Goal: Transaction & Acquisition: Purchase product/service

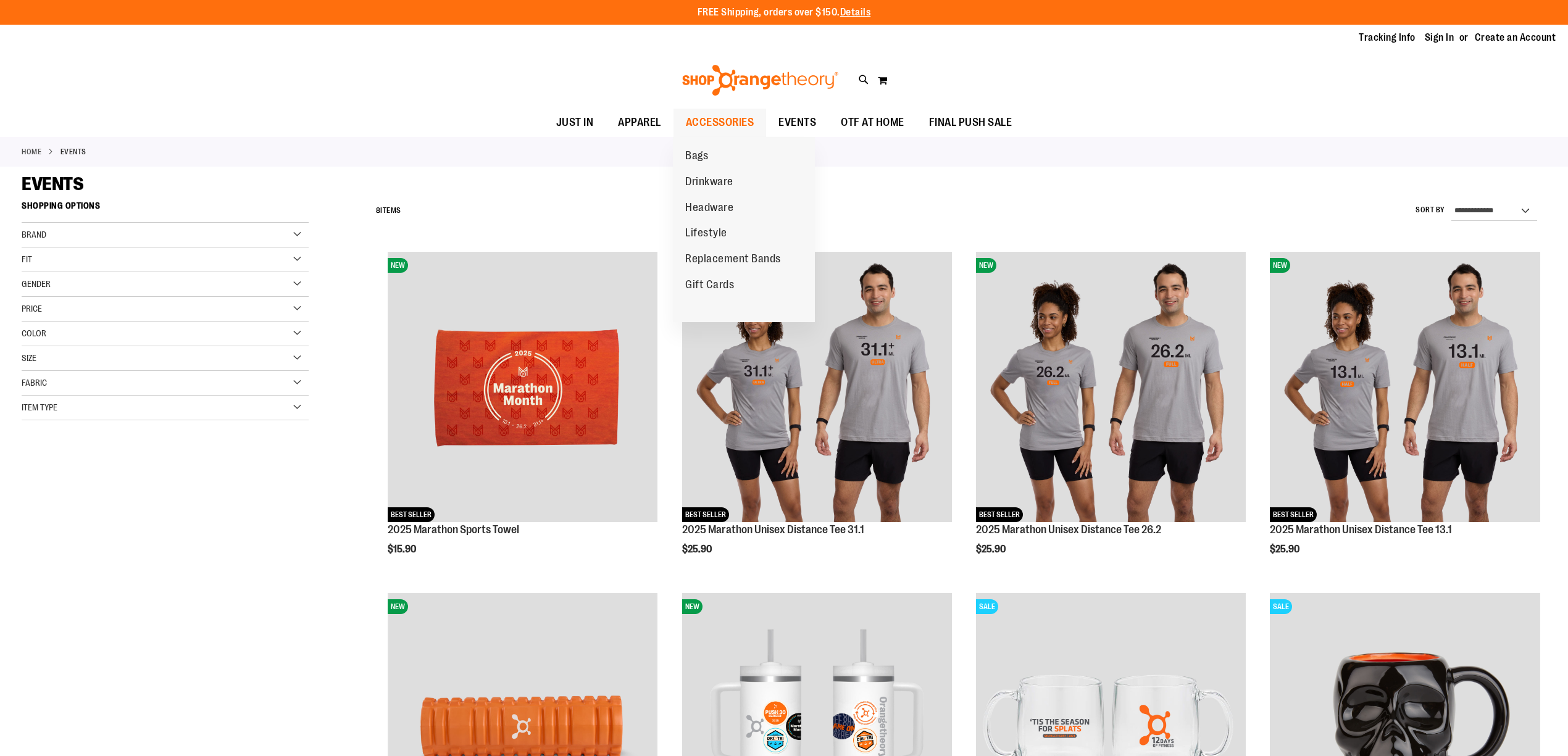
click at [714, 125] on span "ACCESSORIES" at bounding box center [719, 122] width 68 height 28
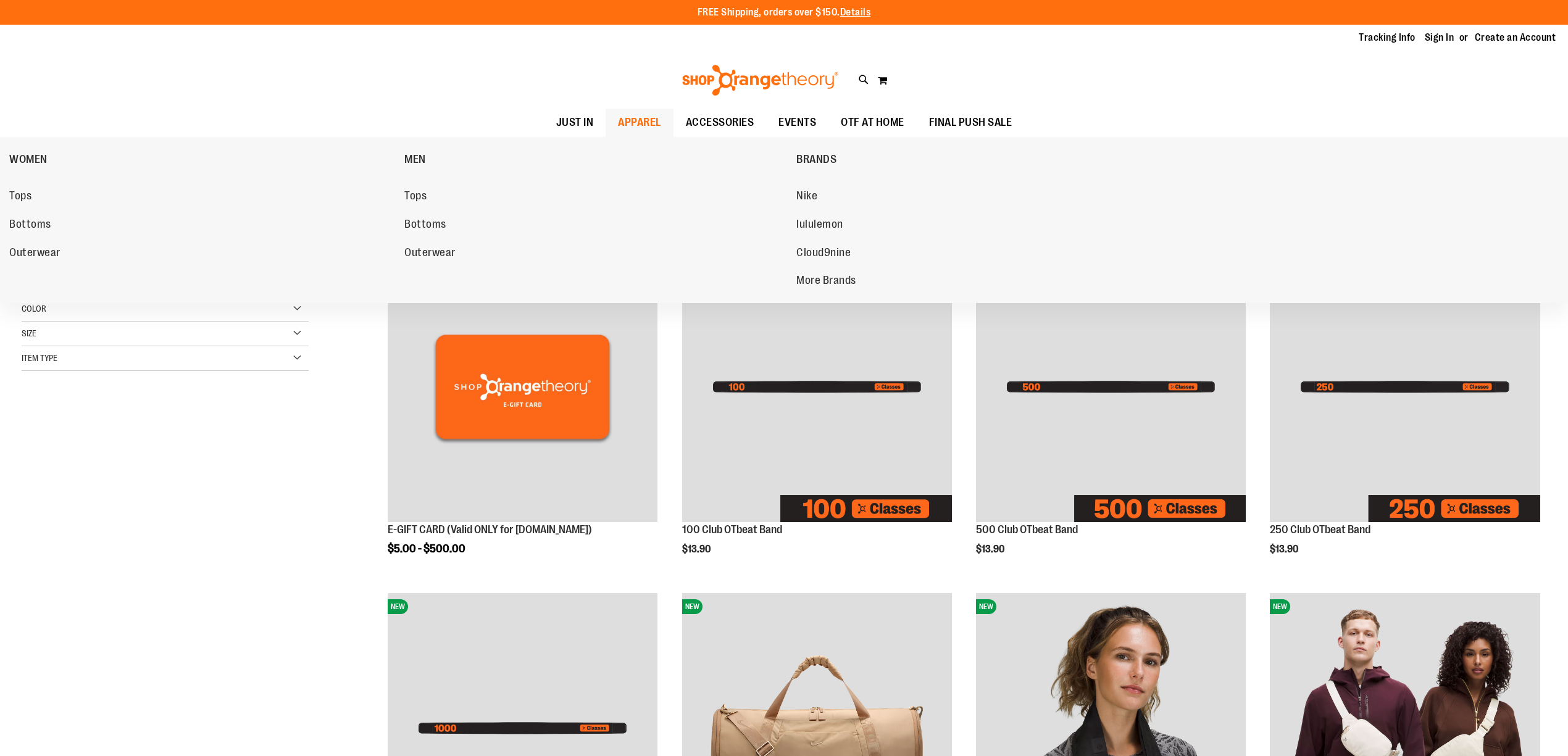
type input "**********"
click at [634, 122] on span "APPAREL" at bounding box center [639, 122] width 43 height 28
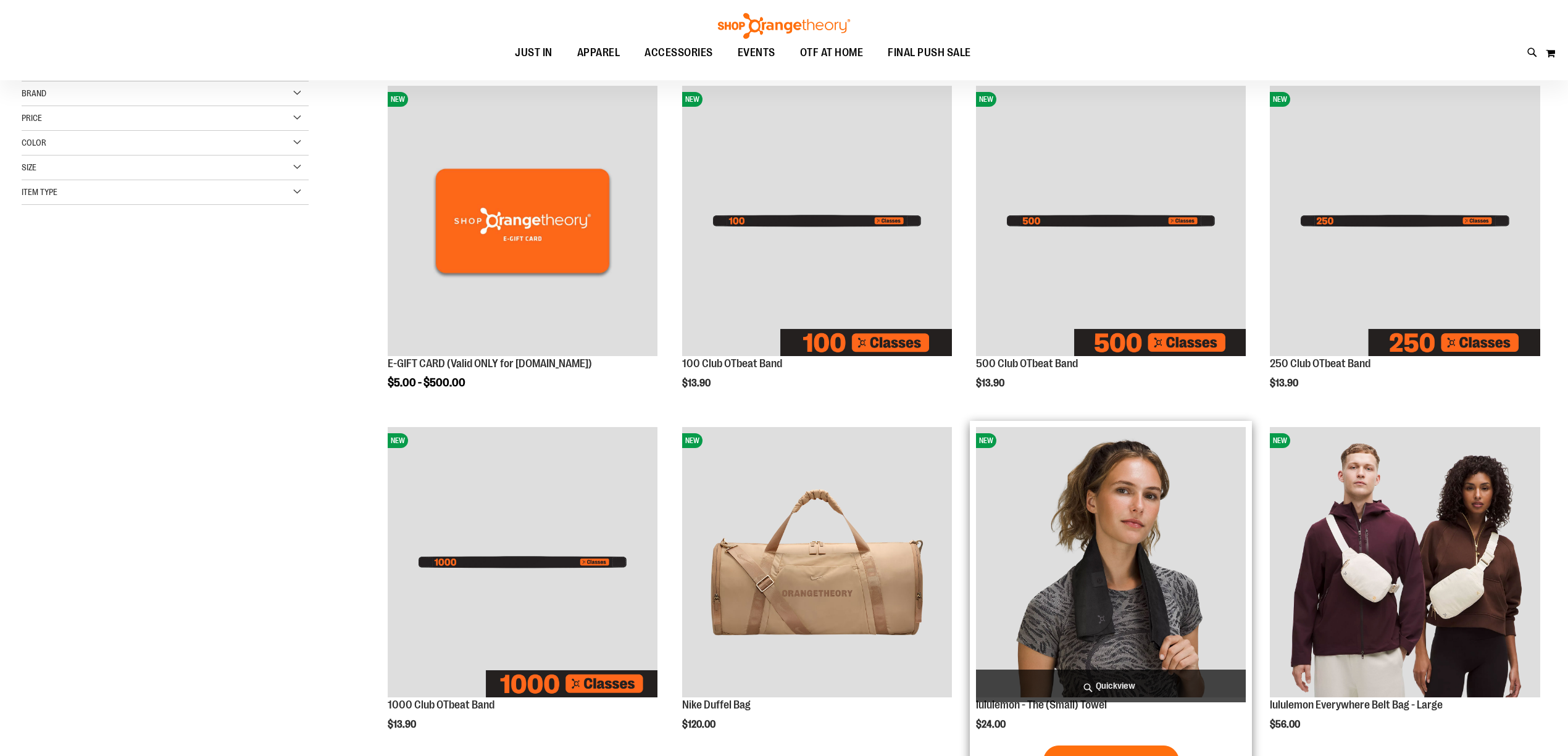
scroll to position [247, 0]
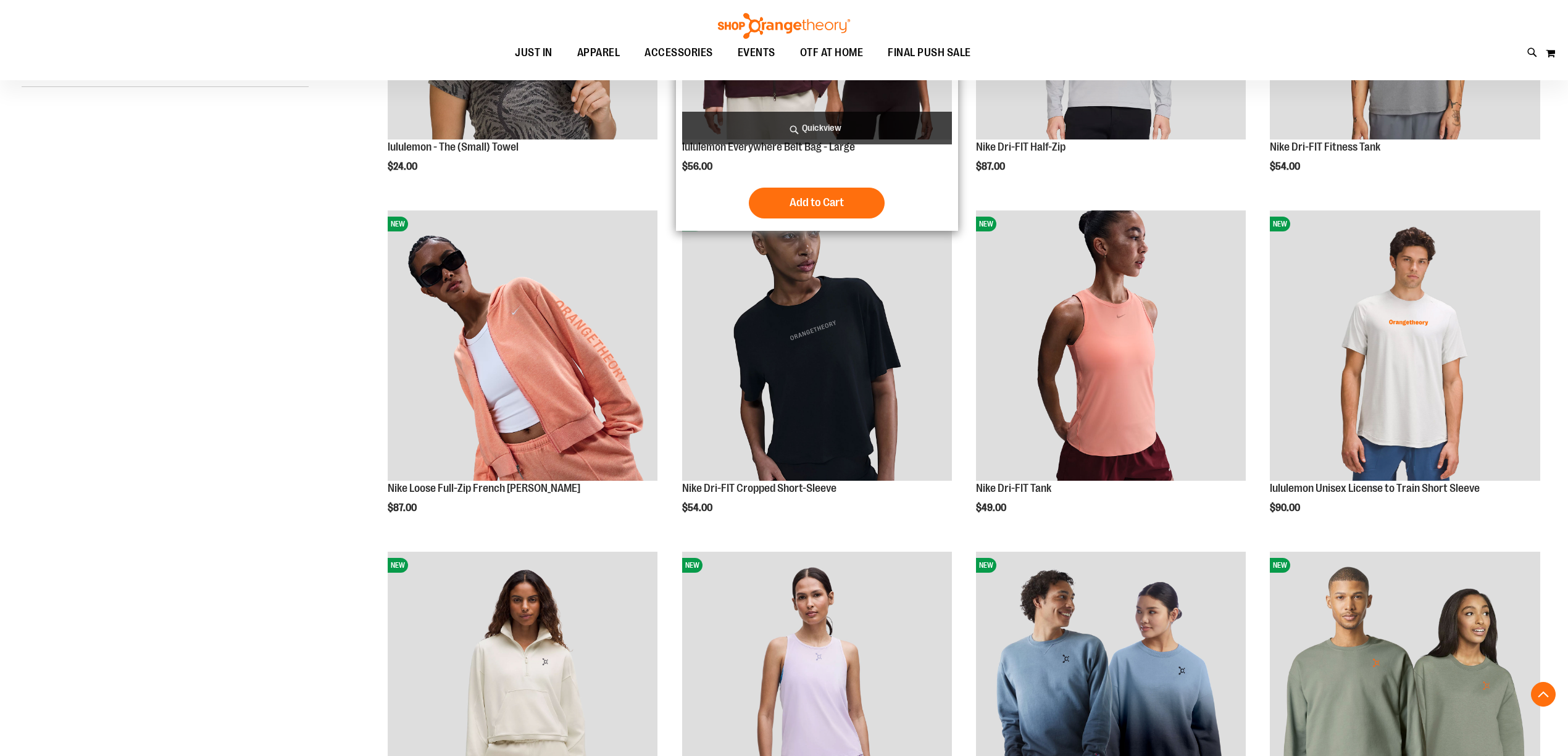
scroll to position [411, 0]
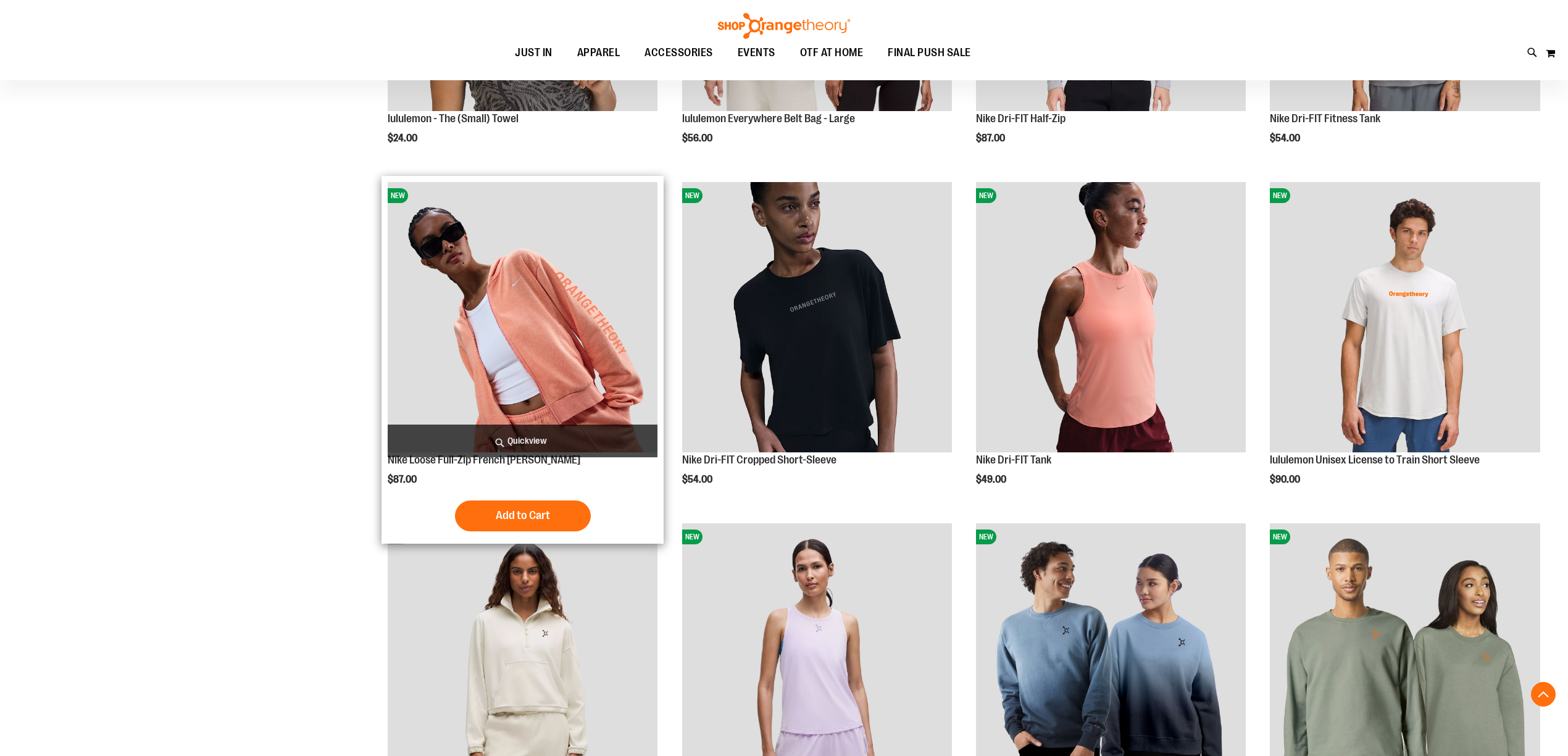
type input "**********"
click at [595, 351] on img "product" at bounding box center [523, 317] width 270 height 270
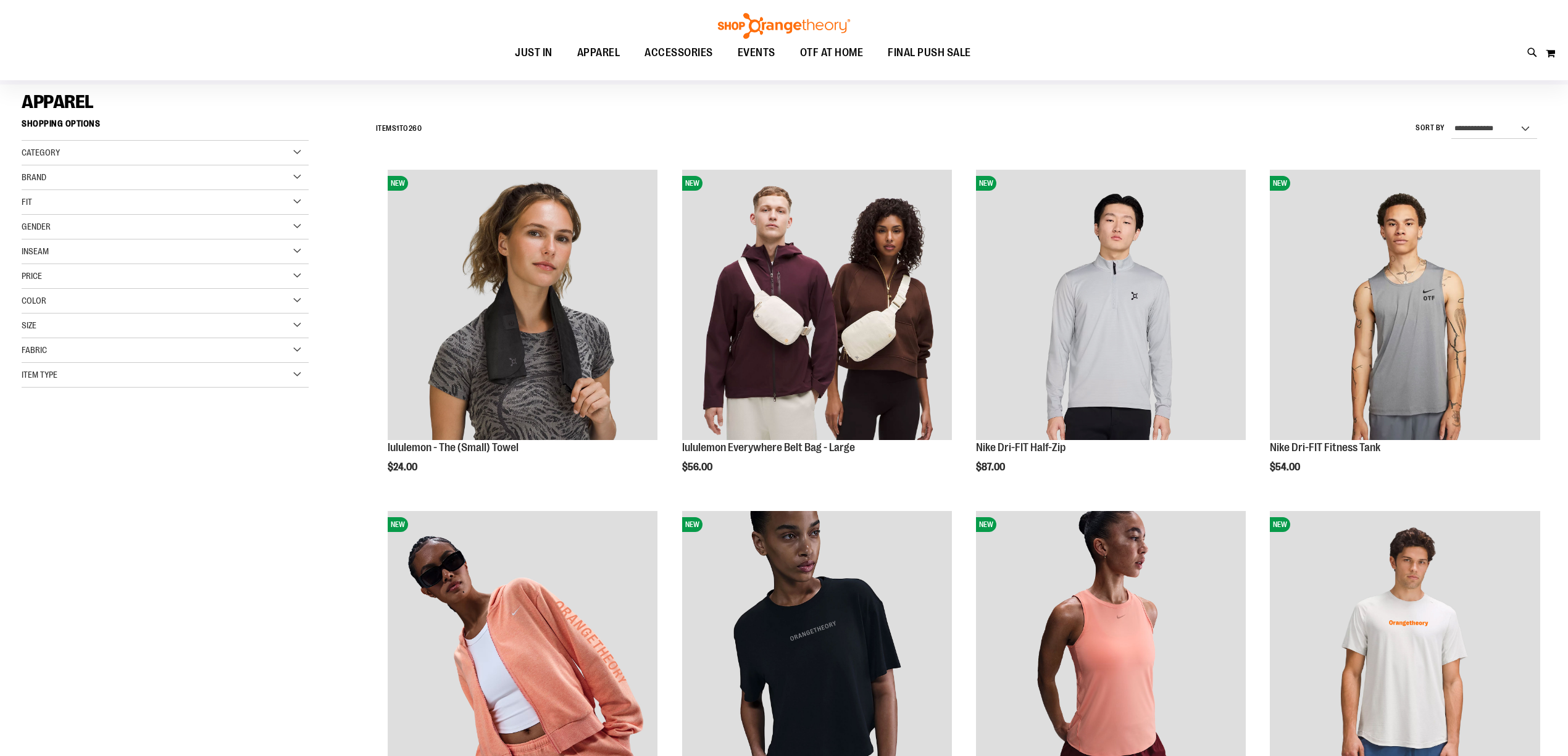
scroll to position [29, 0]
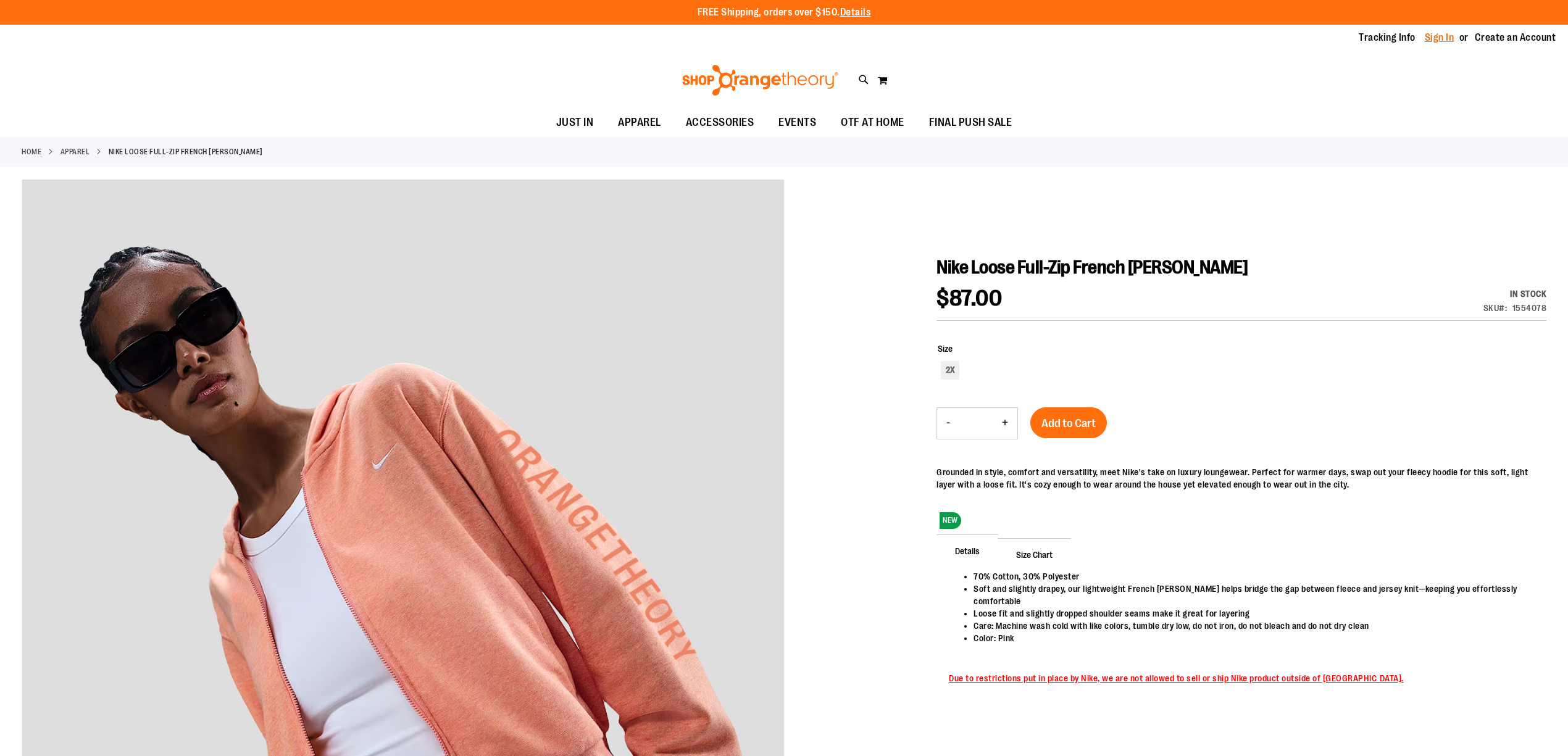
type input "**********"
click at [1442, 37] on link "Sign In" at bounding box center [1439, 38] width 30 height 14
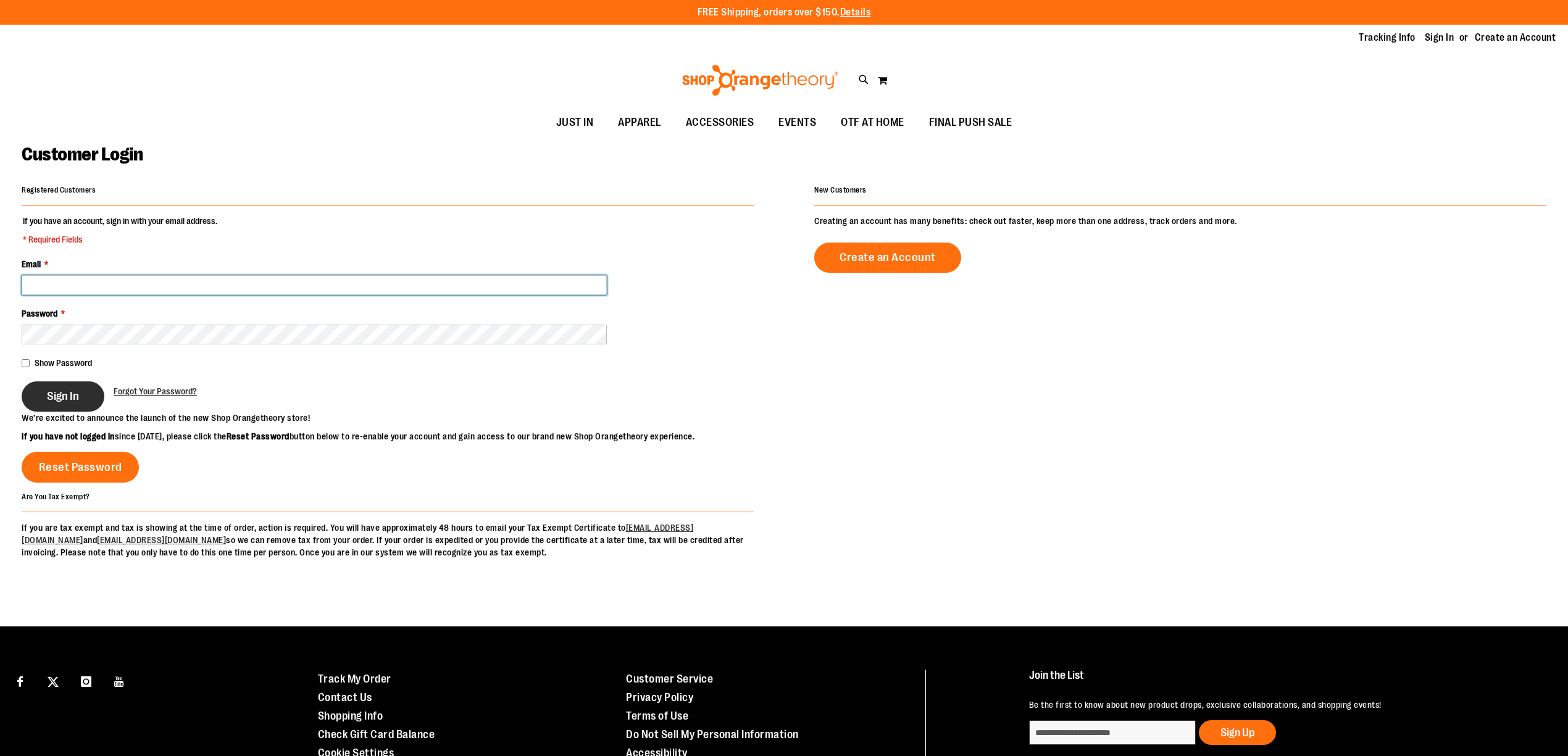
type input "**********"
click at [59, 402] on span "Sign In" at bounding box center [63, 397] width 32 height 14
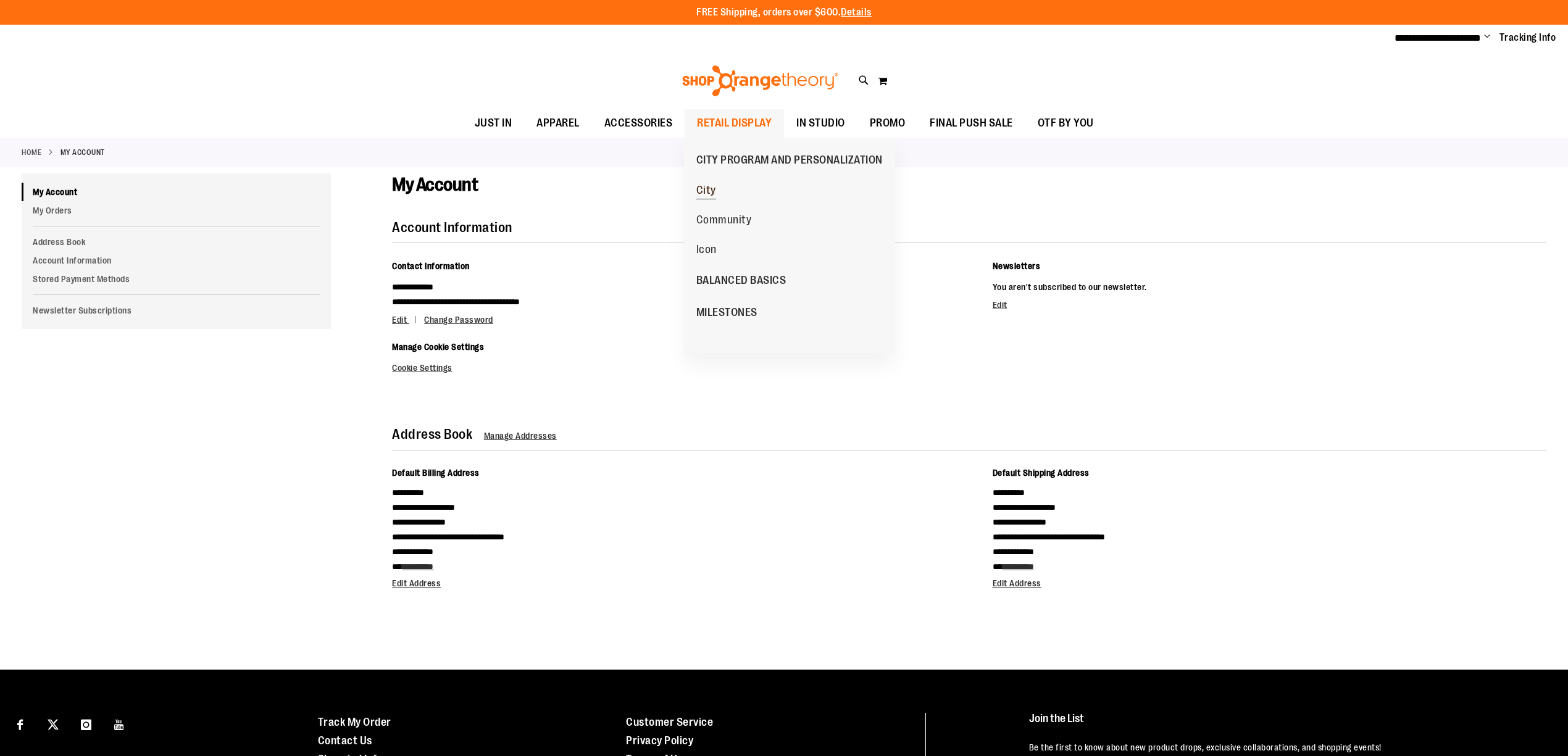
type input "**********"
click at [704, 188] on span "City" at bounding box center [705, 192] width 19 height 15
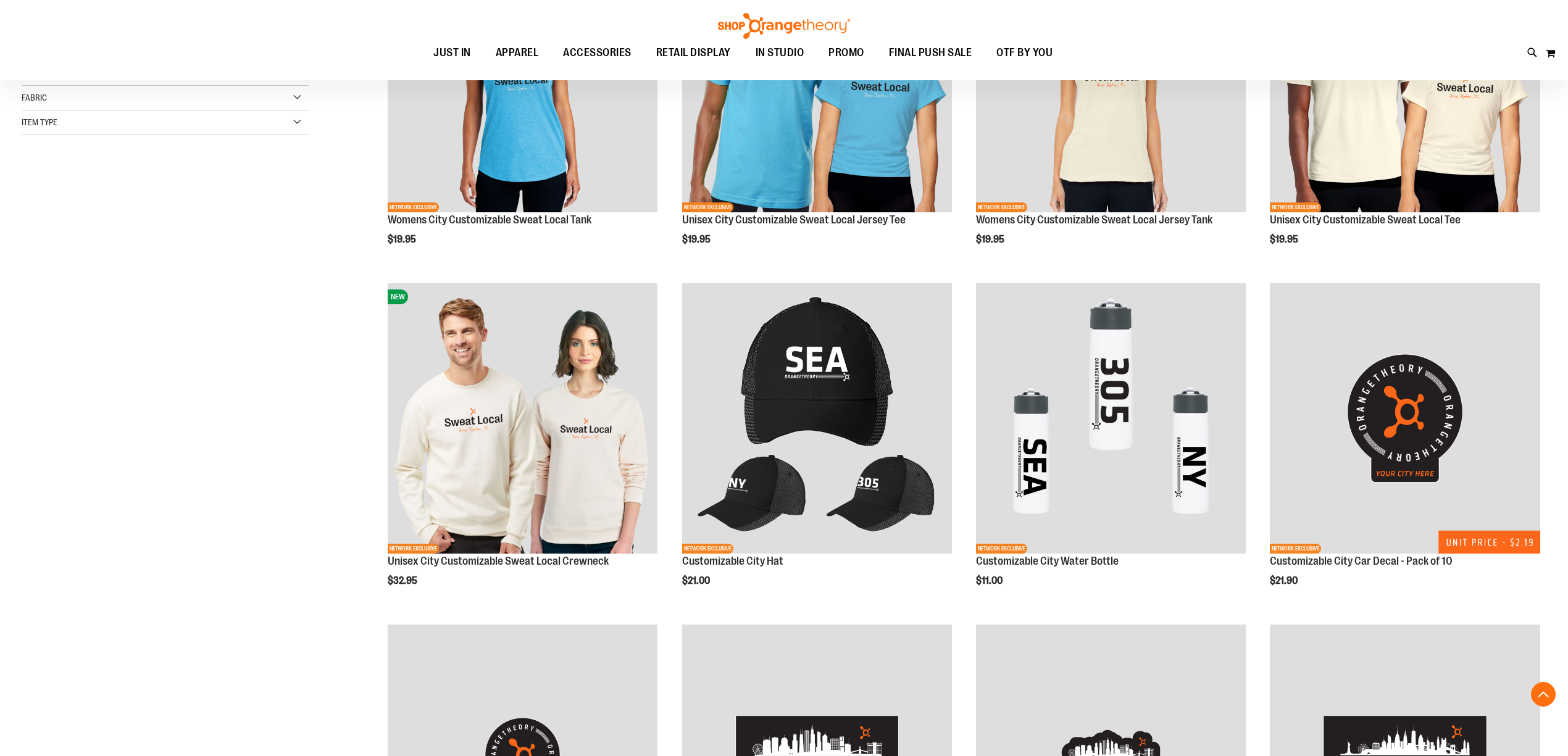
scroll to position [329, 0]
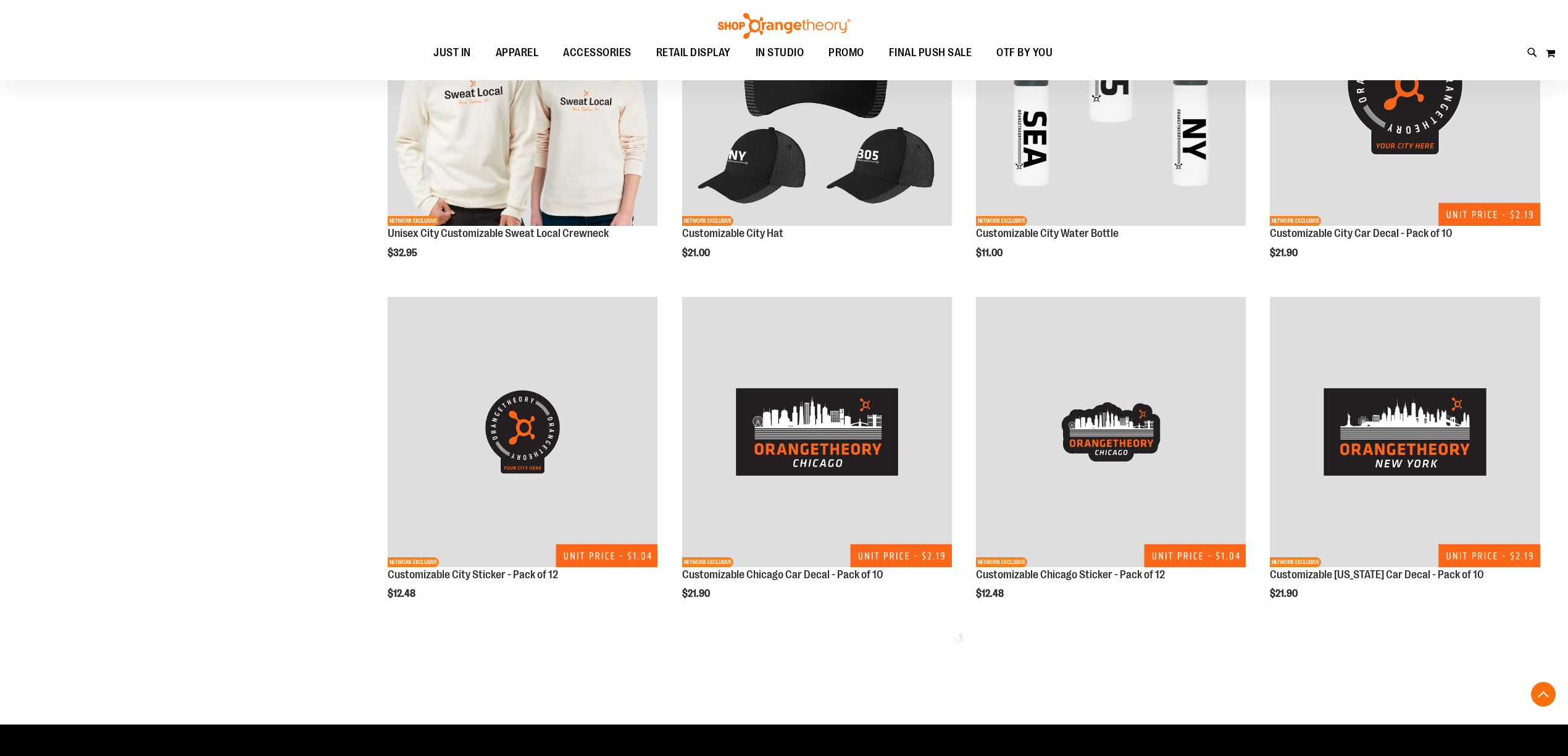
scroll to position [658, 0]
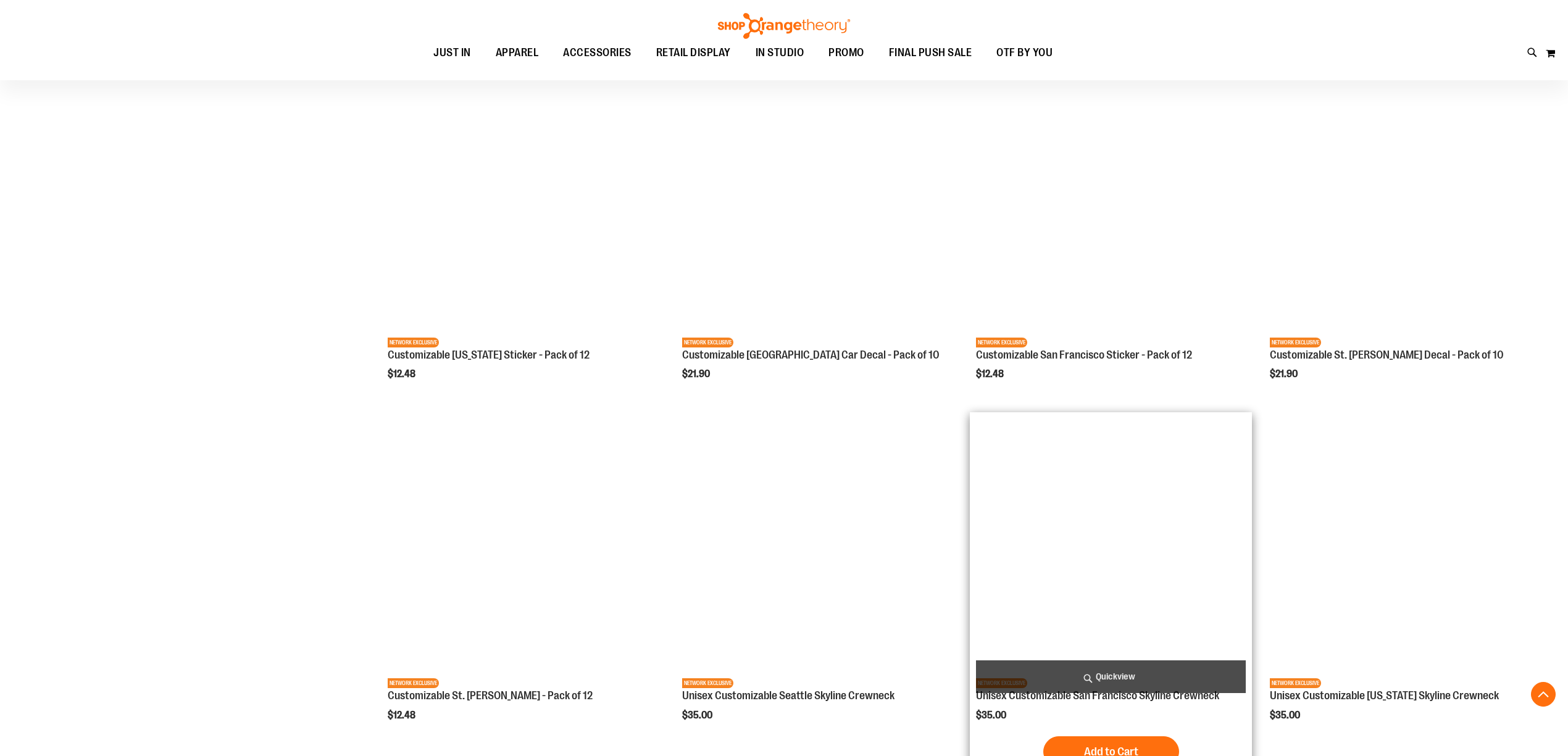
scroll to position [1234, 0]
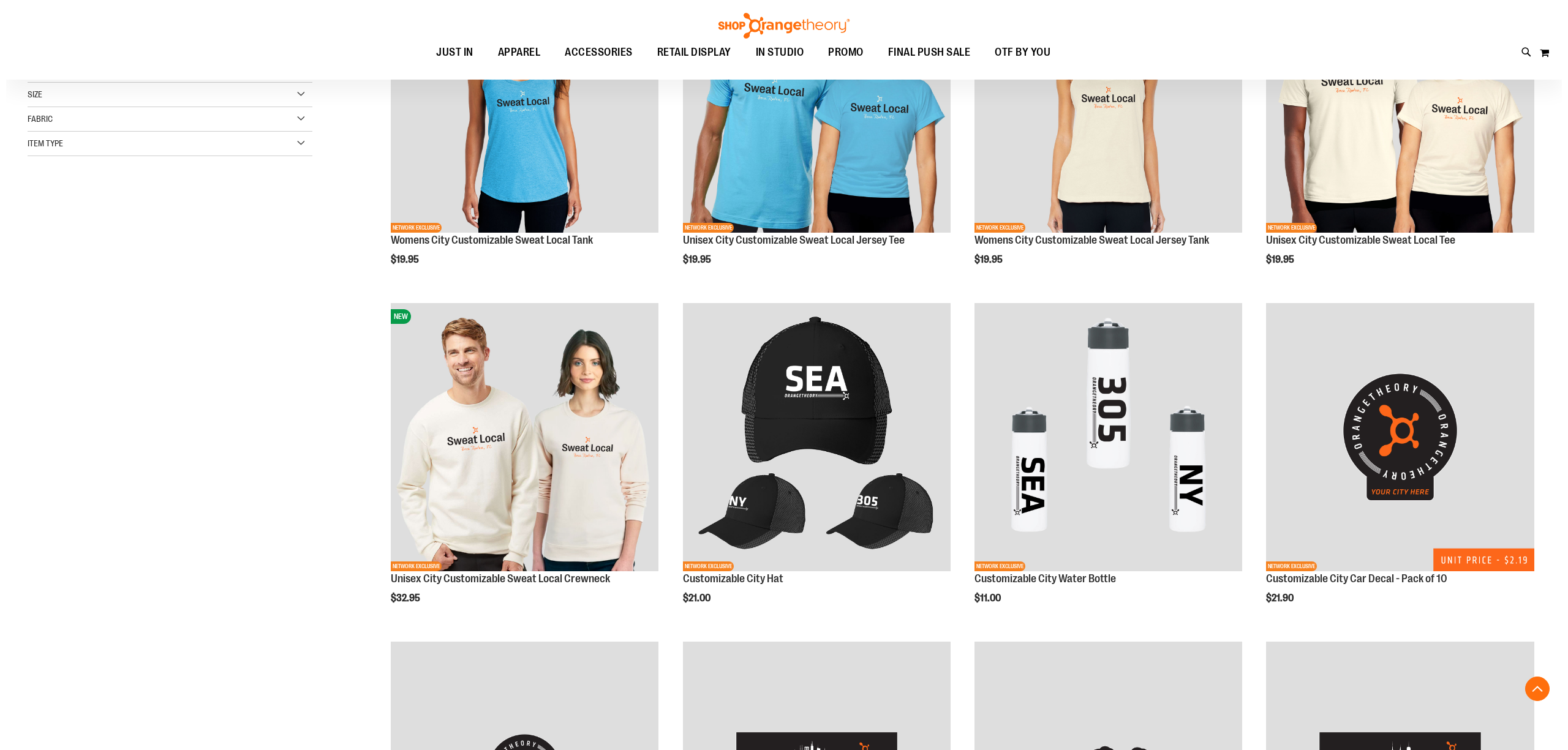
scroll to position [163, 0]
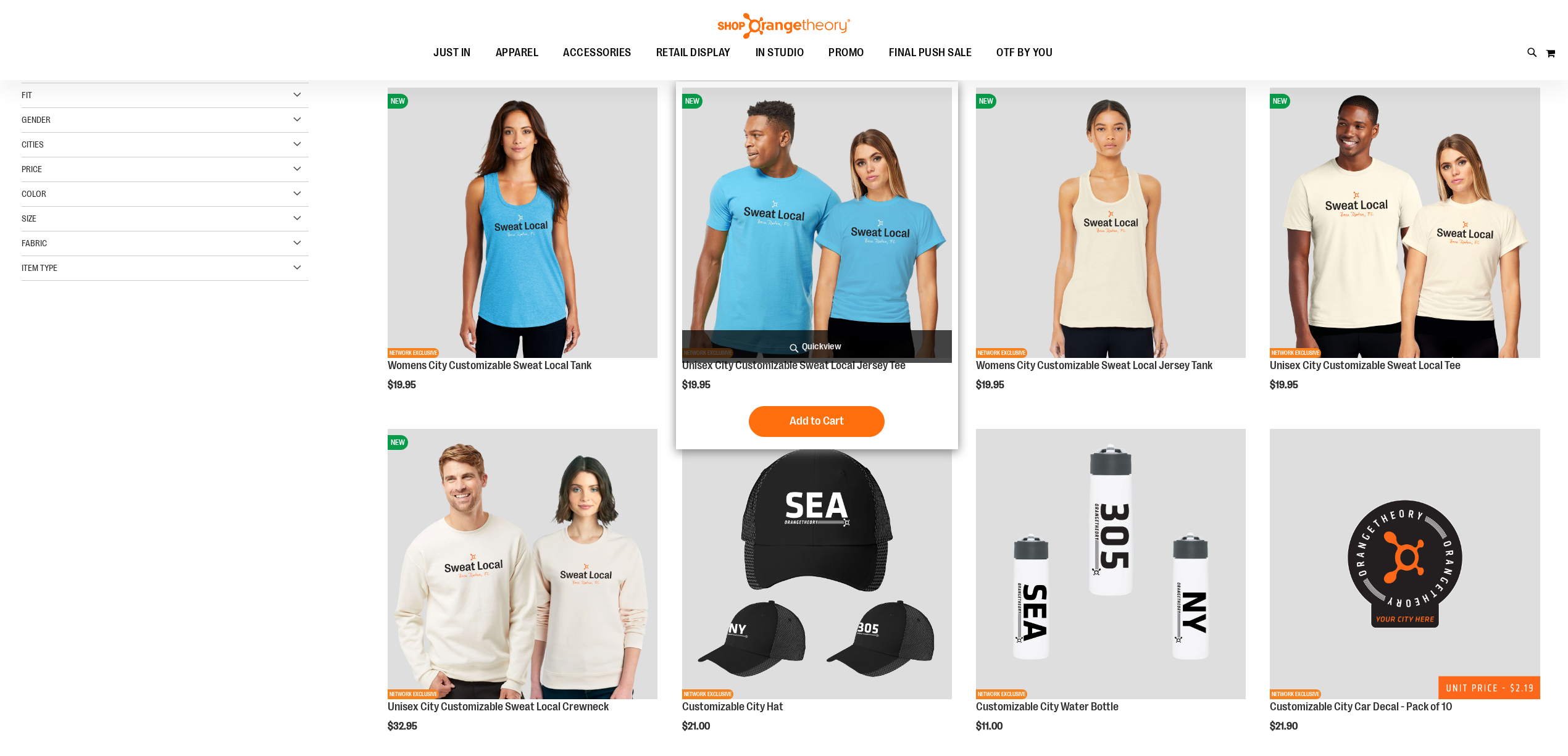
type input "**********"
click at [895, 262] on img "product" at bounding box center [817, 223] width 270 height 270
click at [817, 348] on span "Quickview" at bounding box center [817, 346] width 270 height 33
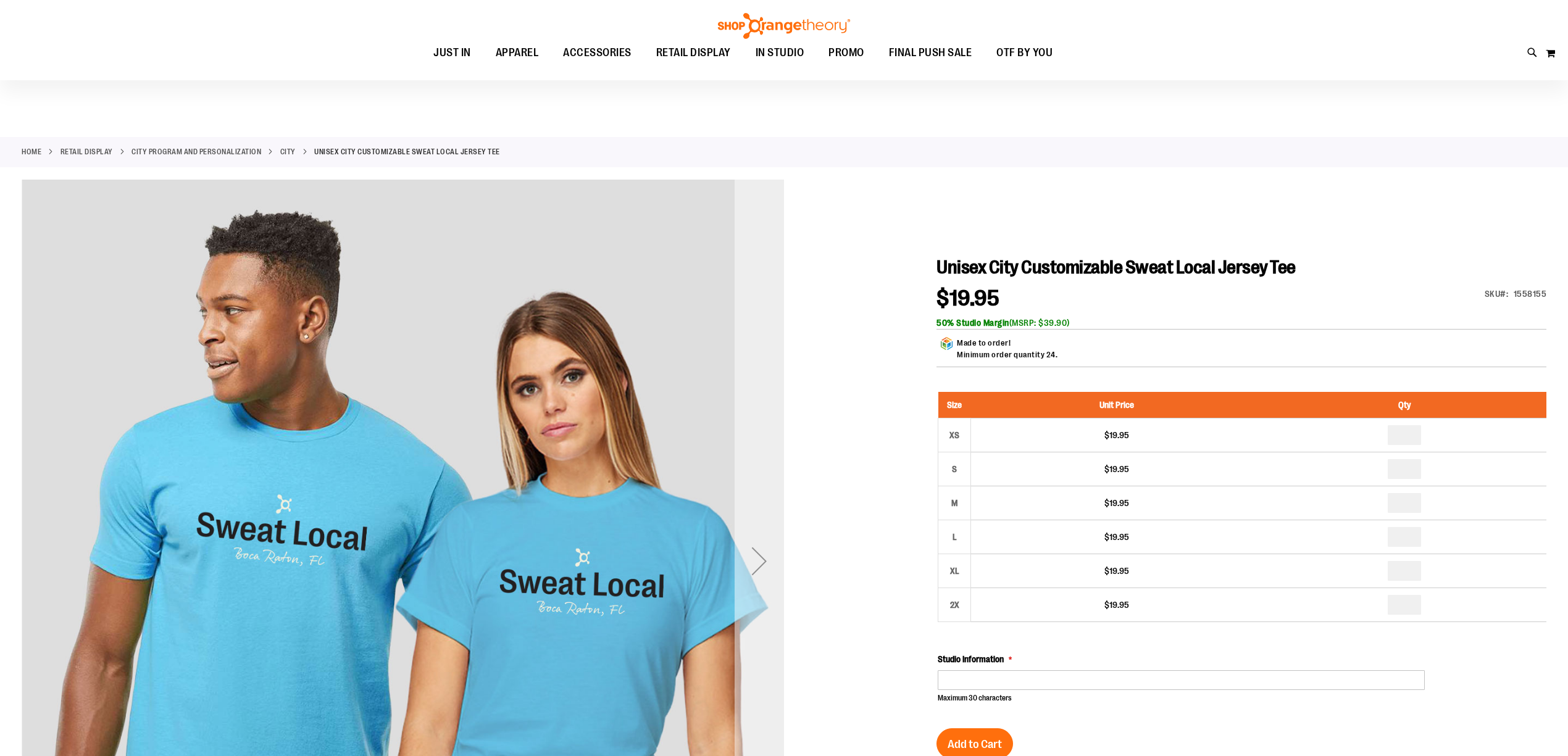
scroll to position [82, 0]
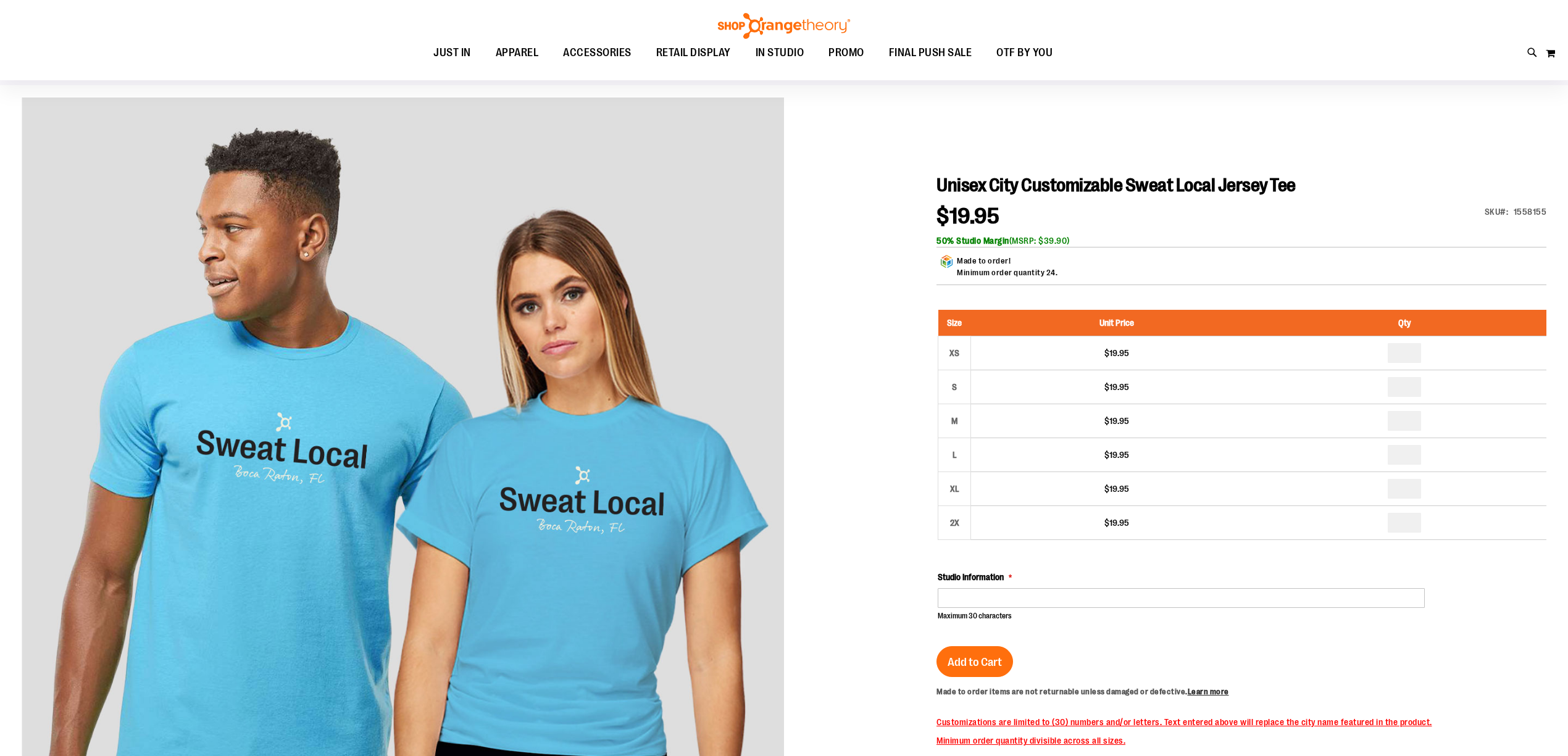
type input "**********"
click at [999, 605] on input "Studio Information" at bounding box center [1180, 597] width 487 height 19
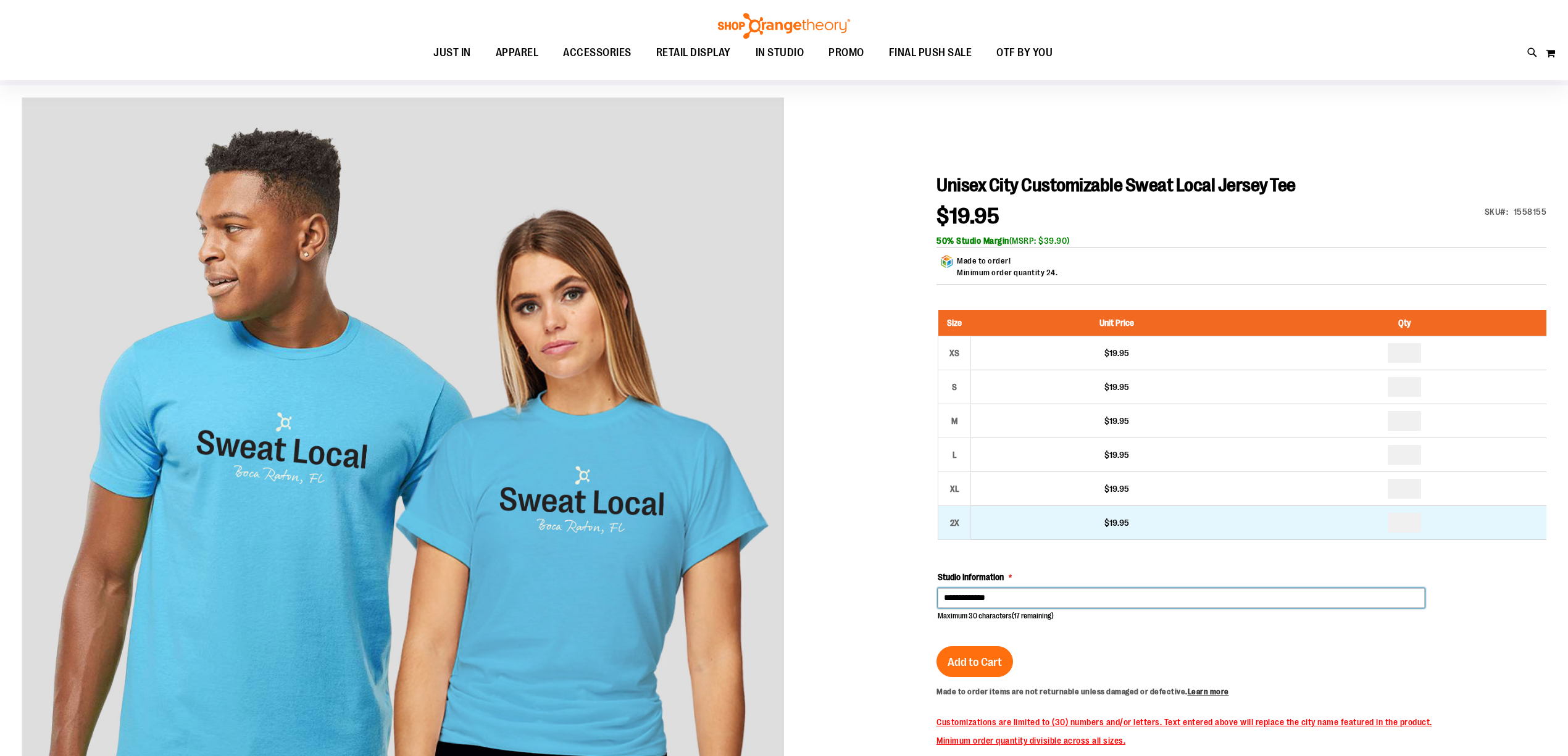
type input "**********"
click at [1156, 527] on div "$19.95" at bounding box center [1116, 522] width 279 height 13
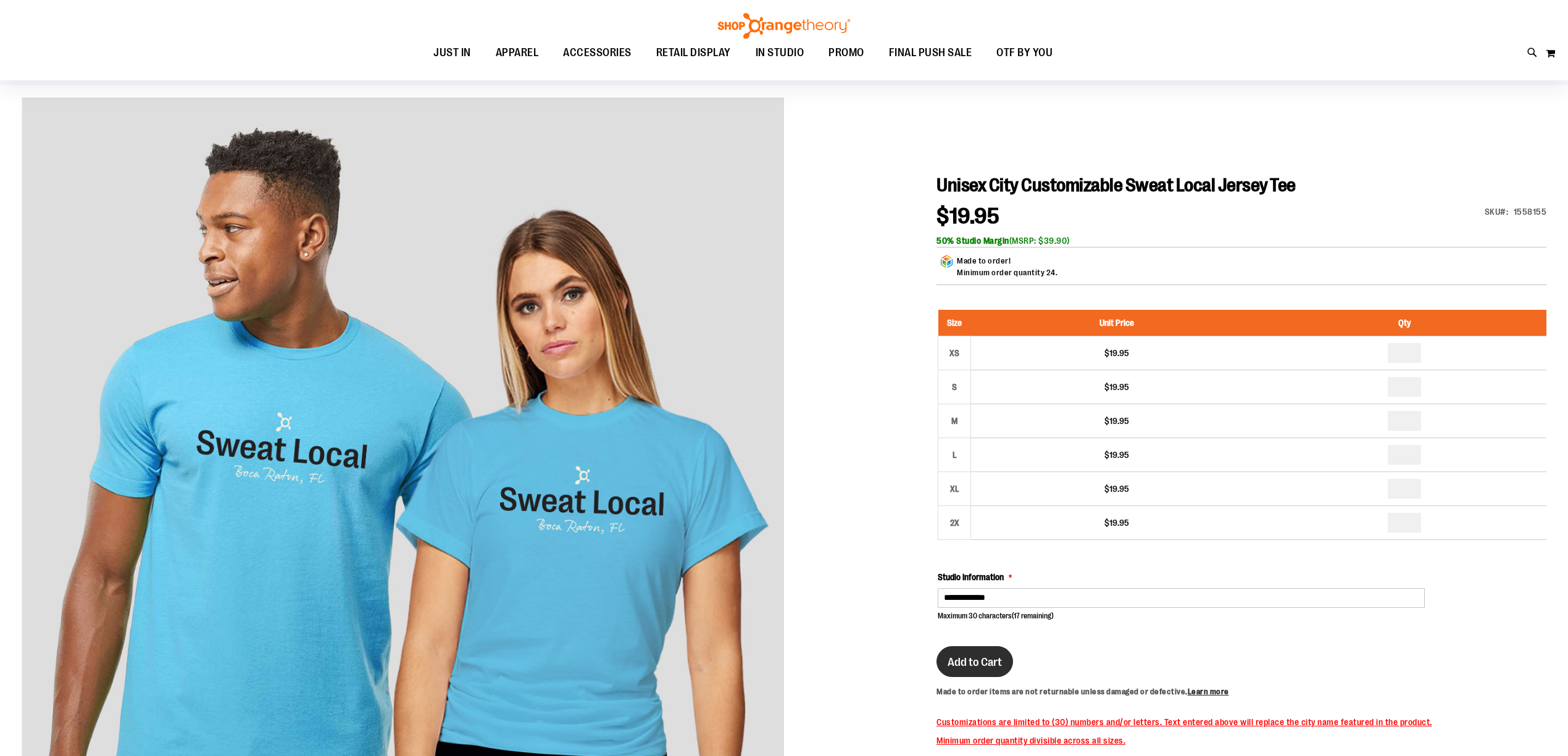
click at [975, 665] on span "Add to Cart" at bounding box center [974, 662] width 54 height 14
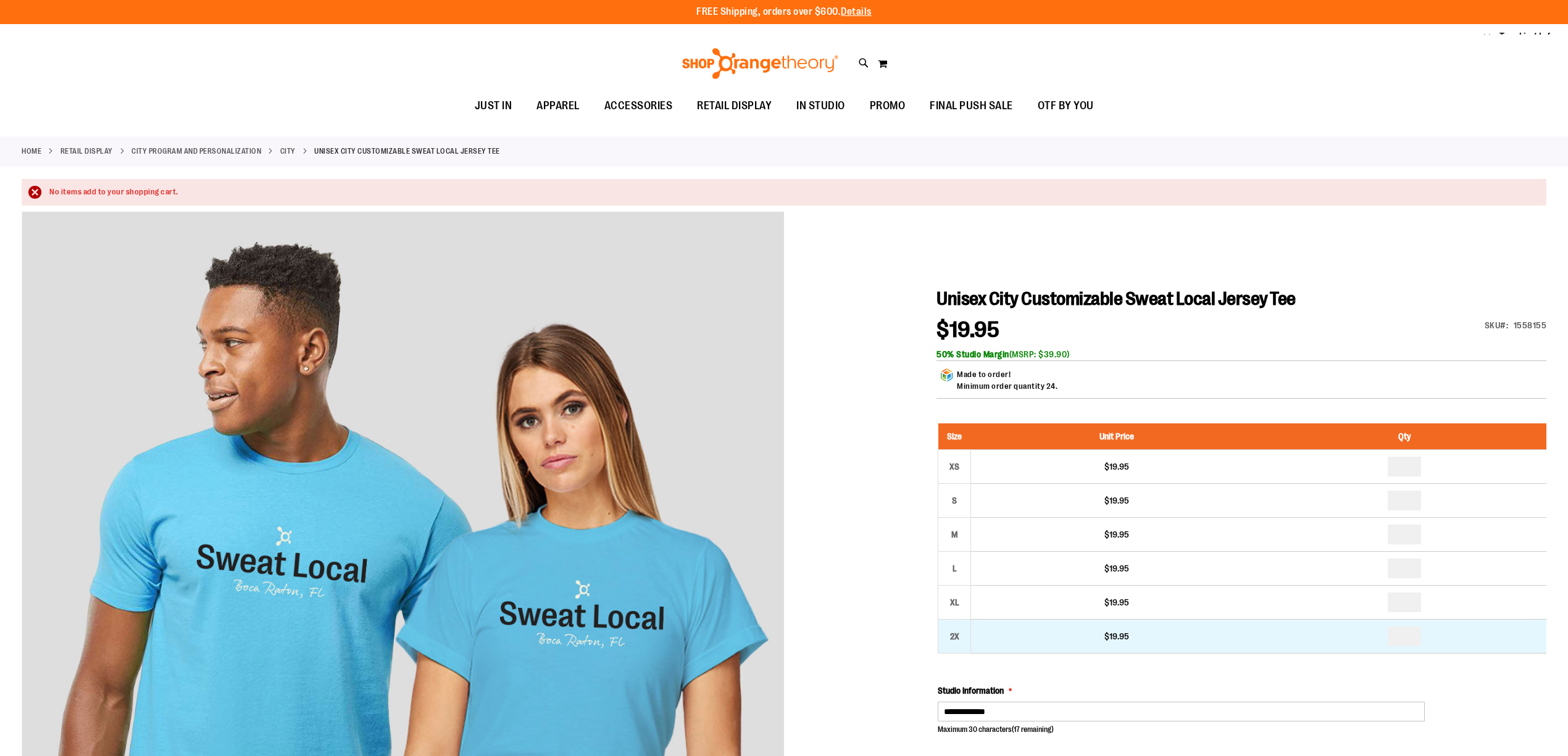
scroll to position [0, 0]
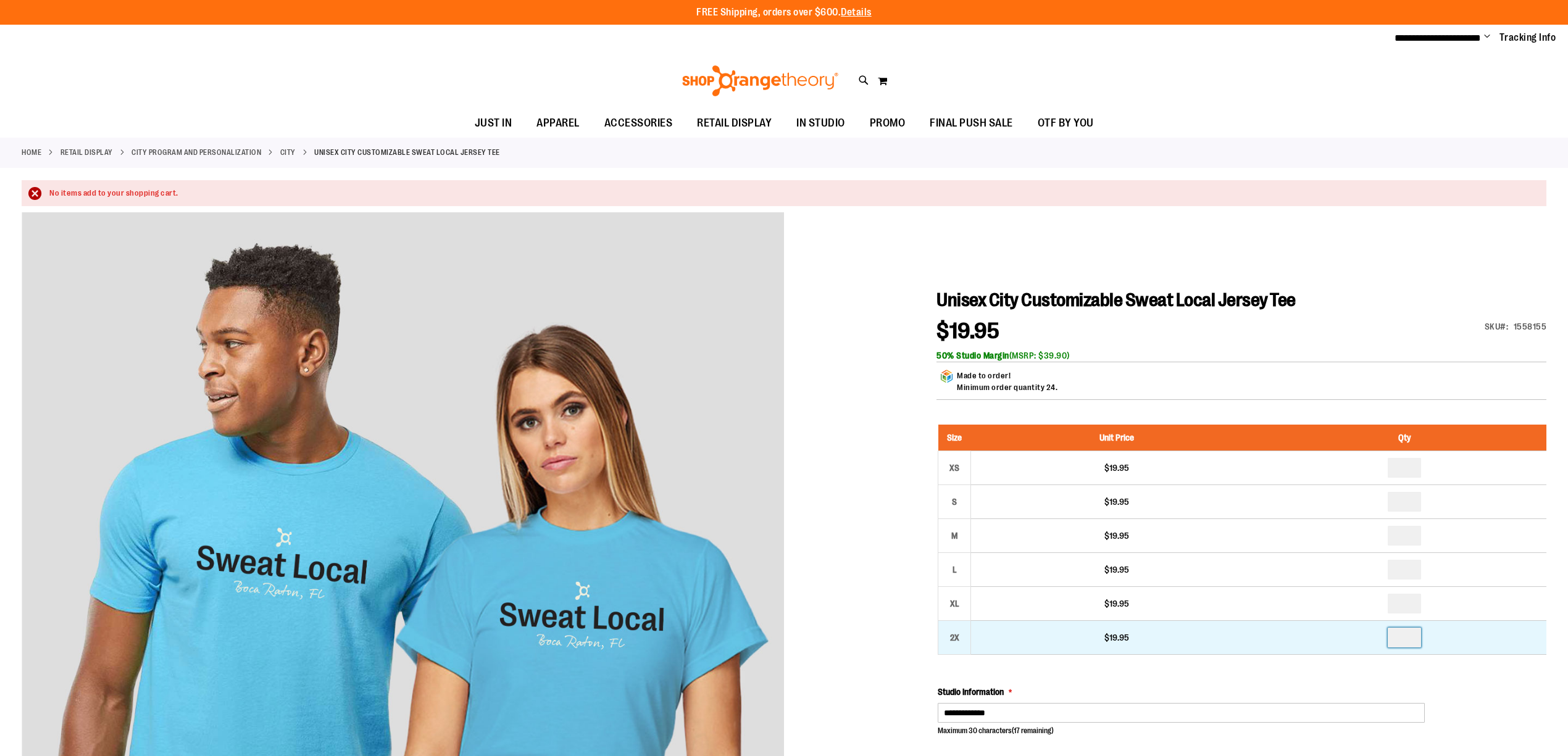
click at [1407, 640] on input "number" at bounding box center [1404, 637] width 34 height 19
type input "*"
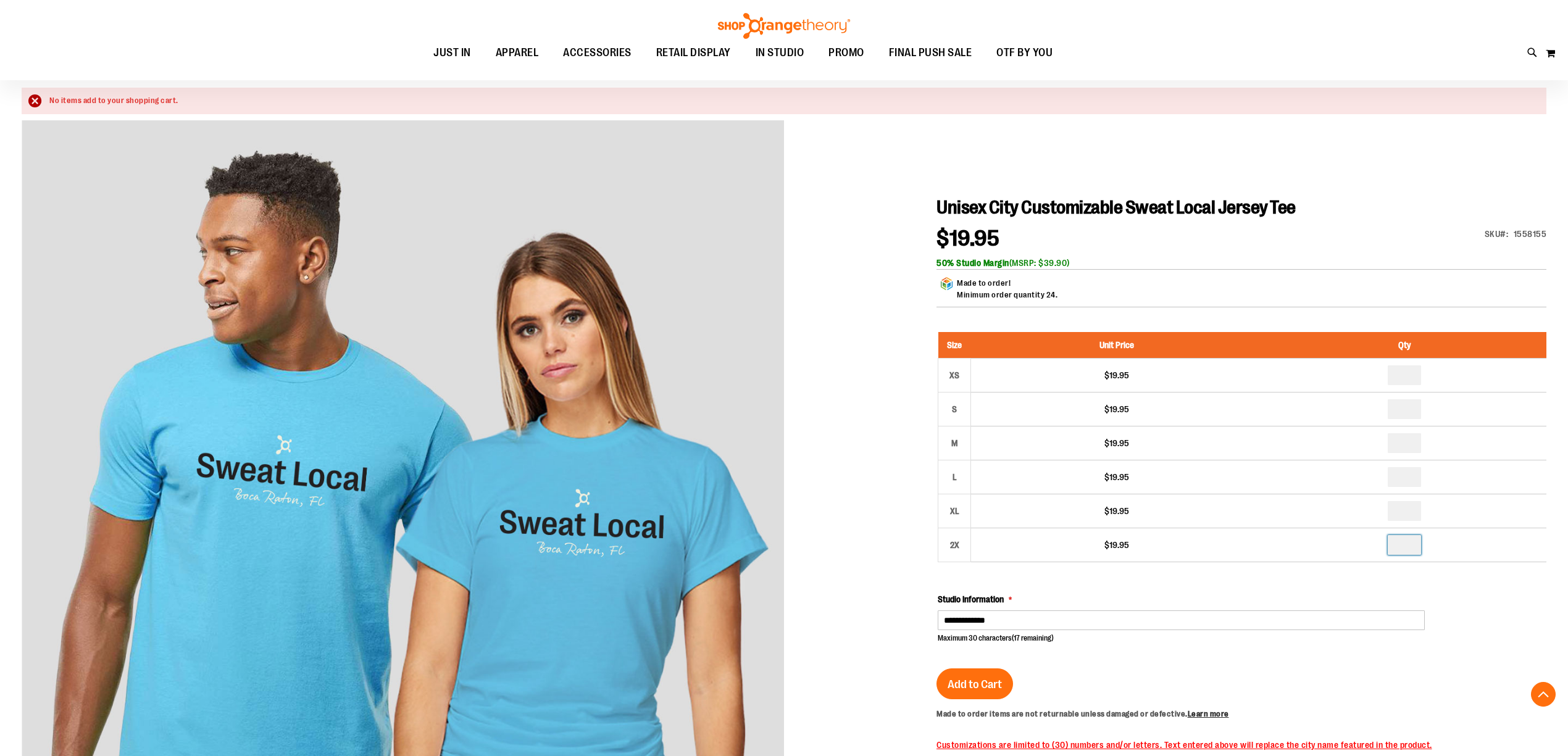
scroll to position [247, 0]
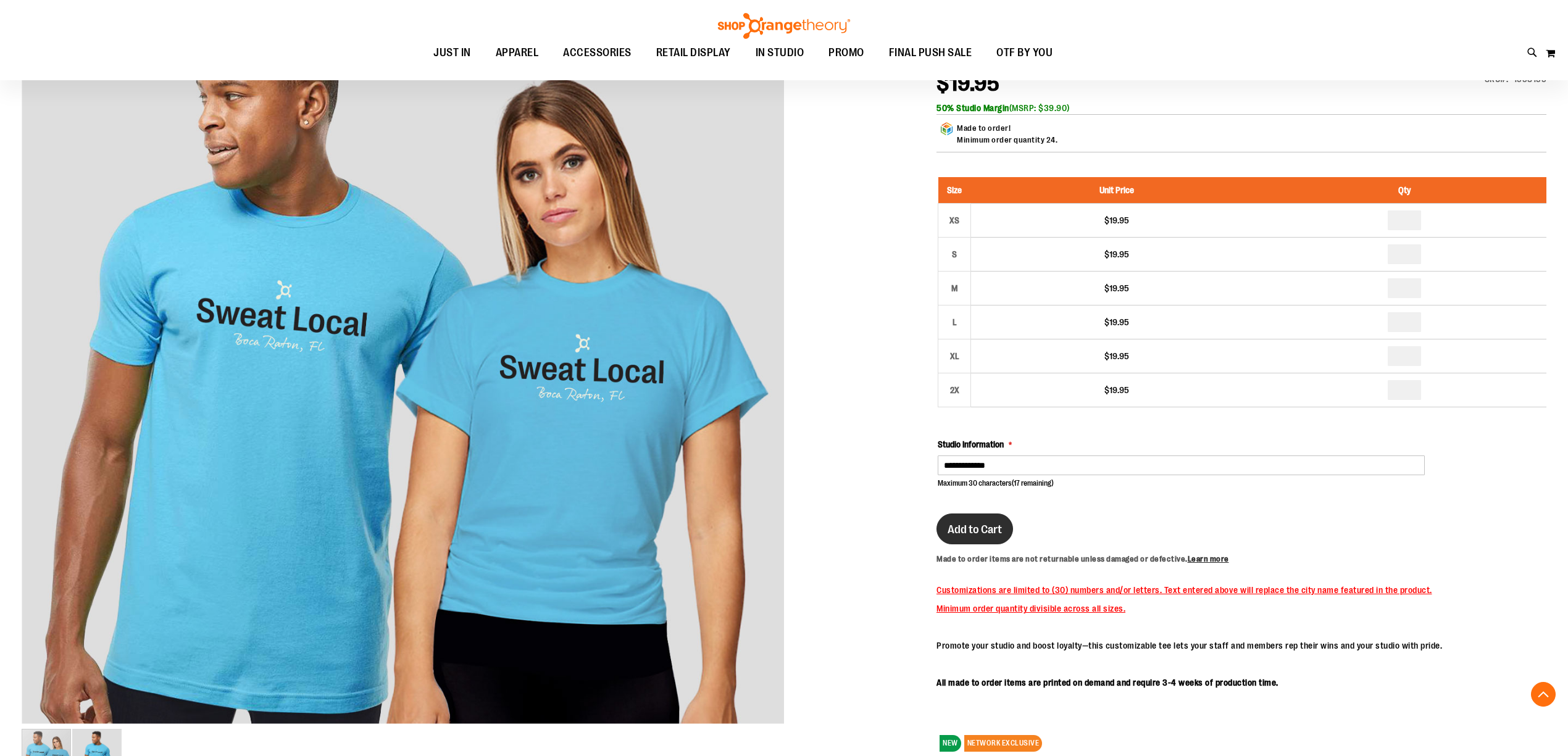
click at [970, 533] on span "Add to Cart" at bounding box center [974, 530] width 54 height 14
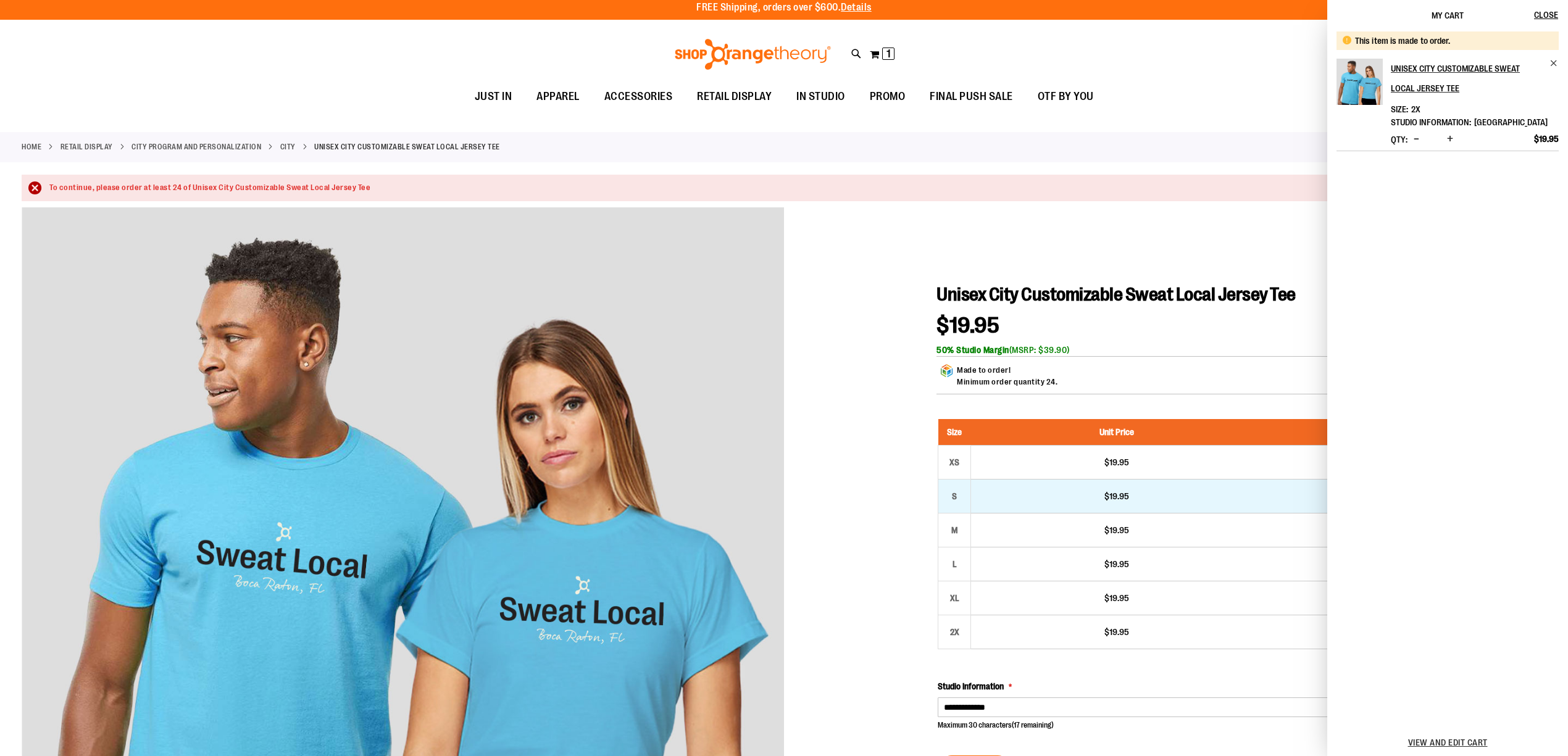
scroll to position [0, 0]
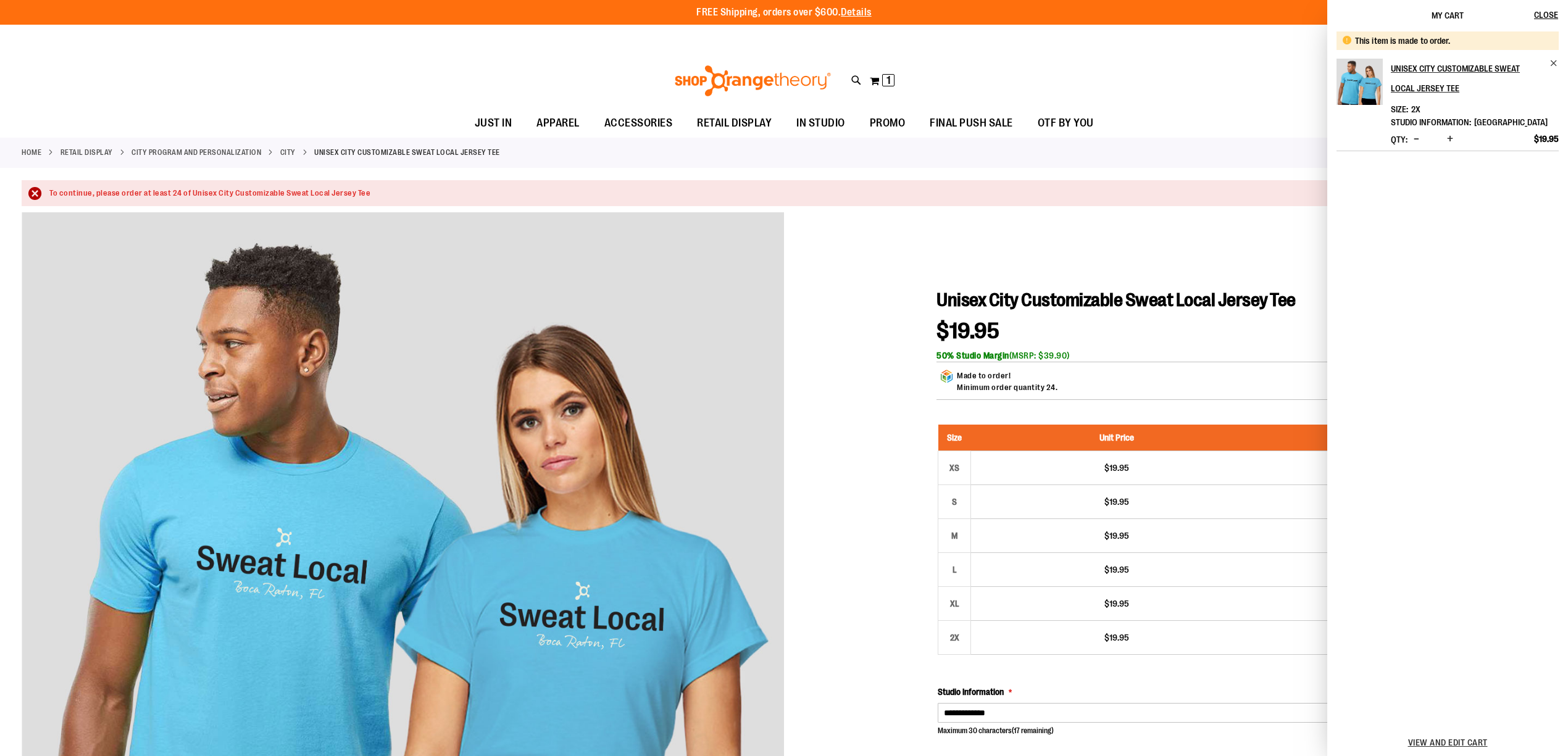
click at [50, 193] on div "To continue, please order at least 24 of Unisex City Customizable Sweat Local J…" at bounding box center [792, 193] width 1484 height 12
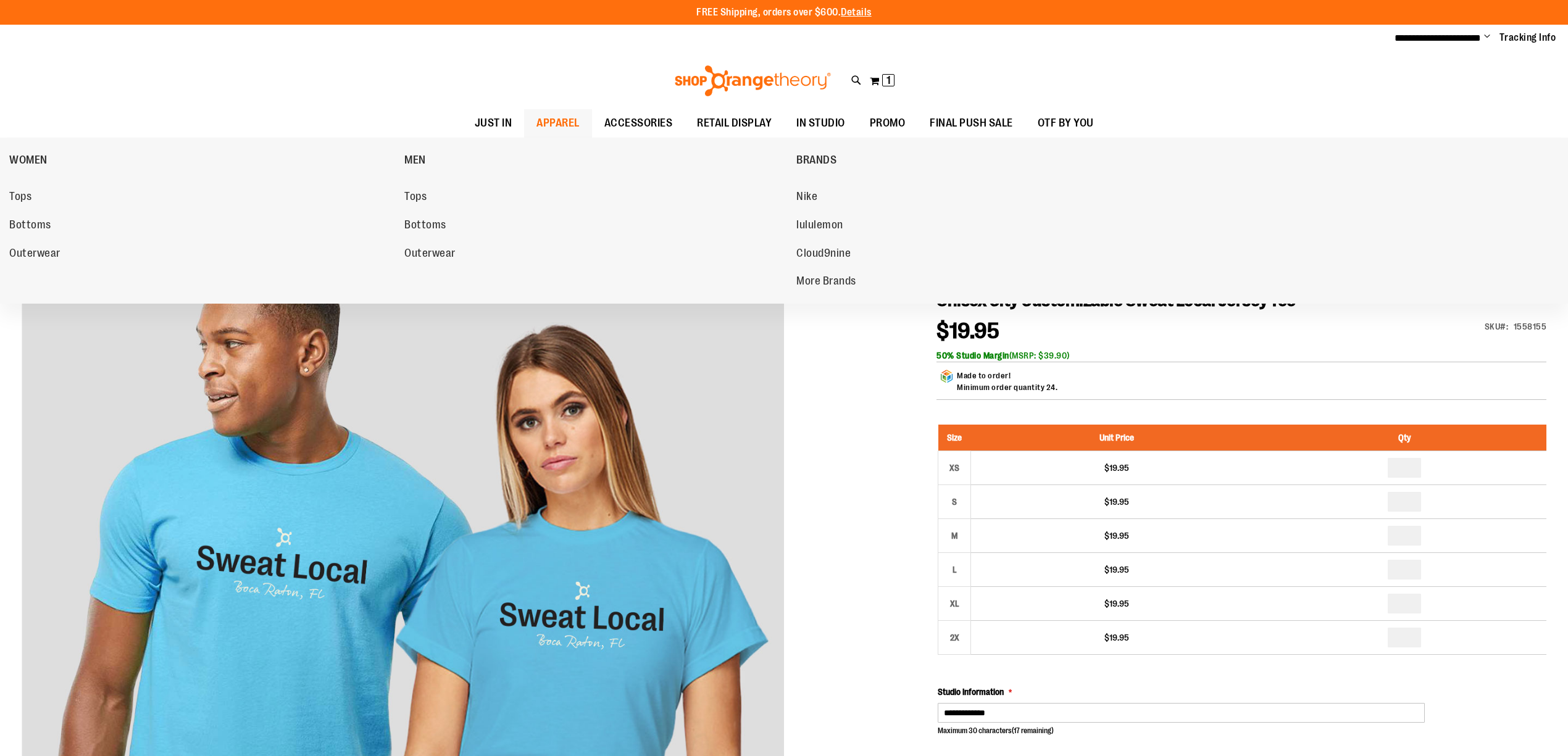
click at [554, 119] on span "APPAREL" at bounding box center [558, 123] width 43 height 28
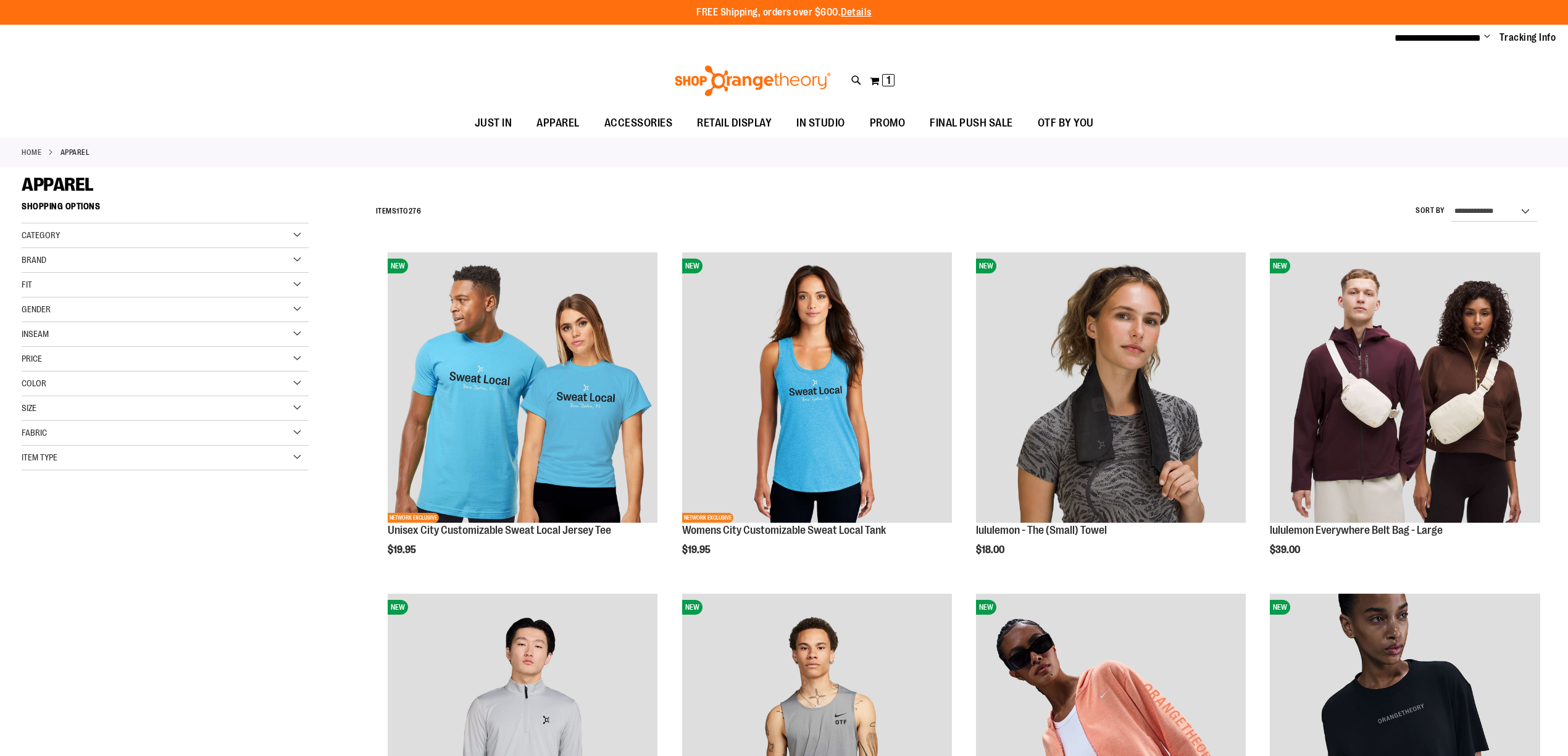
type input "**********"
click at [35, 413] on span "Size" at bounding box center [30, 408] width 15 height 10
click at [283, 447] on div "2XL" at bounding box center [277, 440] width 19 height 19
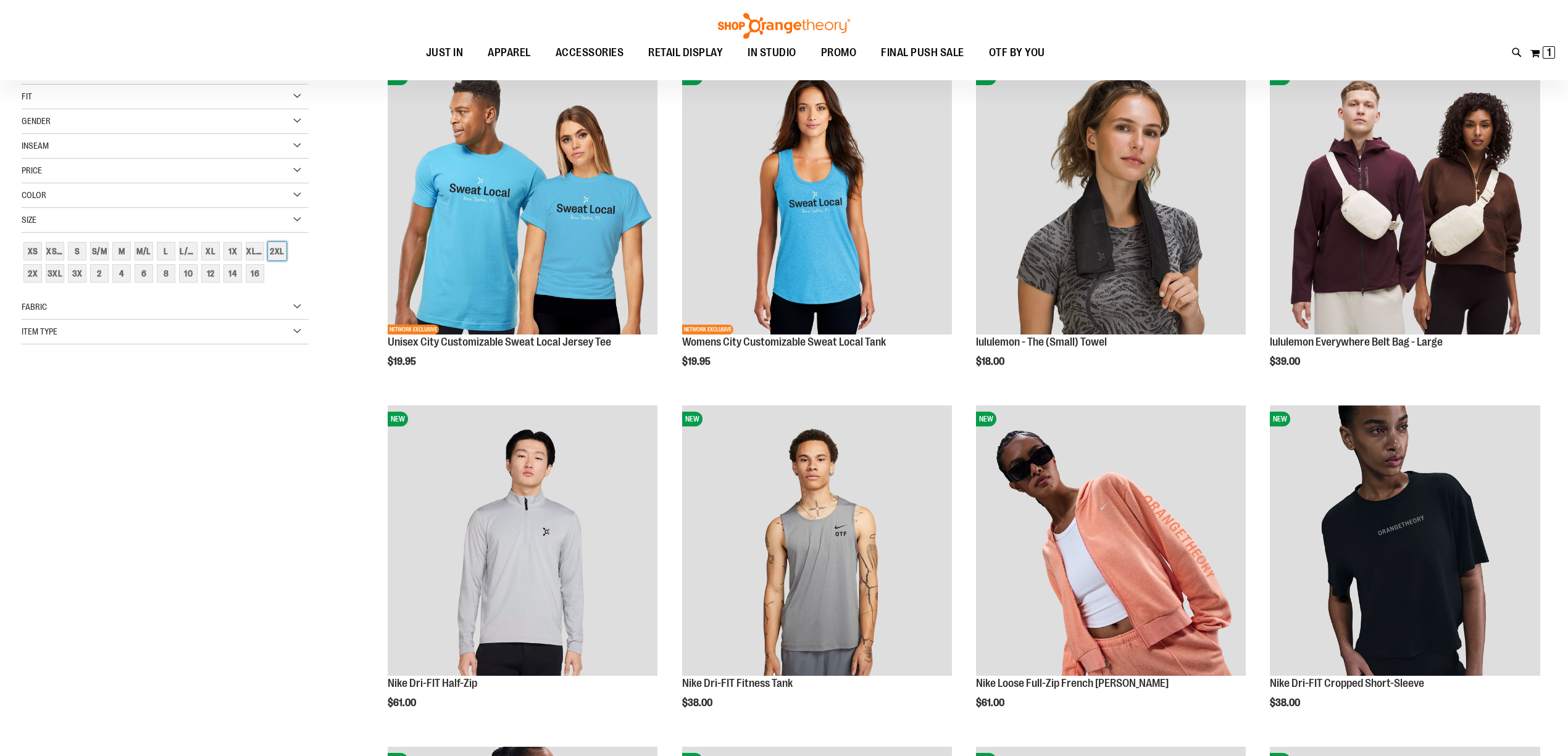
scroll to position [195, 0]
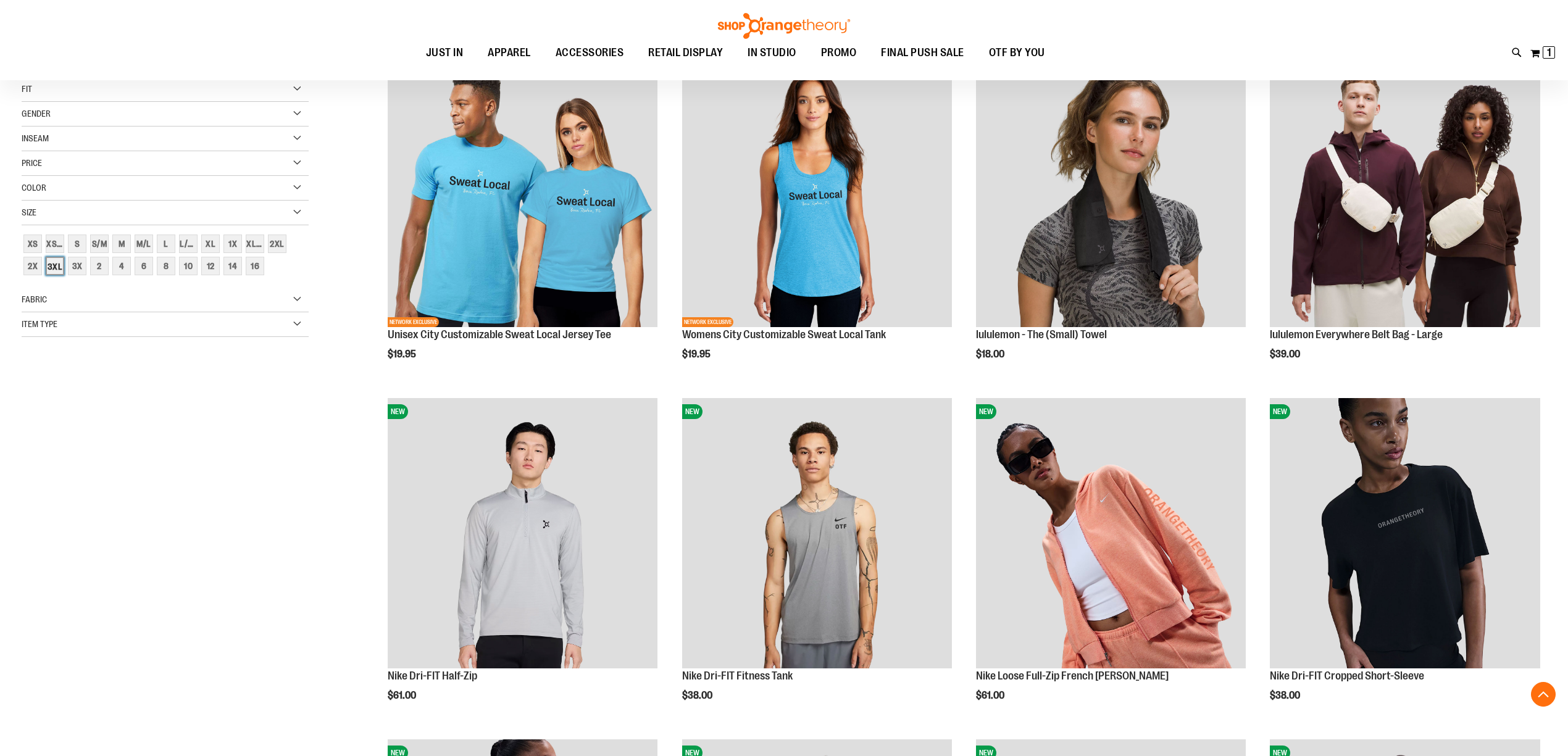
click at [52, 267] on div "3XL" at bounding box center [55, 266] width 19 height 19
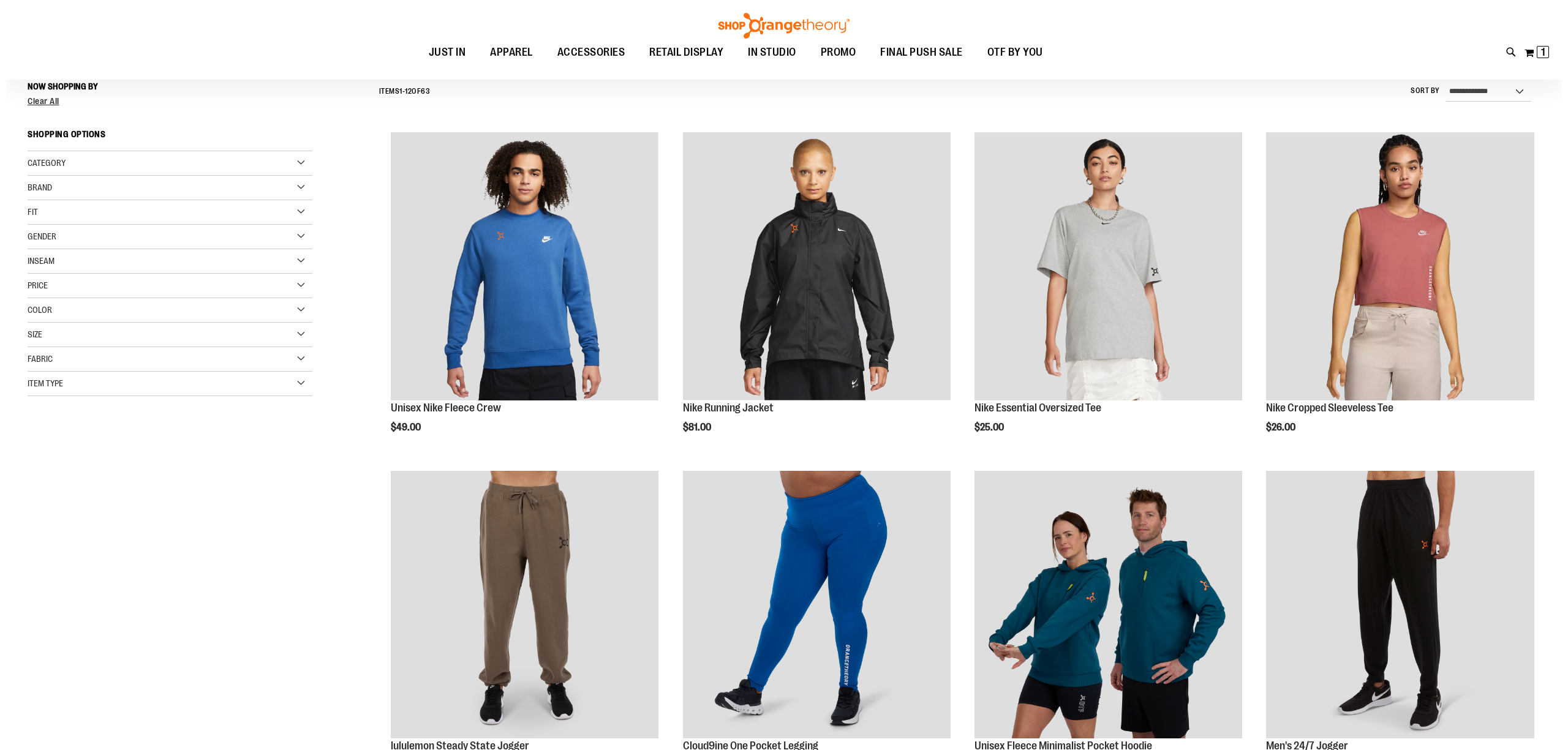
scroll to position [114, 0]
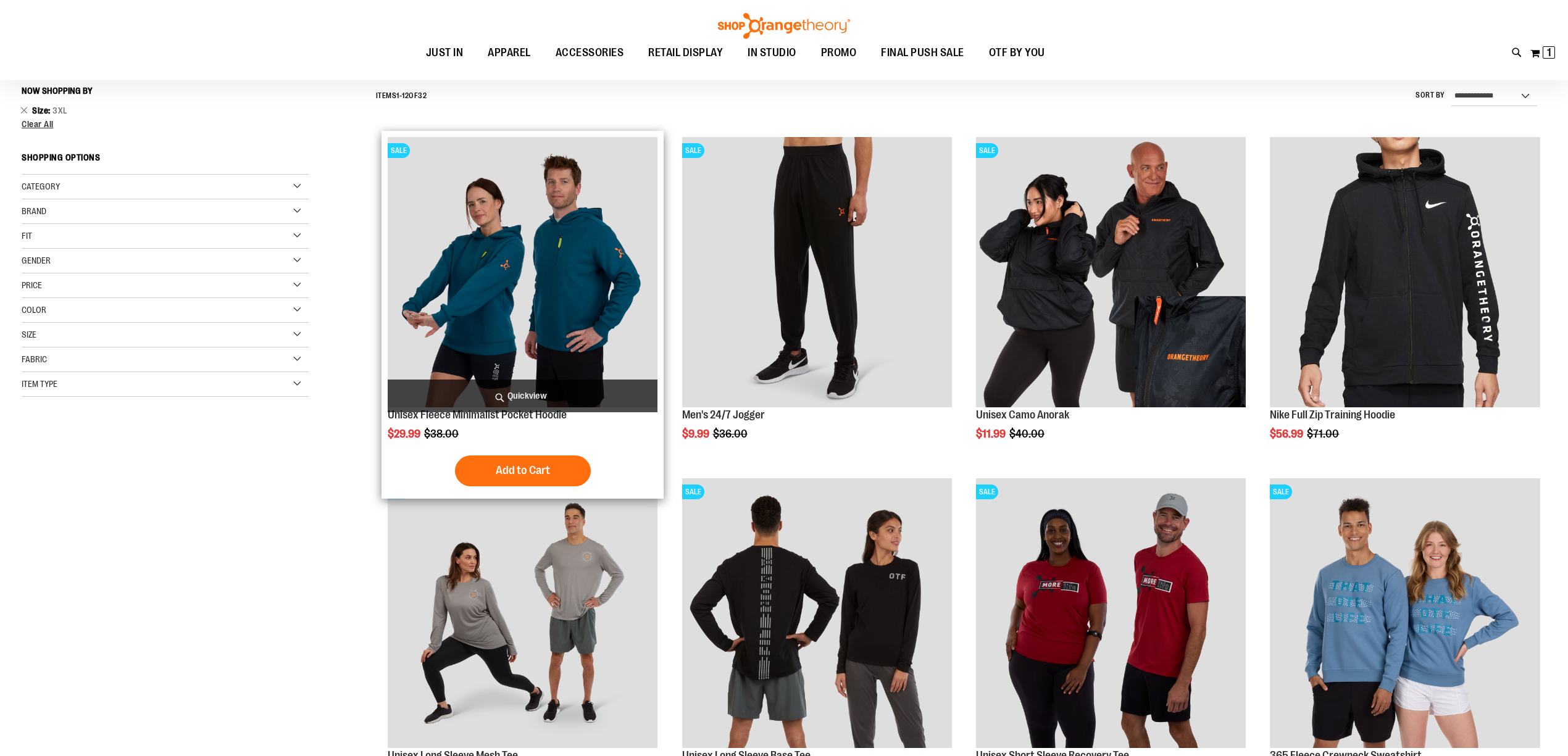
click at [542, 307] on img "product" at bounding box center [523, 272] width 270 height 270
click at [487, 395] on span "Quickview" at bounding box center [523, 396] width 270 height 33
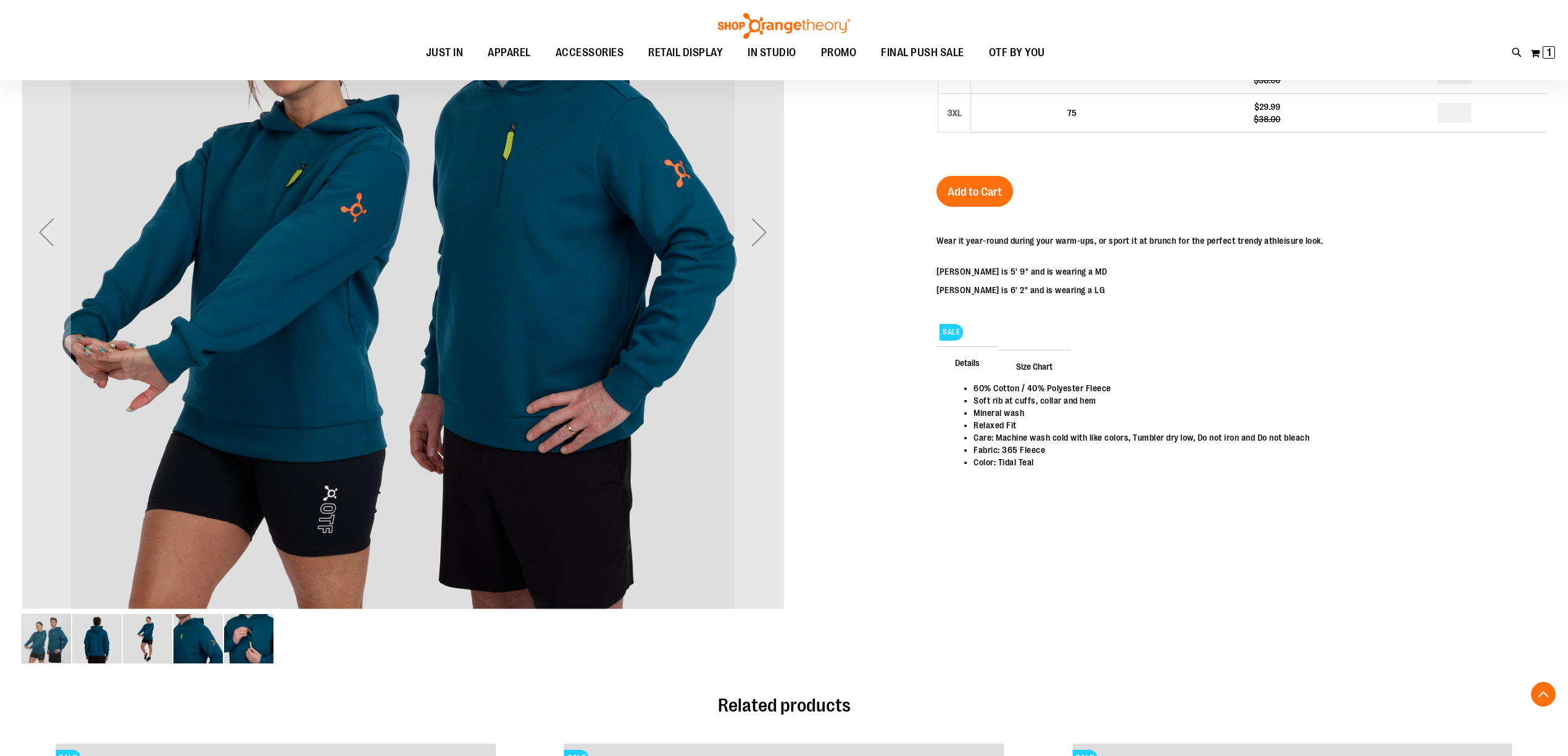
scroll to position [165, 0]
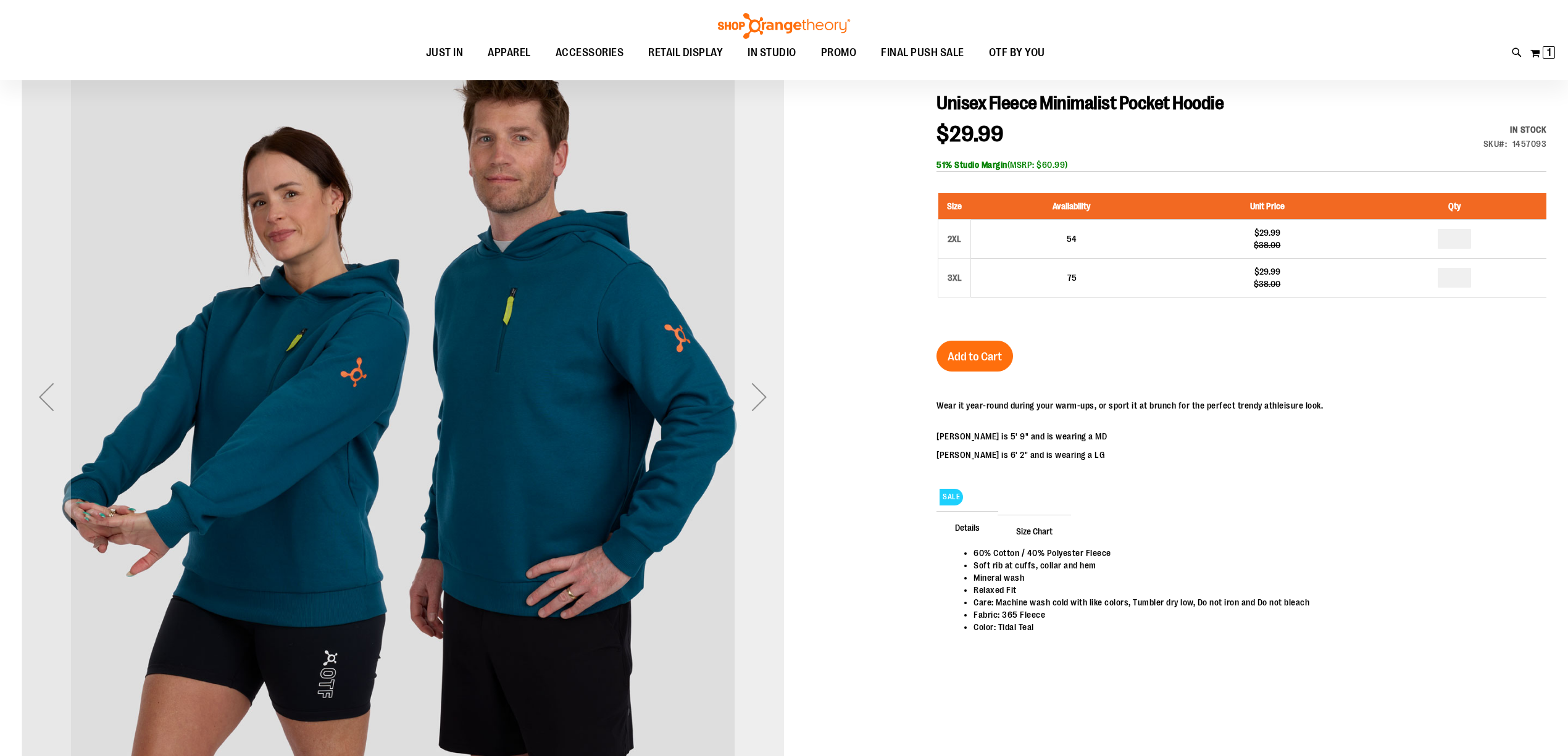
type input "**********"
click at [768, 397] on div "Next" at bounding box center [759, 397] width 50 height 50
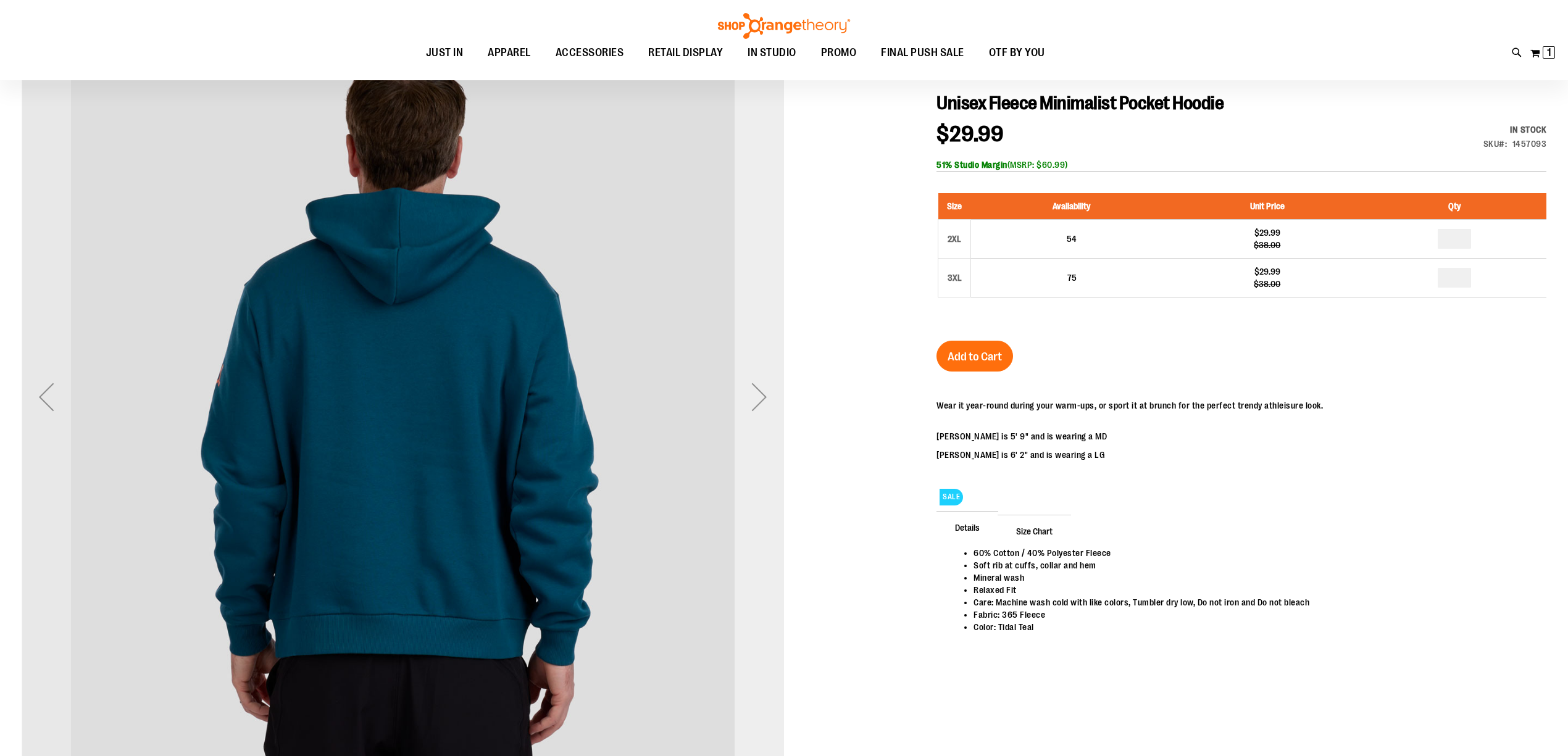
click at [768, 397] on div "Next" at bounding box center [759, 397] width 50 height 50
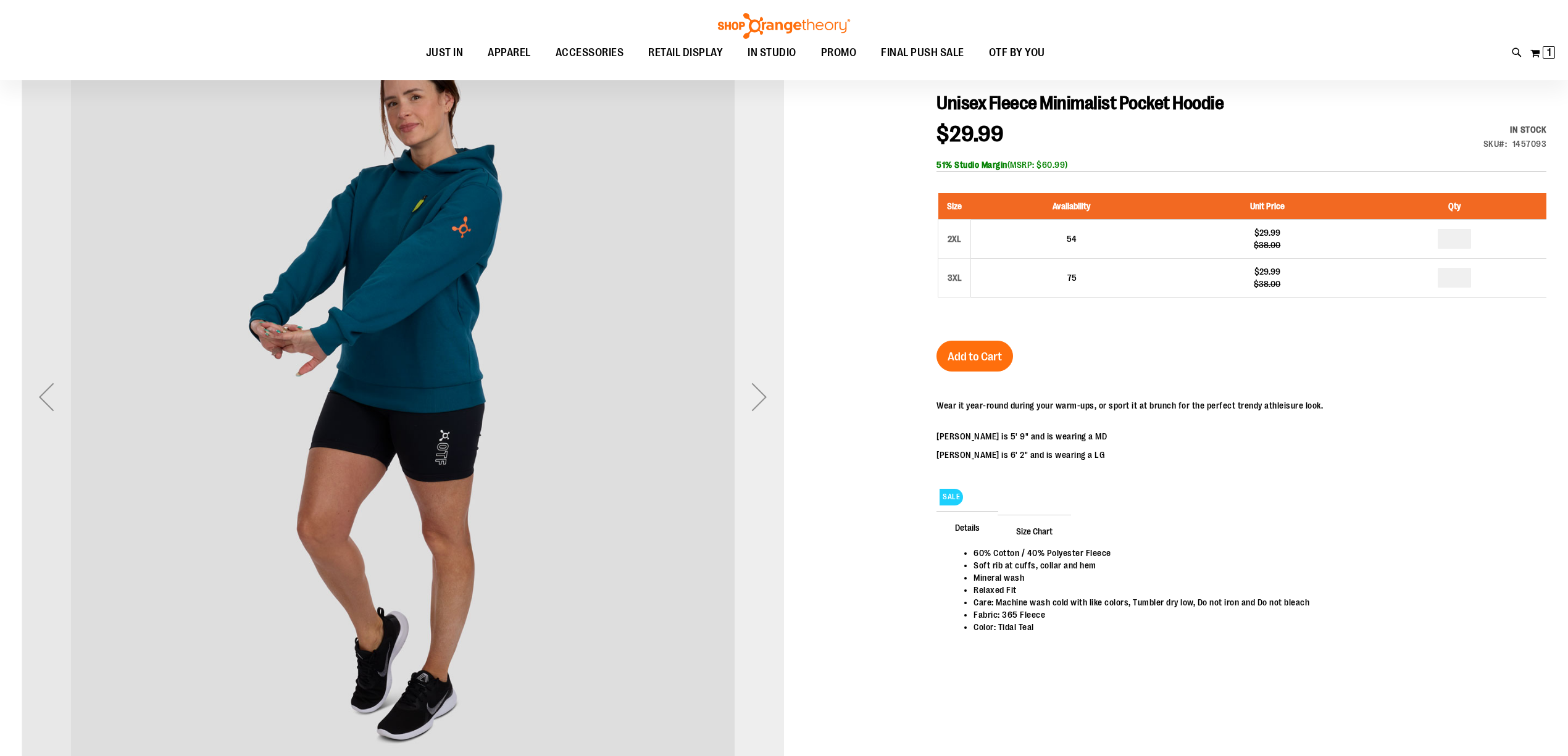
click at [768, 397] on div "Next" at bounding box center [759, 397] width 50 height 50
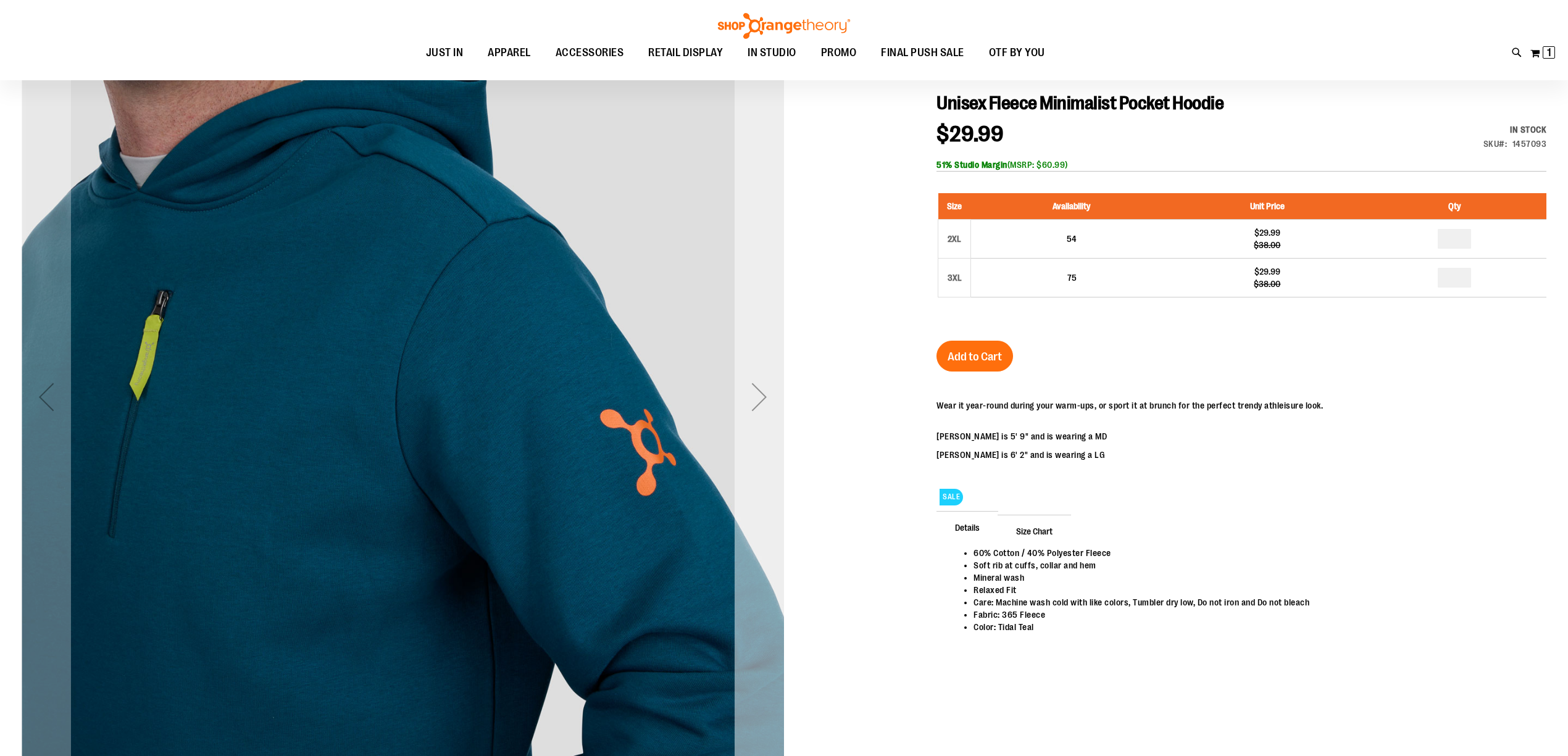
click at [768, 397] on div "Next" at bounding box center [759, 397] width 50 height 50
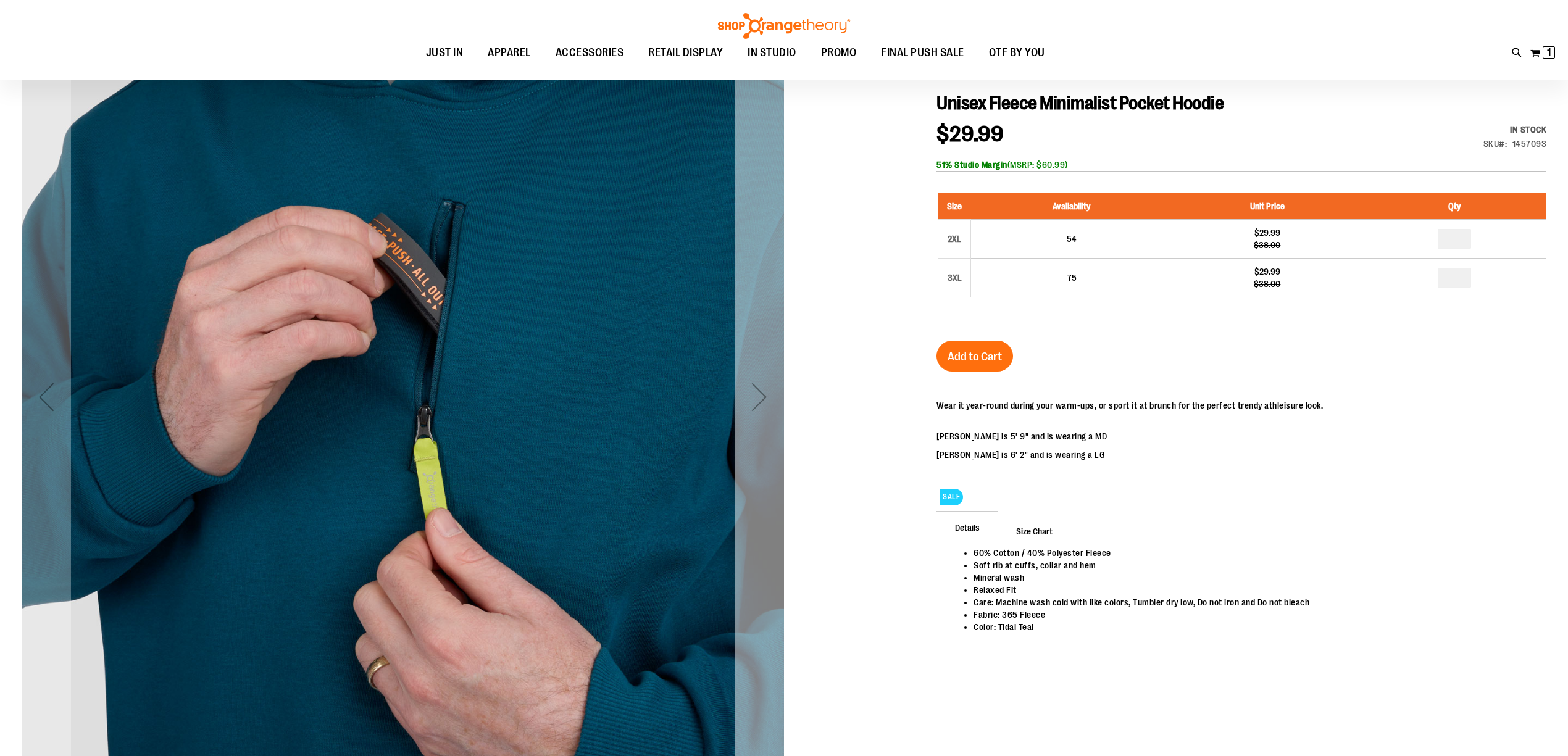
click at [768, 397] on div "Next" at bounding box center [759, 397] width 50 height 50
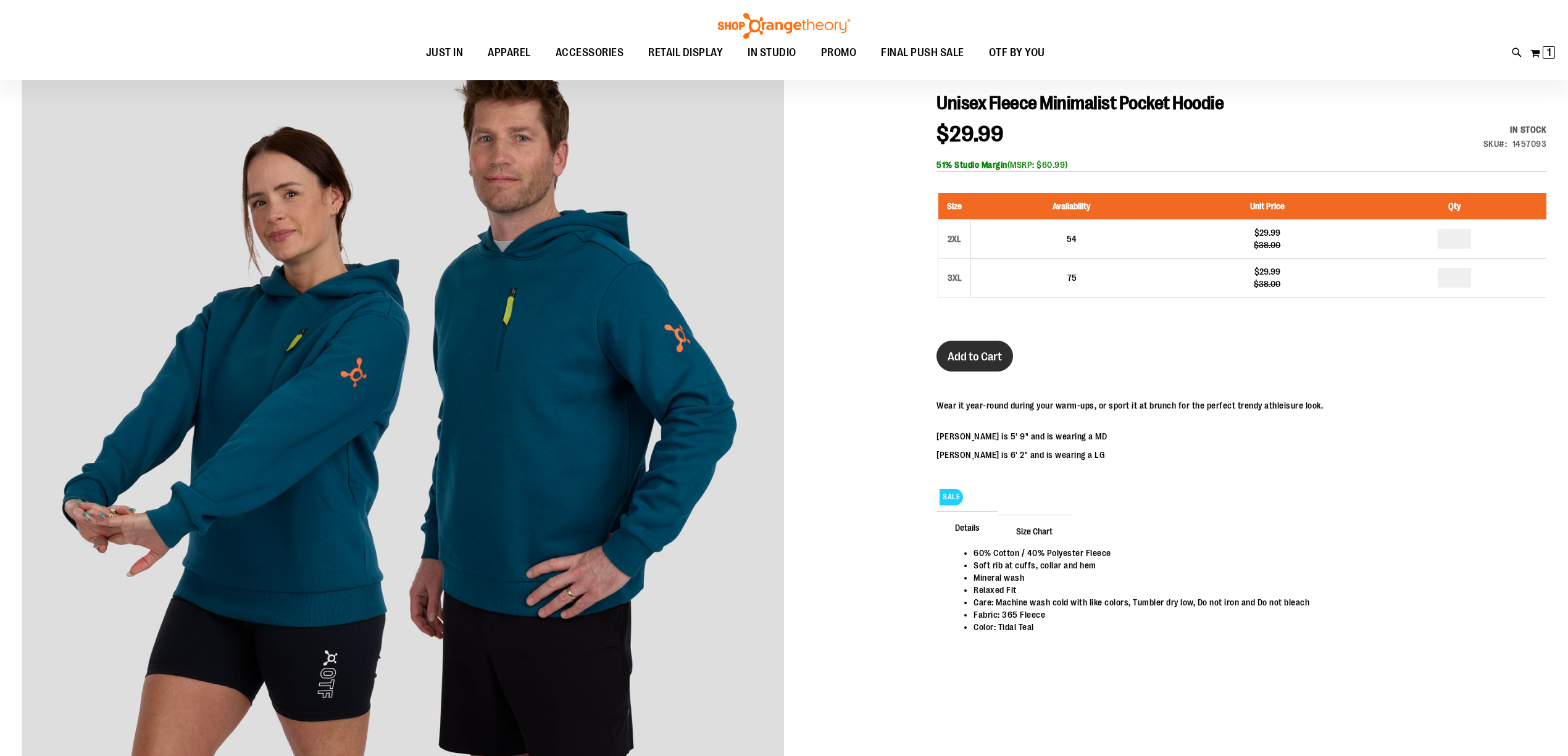
click at [951, 344] on button "Add to Cart" at bounding box center [974, 356] width 77 height 31
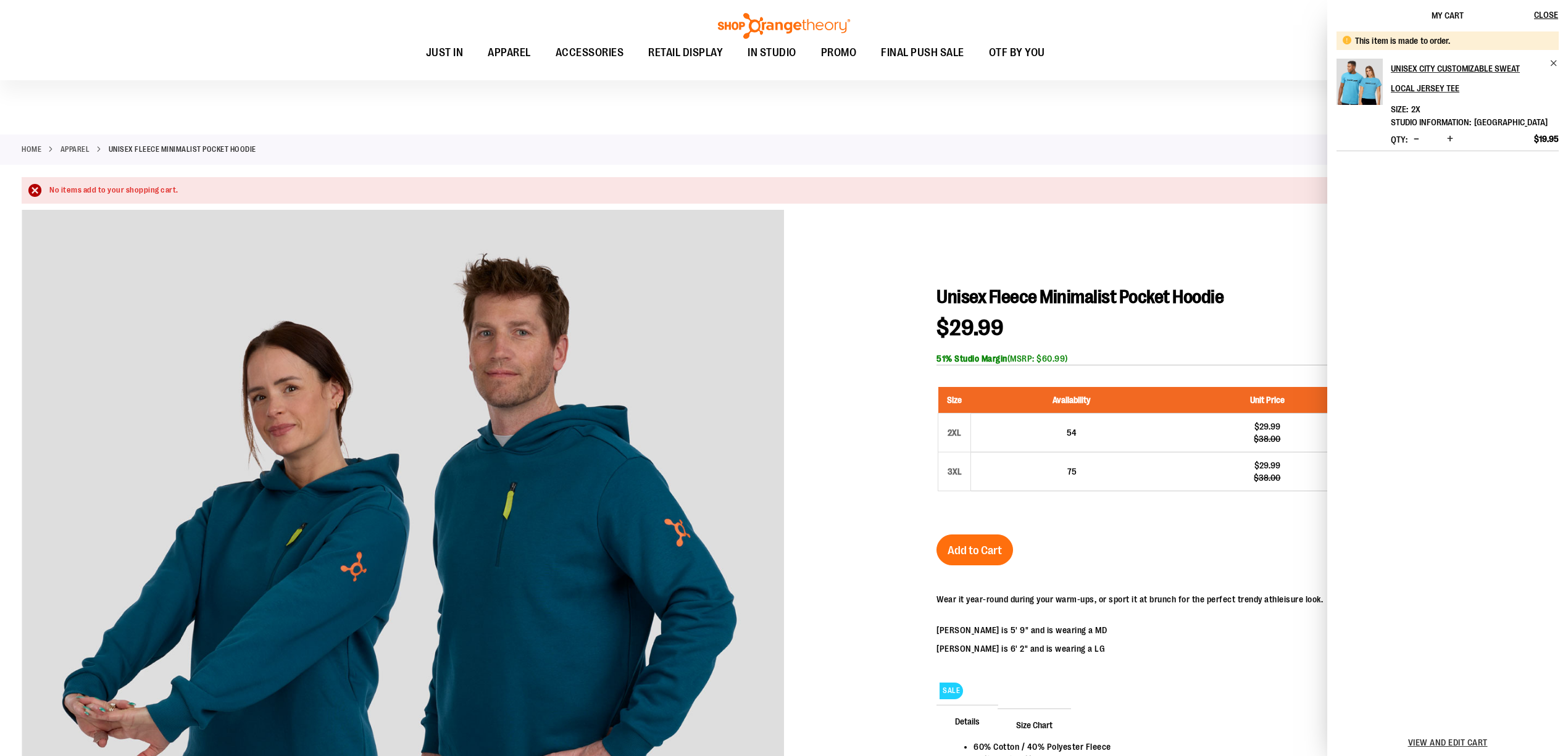
scroll to position [0, 0]
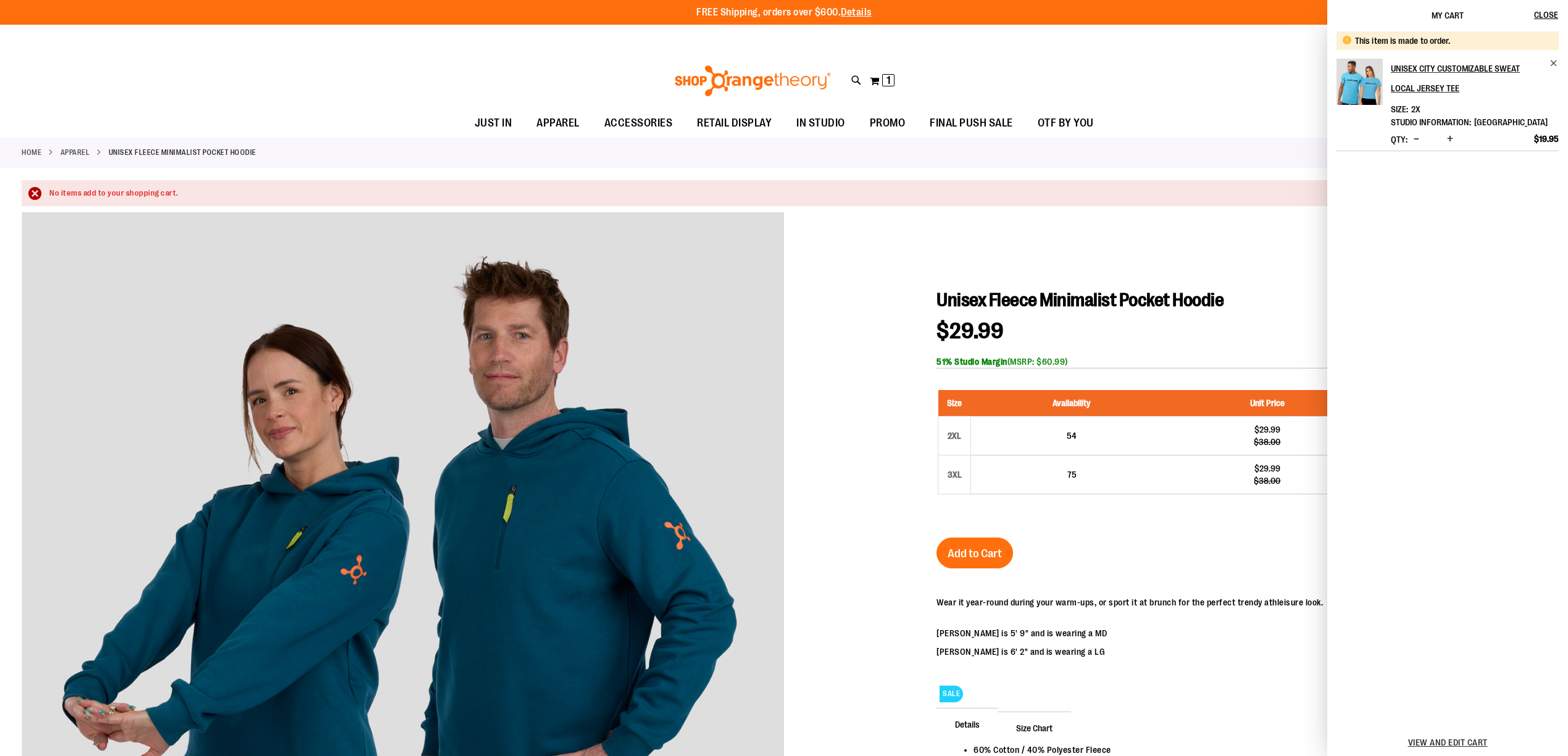
click at [1468, 165] on div "This item is made to order. Unisex City Customizable Sweat Local Jersey Tee Siz…" at bounding box center [1447, 343] width 240 height 624
click at [1416, 136] on span "Decrease product quantity" at bounding box center [1416, 138] width 6 height 13
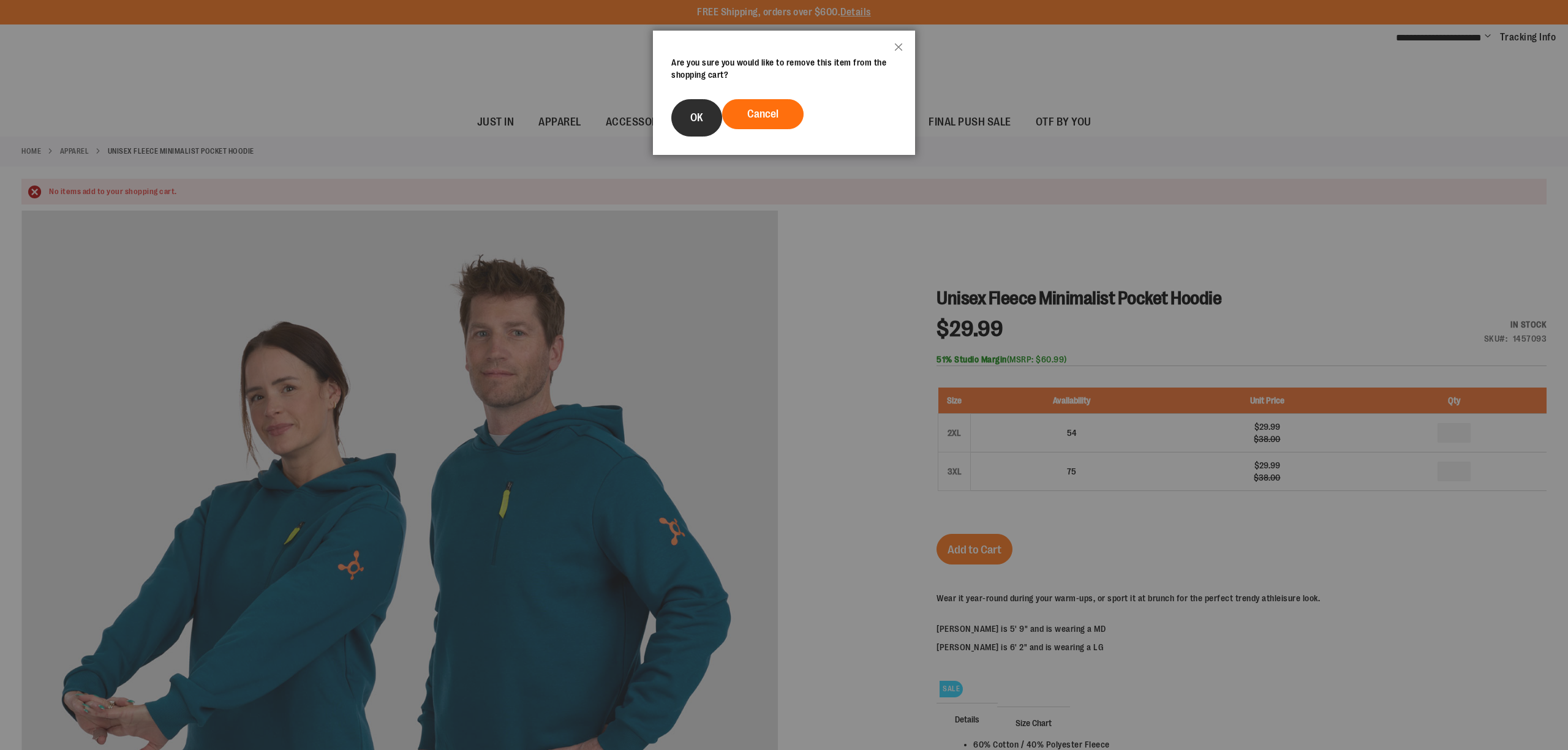
click at [681, 116] on button "OK" at bounding box center [697, 118] width 51 height 38
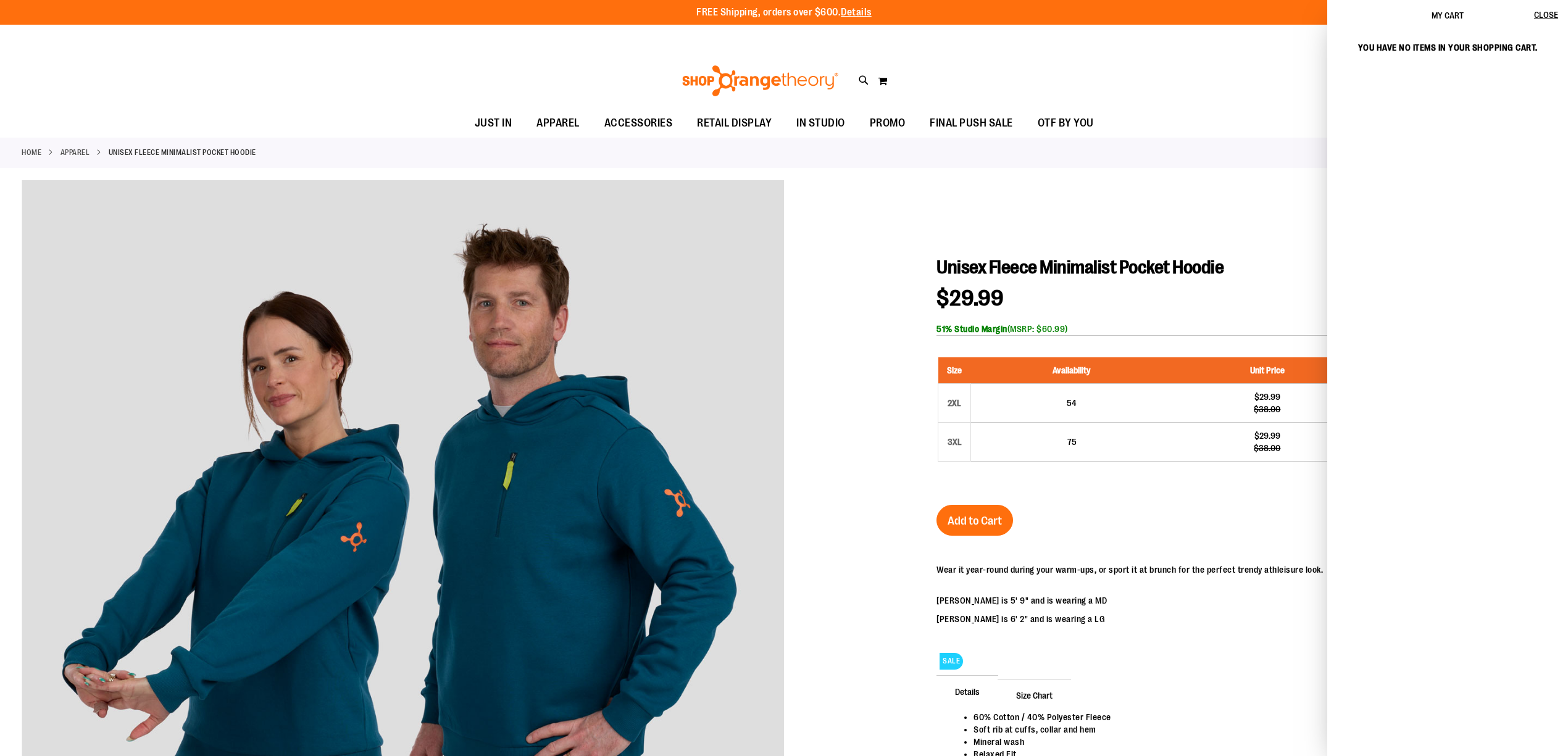
click at [1452, 475] on div "My cart" at bounding box center [1447, 343] width 240 height 624
click at [1212, 516] on div "Unisex Fleece Minimalist Pocket Hoodie $29.99 Regular Price $38.00 In stock Onl…" at bounding box center [1241, 552] width 610 height 591
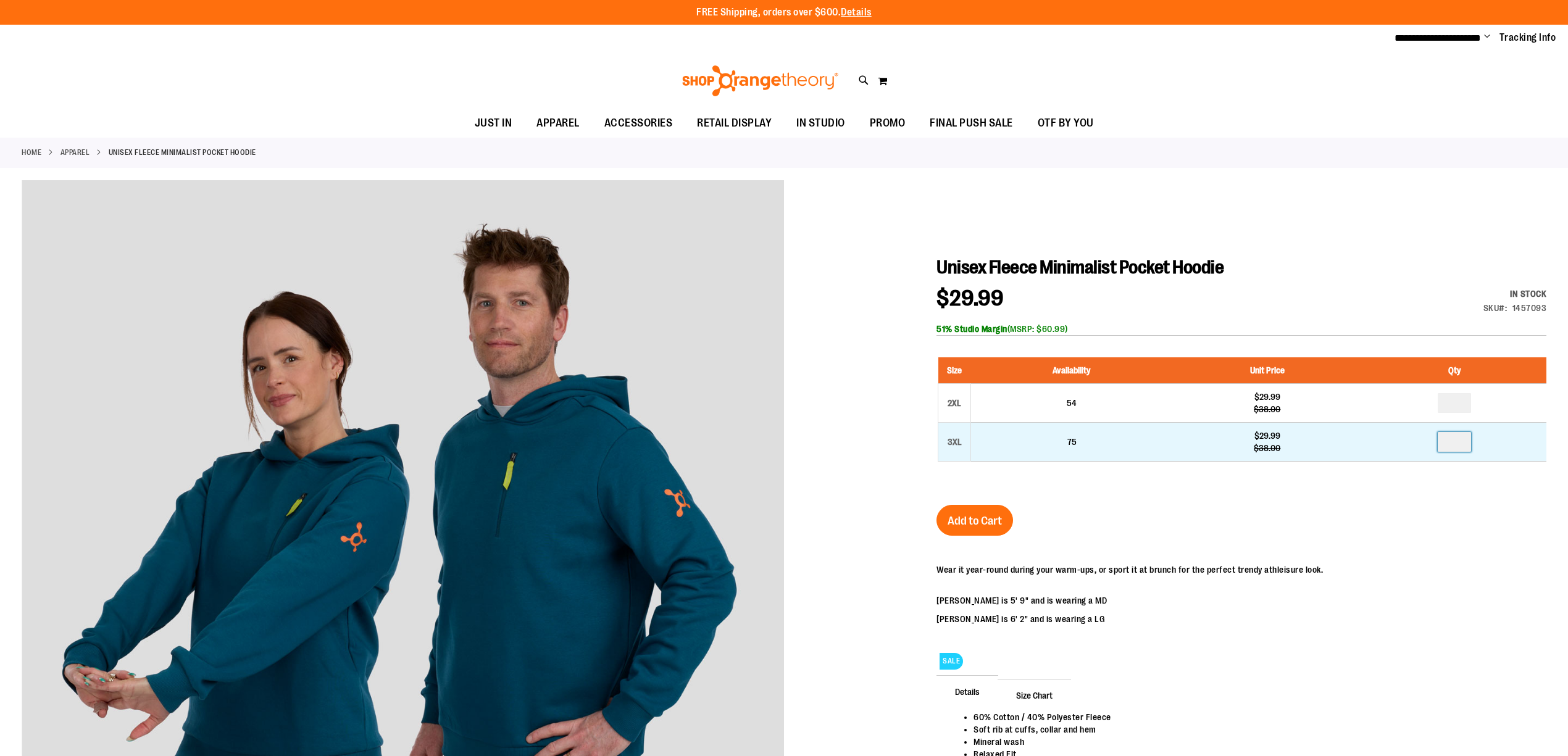
drag, startPoint x: 1455, startPoint y: 445, endPoint x: 1404, endPoint y: 445, distance: 51.0
click at [1404, 445] on td at bounding box center [1453, 442] width 185 height 39
type input "*"
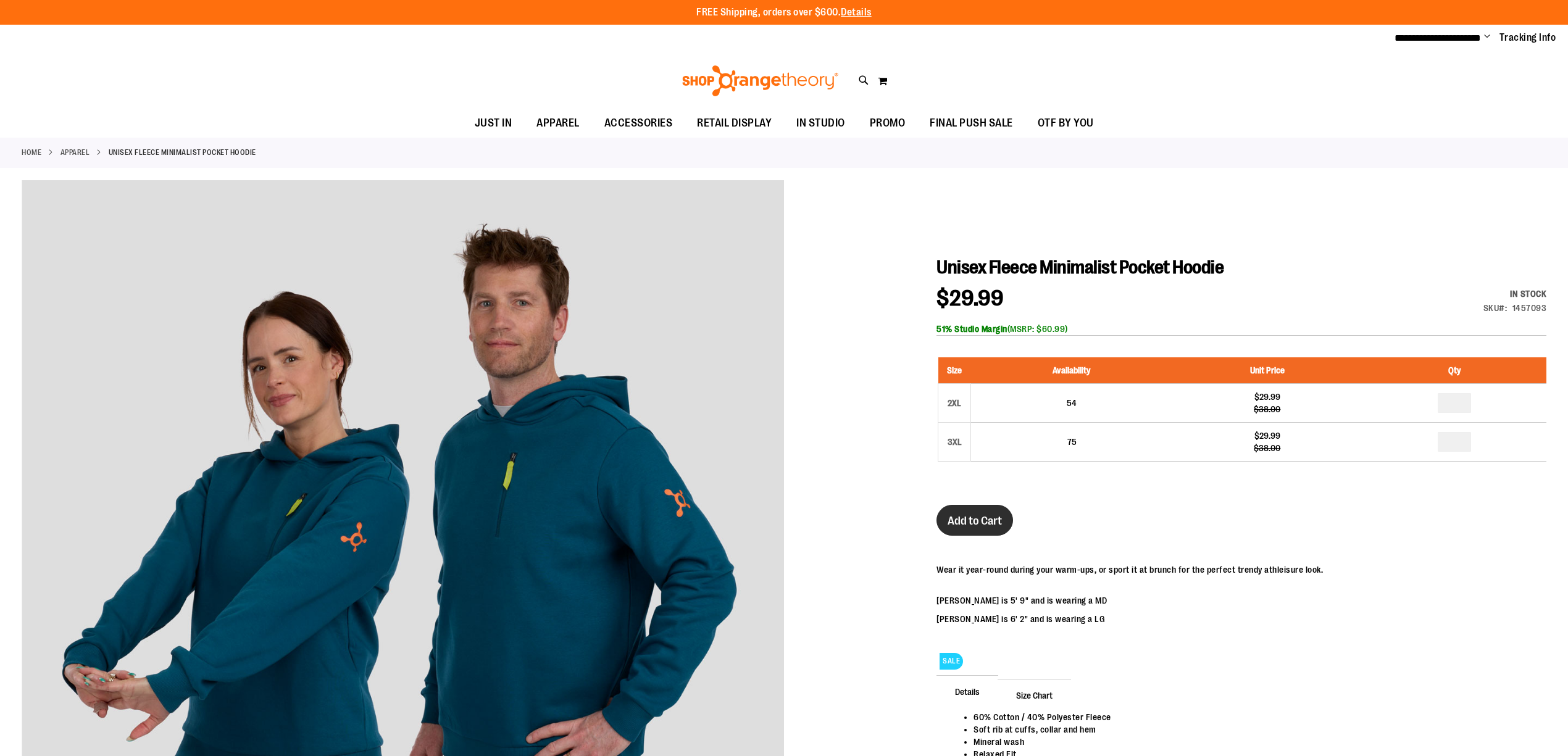
click at [978, 519] on span "Add to Cart" at bounding box center [974, 521] width 54 height 14
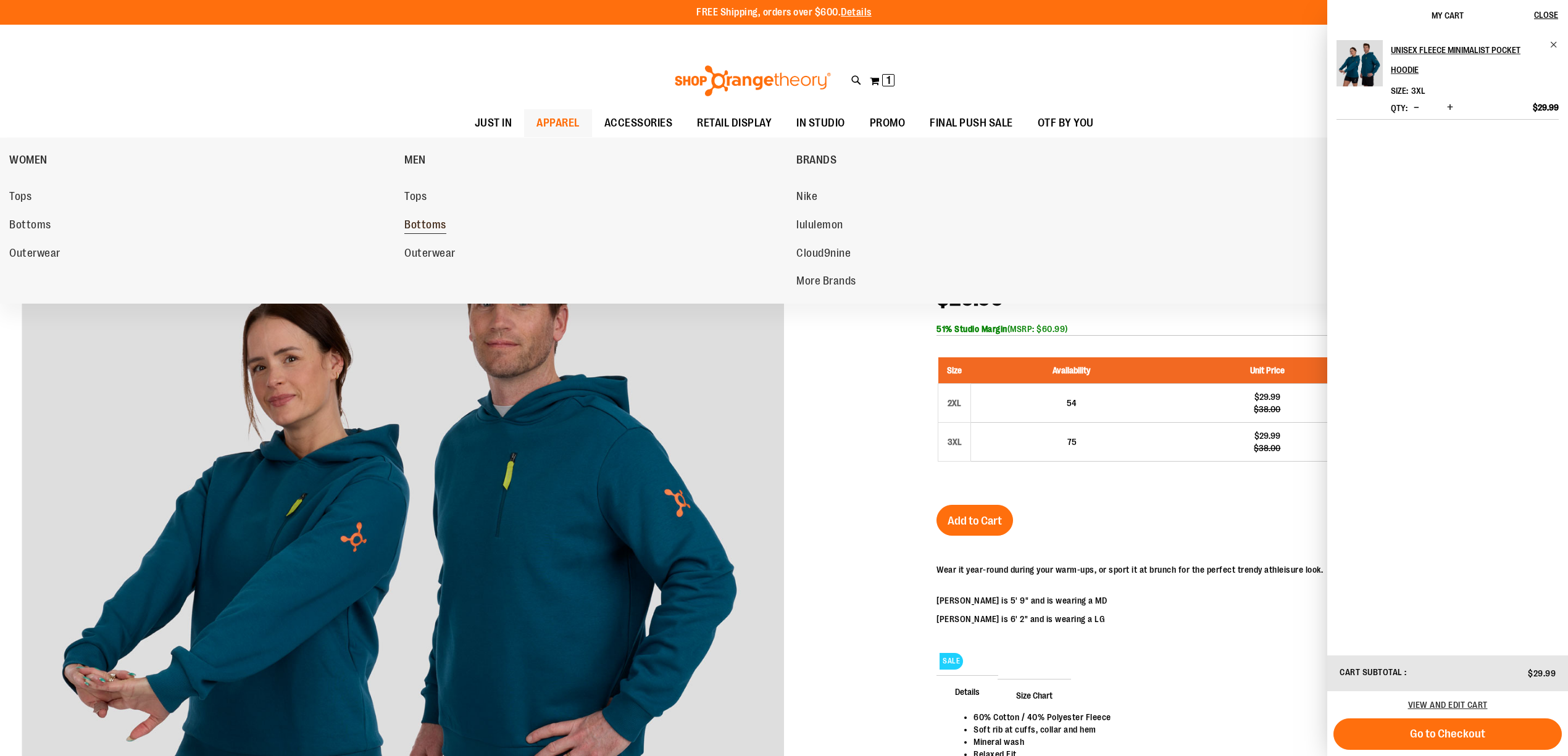
click at [435, 229] on span "Bottoms" at bounding box center [425, 226] width 42 height 15
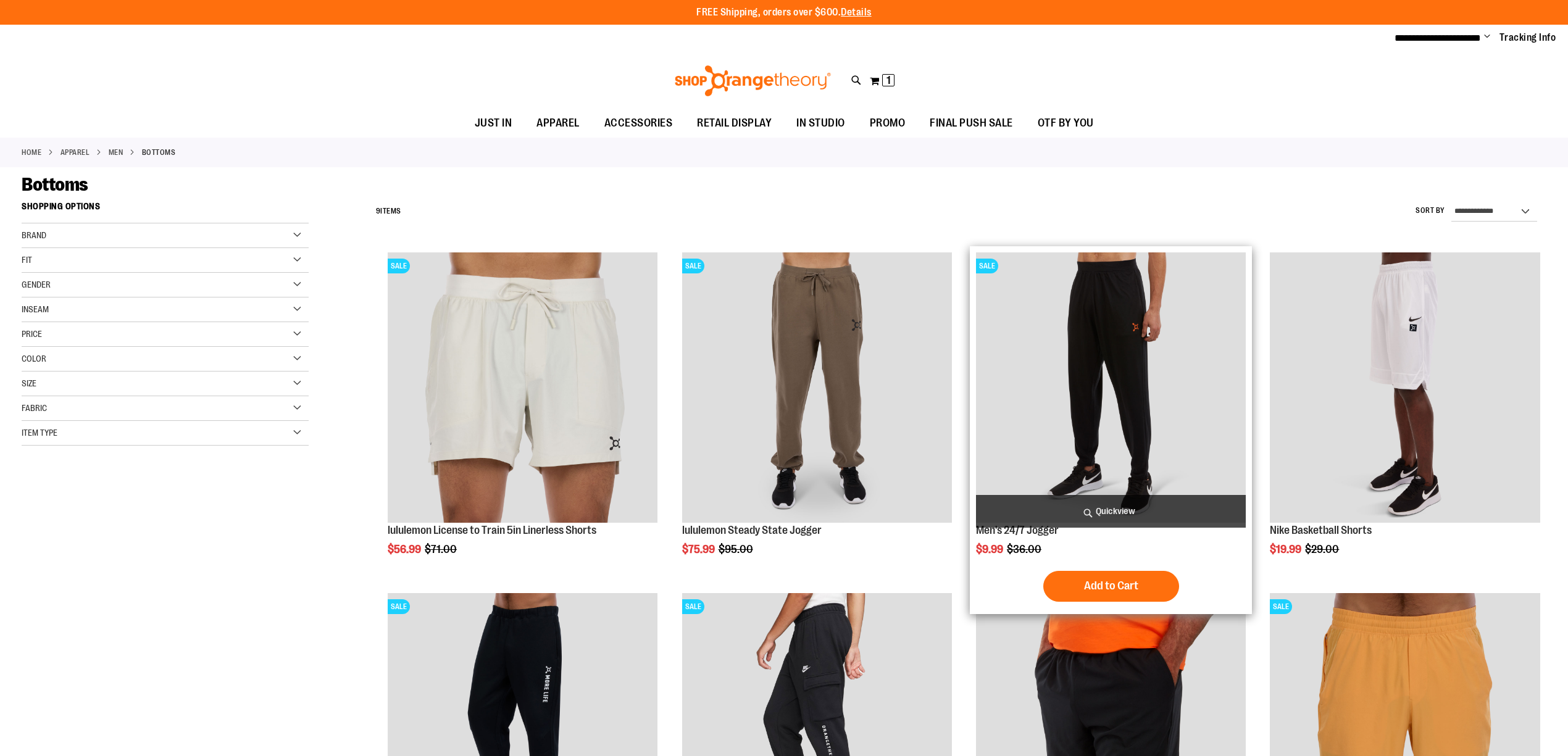
type input "**********"
click at [1059, 404] on img "product" at bounding box center [1111, 387] width 270 height 270
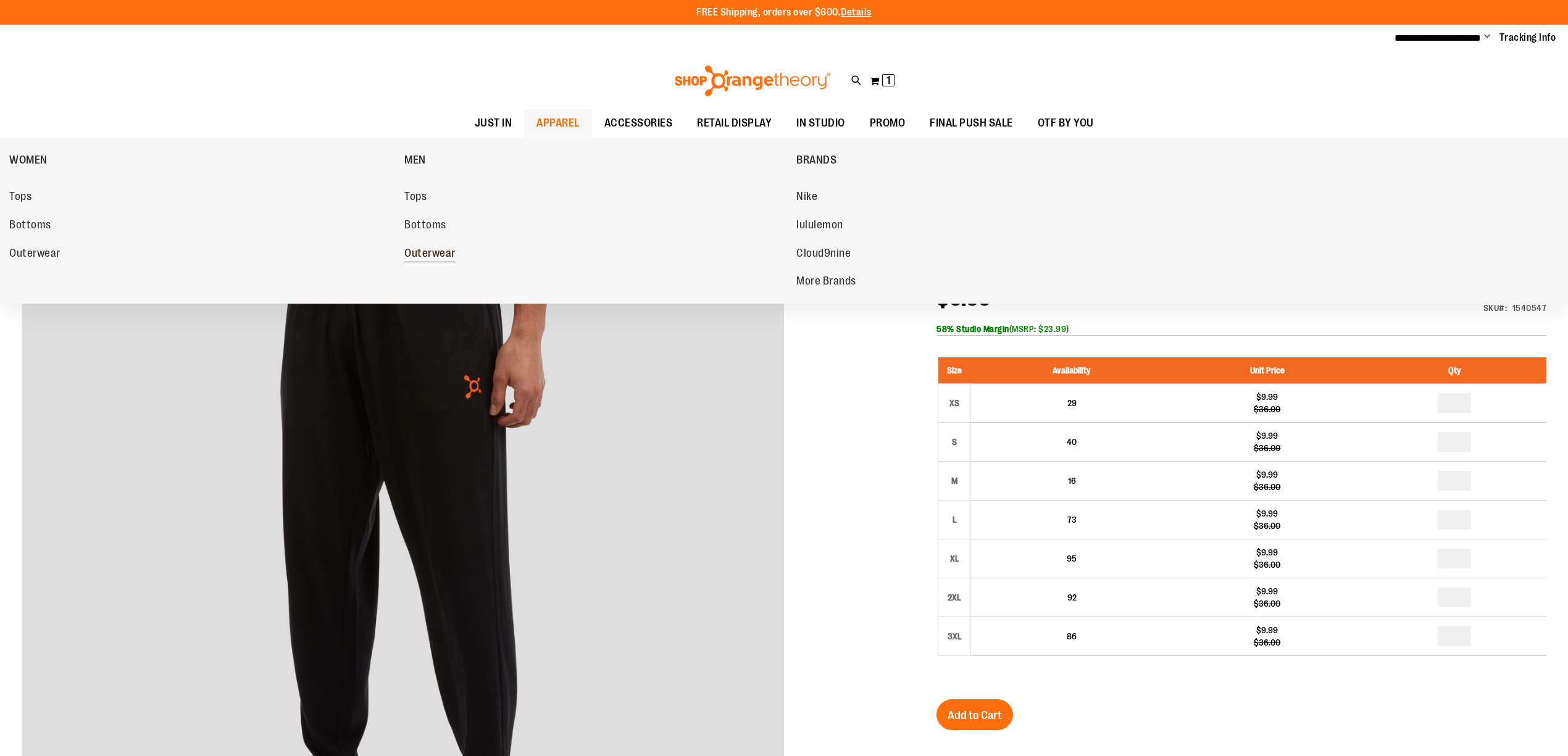
type input "**********"
click at [422, 250] on span "Outerwear" at bounding box center [429, 255] width 51 height 15
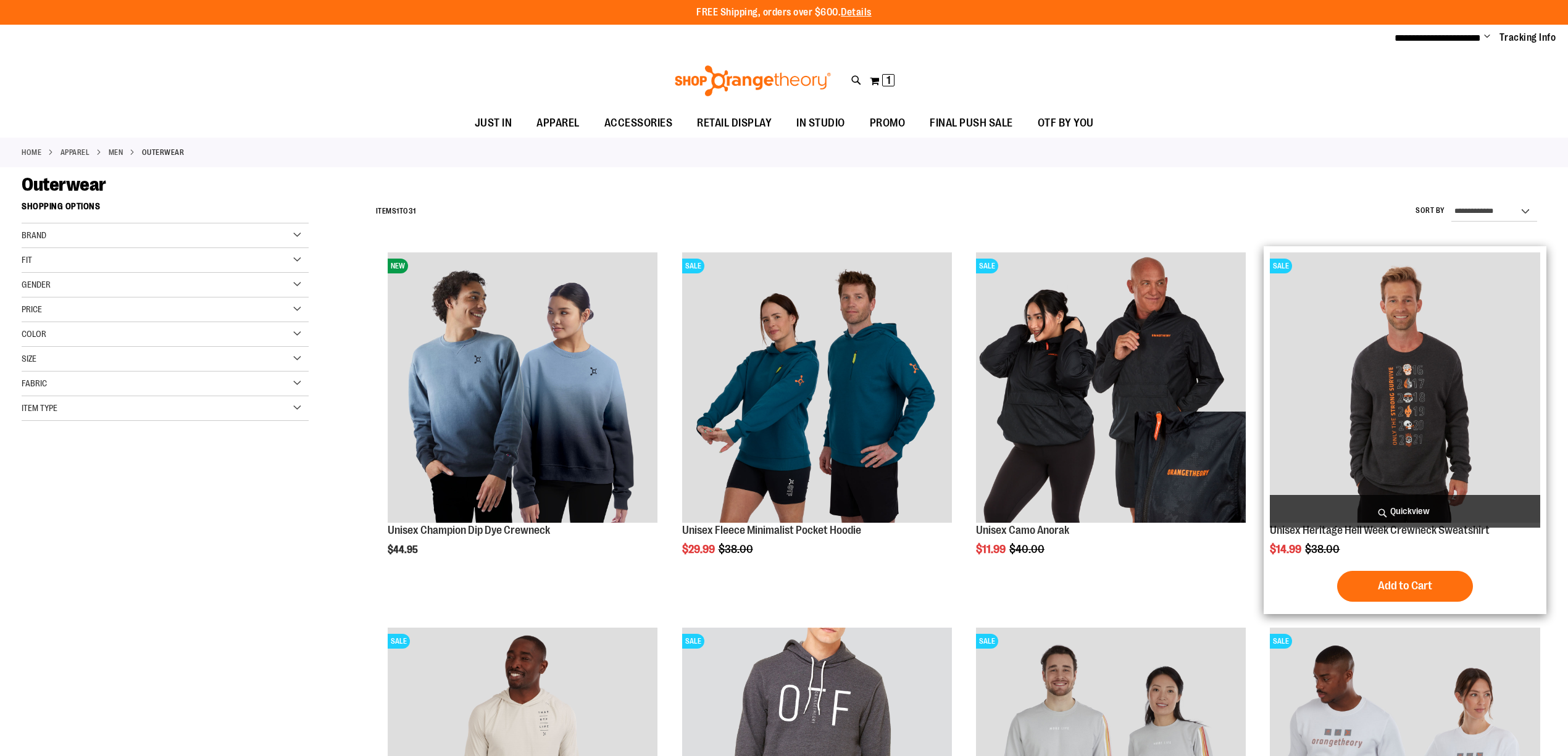
type input "**********"
click at [1420, 379] on img "product" at bounding box center [1404, 387] width 270 height 270
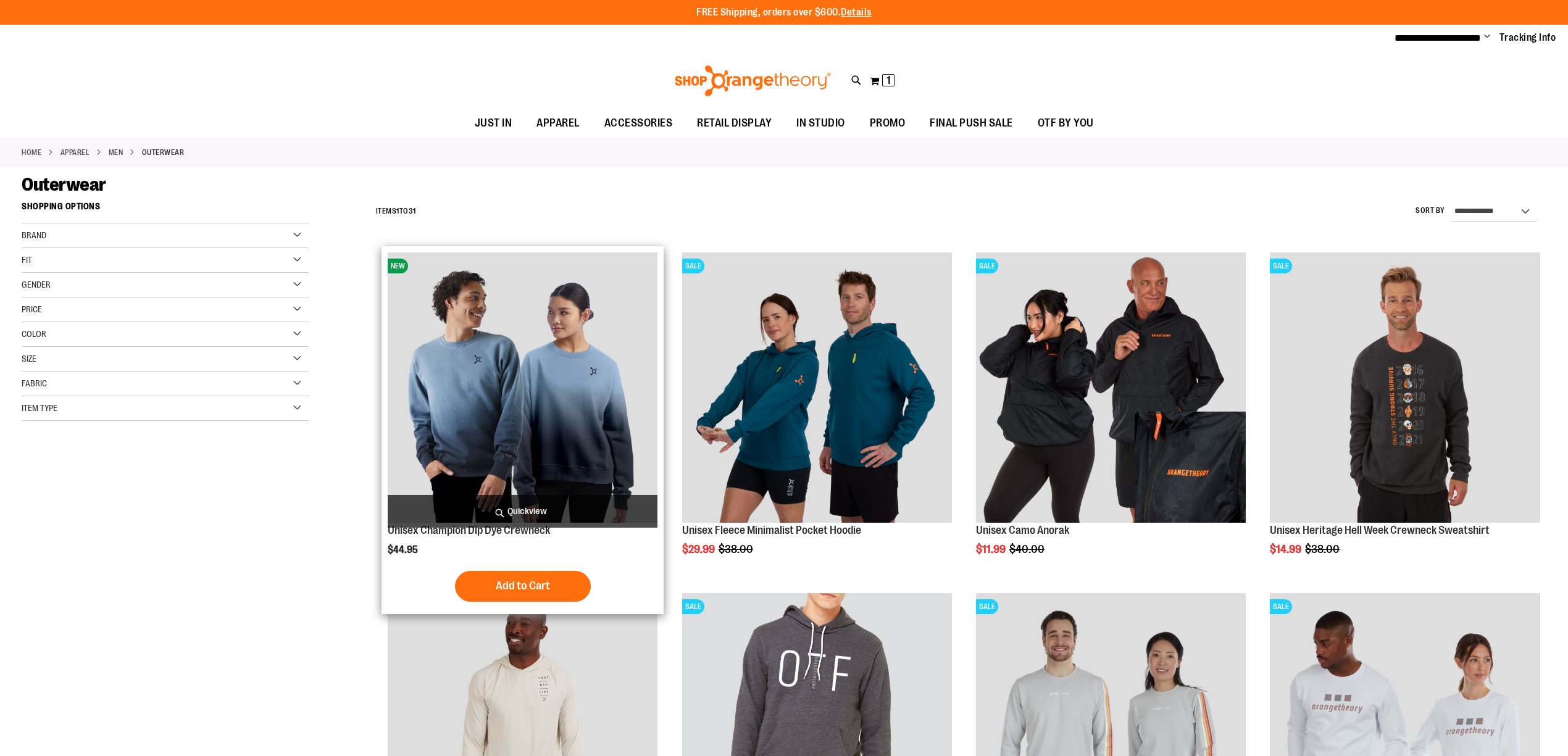
type input "**********"
click at [595, 403] on img "product" at bounding box center [523, 387] width 270 height 270
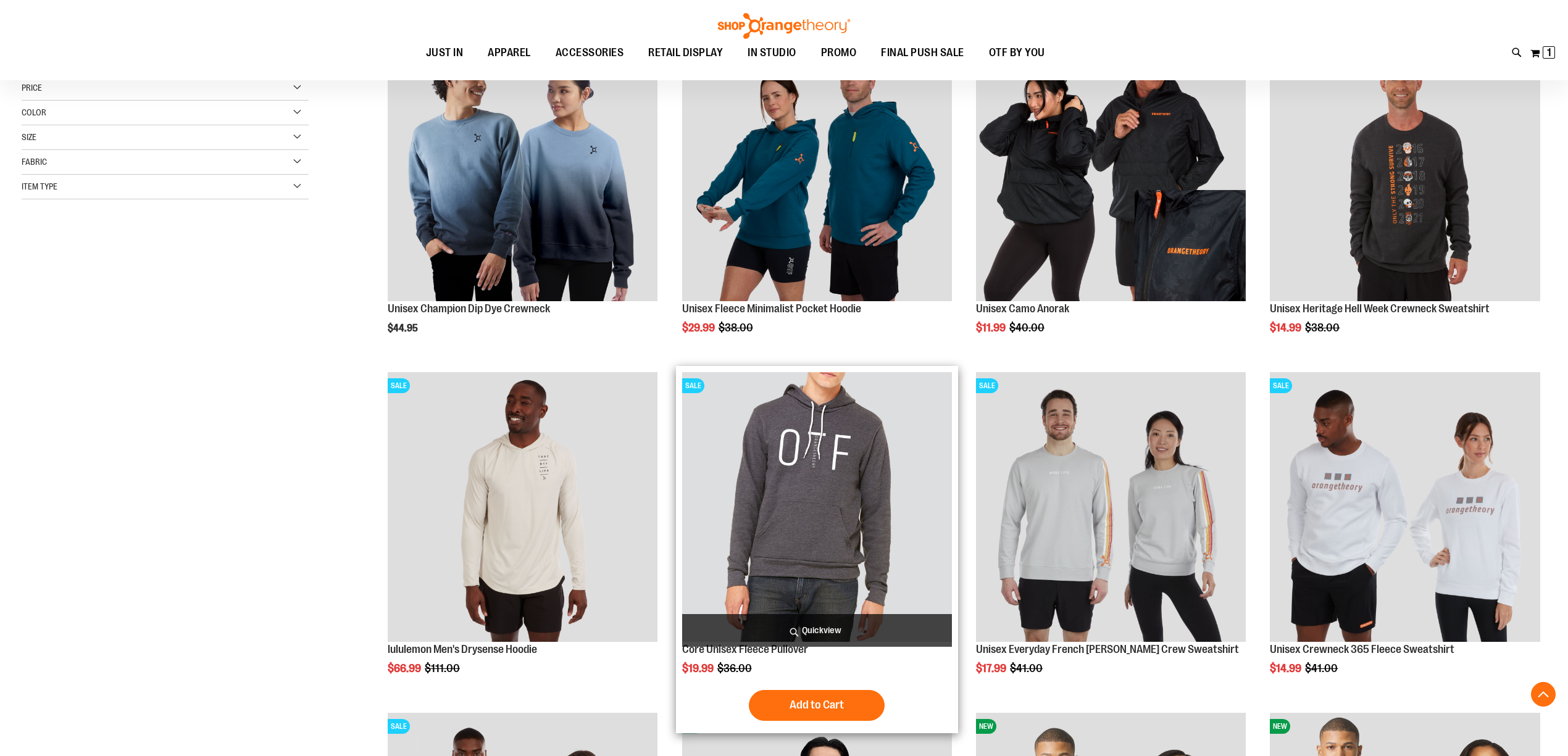
scroll to position [247, 0]
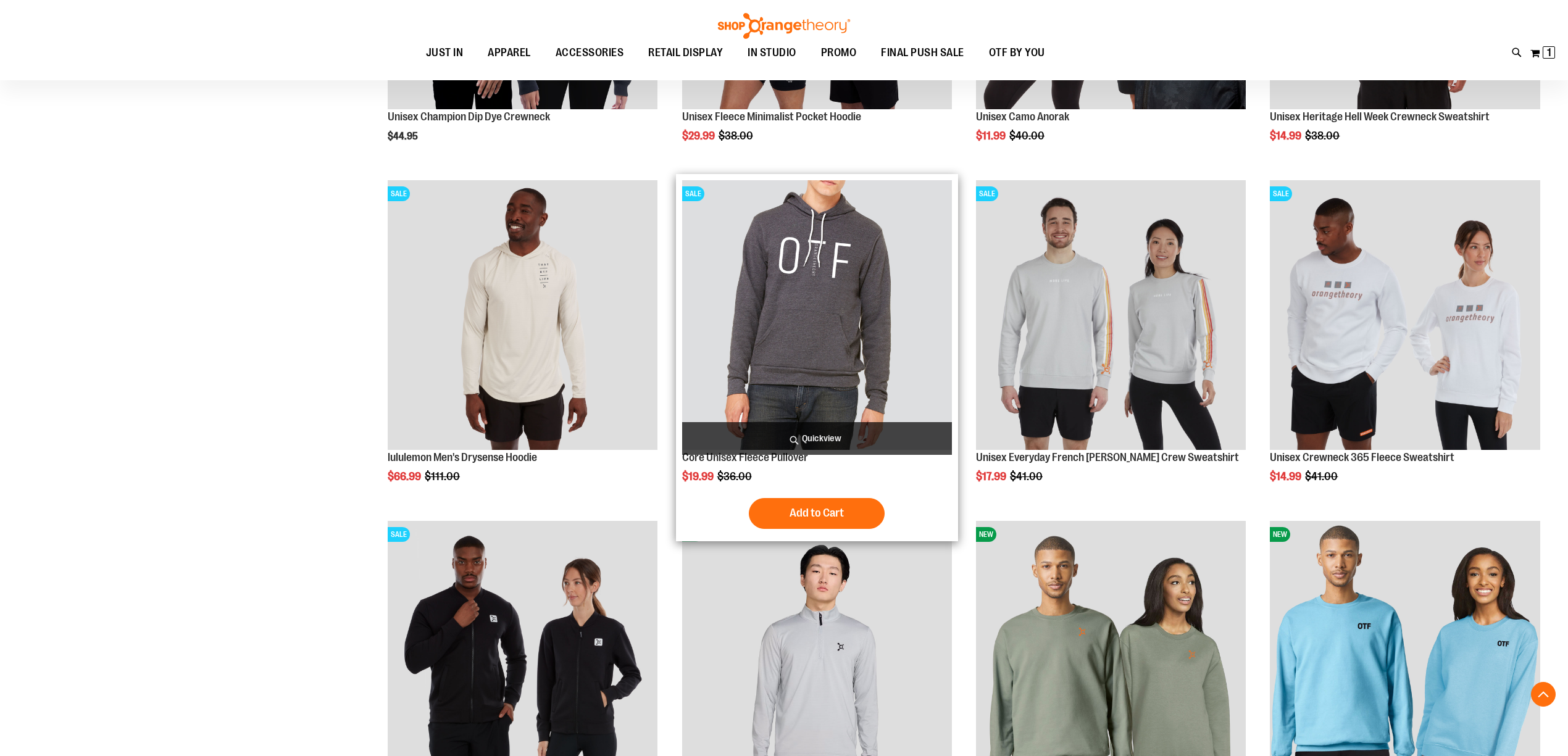
scroll to position [247, 0]
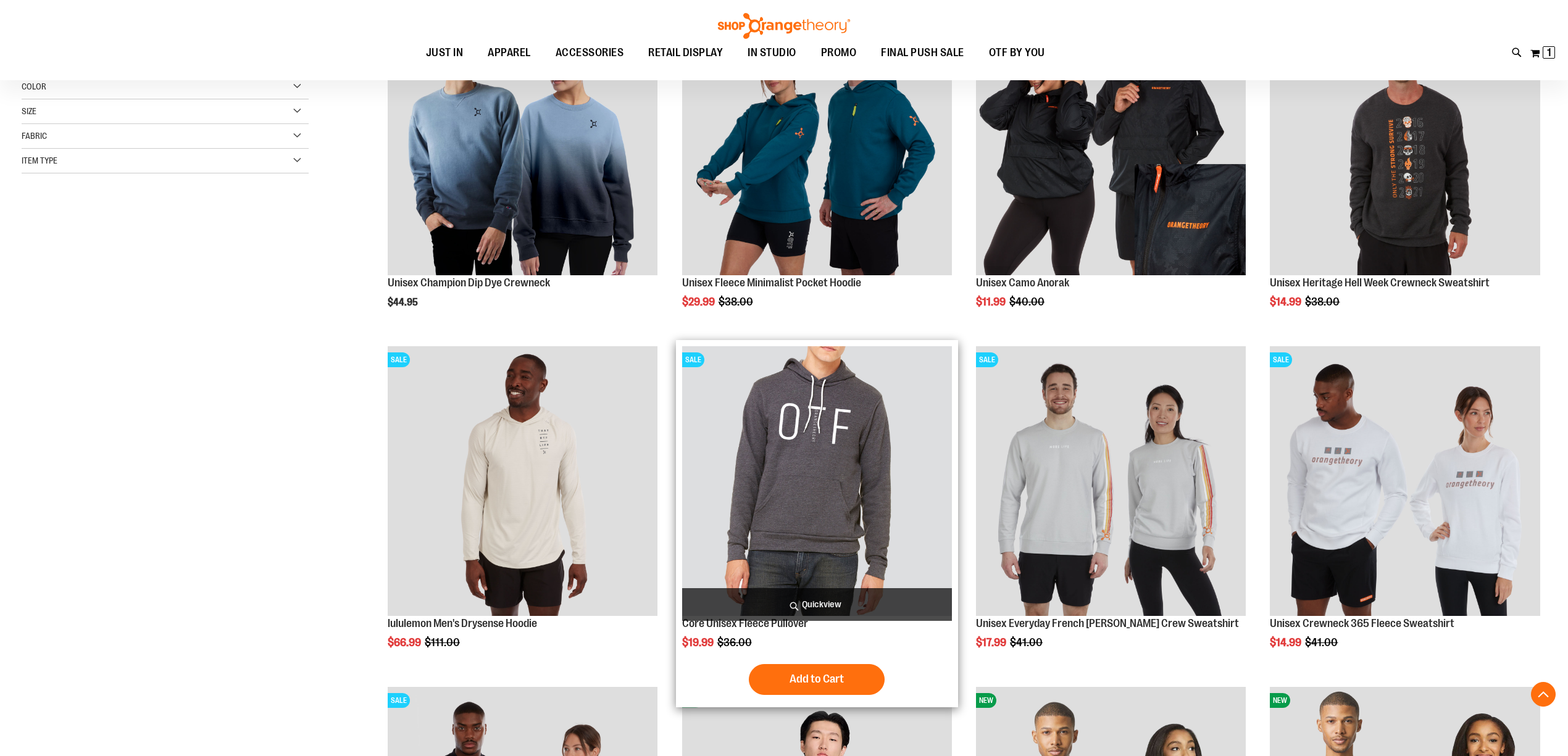
type input "**********"
click at [788, 522] on img "product" at bounding box center [817, 481] width 270 height 270
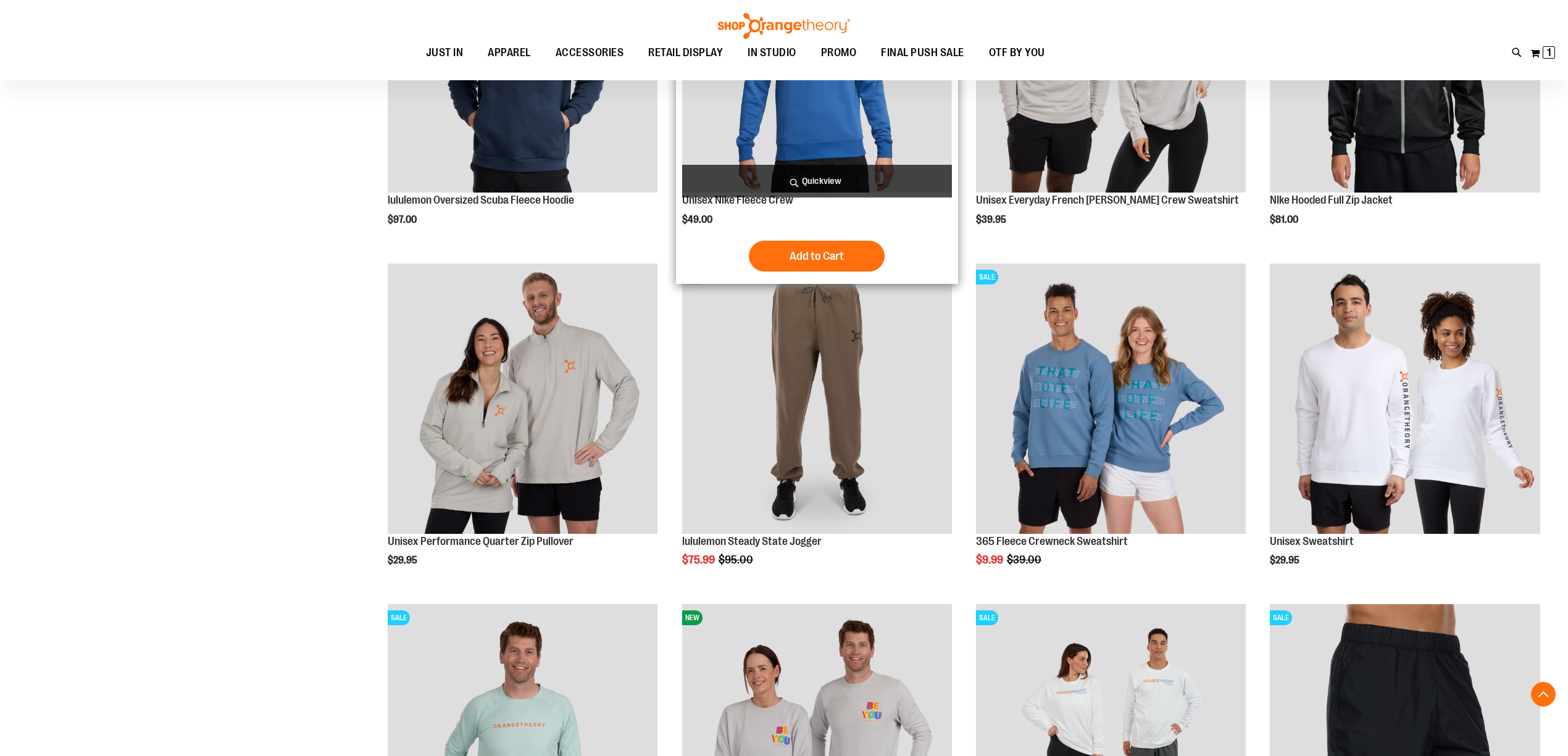
scroll to position [1399, 0]
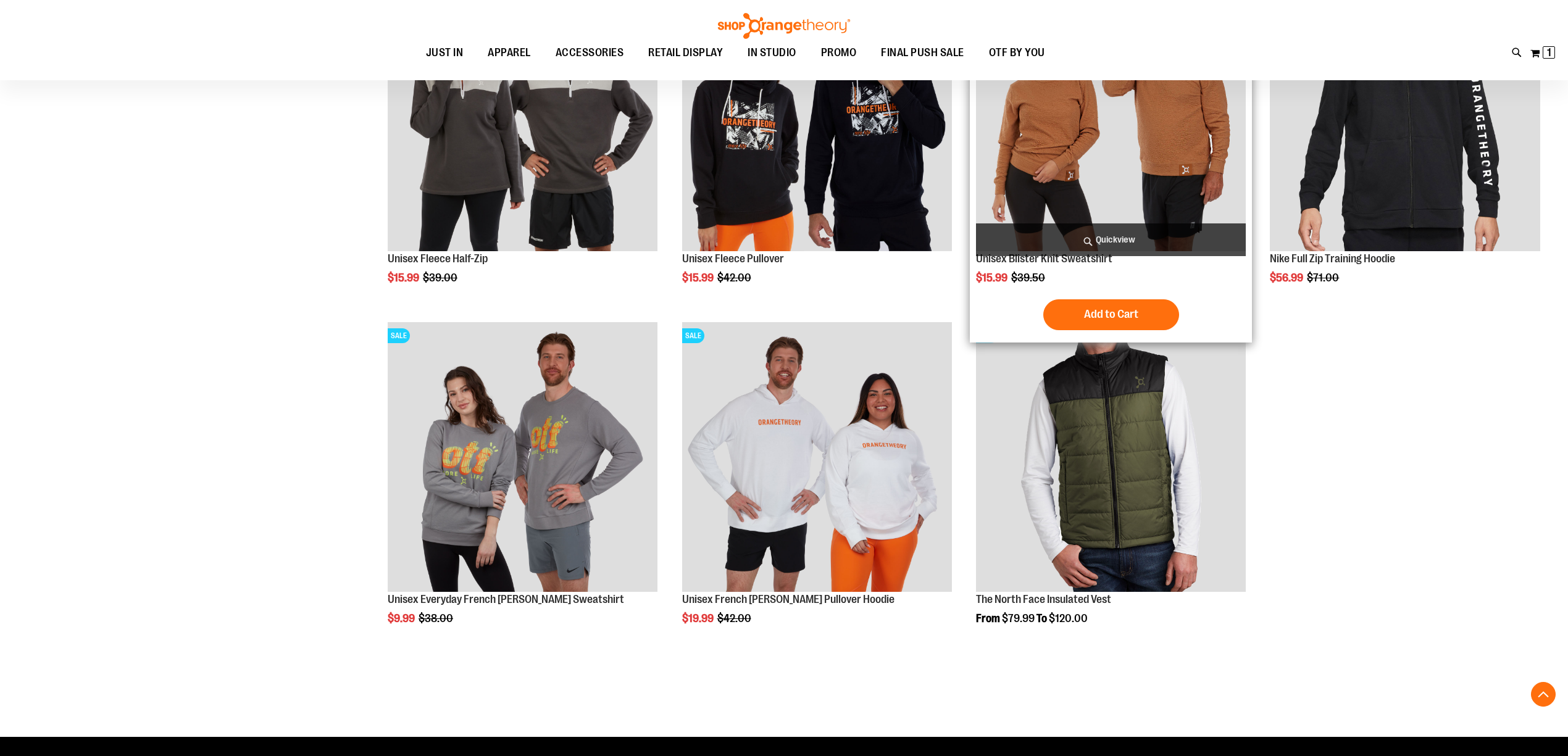
scroll to position [2387, 0]
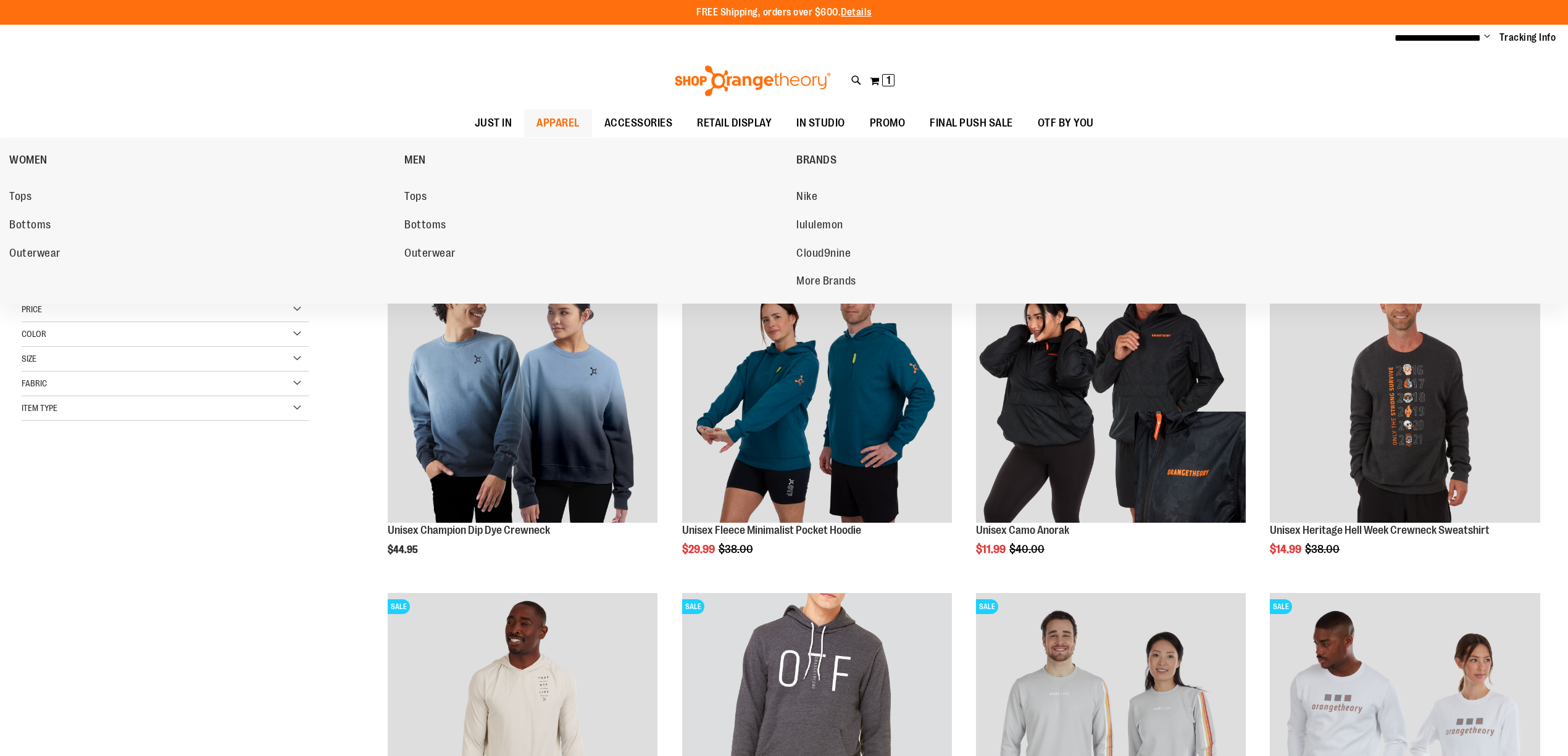
type input "**********"
click at [5, 202] on div "WOMEN Tops Bottoms Outerwear MEN Tops Bottoms Outerwear BRANDS Nike lululemon C…" at bounding box center [784, 220] width 1568 height 166
click at [19, 196] on span "Tops" at bounding box center [20, 197] width 22 height 15
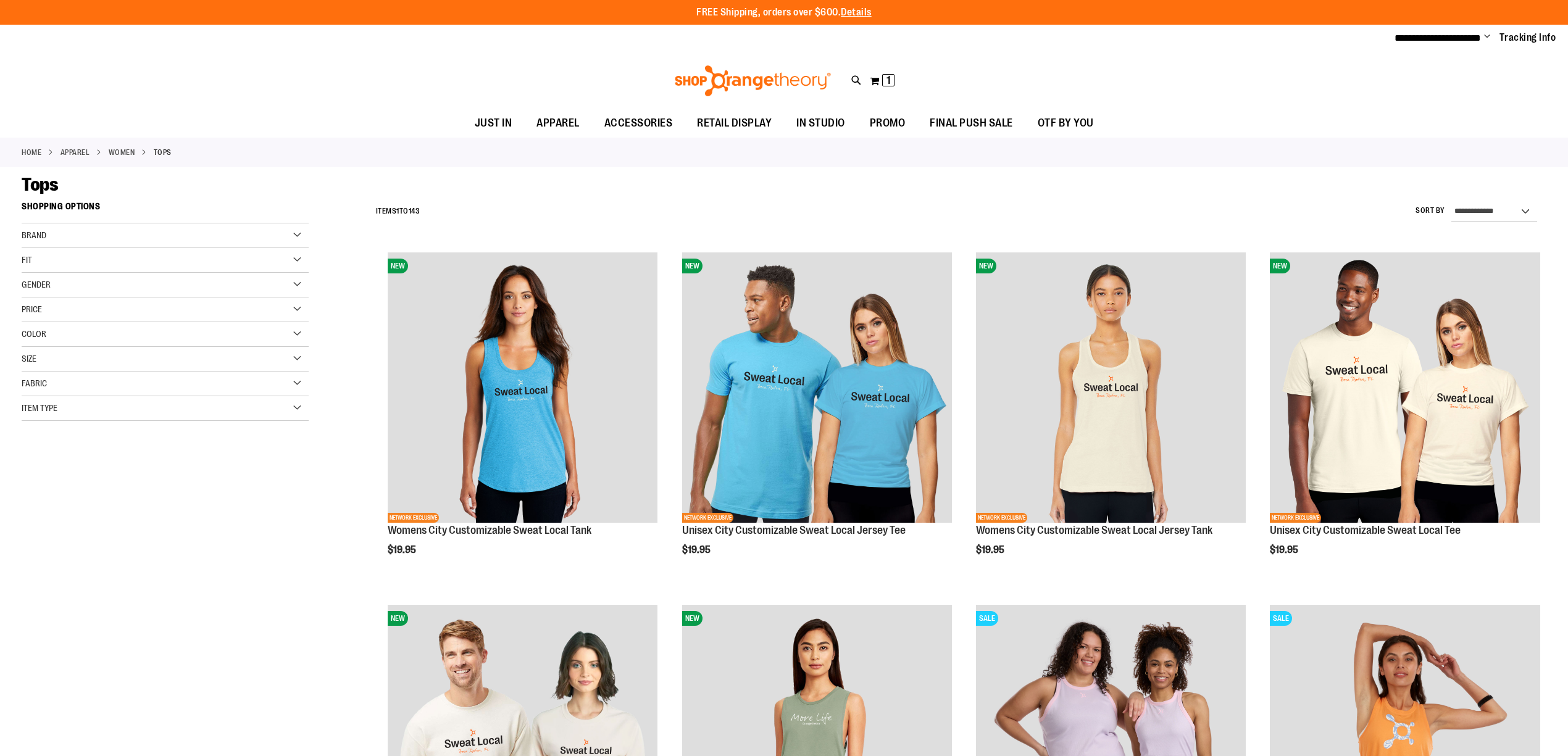
type input "**********"
click at [1483, 208] on select "**********" at bounding box center [1494, 211] width 86 height 19
click at [1199, 197] on div "**********" at bounding box center [957, 212] width 1177 height 32
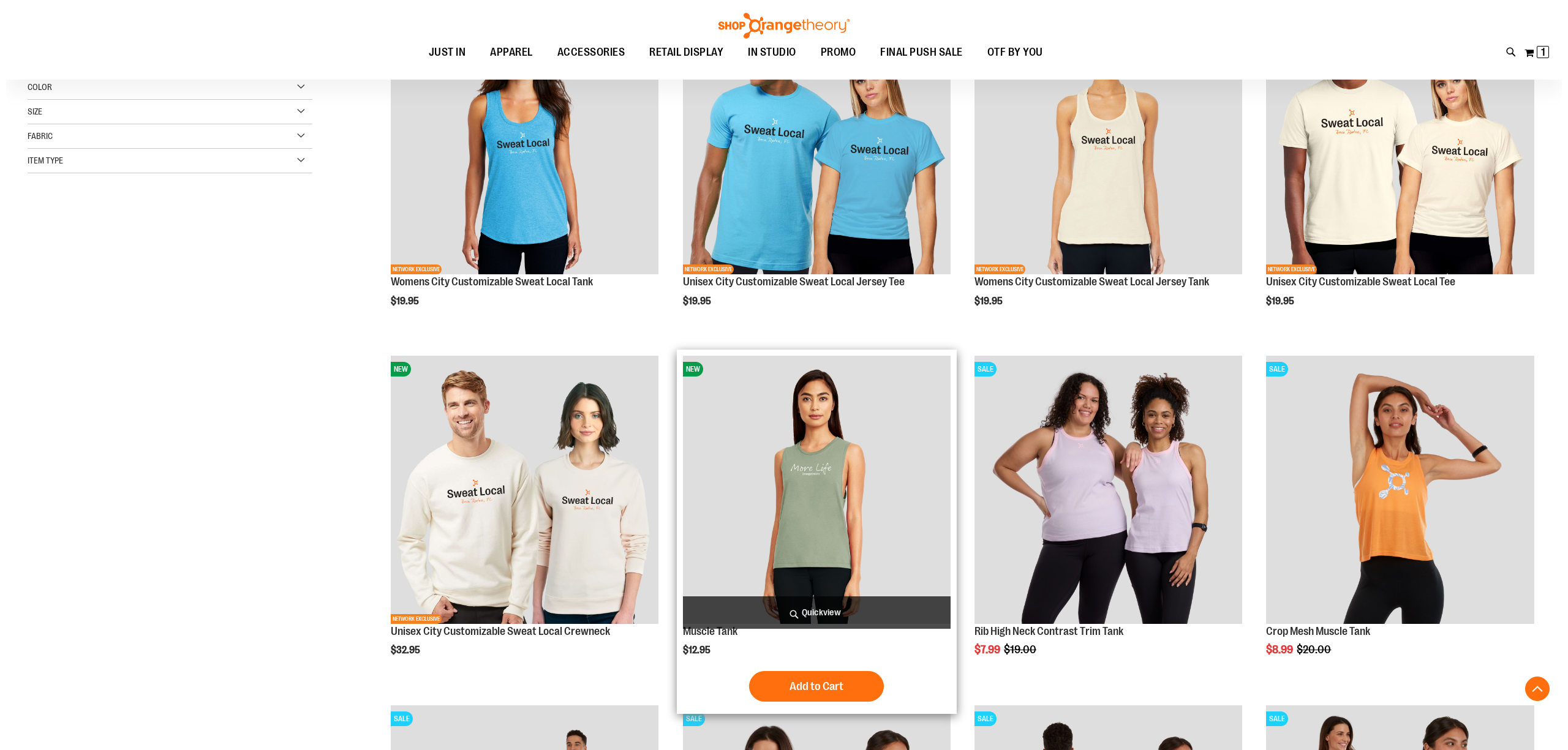
scroll to position [245, 0]
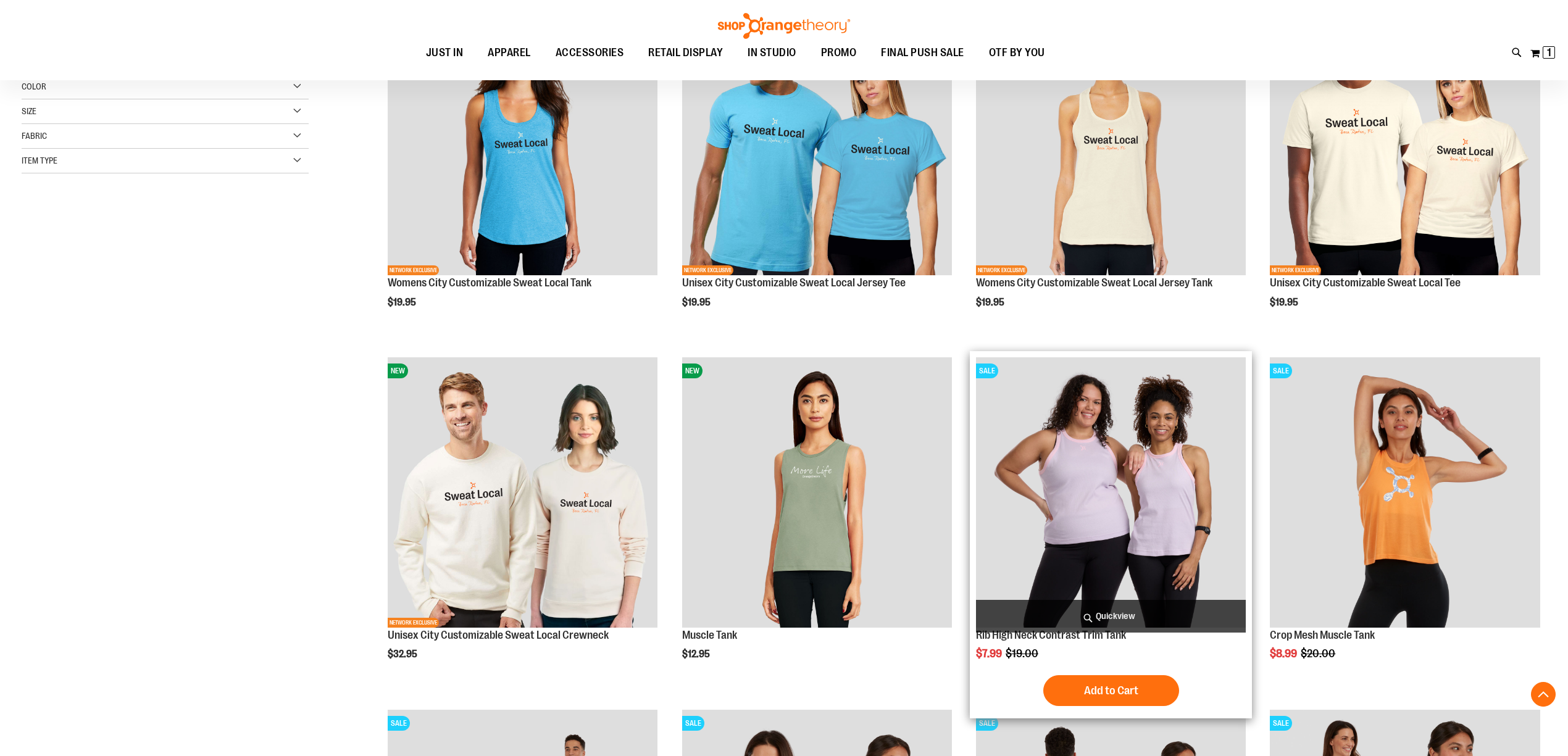
click at [1107, 478] on img "product" at bounding box center [1111, 493] width 270 height 270
click at [1114, 613] on span "Quickview" at bounding box center [1111, 616] width 270 height 33
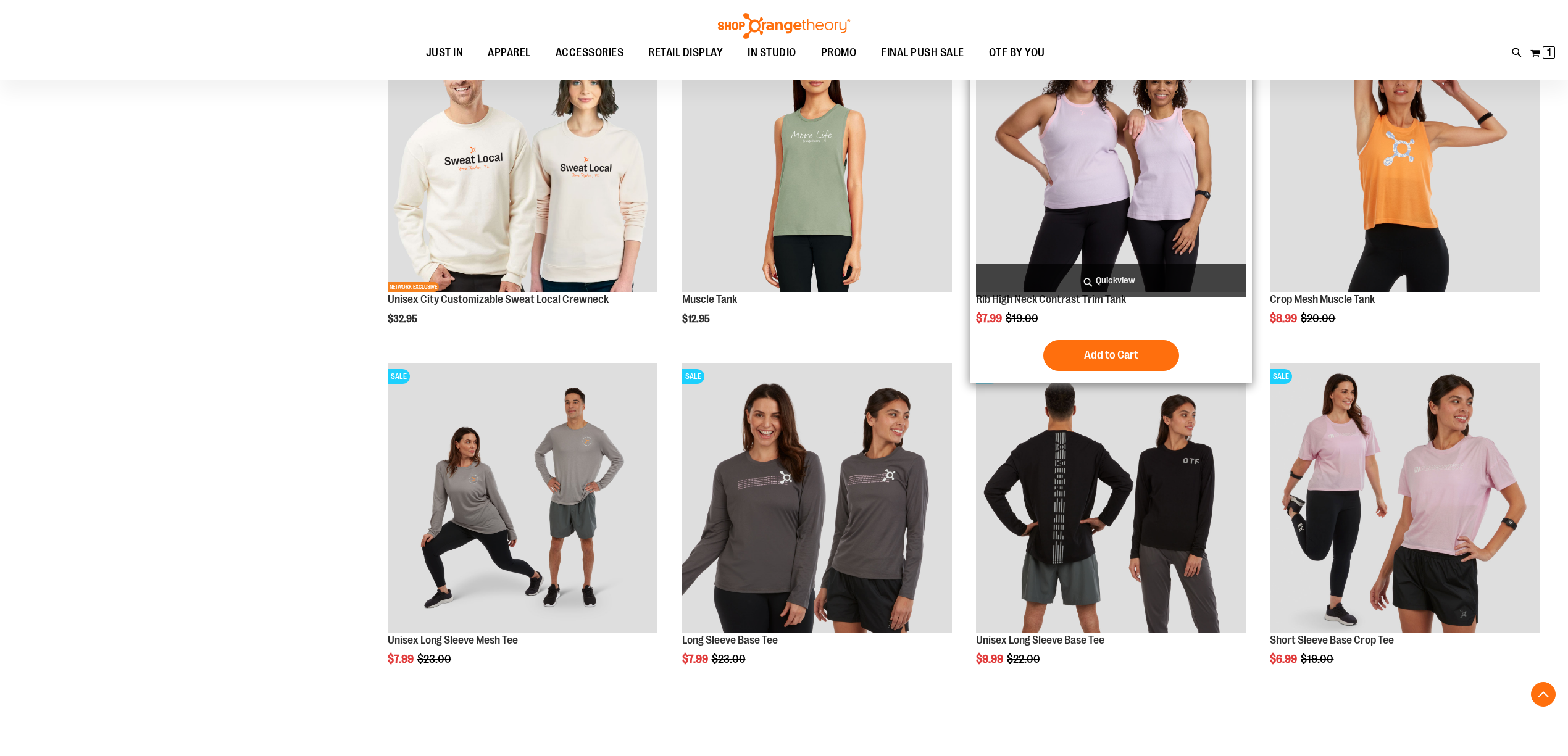
scroll to position [576, 0]
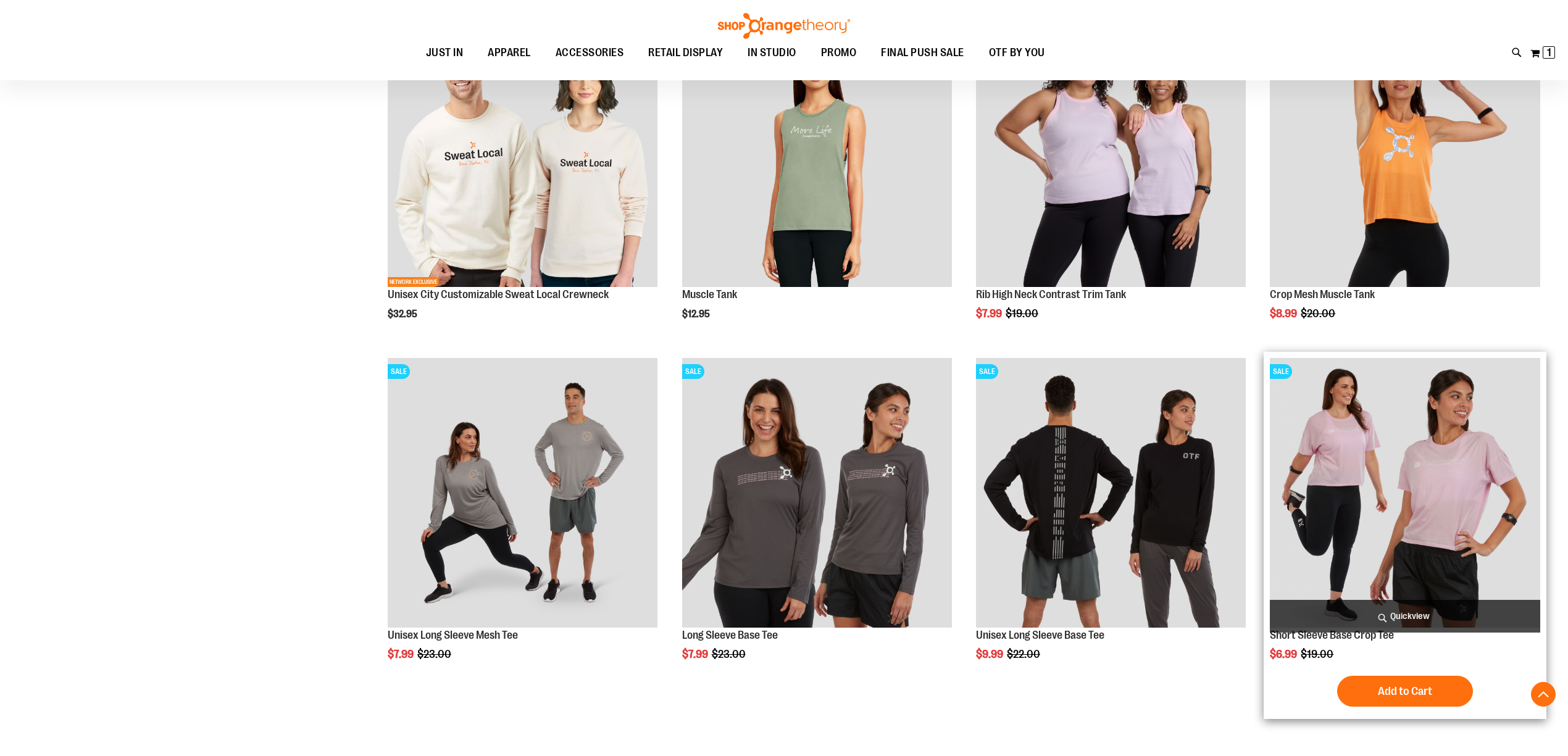
type input "**********"
click at [1327, 472] on img "product" at bounding box center [1404, 493] width 270 height 270
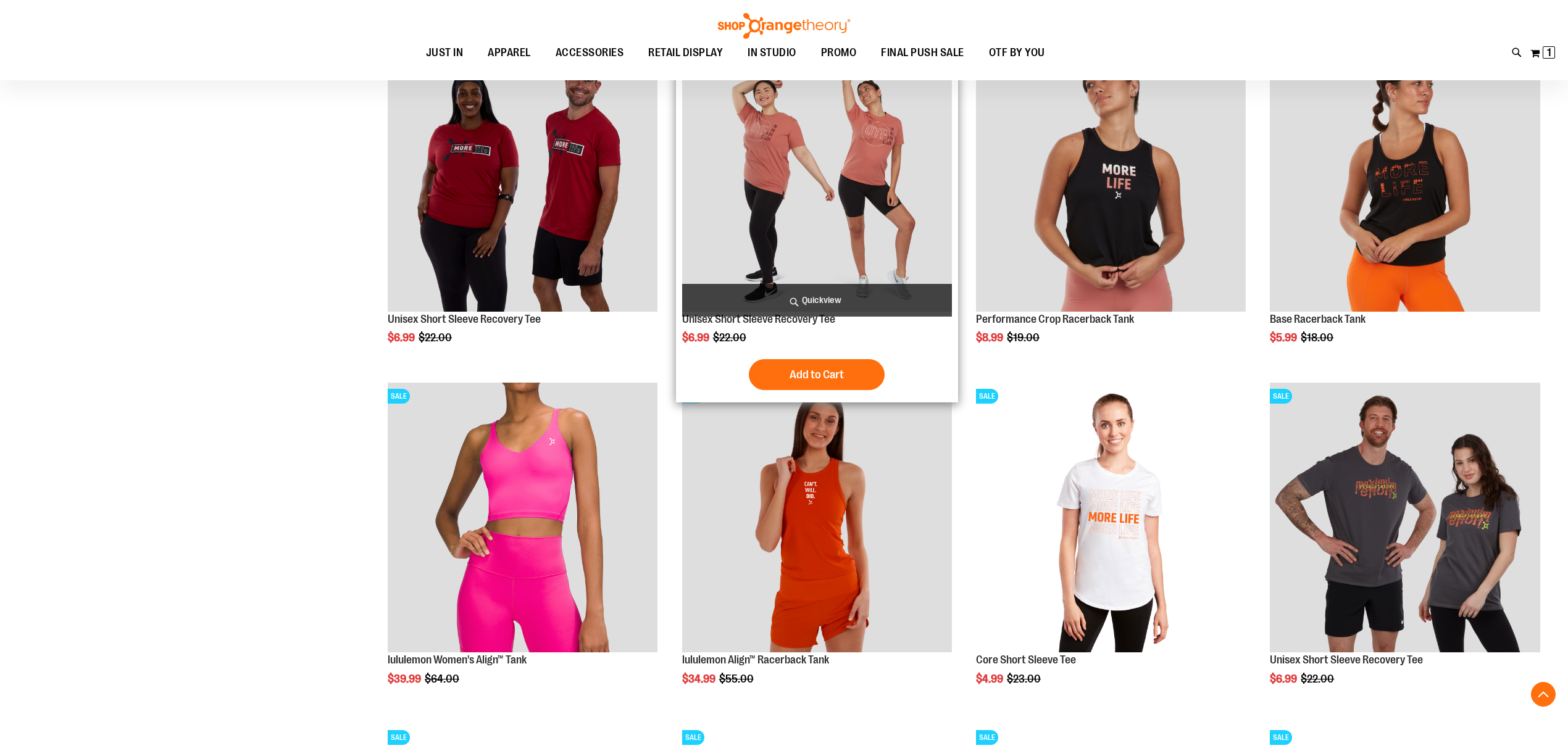
scroll to position [1152, 0]
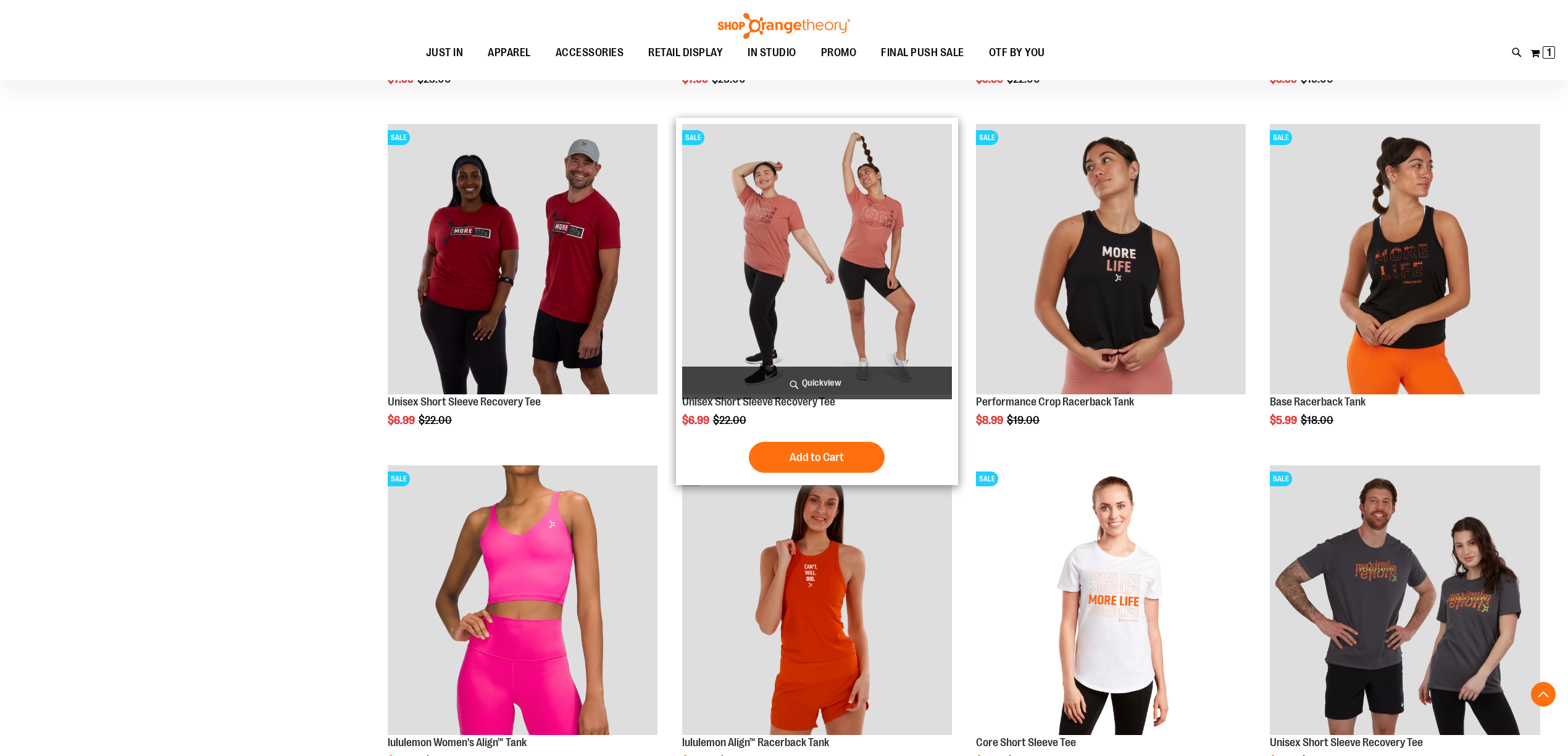
type input "**********"
click at [813, 289] on img "product" at bounding box center [817, 259] width 270 height 270
click at [779, 384] on span "Quickview" at bounding box center [817, 383] width 270 height 33
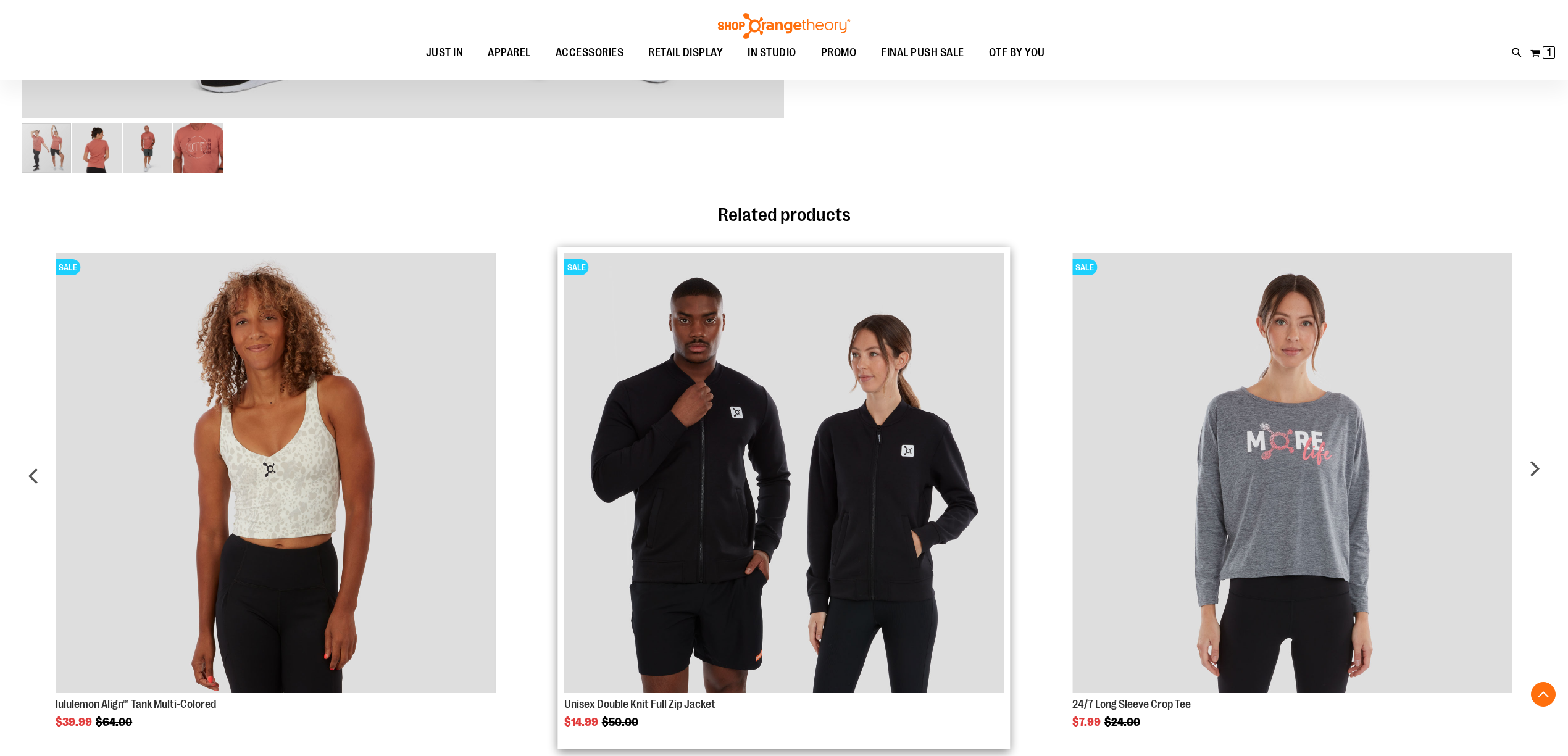
scroll to position [816, 0]
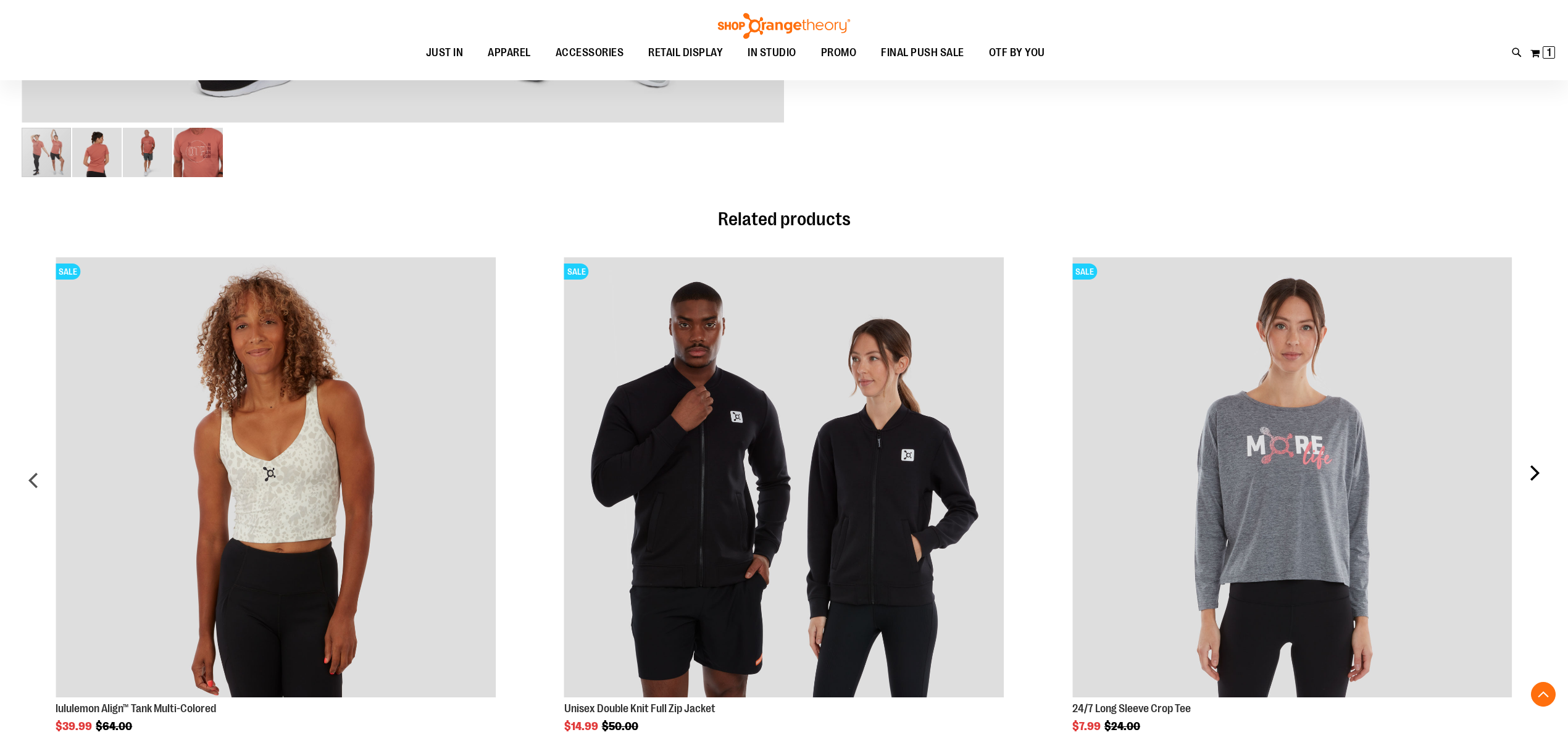
type input "**********"
click at [1534, 480] on div "next" at bounding box center [1533, 485] width 24 height 494
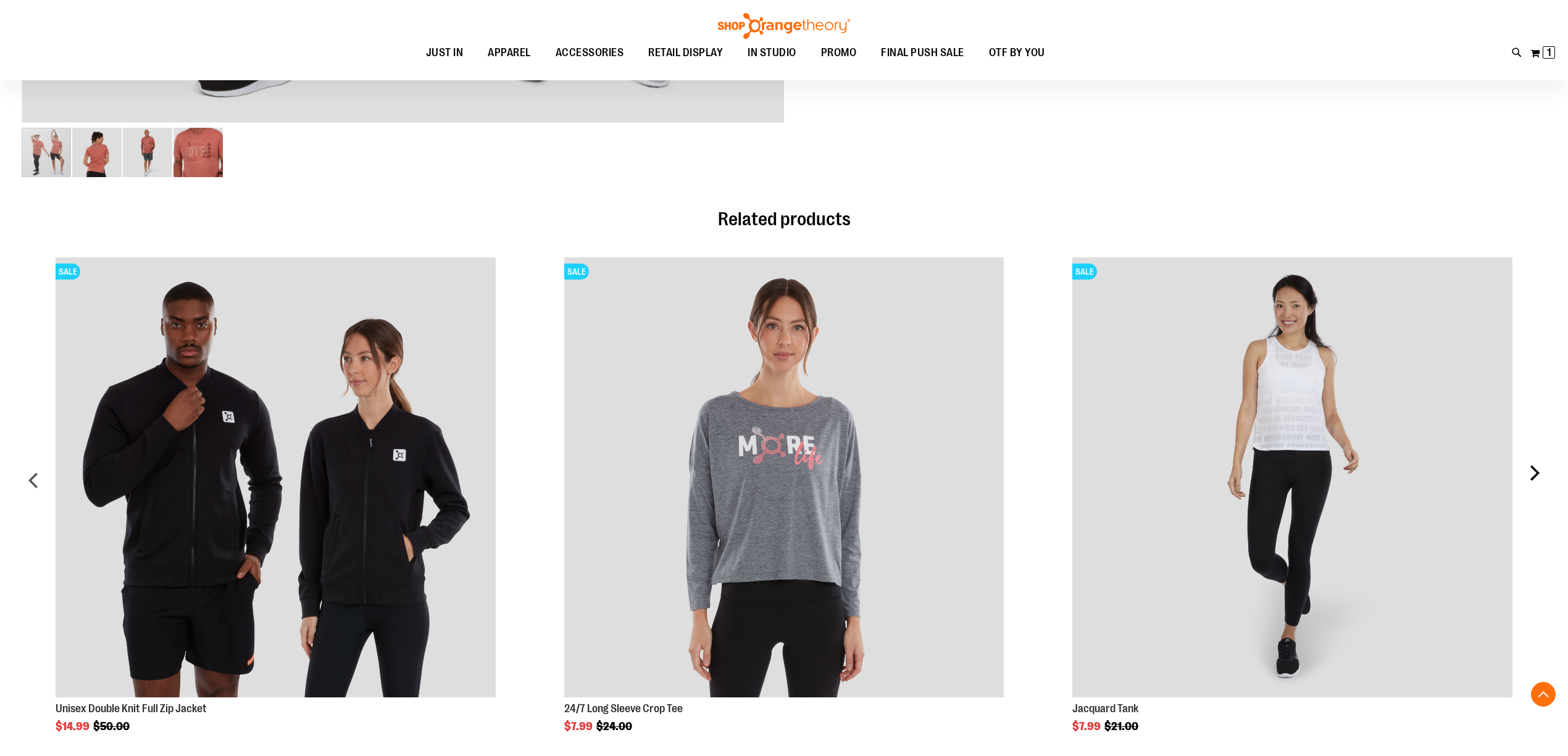
click at [1534, 480] on div "next" at bounding box center [1533, 485] width 24 height 494
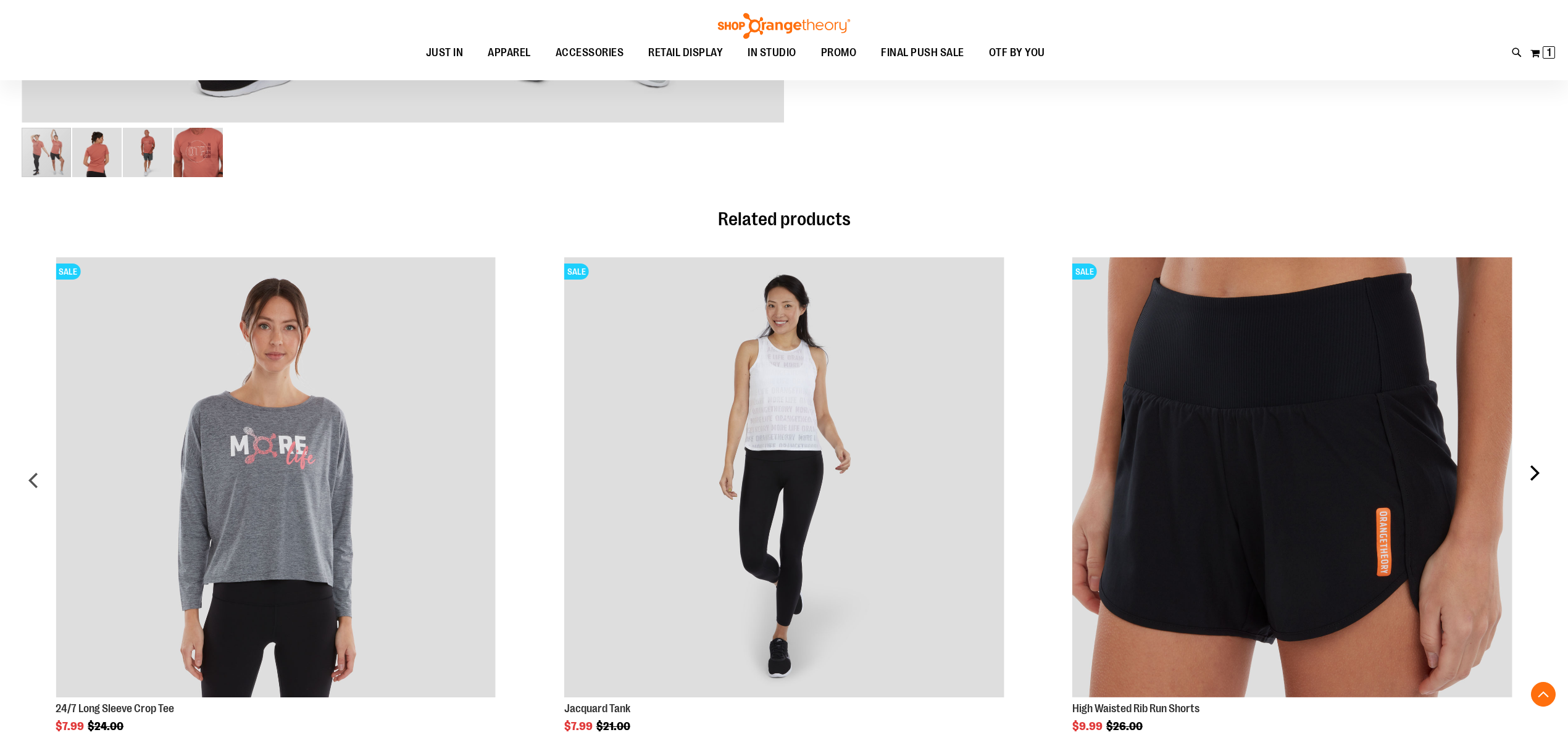
click at [1534, 480] on div "next" at bounding box center [1533, 485] width 24 height 494
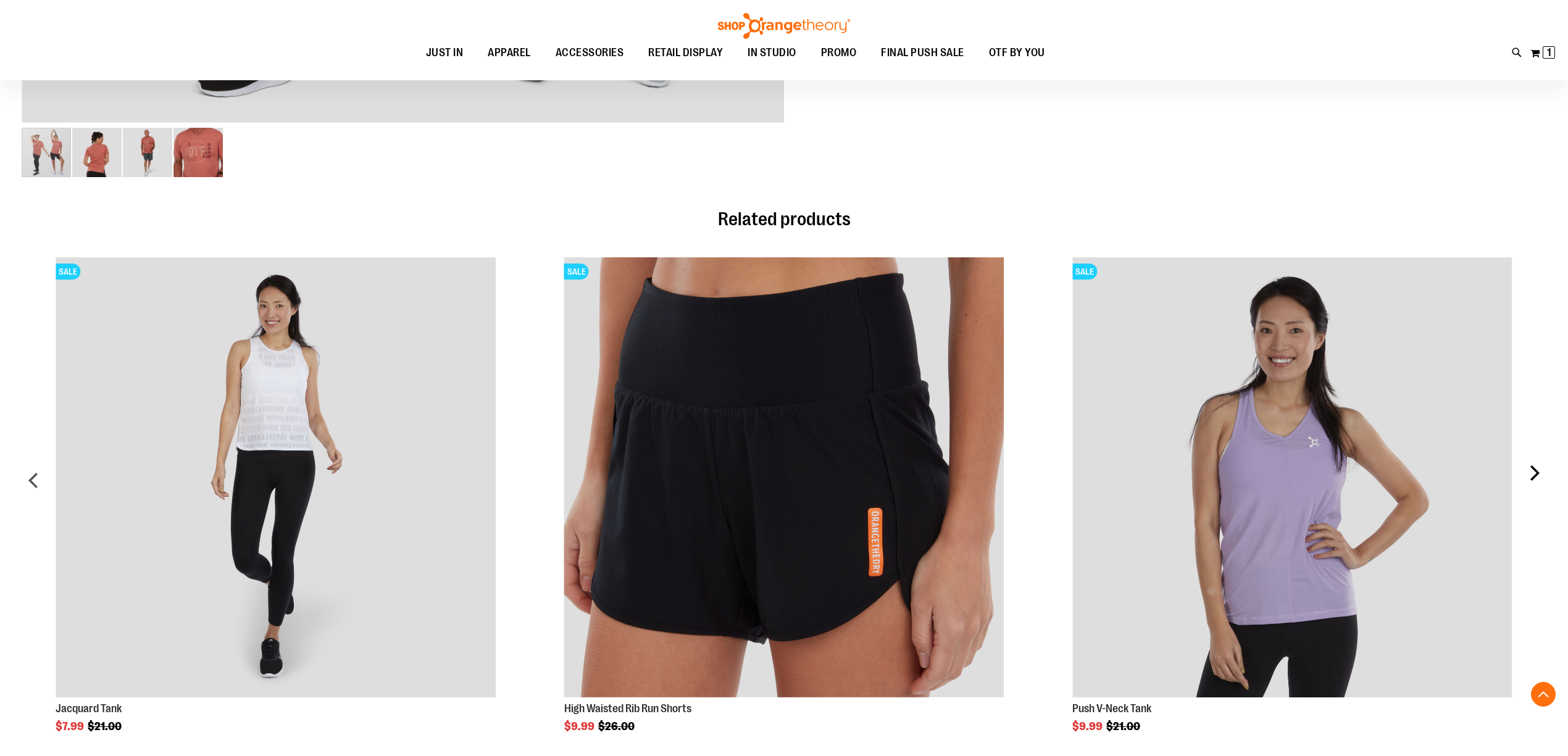
click at [1534, 480] on div "next" at bounding box center [1533, 485] width 24 height 494
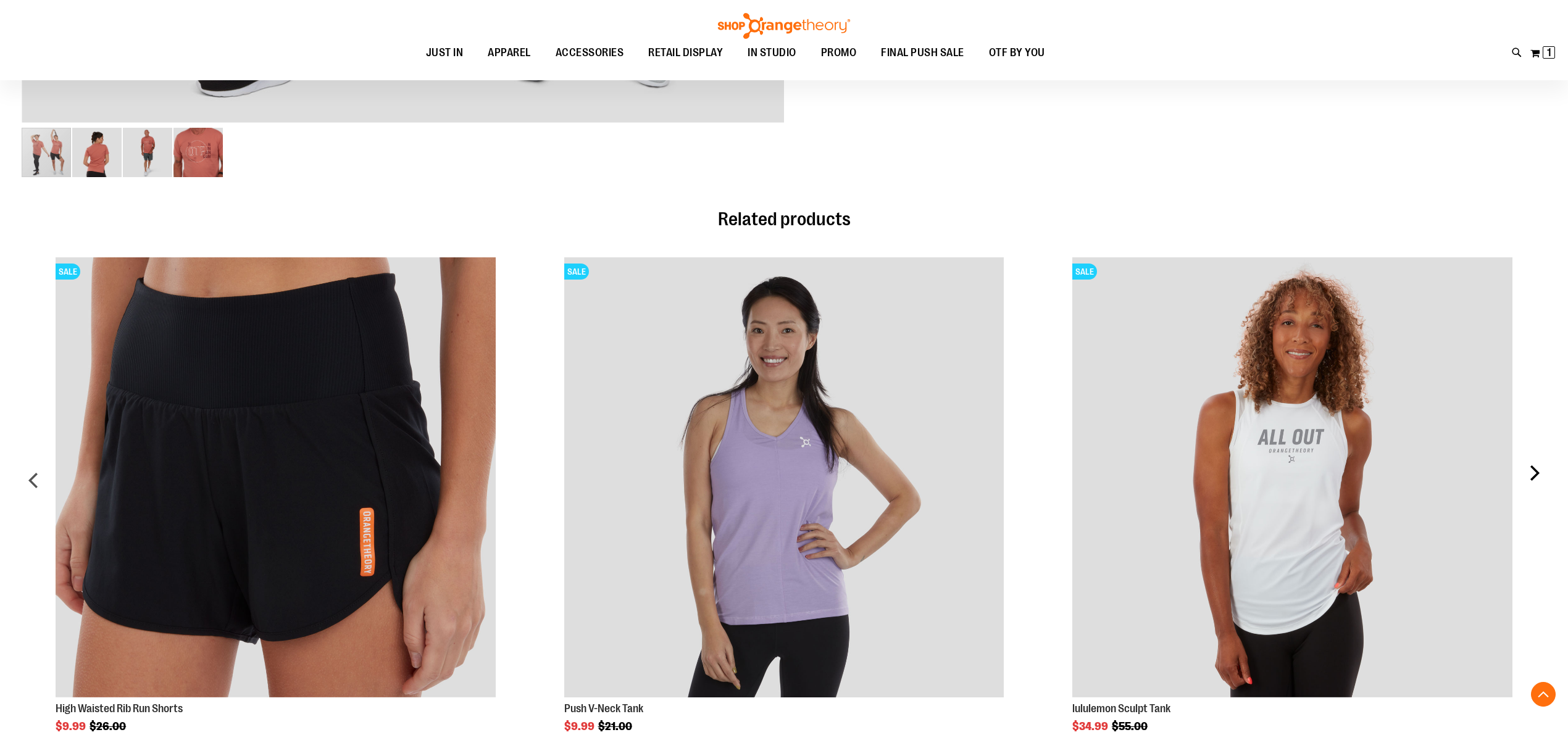
click at [1534, 480] on div "next" at bounding box center [1533, 485] width 24 height 494
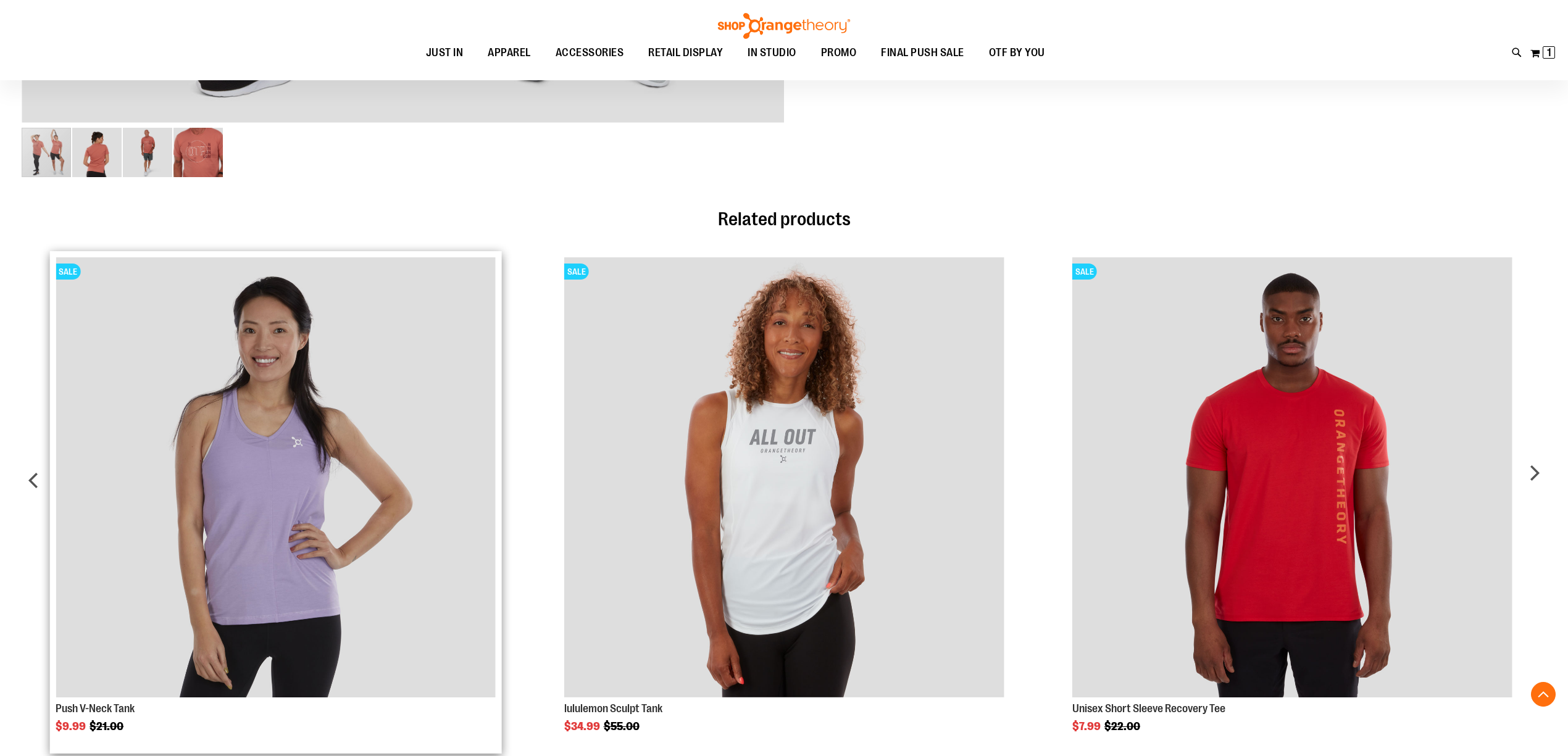
click at [267, 460] on img "Product Page Link" at bounding box center [276, 478] width 440 height 440
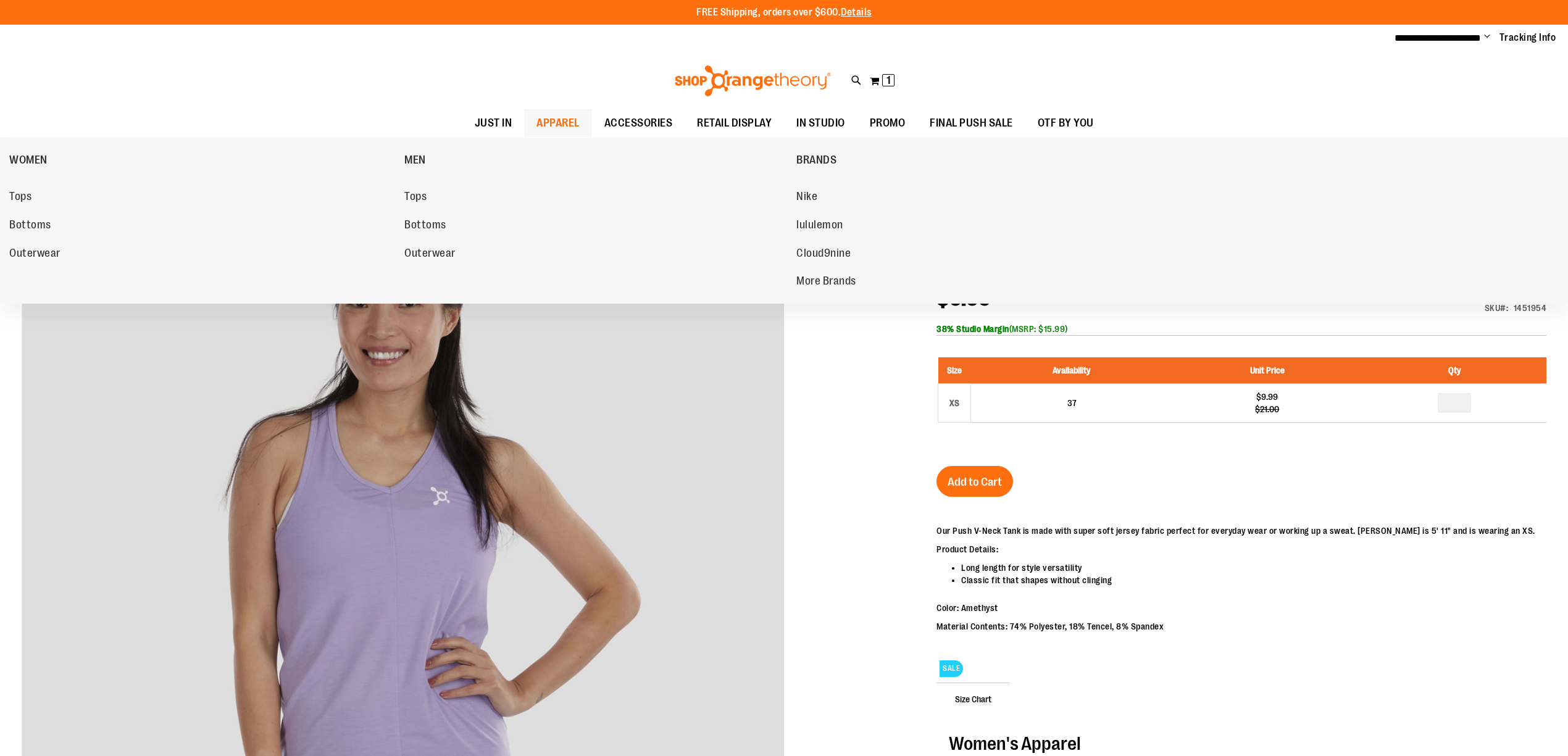
type input "**********"
click at [562, 119] on span "APPAREL" at bounding box center [558, 123] width 43 height 28
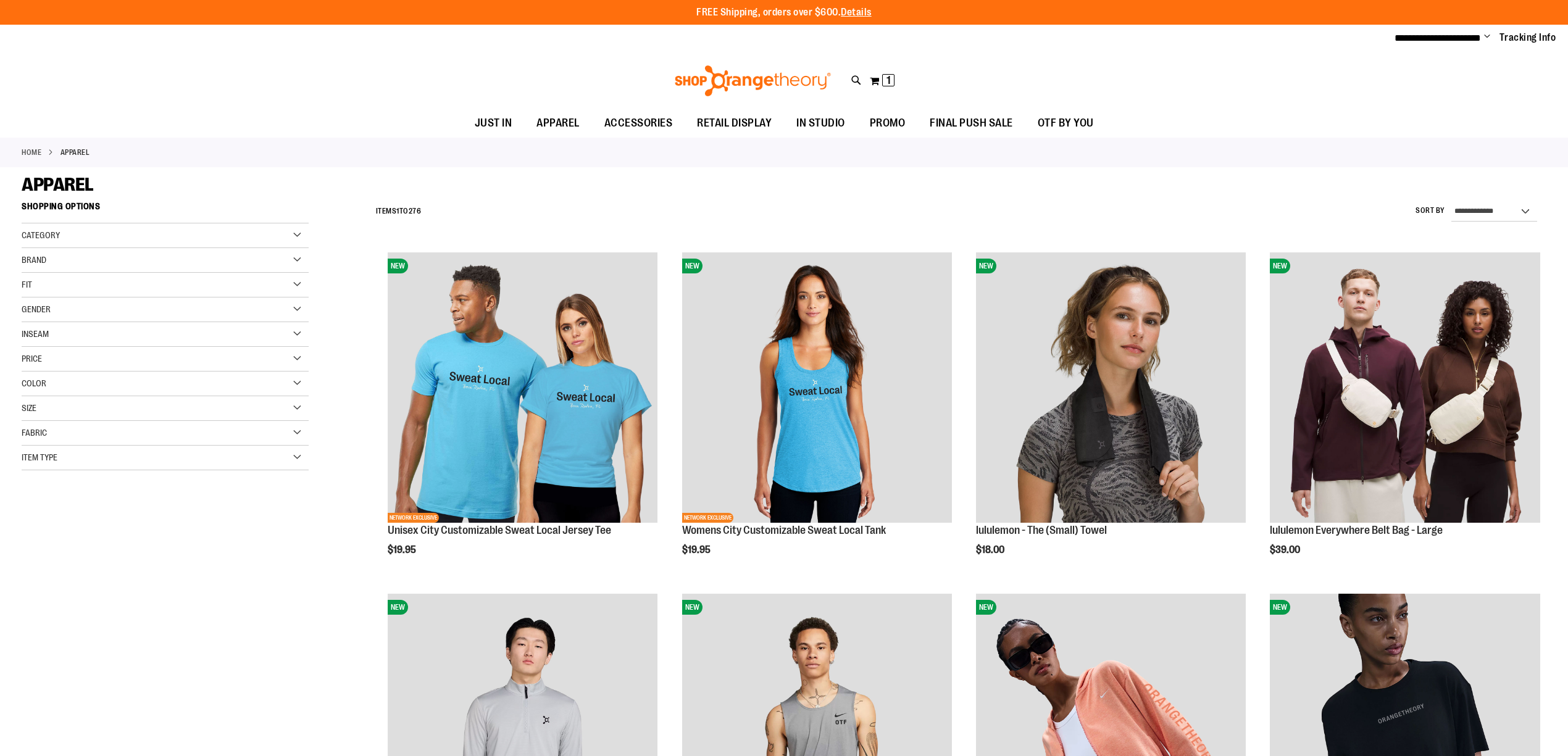
type input "**********"
click at [295, 408] on div "Size" at bounding box center [165, 408] width 287 height 24
click at [57, 467] on div "3XL" at bounding box center [55, 462] width 19 height 19
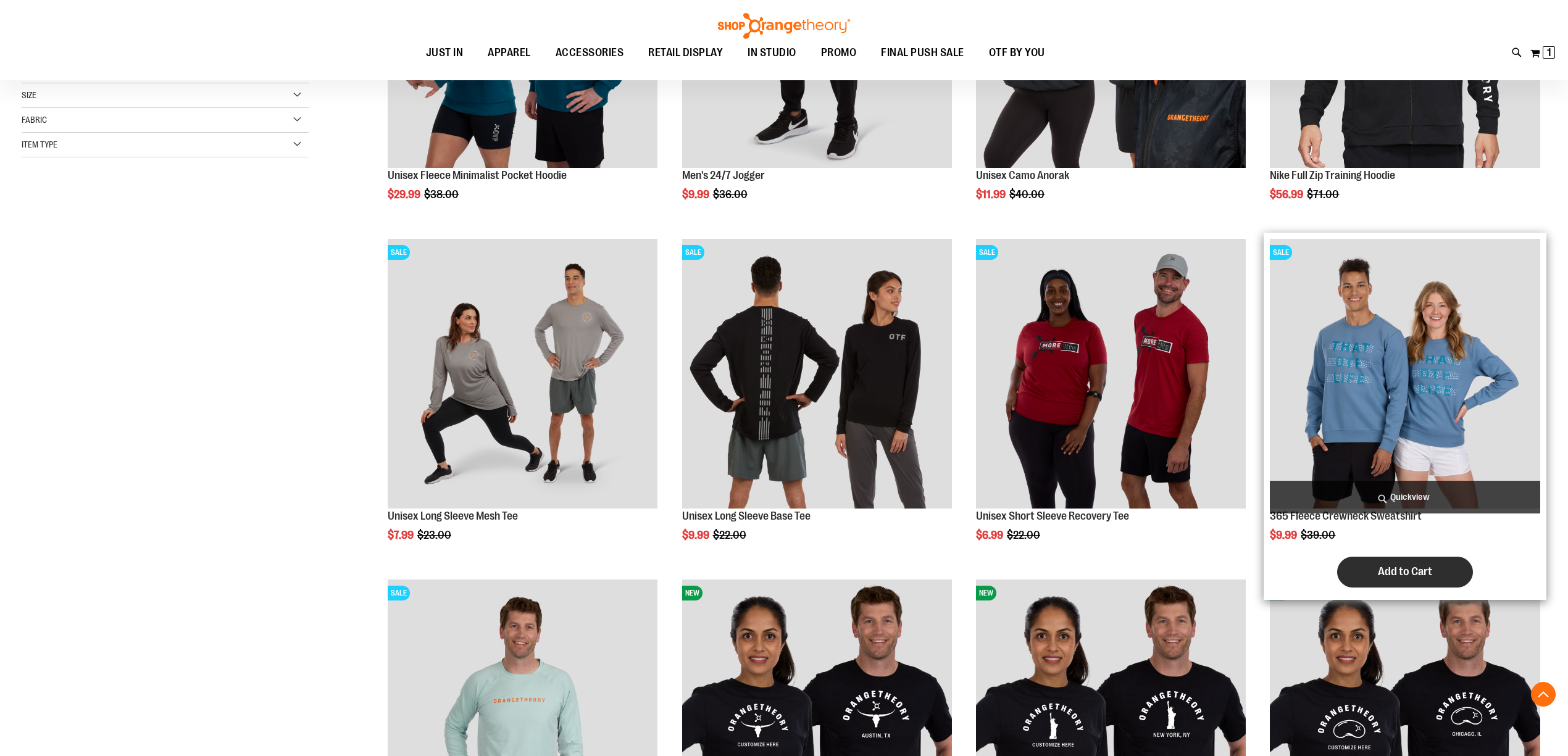
scroll to position [359, 0]
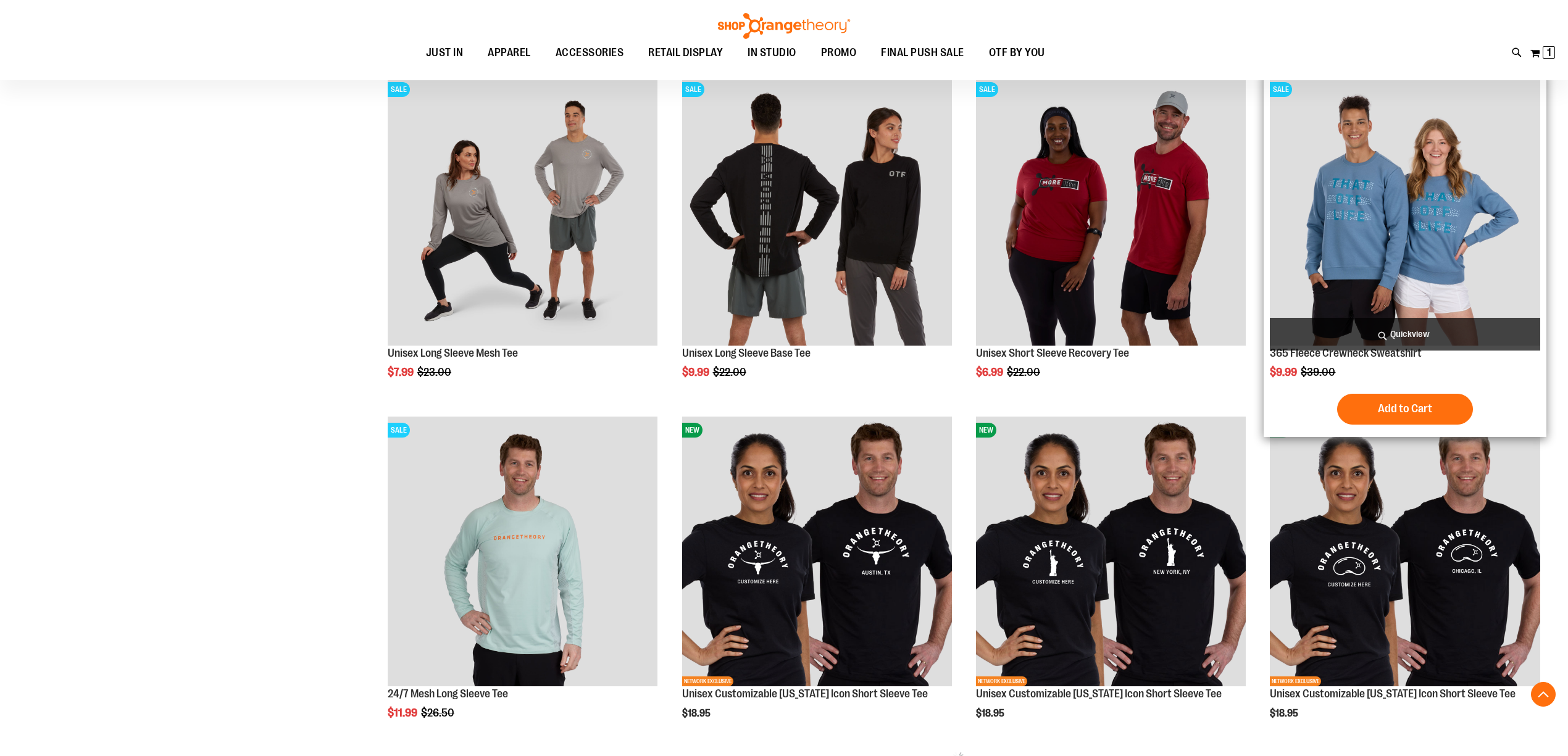
scroll to position [524, 0]
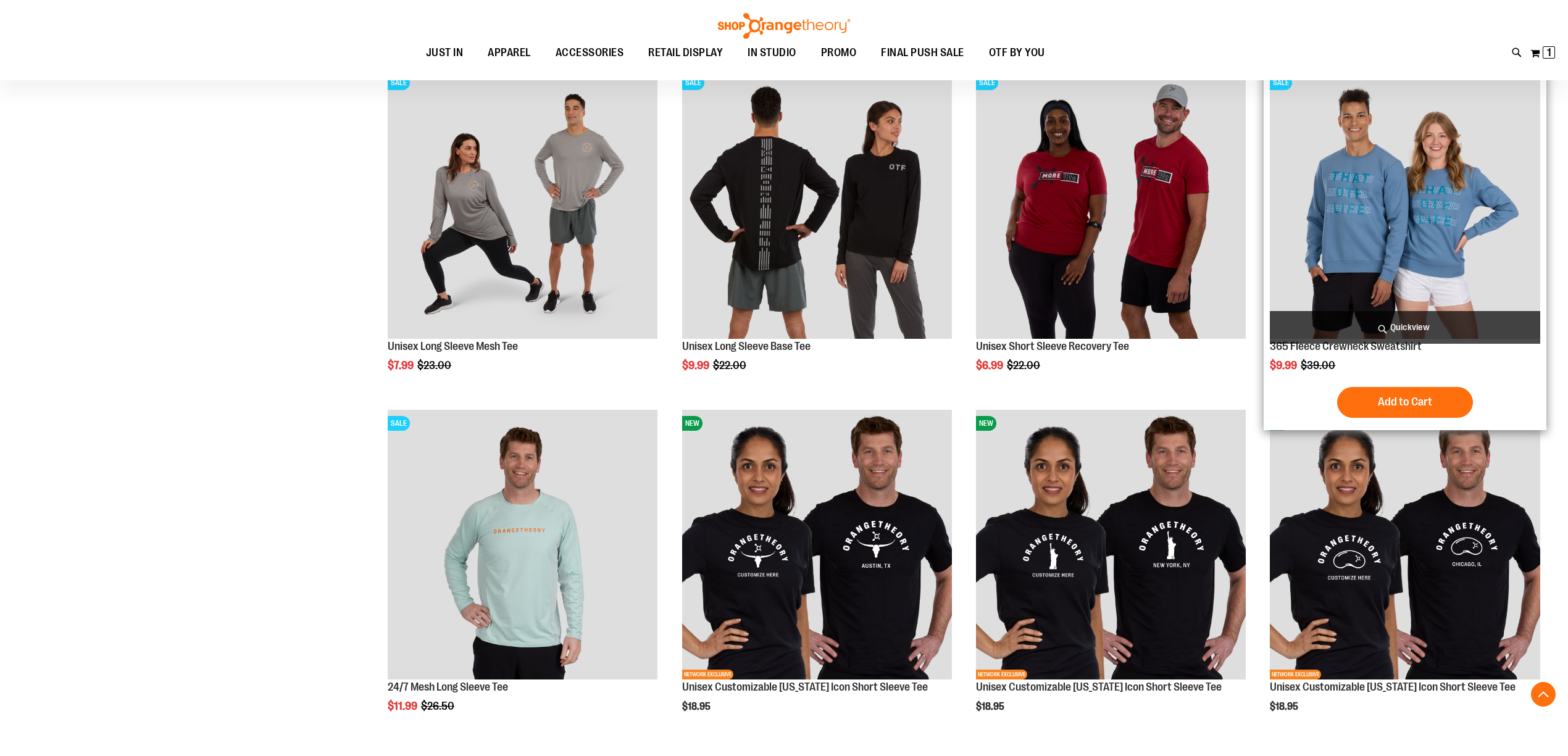
click at [1366, 231] on img "product" at bounding box center [1404, 204] width 270 height 270
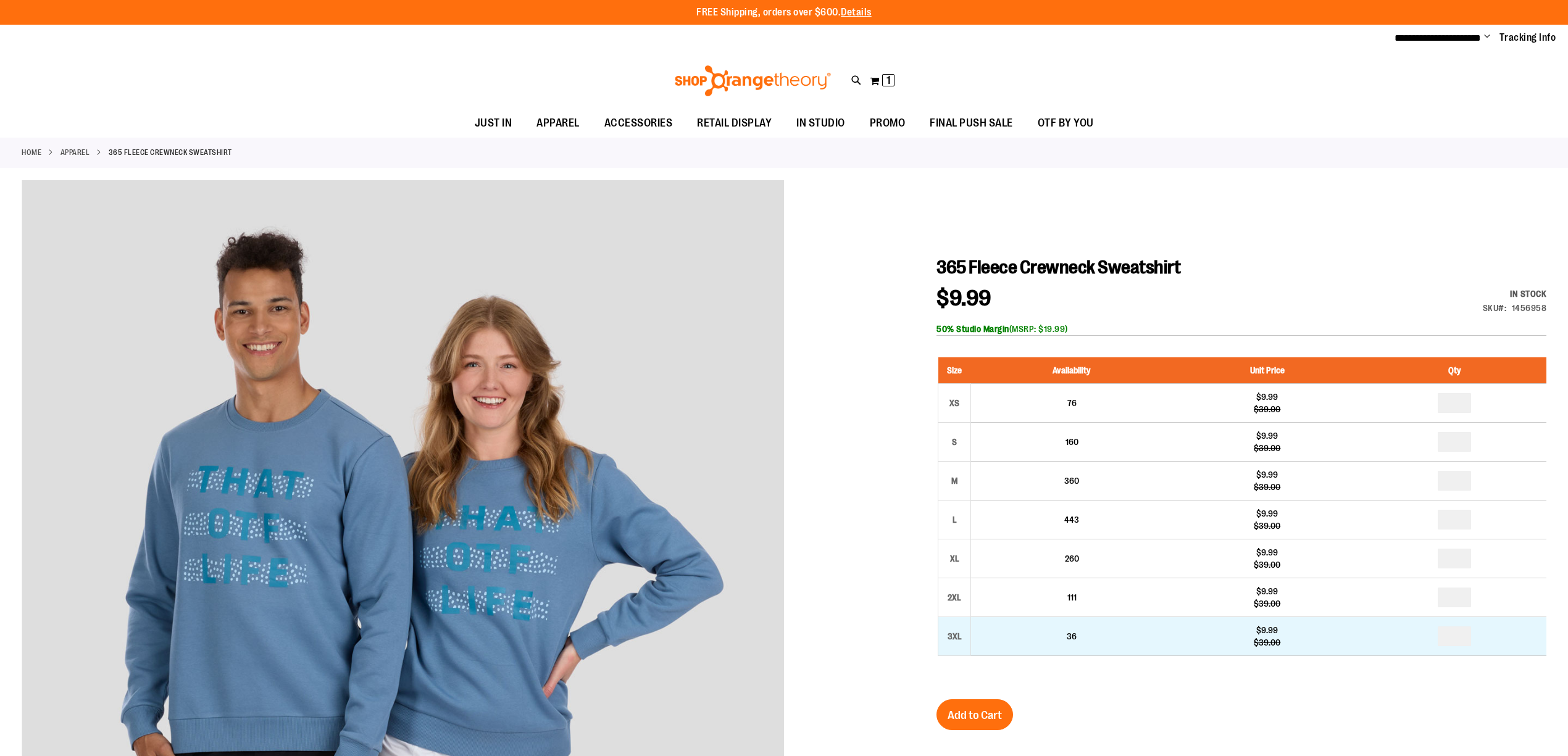
type input "**********"
click at [1467, 633] on input "number" at bounding box center [1454, 636] width 34 height 19
type input "*"
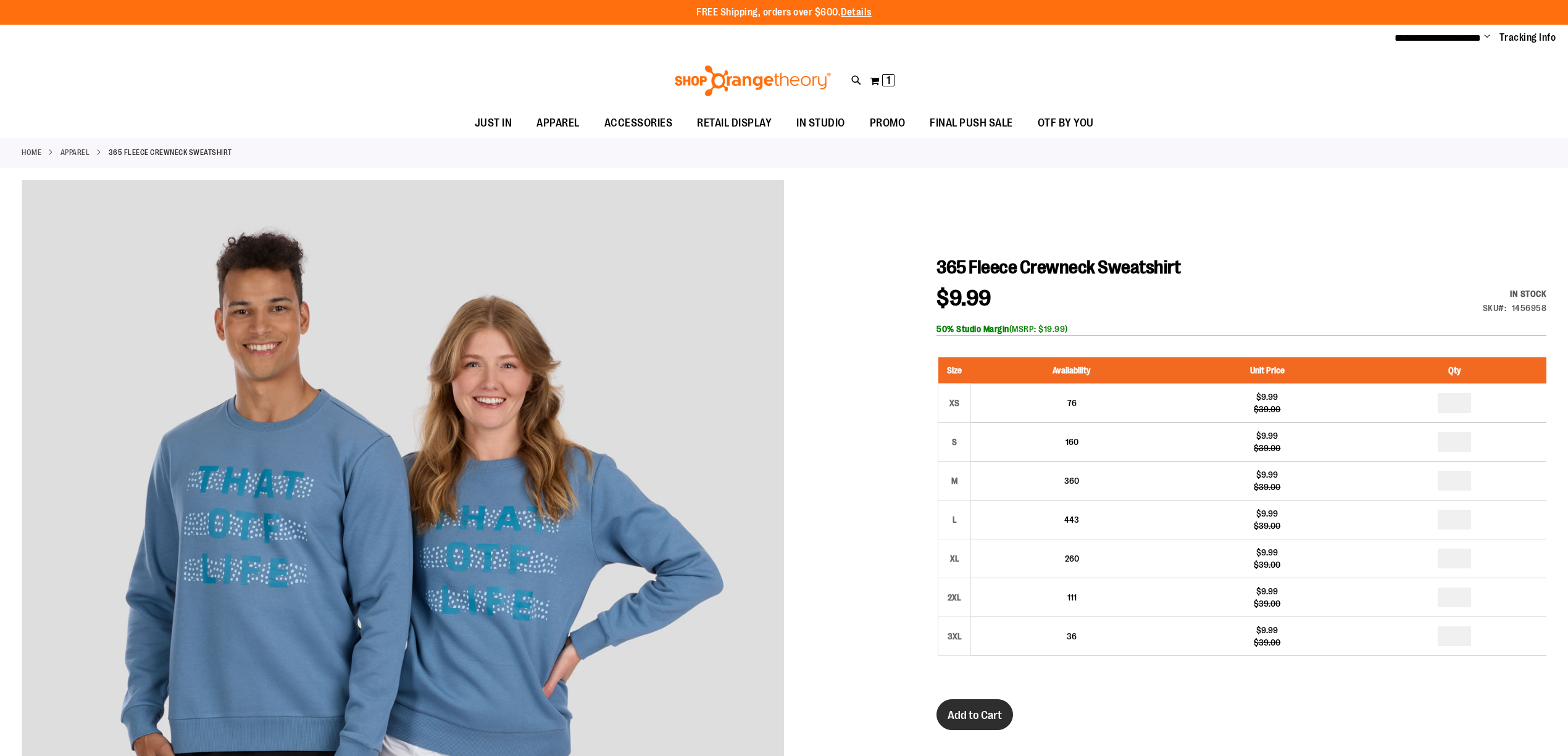
click at [941, 712] on button "Add to Cart" at bounding box center [974, 715] width 77 height 31
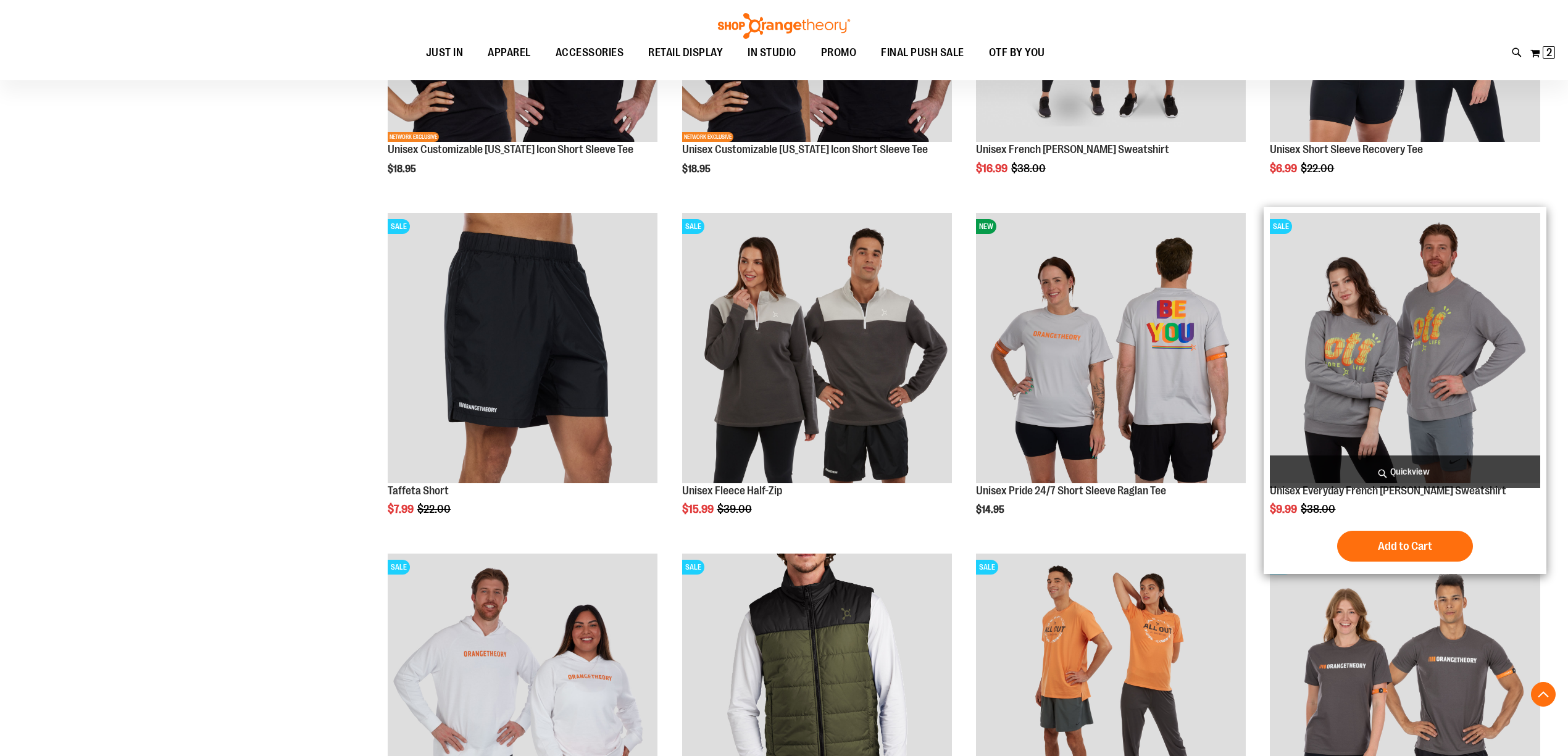
scroll to position [1430, 0]
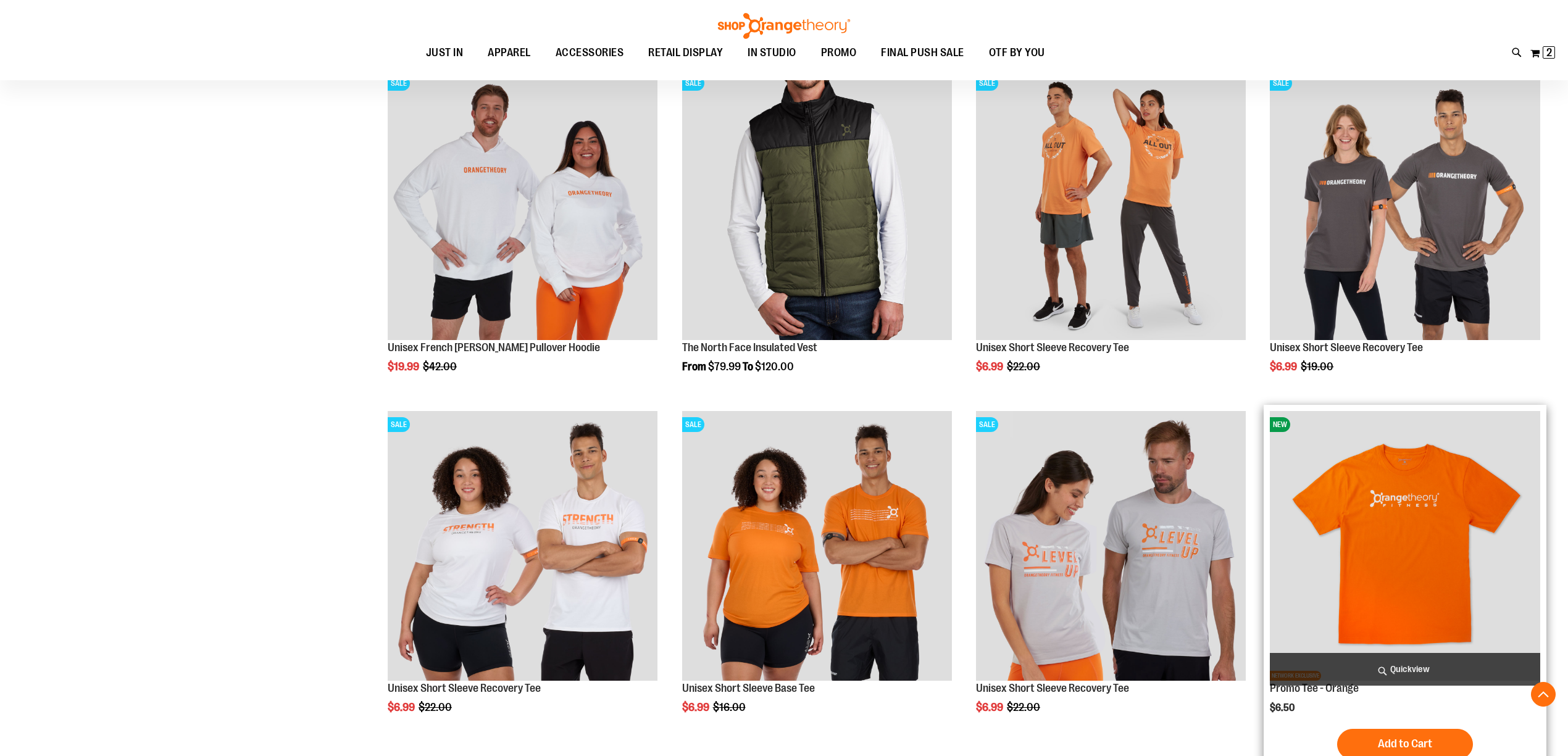
scroll to position [1857, 0]
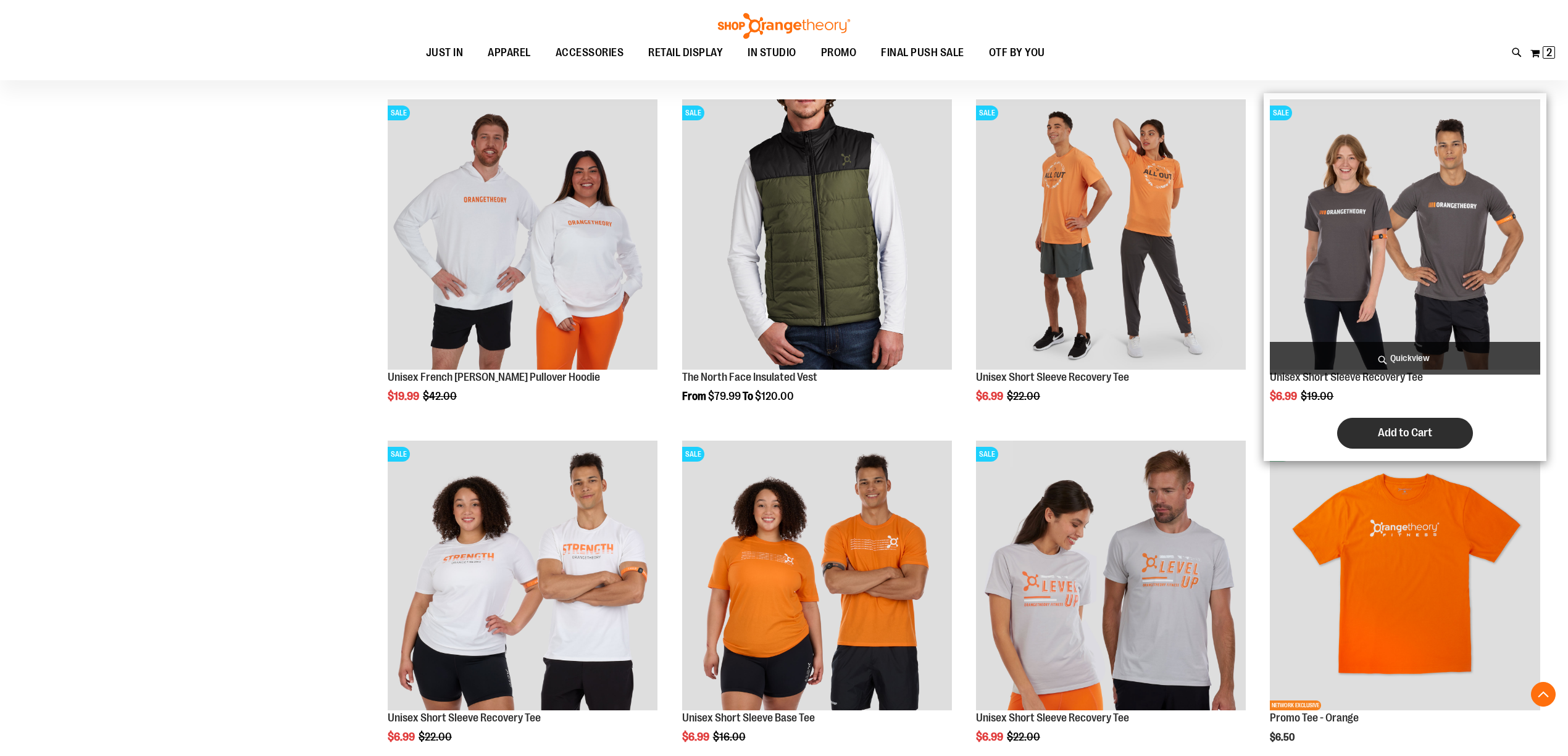
type input "**********"
click at [1379, 443] on button "Add to Cart" at bounding box center [1404, 433] width 136 height 31
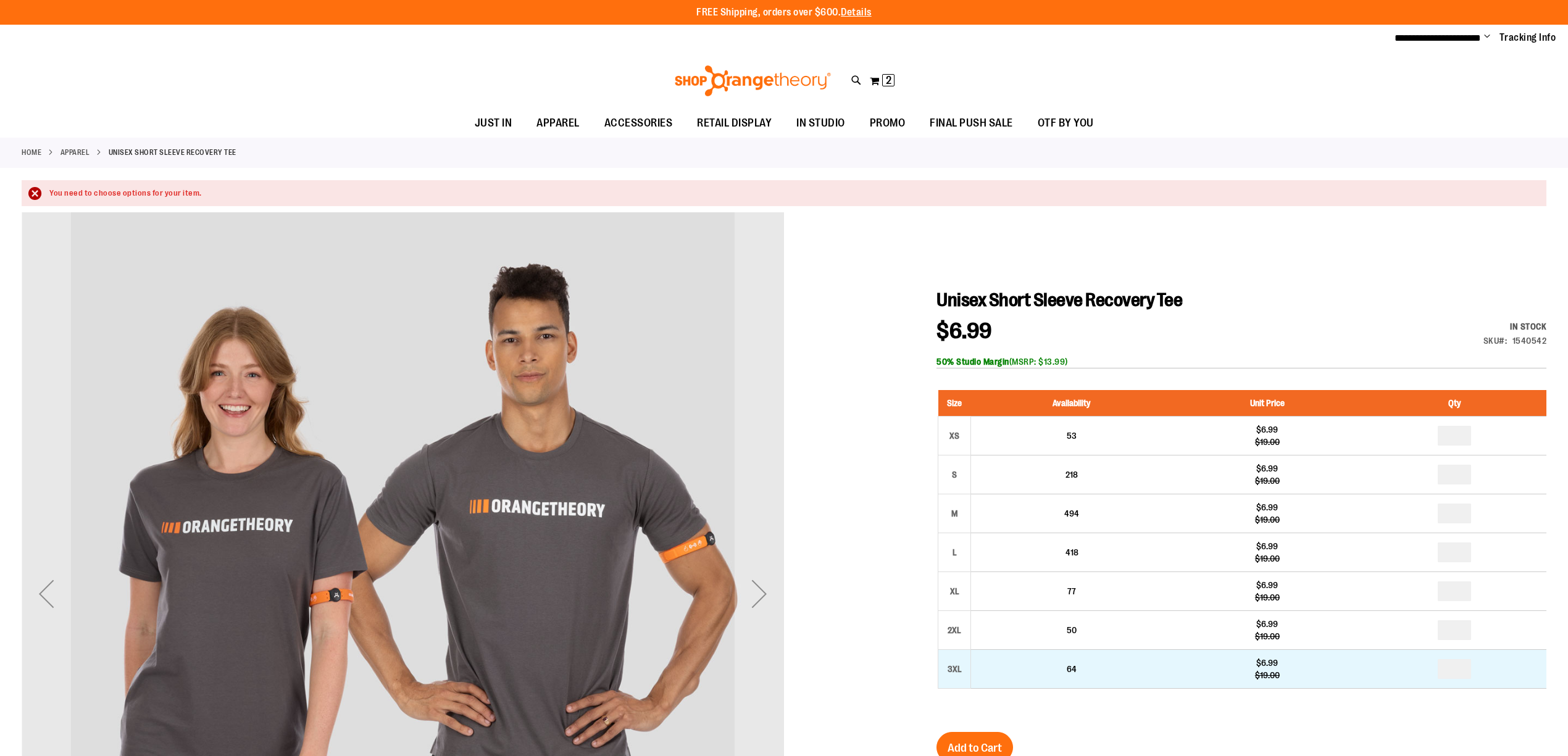
type input "**********"
click at [1457, 667] on input "number" at bounding box center [1454, 668] width 34 height 19
type input "*"
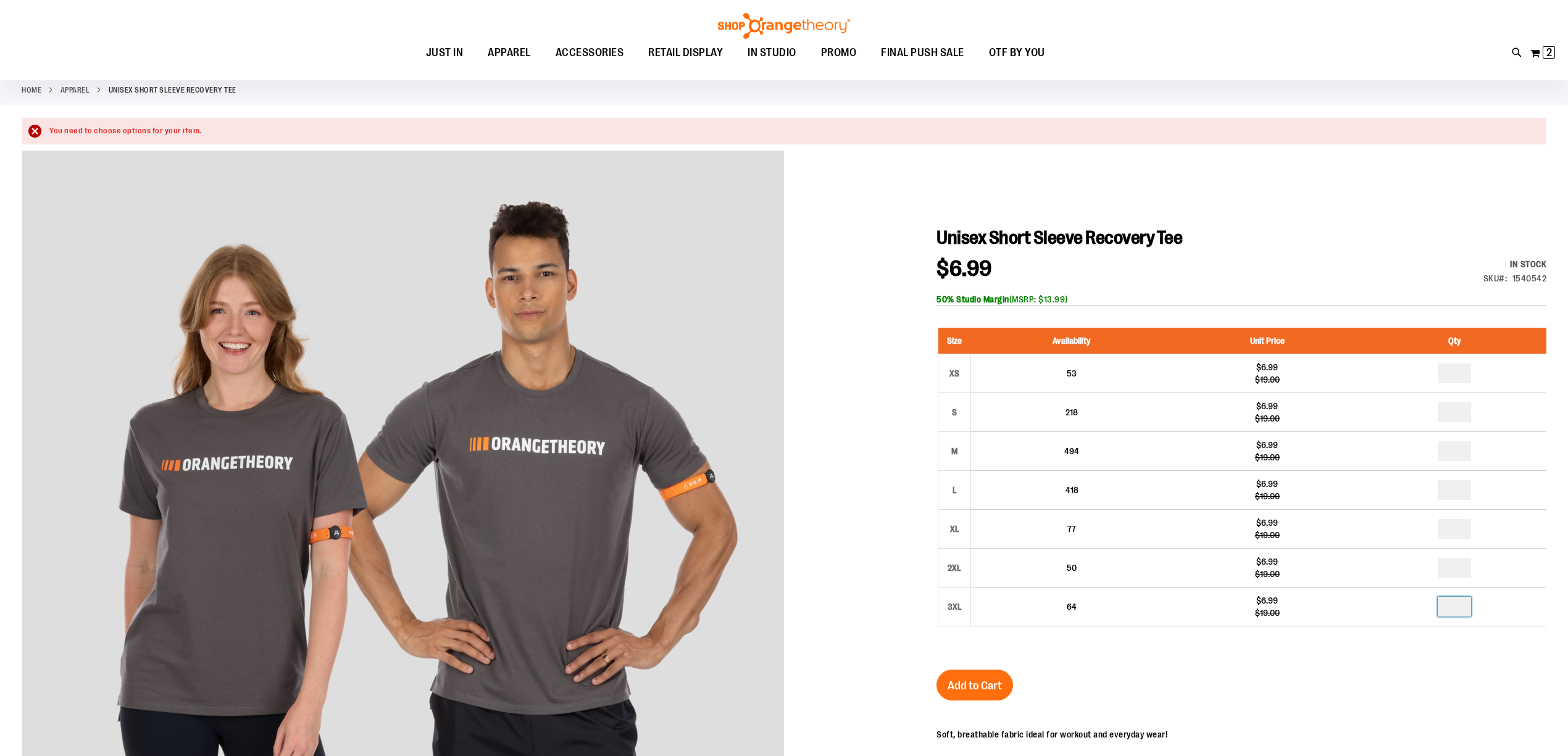
scroll to position [165, 0]
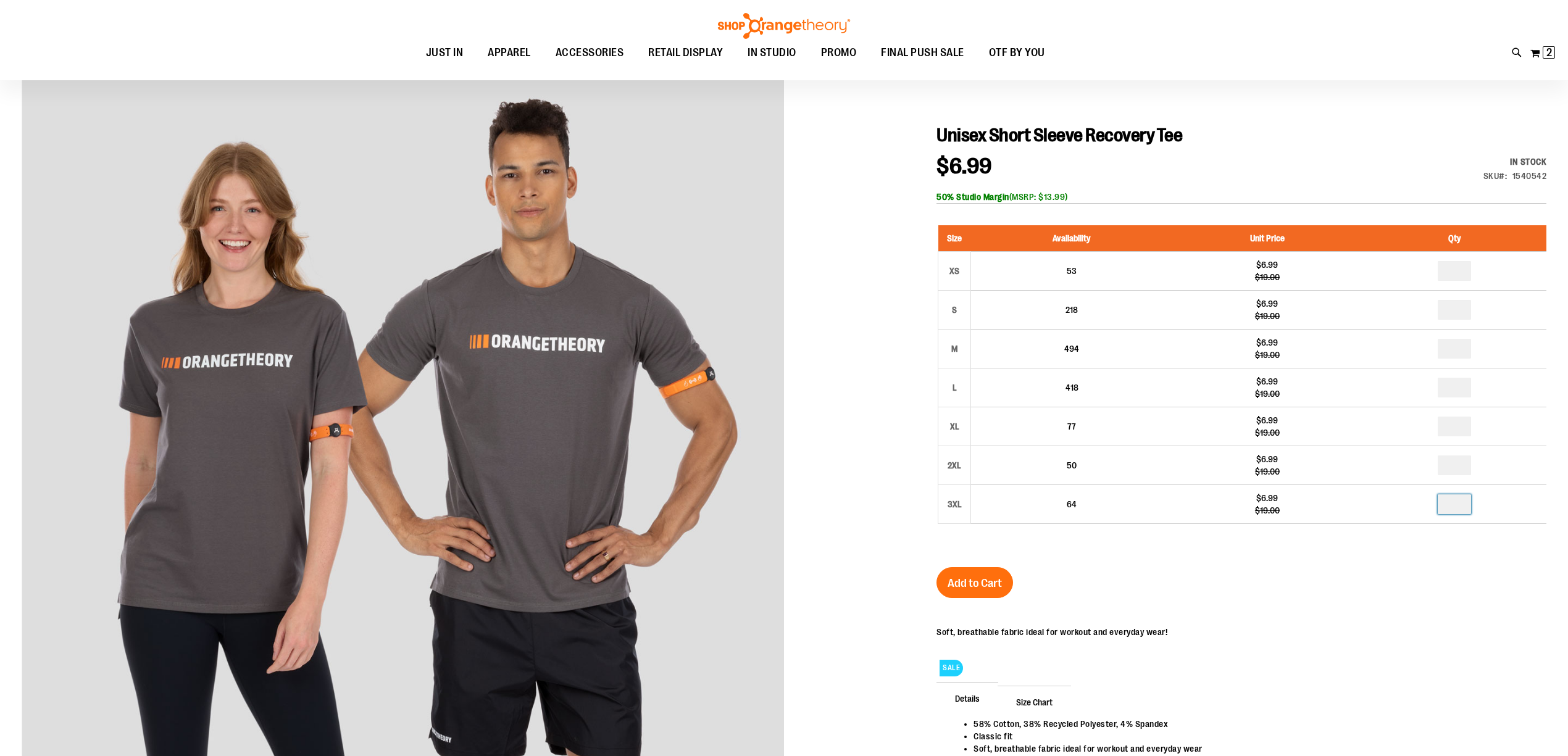
drag, startPoint x: 977, startPoint y: 560, endPoint x: 980, endPoint y: 567, distance: 7.6
click at [978, 560] on div "Unisex Short Sleeve Recovery Tee $6.99 Regular Price $19.00 In stock Only %1 le…" at bounding box center [1241, 489] width 610 height 731
click at [980, 567] on div "Unisex Short Sleeve Recovery Tee $6.99 Regular Price $19.00 In stock Only %1 le…" at bounding box center [1241, 489] width 610 height 731
click at [976, 576] on button "Add to Cart" at bounding box center [974, 582] width 77 height 31
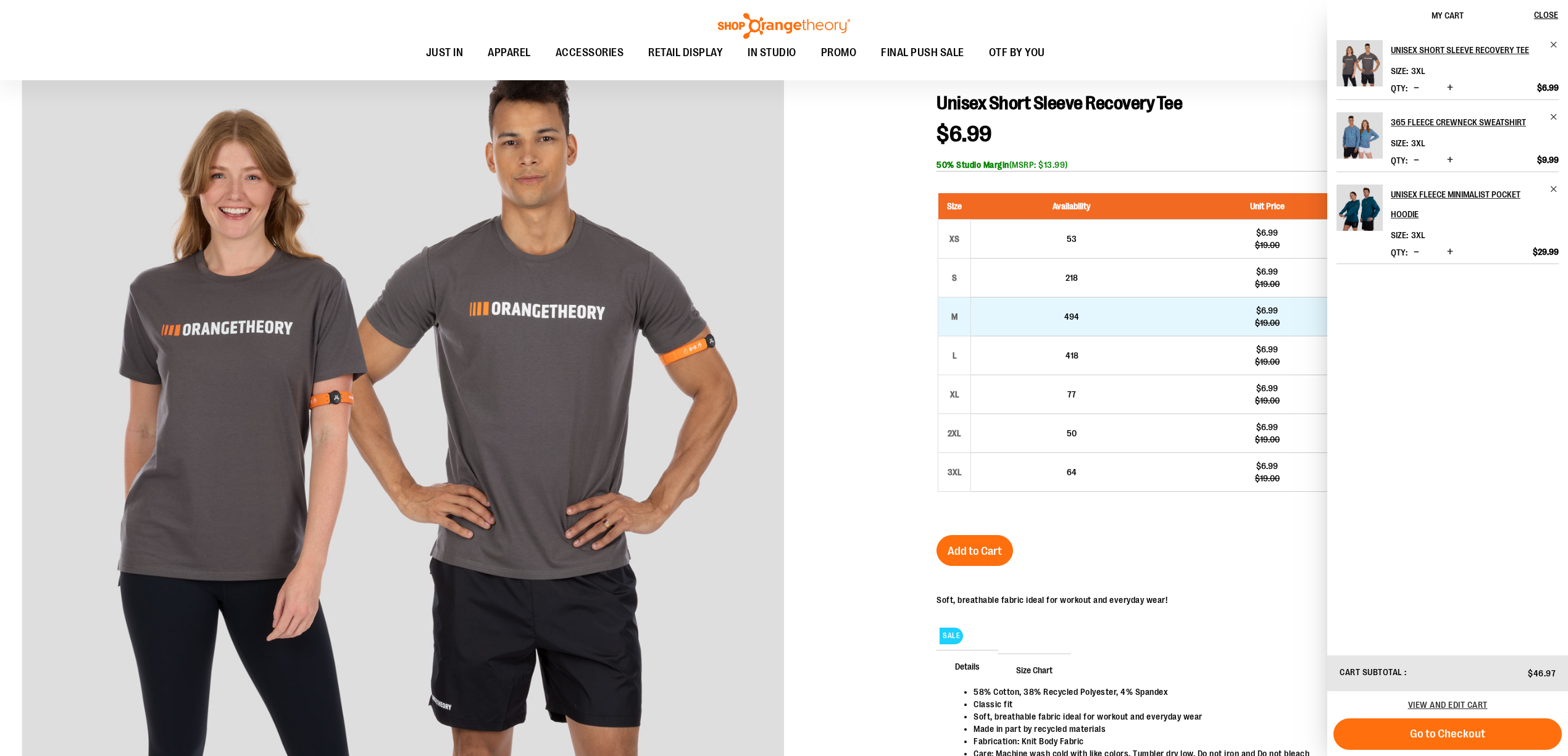
drag, startPoint x: 1146, startPoint y: 544, endPoint x: 1087, endPoint y: 302, distance: 249.1
click at [1146, 543] on div "Unisex Short Sleeve Recovery Tee $6.99 Regular Price $19.00 In stock Only %1 le…" at bounding box center [1241, 457] width 610 height 731
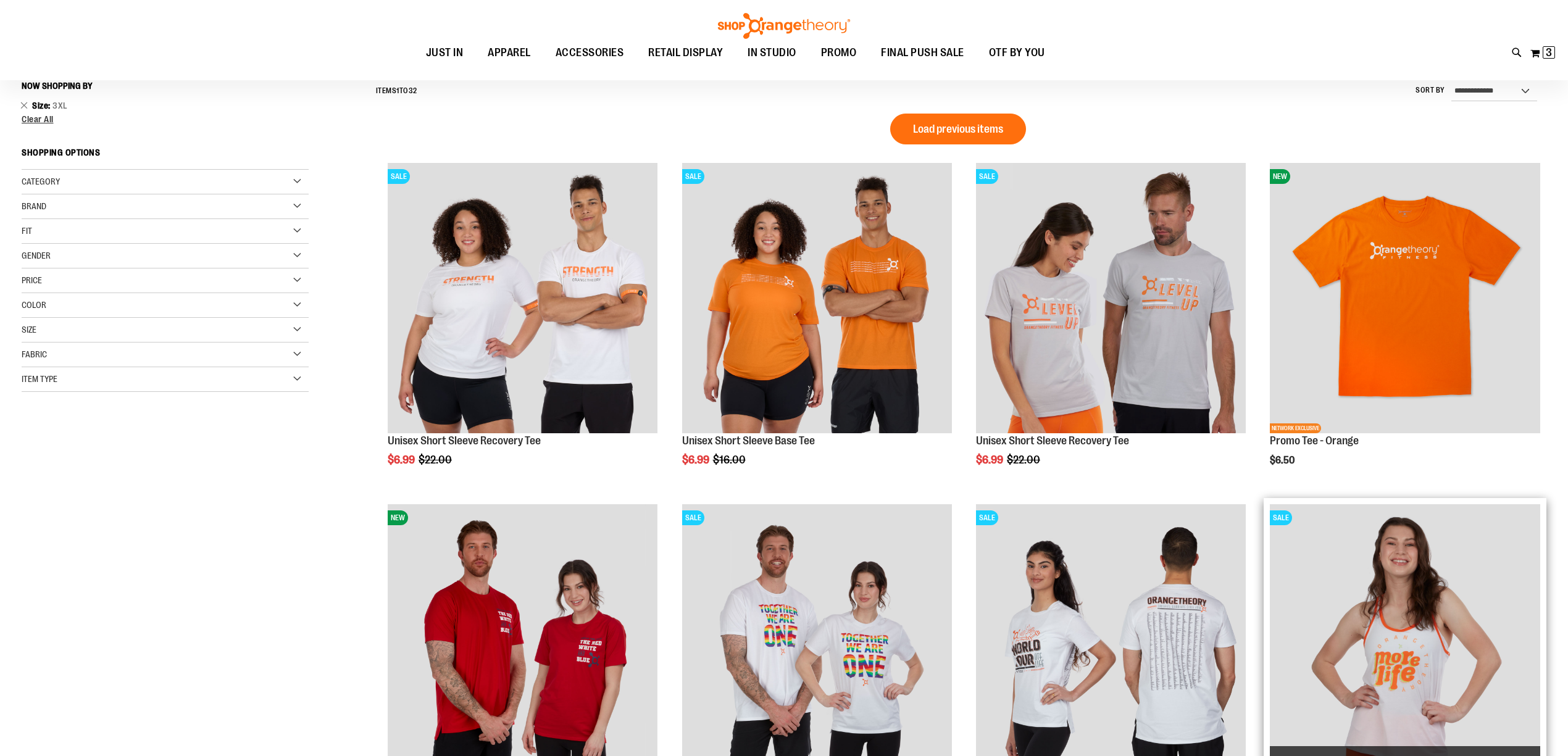
scroll to position [89, 0]
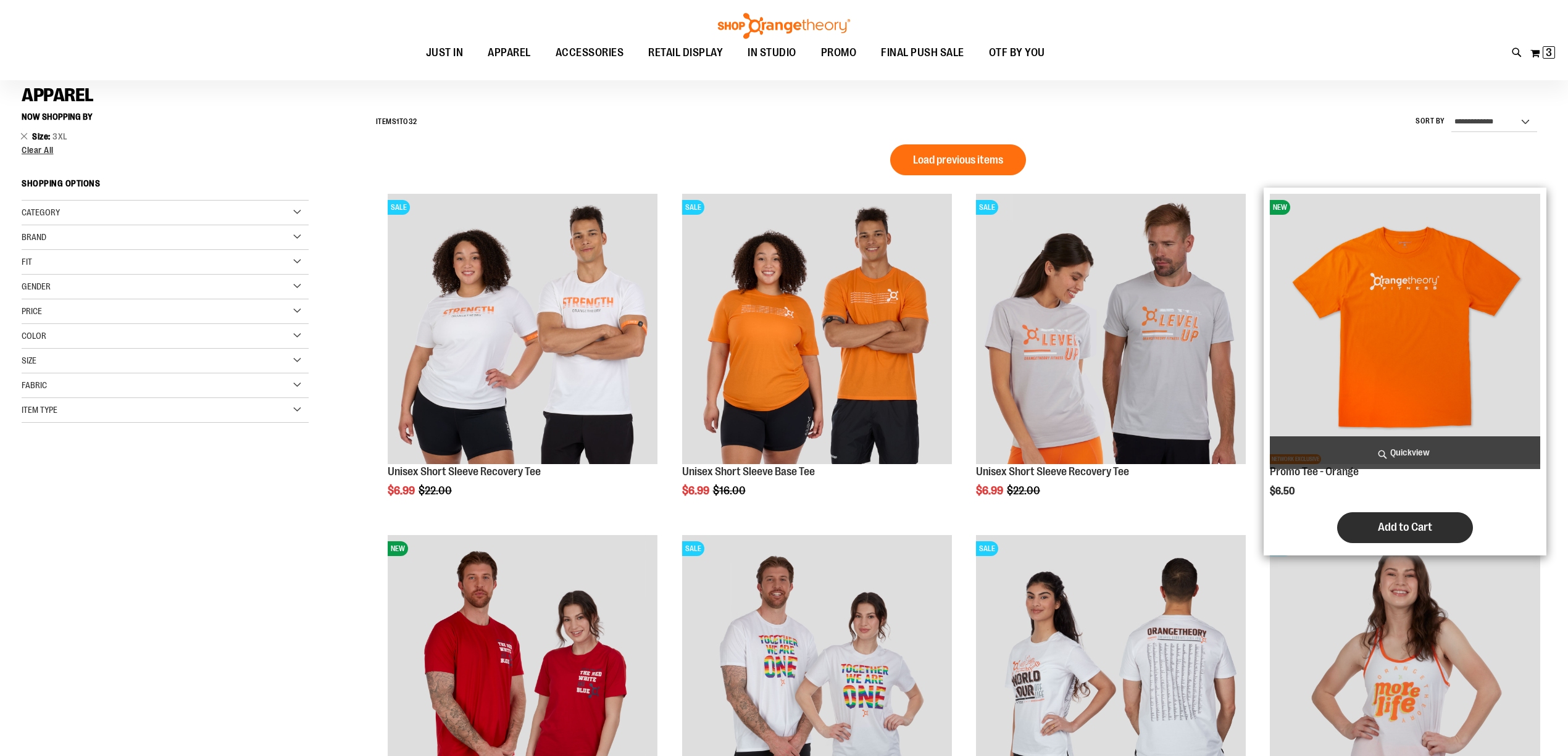
type input "**********"
click at [1434, 522] on button "Add to Cart" at bounding box center [1404, 527] width 136 height 31
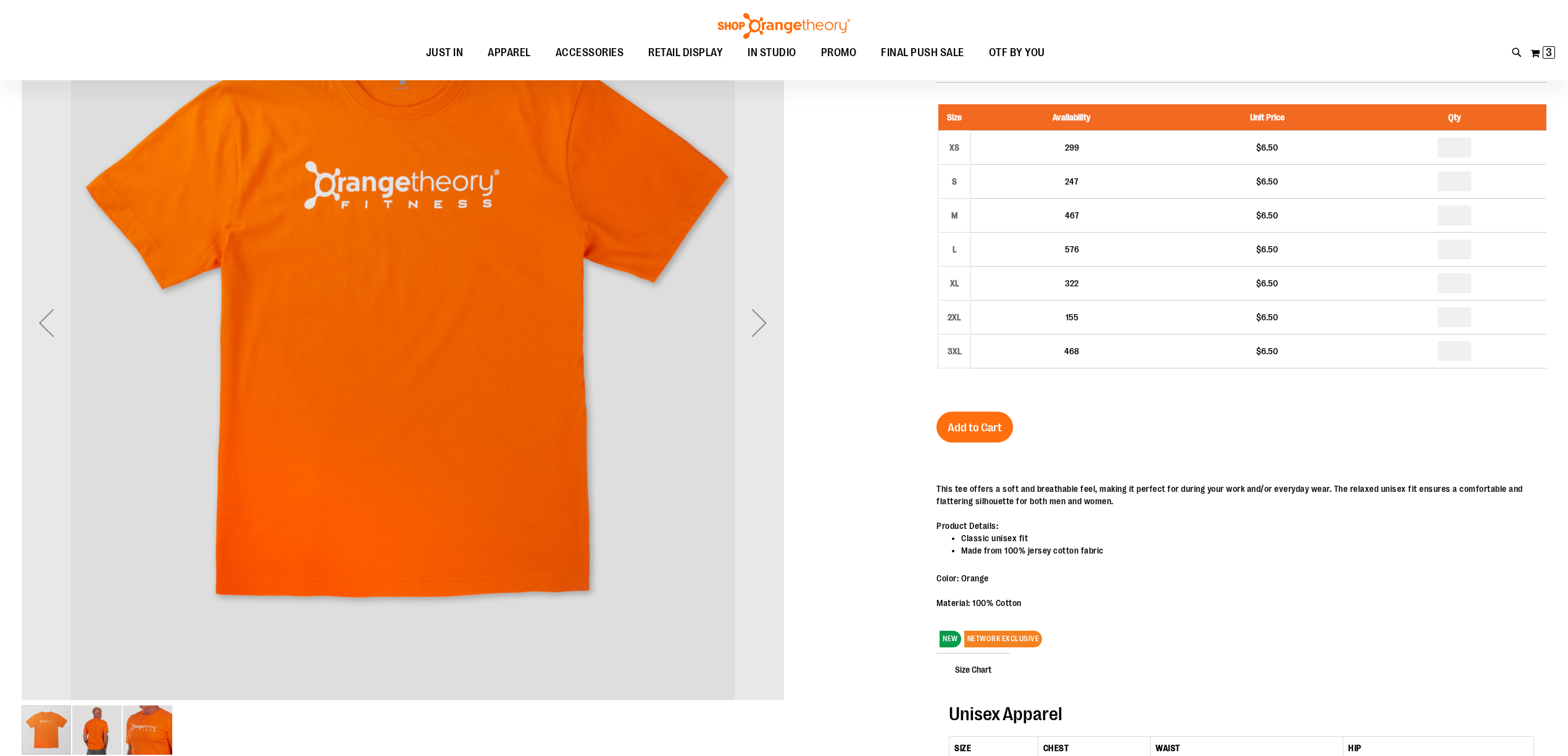
scroll to position [31, 0]
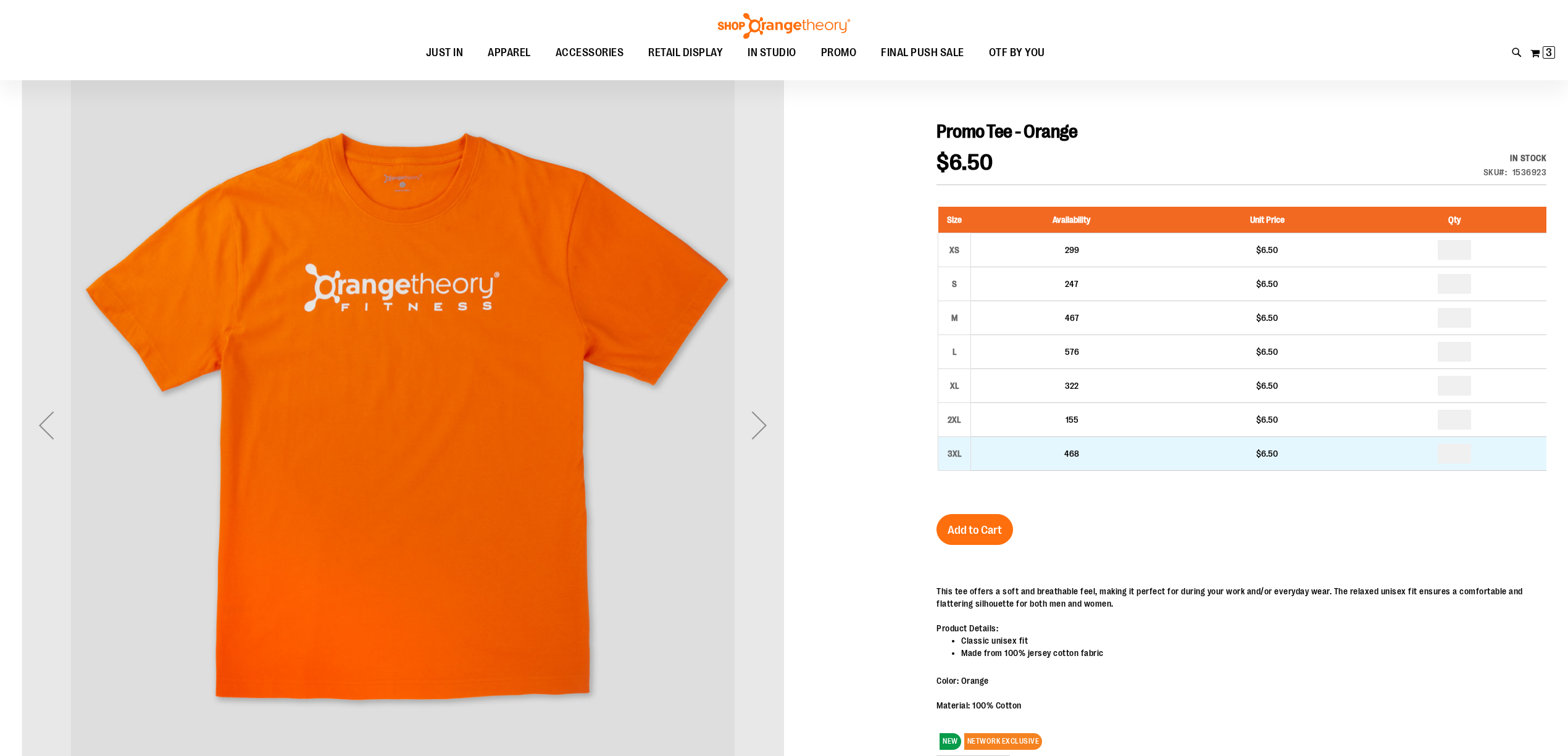
type input "**********"
click at [1462, 458] on input "number" at bounding box center [1454, 453] width 34 height 19
type input "*"
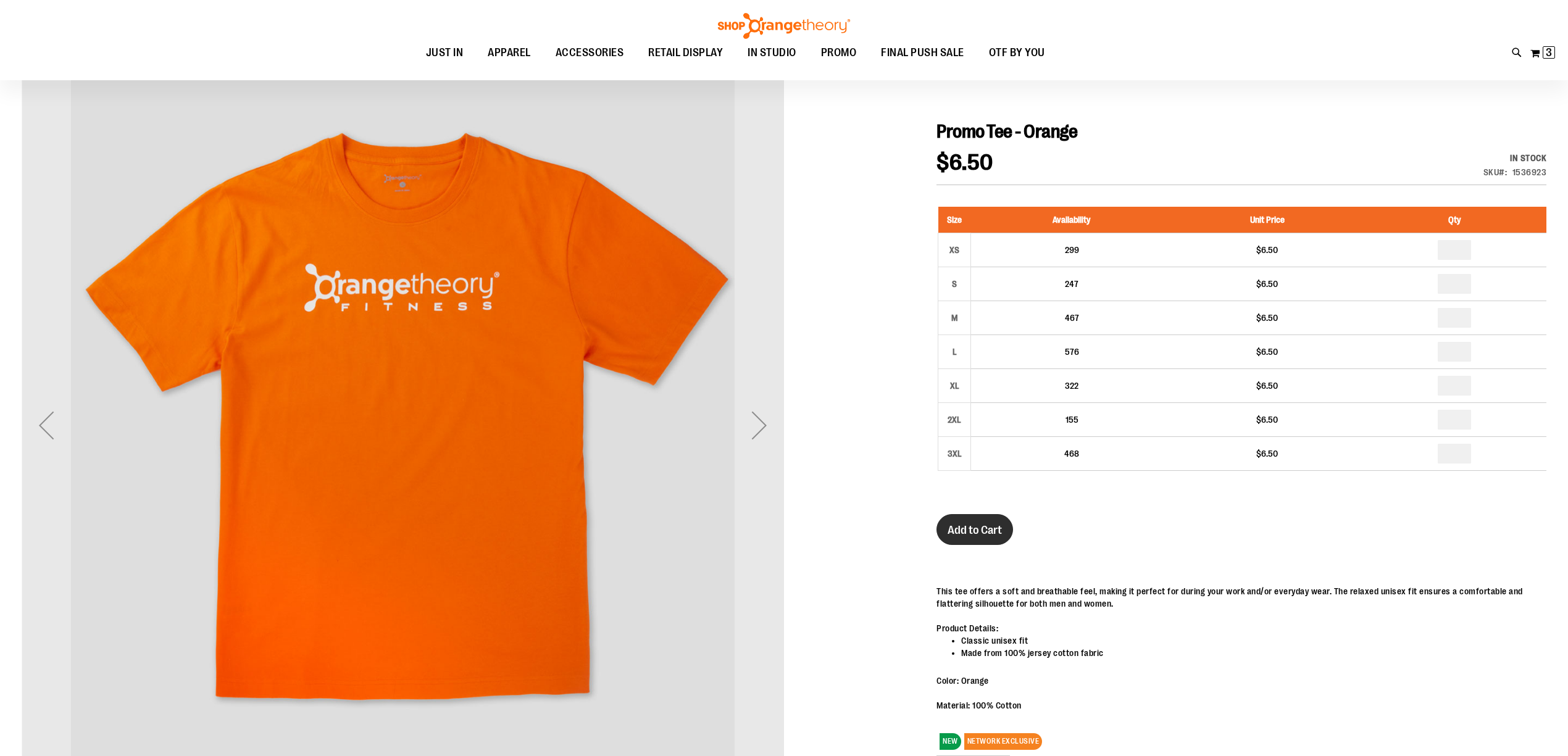
click at [974, 534] on span "Add to Cart" at bounding box center [974, 530] width 54 height 14
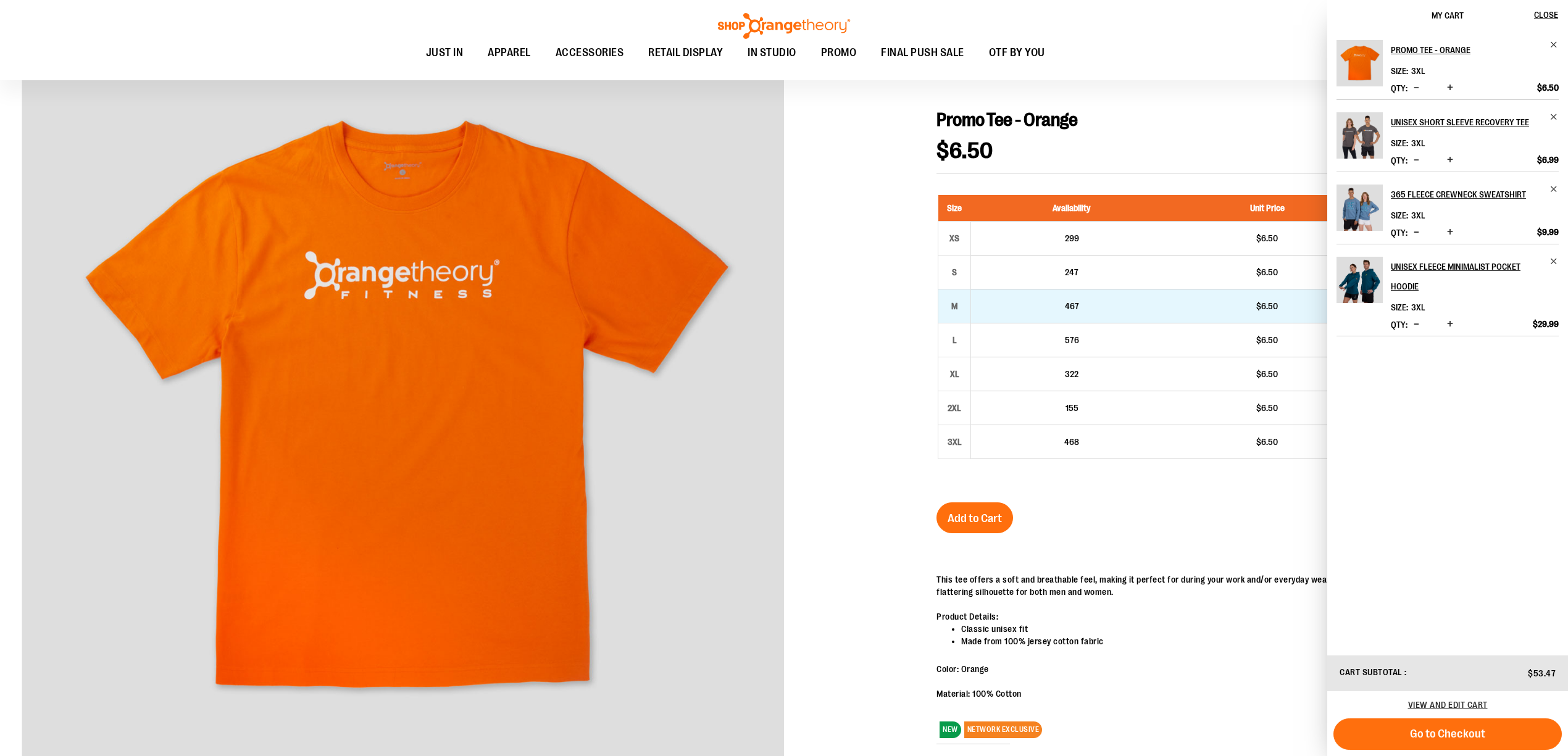
scroll to position [0, 0]
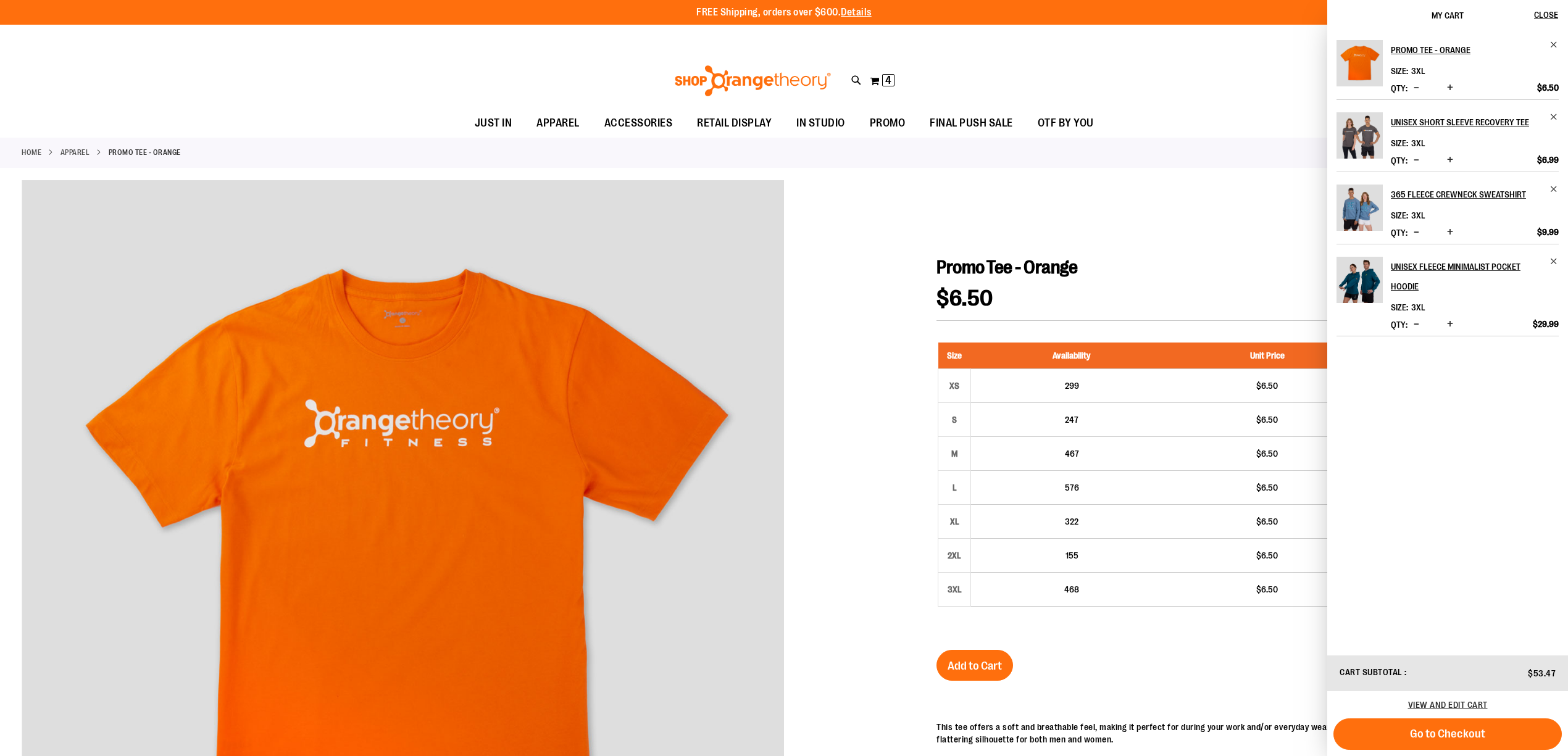
click at [328, 73] on div "Toggle Nav Search Popular Suggestions Advanced Search" at bounding box center [784, 80] width 1568 height 57
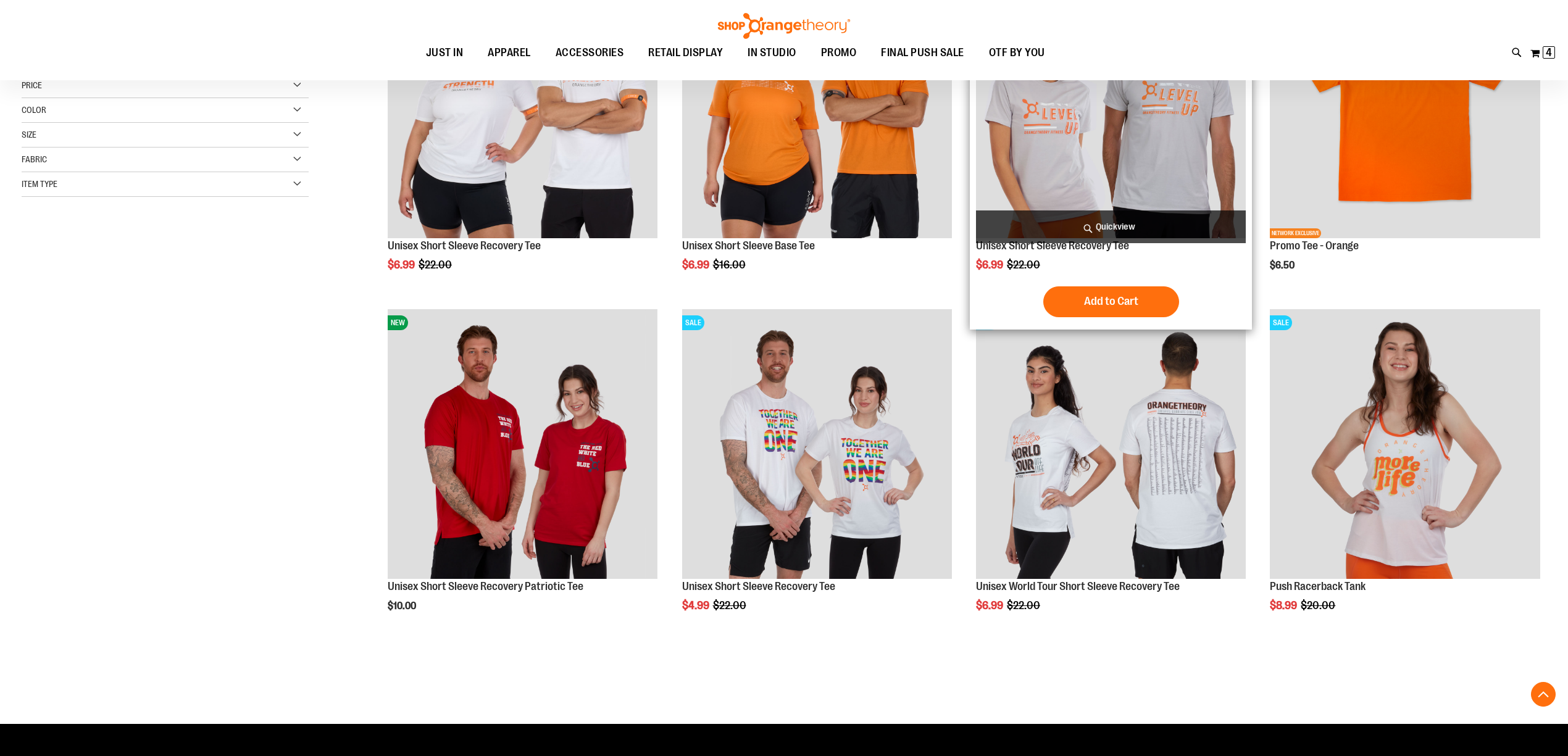
scroll to position [336, 0]
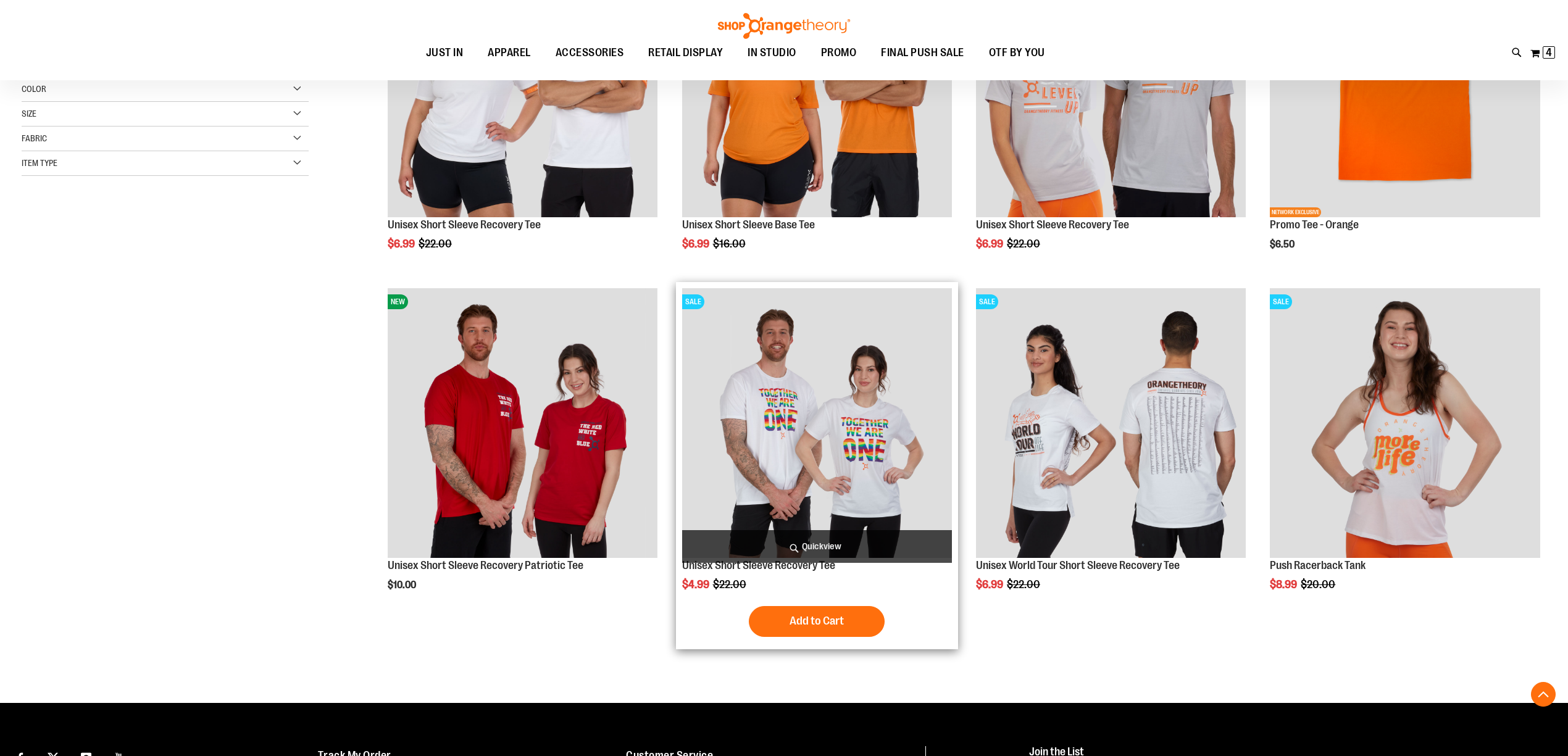
type input "**********"
click at [809, 424] on img "product" at bounding box center [817, 424] width 270 height 270
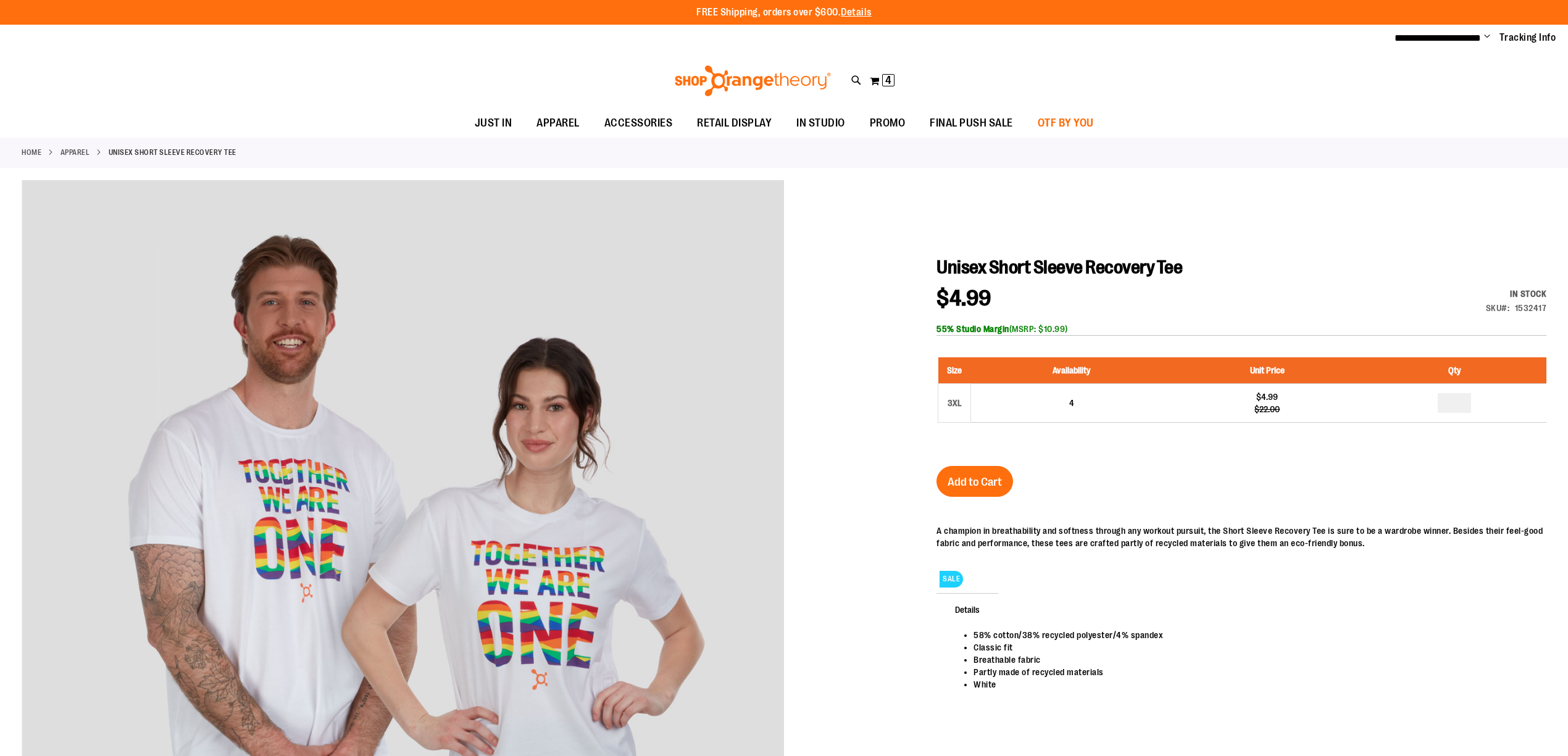
type input "**********"
drag, startPoint x: 1064, startPoint y: 122, endPoint x: 1043, endPoint y: 63, distance: 62.6
click at [1044, 63] on div "**********" at bounding box center [784, 68] width 1568 height 138
click at [951, 116] on span "FINAL PUSH SALE" at bounding box center [971, 123] width 84 height 28
click at [956, 154] on span "Under $10" at bounding box center [954, 158] width 48 height 15
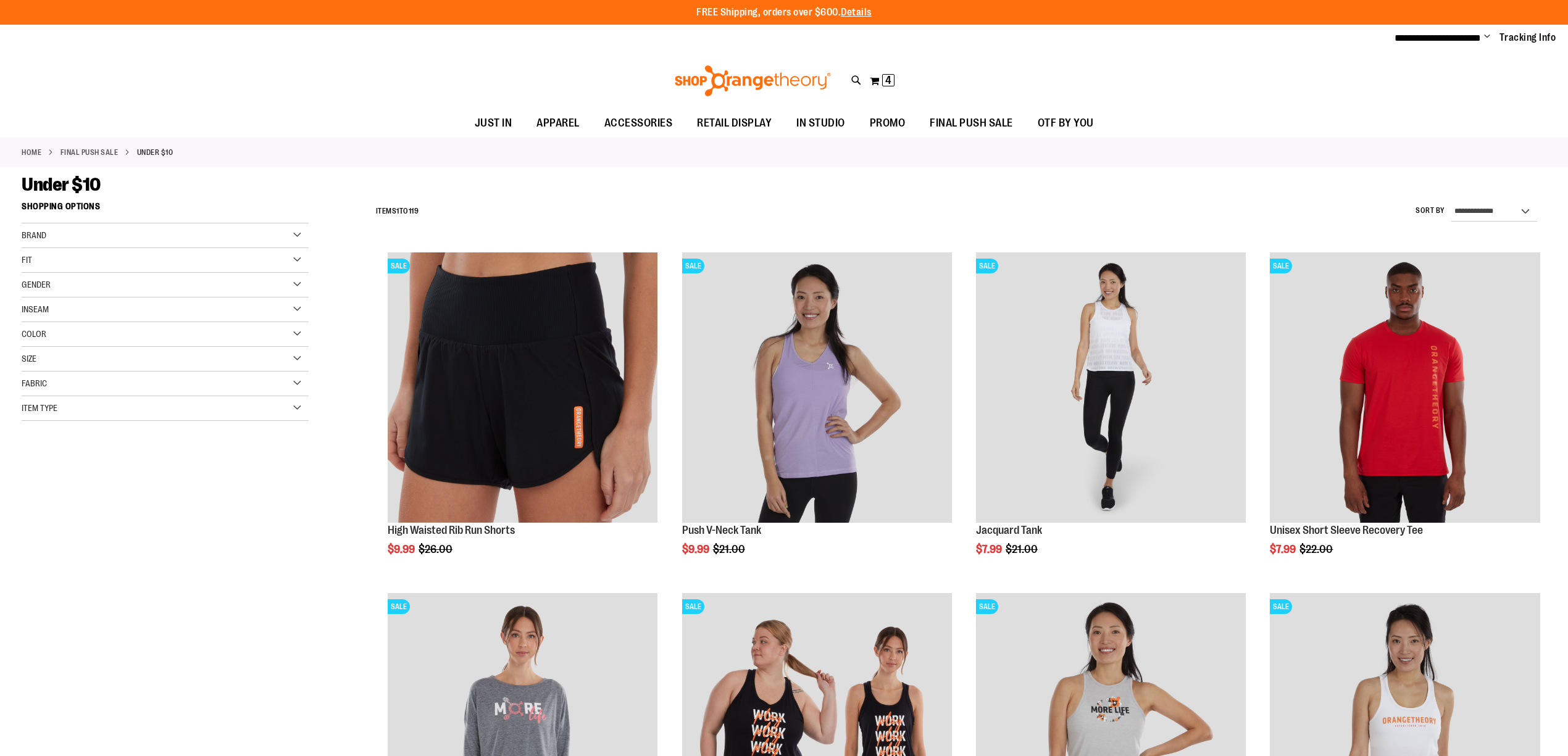
type input "**********"
click at [324, 361] on div "Filter Shop By Shopping Options Brand Orangetheory Fit 3" at bounding box center [181, 321] width 318 height 250
click at [304, 359] on div "Size" at bounding box center [165, 359] width 287 height 24
click at [256, 395] on div "3XL" at bounding box center [254, 390] width 19 height 19
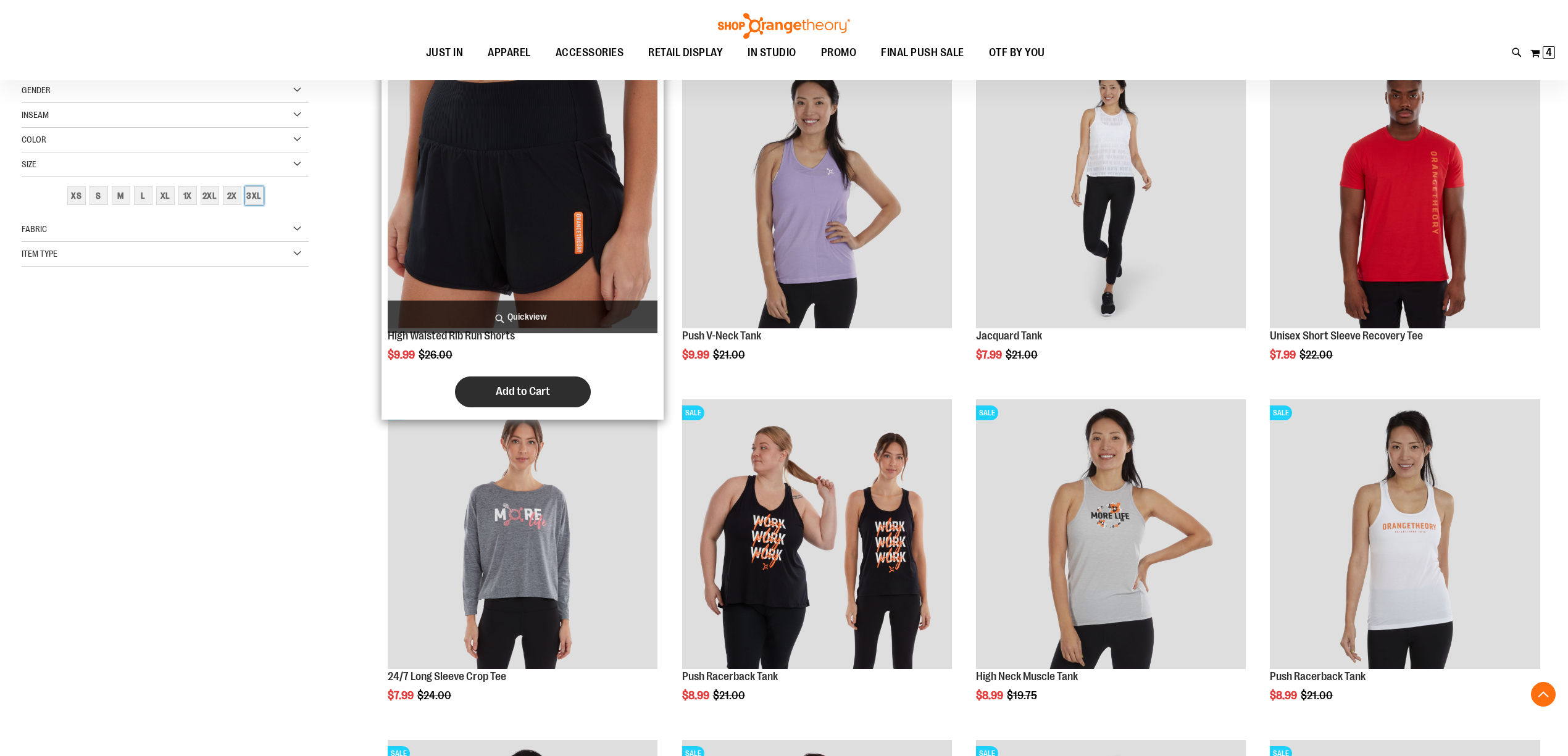
scroll to position [195, 0]
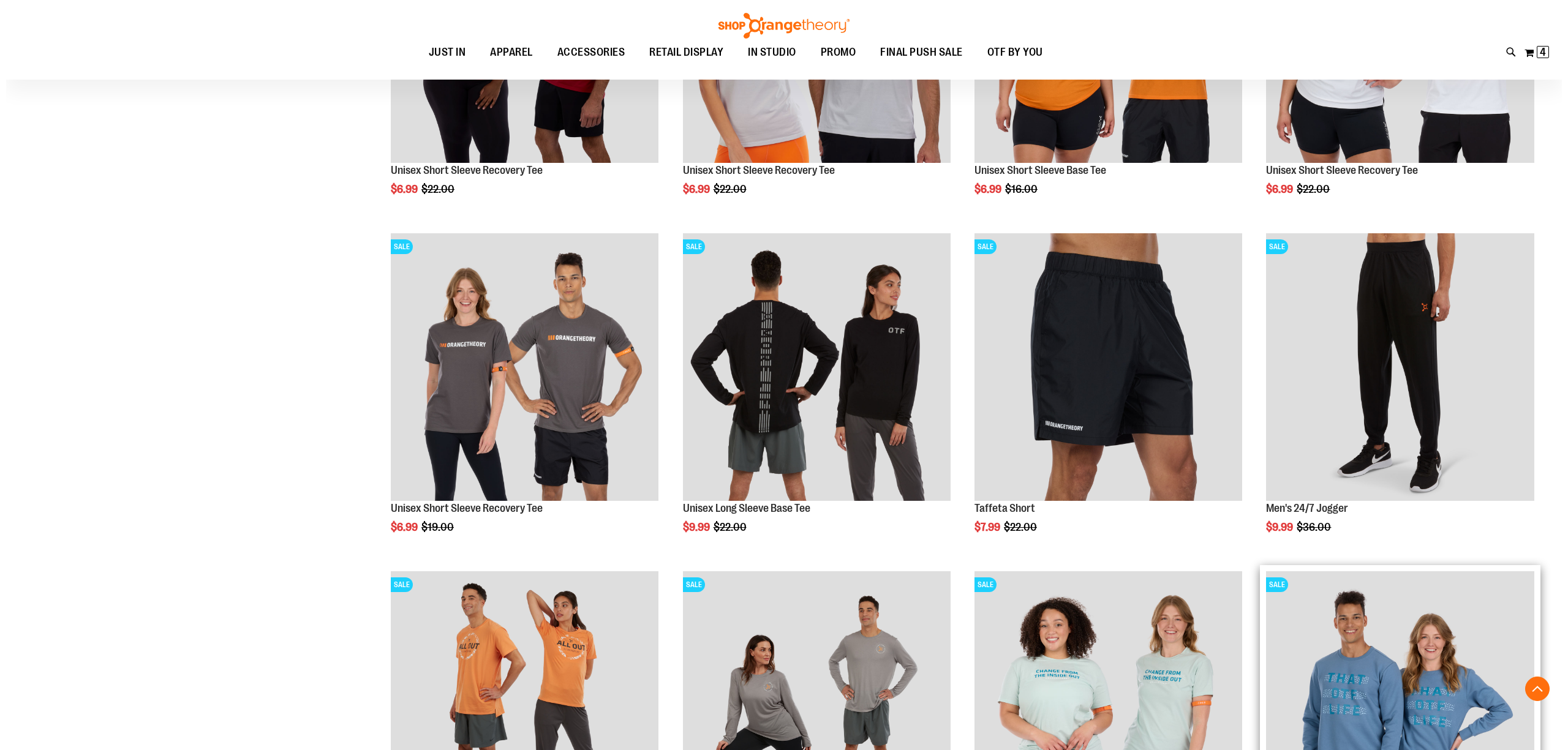
scroll to position [684, 0]
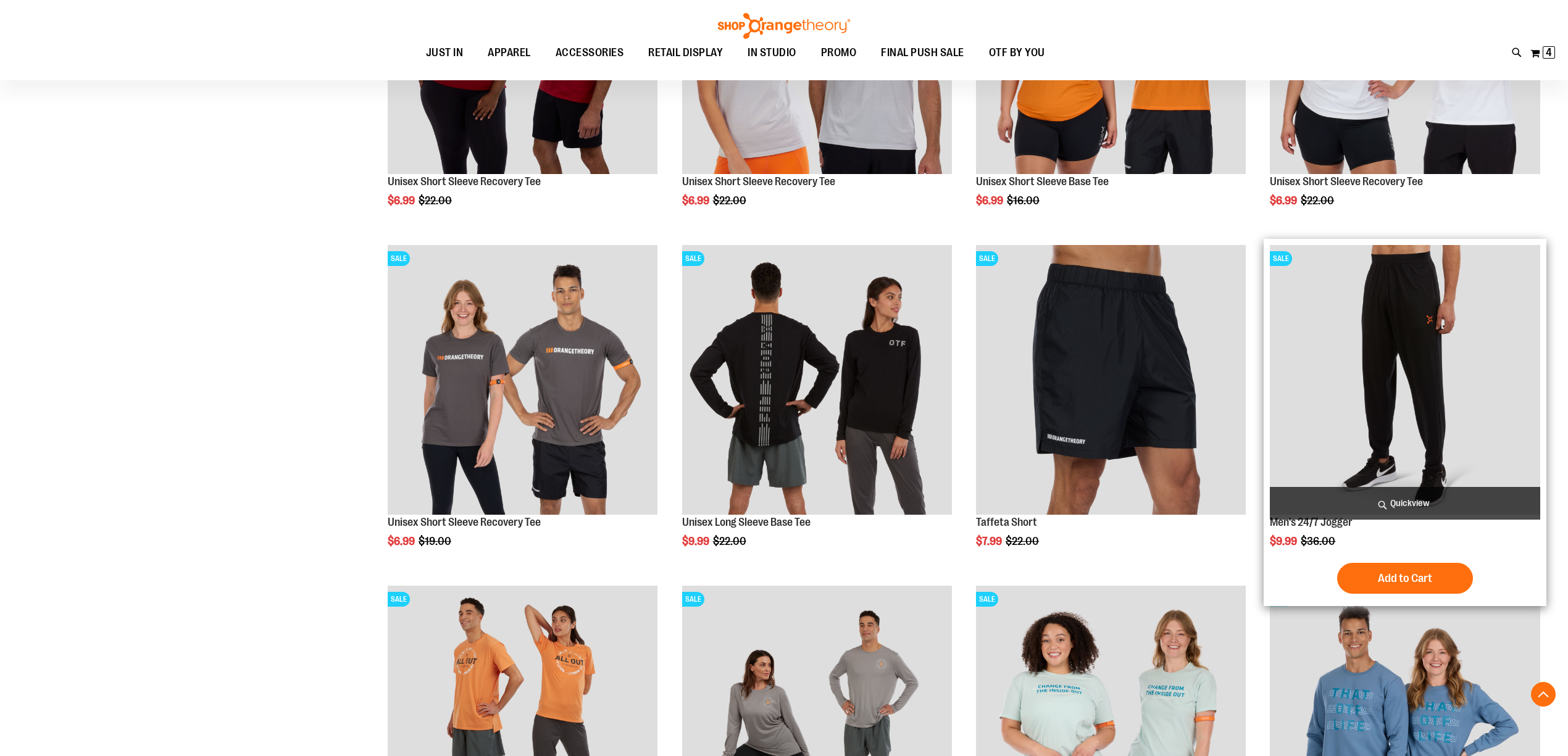
click at [1403, 504] on span "Quickview" at bounding box center [1404, 503] width 270 height 33
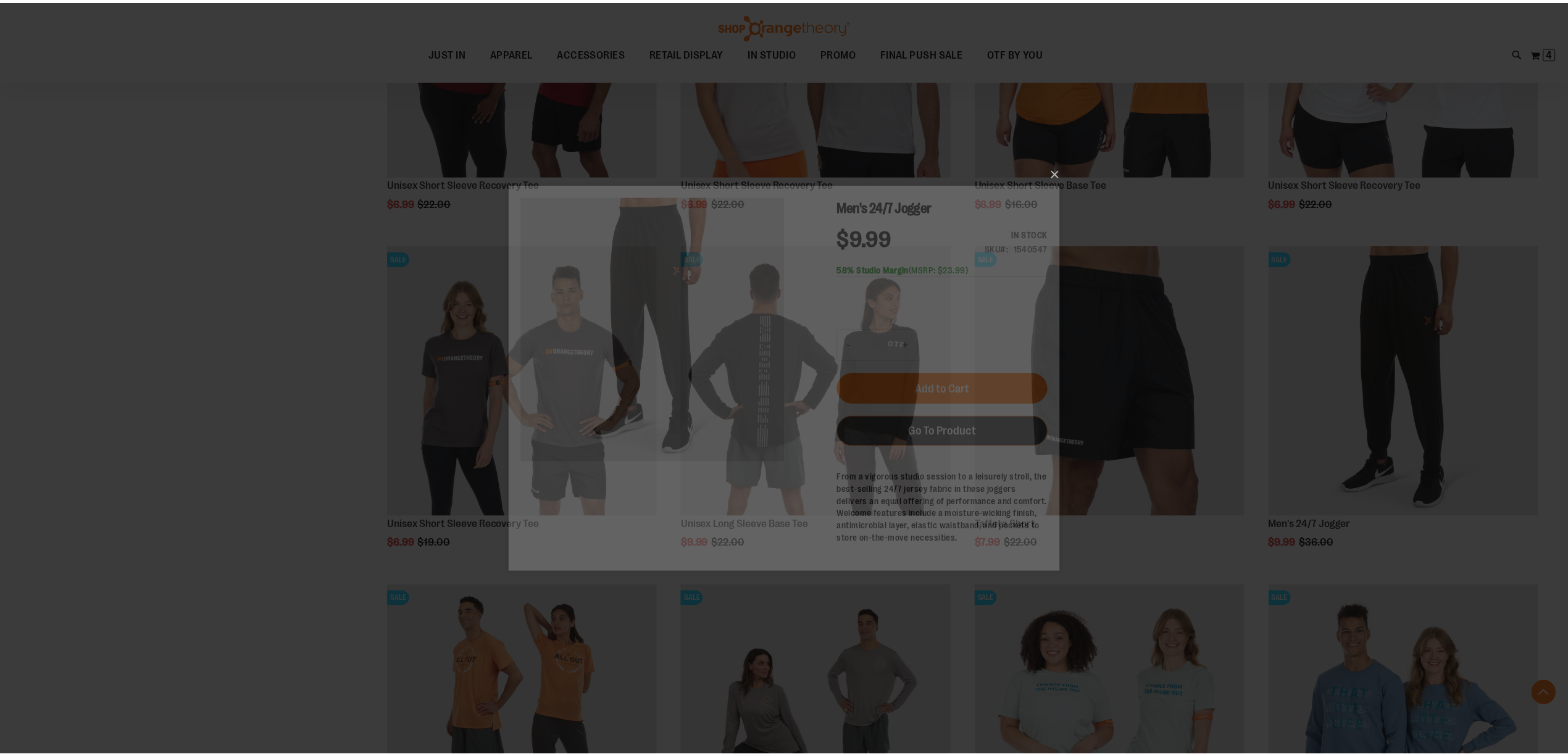
scroll to position [0, 0]
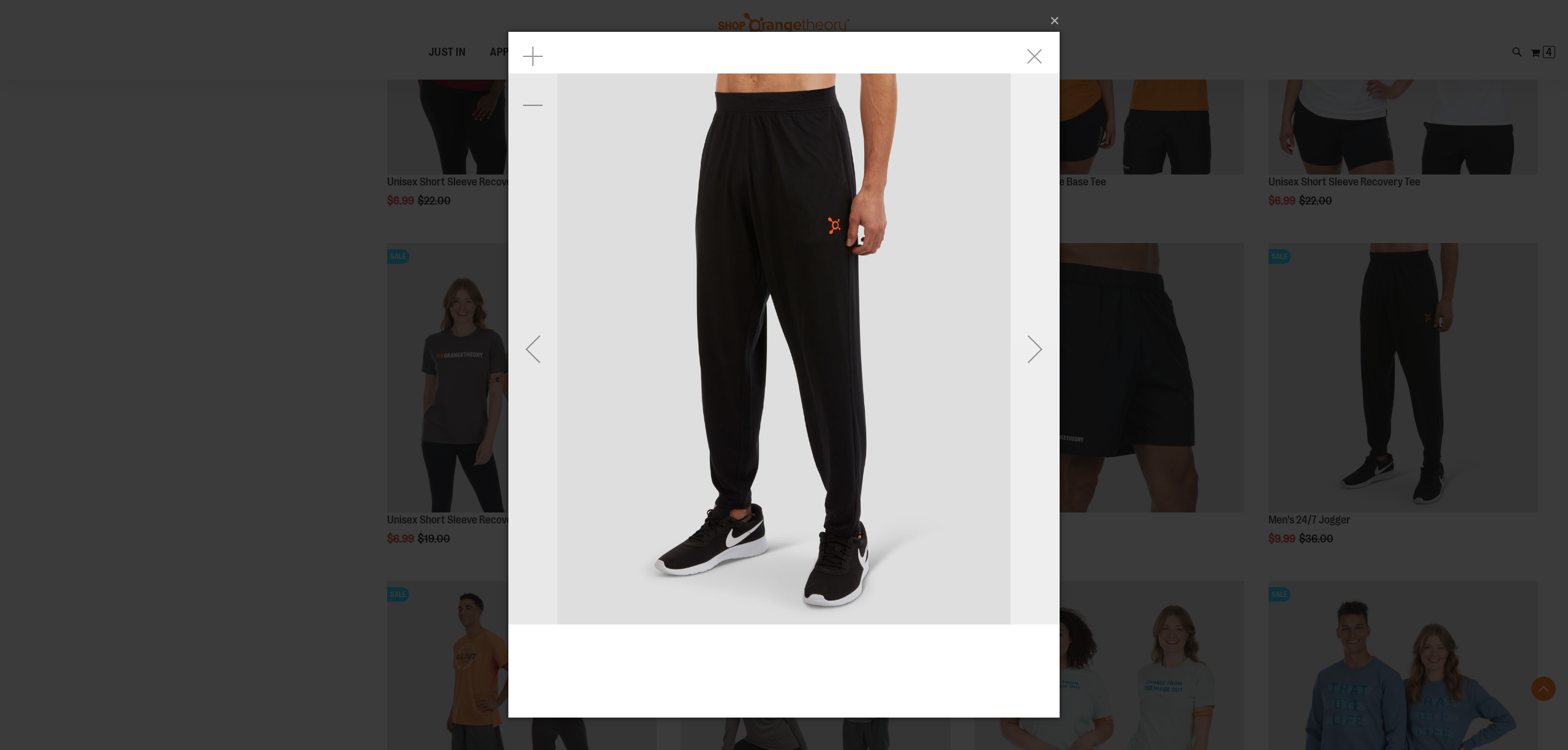
click at [1036, 350] on div "Next" at bounding box center [1035, 349] width 49 height 49
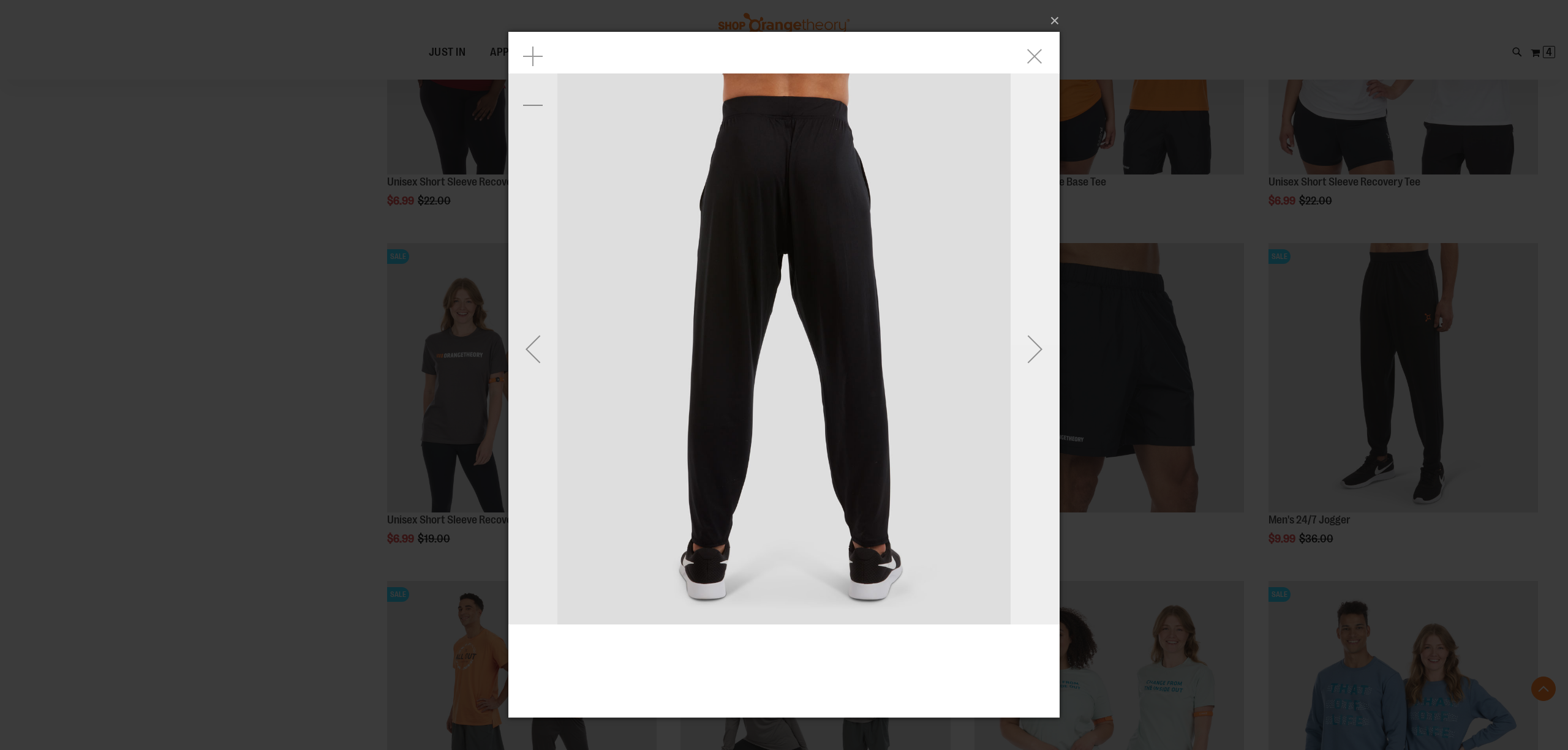
click at [1036, 350] on div "Next" at bounding box center [1035, 349] width 49 height 49
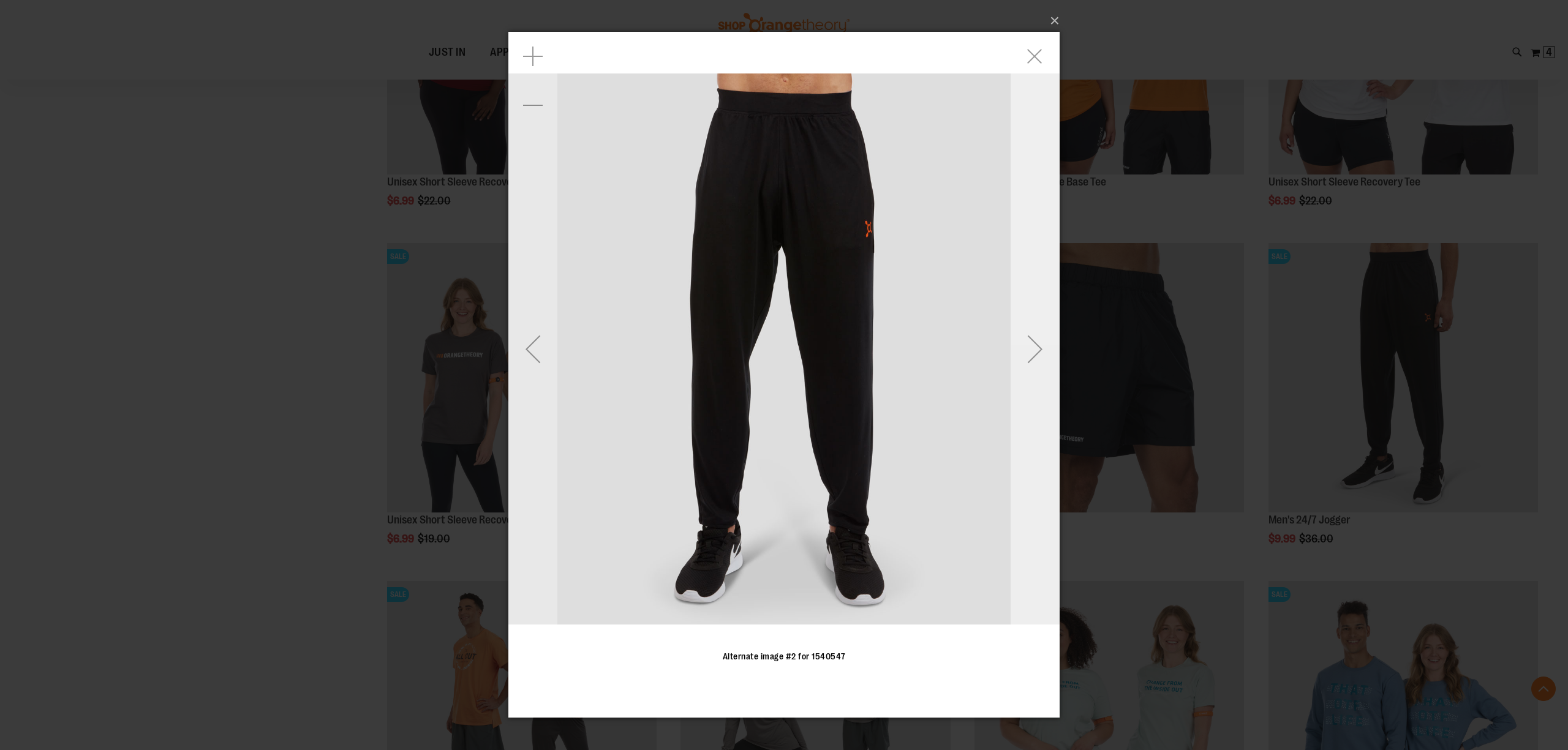
click at [1036, 350] on div "Next" at bounding box center [1035, 349] width 49 height 49
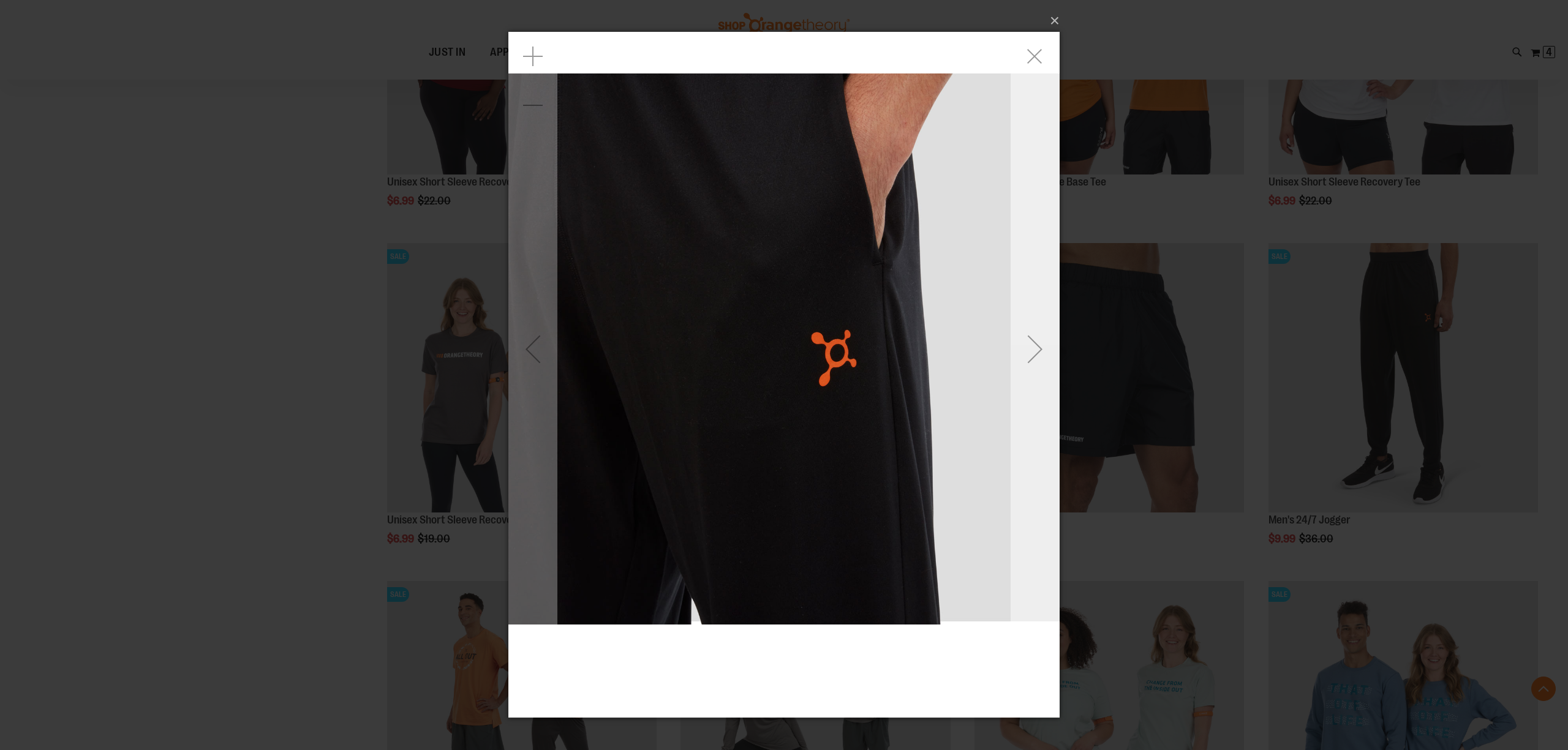
click at [1036, 350] on div "Next" at bounding box center [1035, 349] width 49 height 49
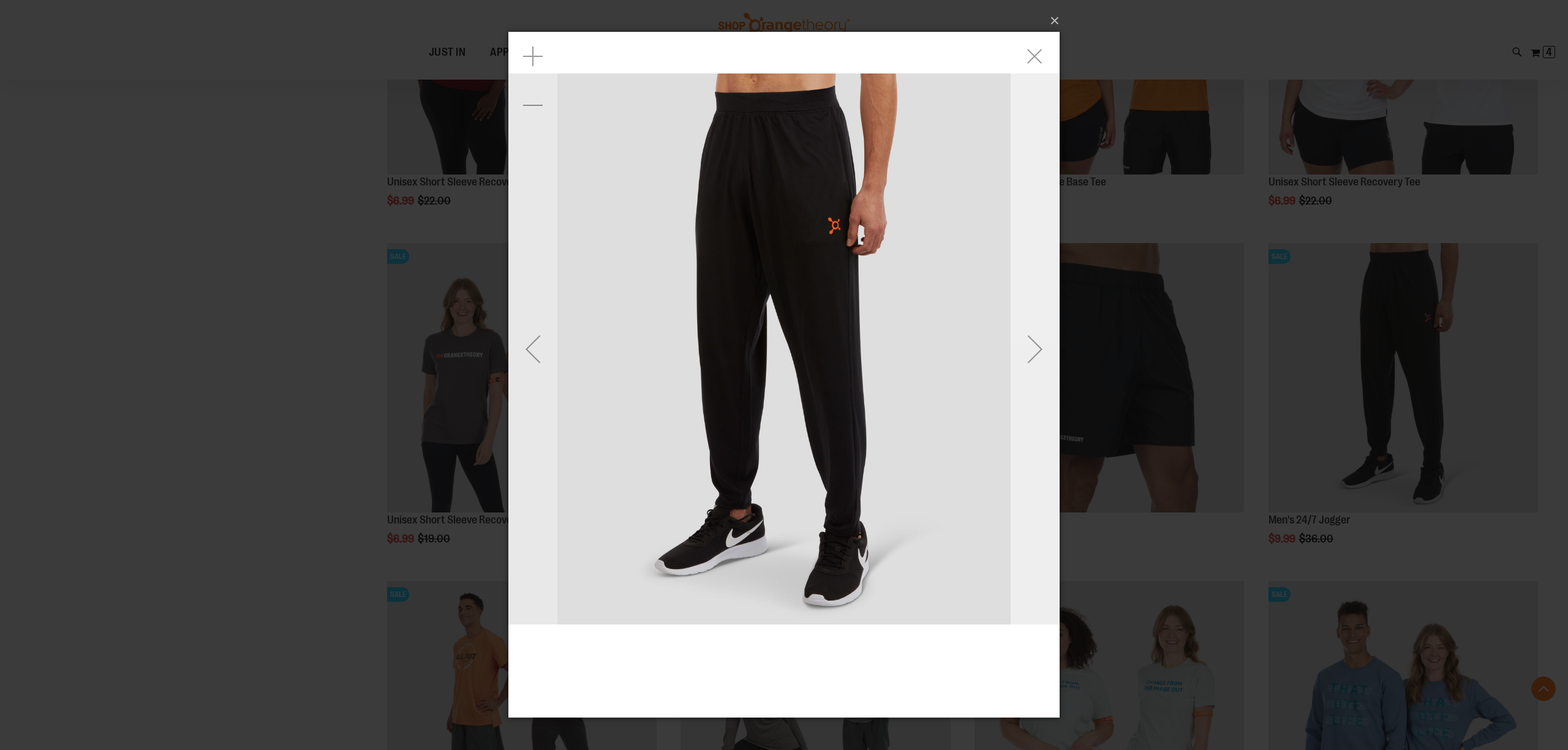
click at [1036, 350] on div "Next" at bounding box center [1035, 349] width 49 height 49
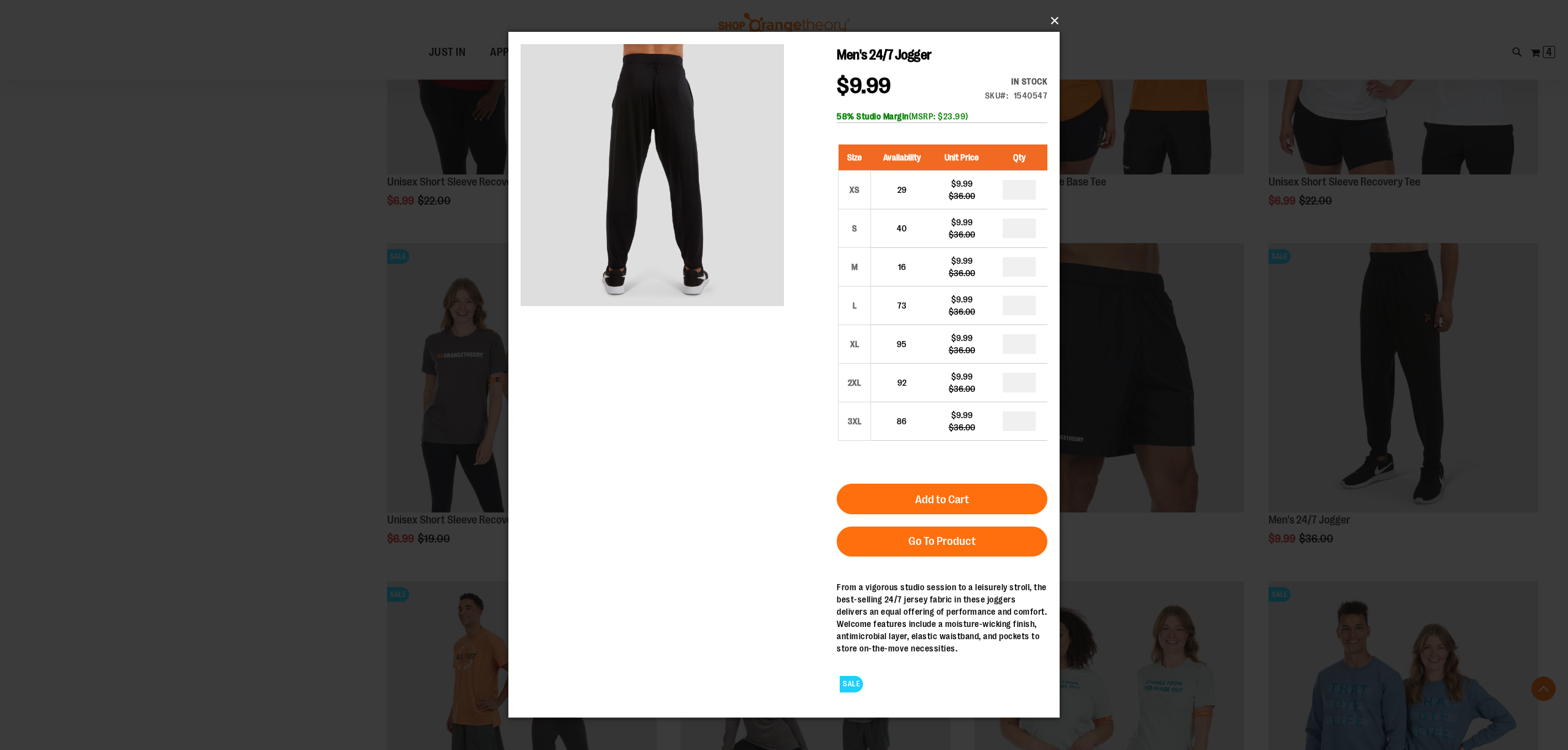
click at [1055, 23] on button "×" at bounding box center [788, 21] width 552 height 27
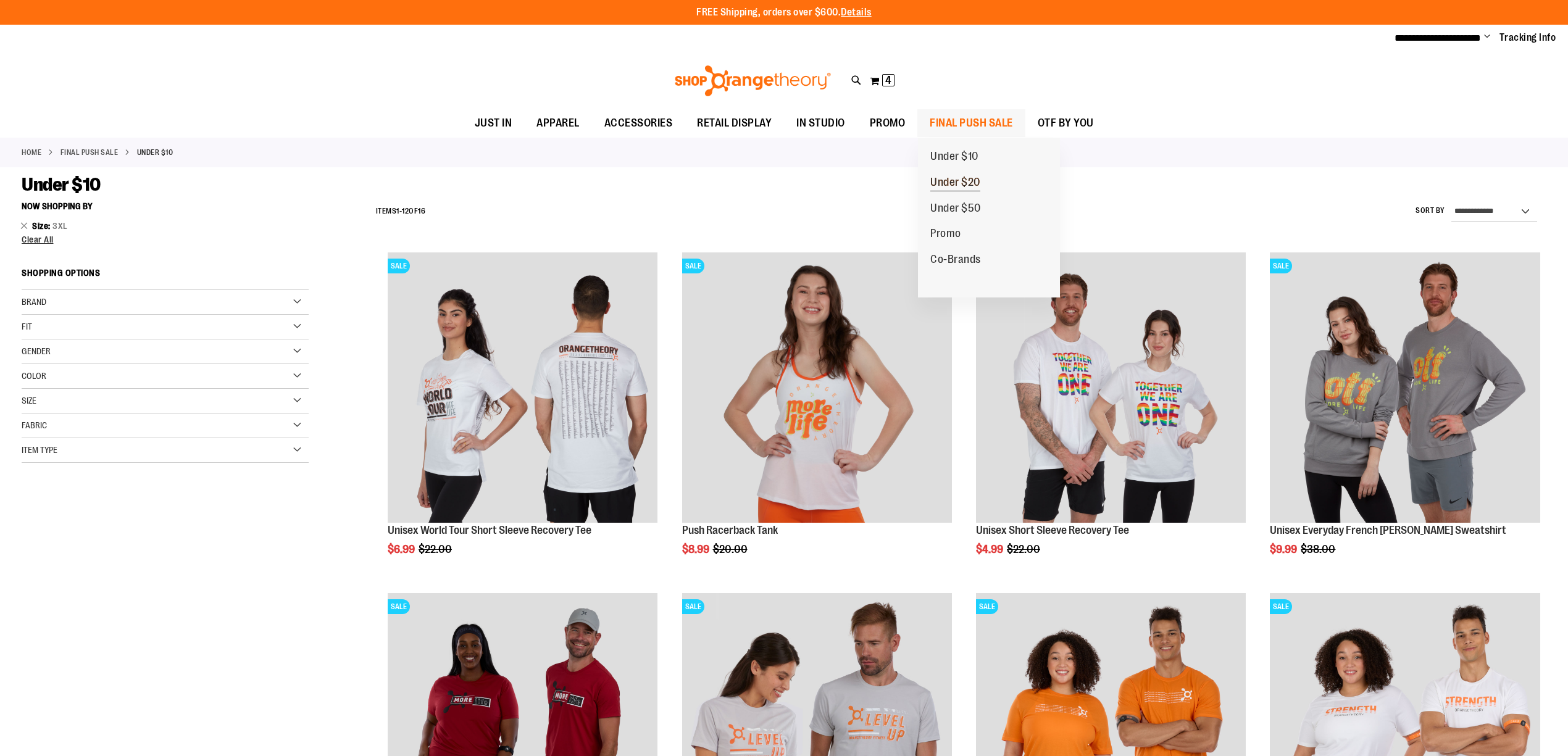
click at [963, 183] on span "Under $20" at bounding box center [955, 184] width 50 height 15
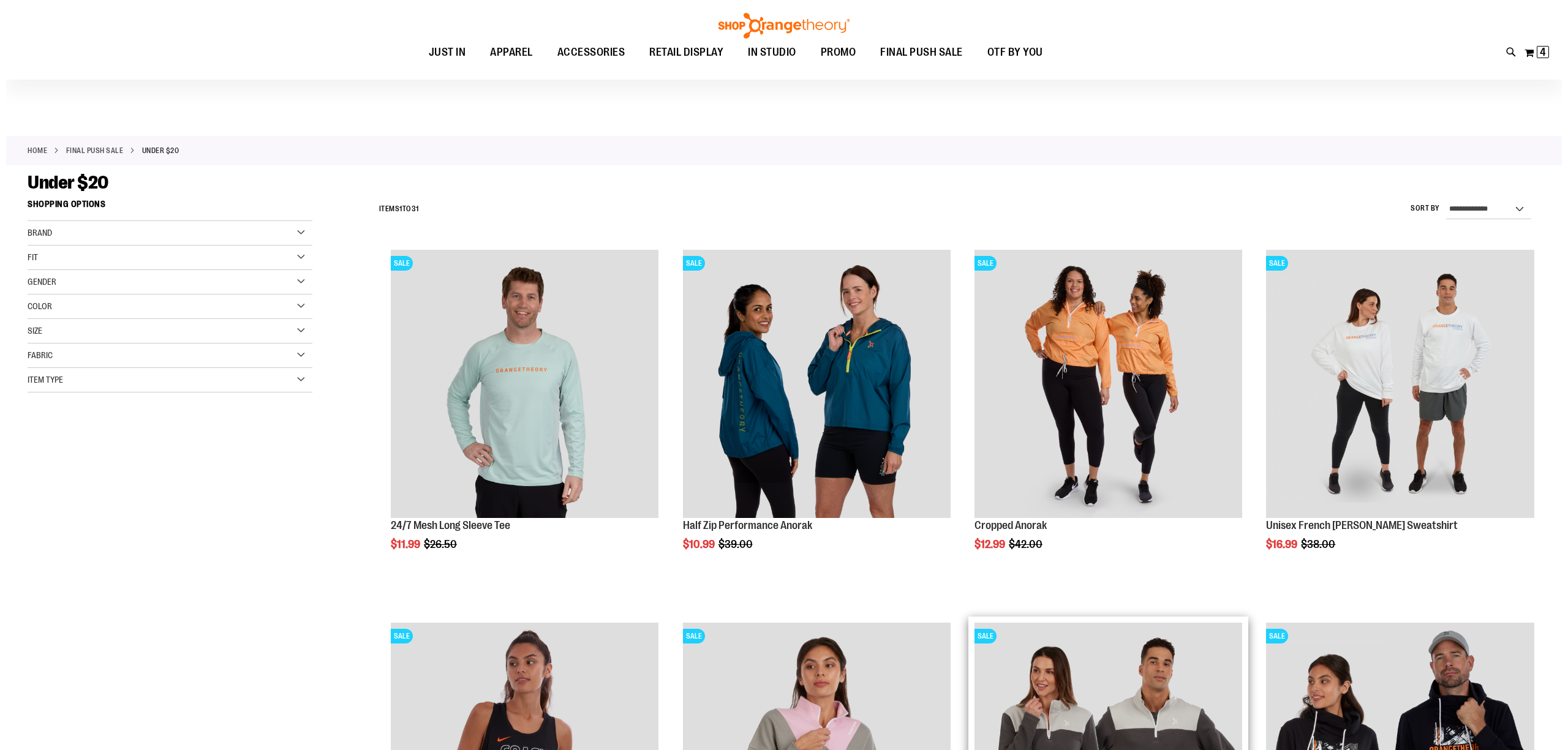
scroll to position [326, 0]
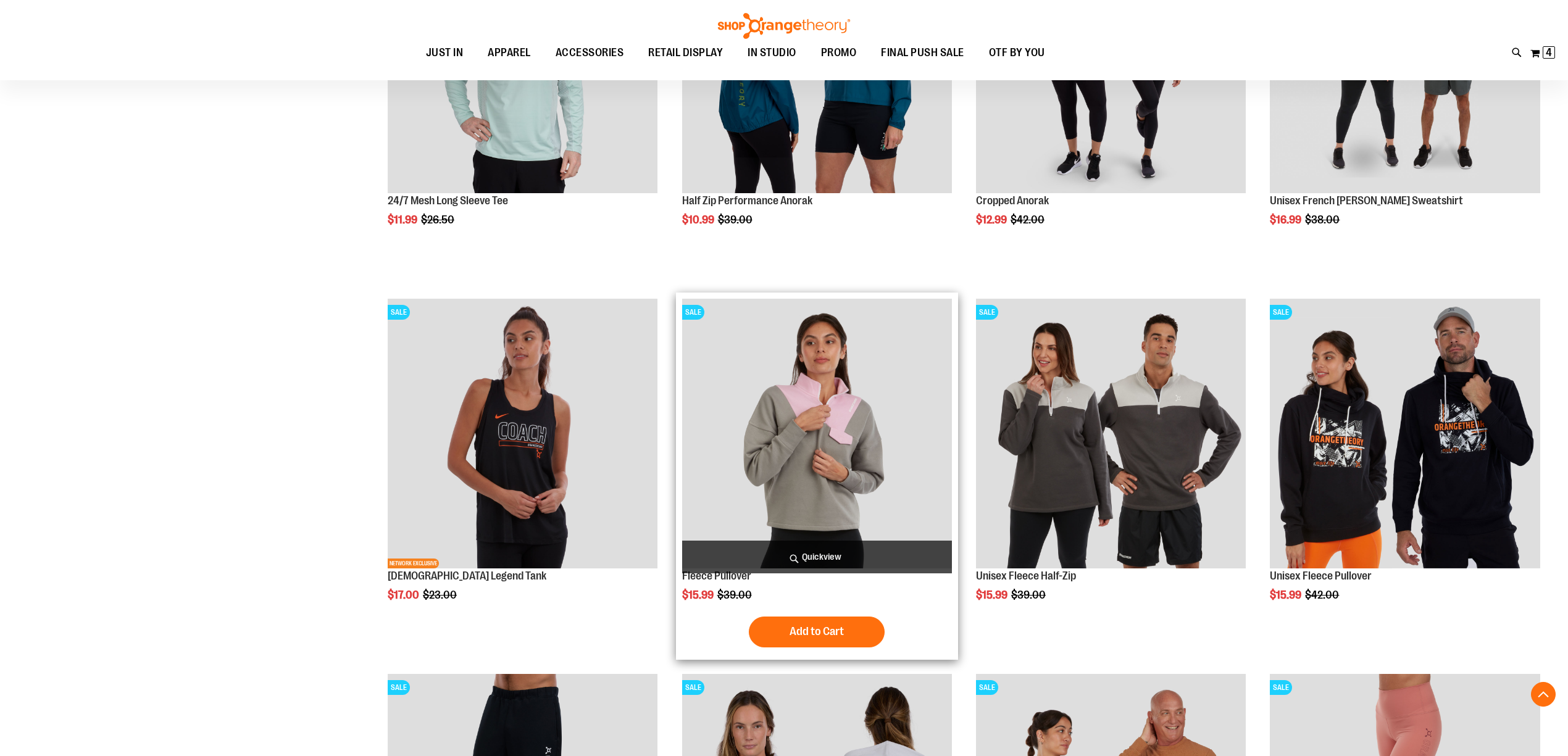
type input "**********"
click at [753, 463] on img "product" at bounding box center [817, 434] width 270 height 270
click at [809, 557] on span "Quickview" at bounding box center [817, 557] width 270 height 33
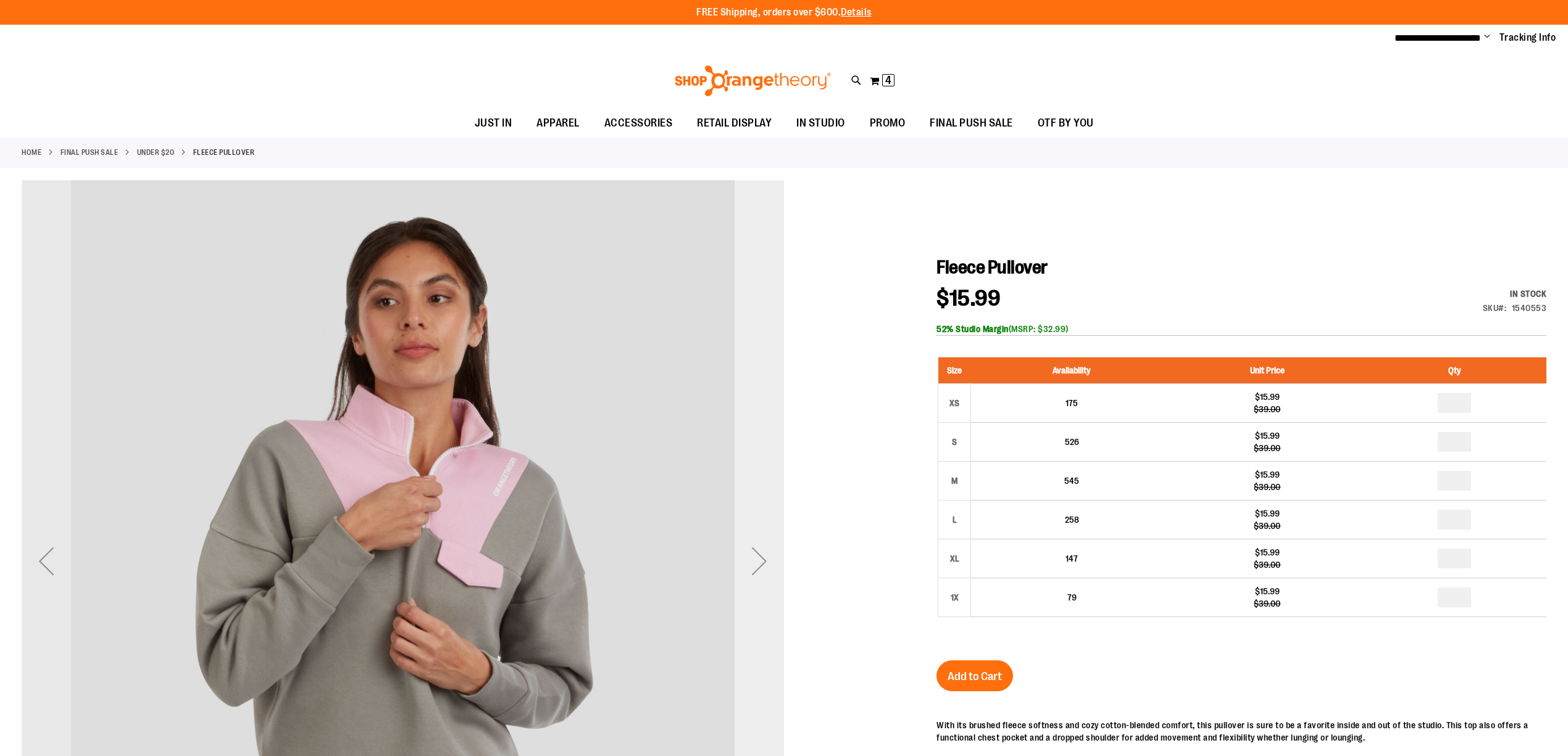
type input "**********"
click at [758, 557] on div "Next" at bounding box center [759, 561] width 50 height 50
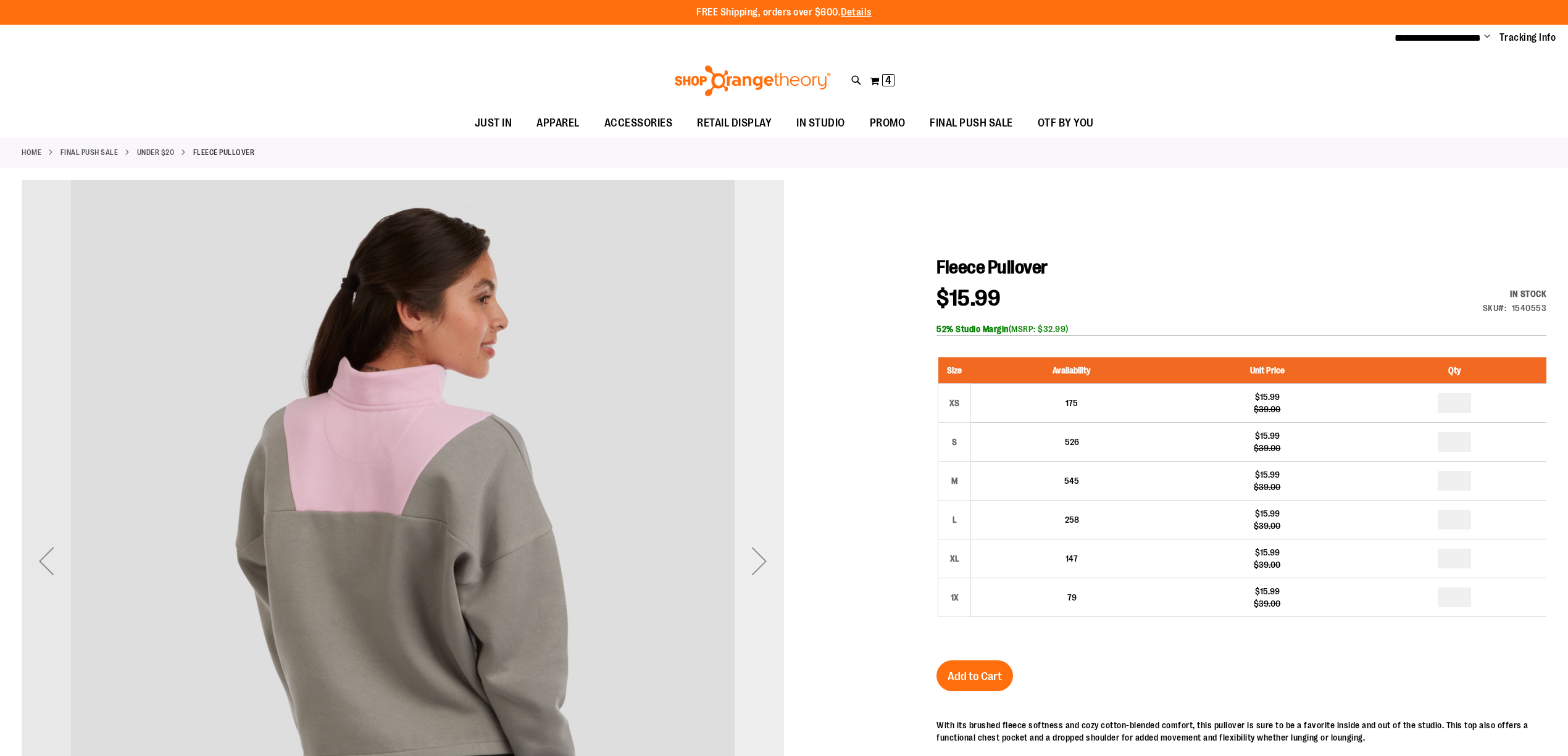
click at [758, 556] on div "Next" at bounding box center [759, 561] width 50 height 50
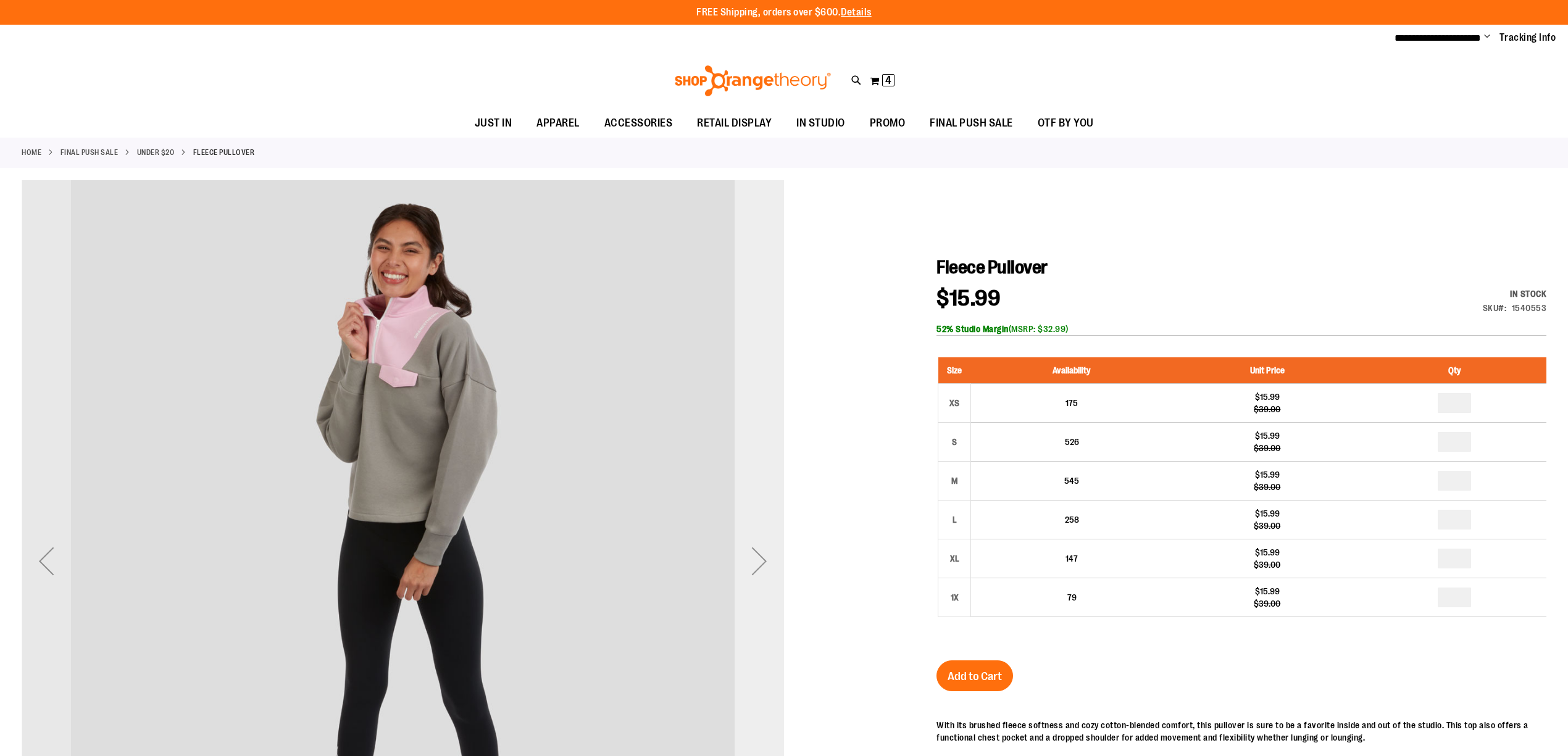
click at [758, 556] on div "Next" at bounding box center [759, 561] width 50 height 50
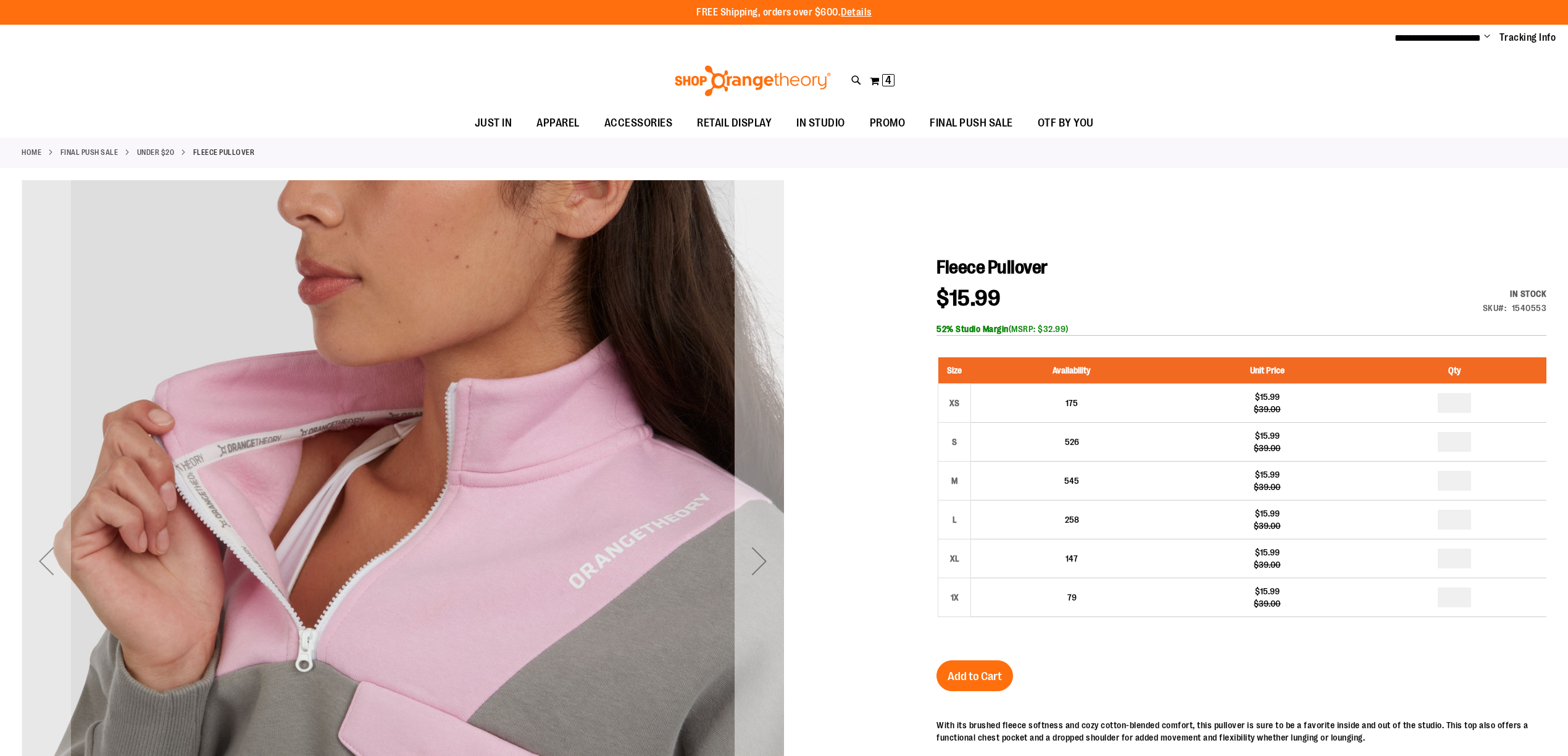
click at [757, 544] on div "Next" at bounding box center [759, 561] width 50 height 50
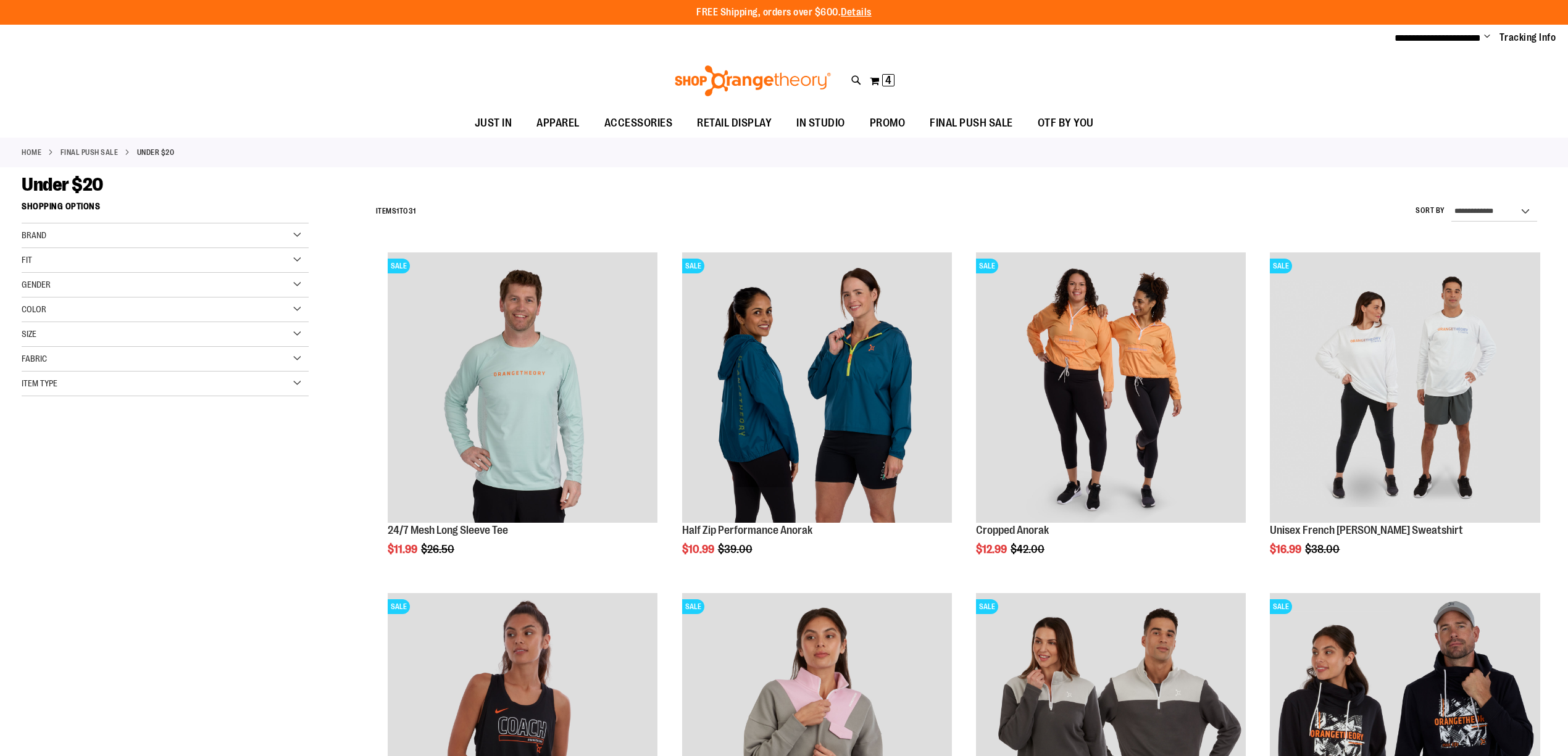
type input "**********"
click at [47, 335] on div "Size" at bounding box center [165, 334] width 287 height 24
click at [240, 367] on div "3XL" at bounding box center [243, 365] width 19 height 19
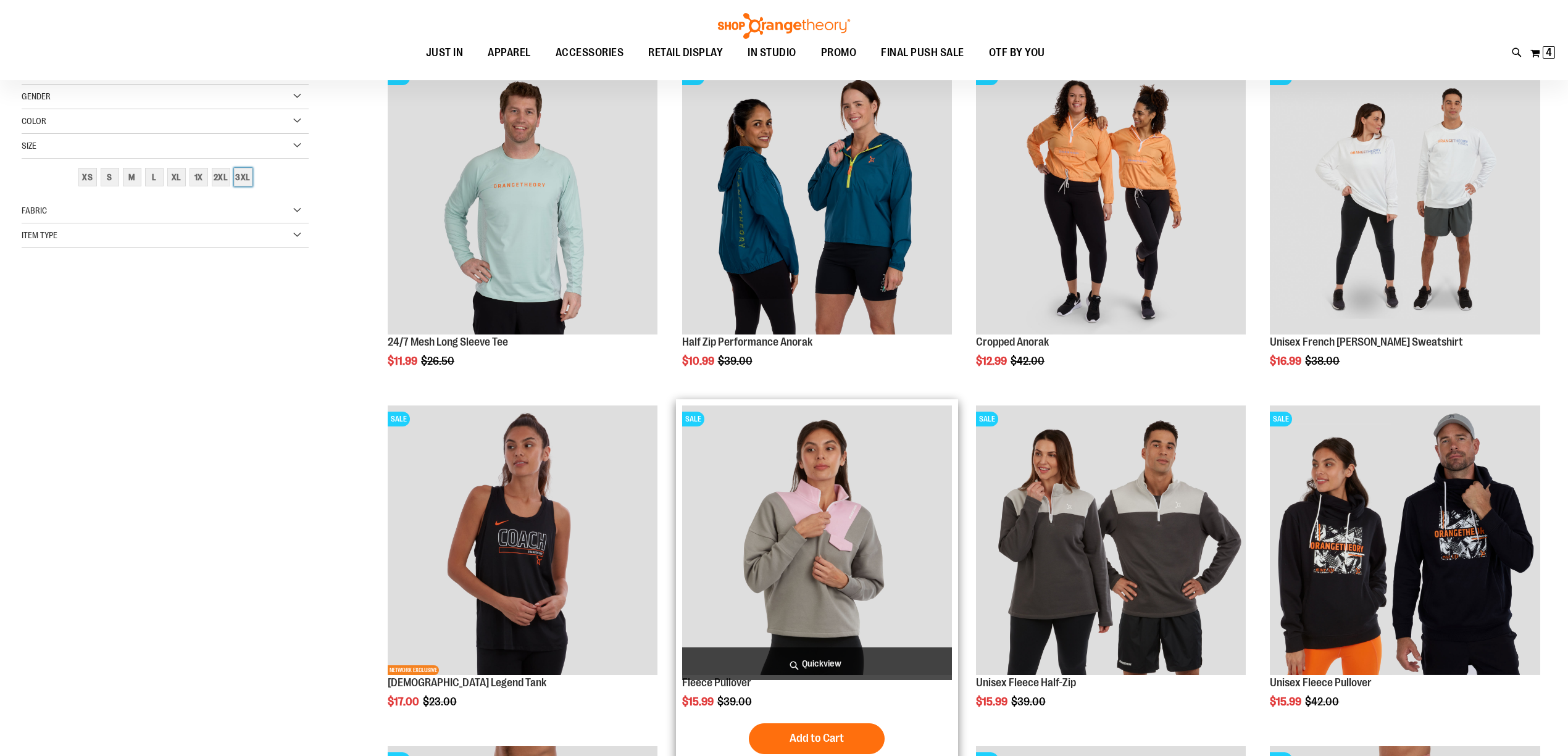
scroll to position [195, 0]
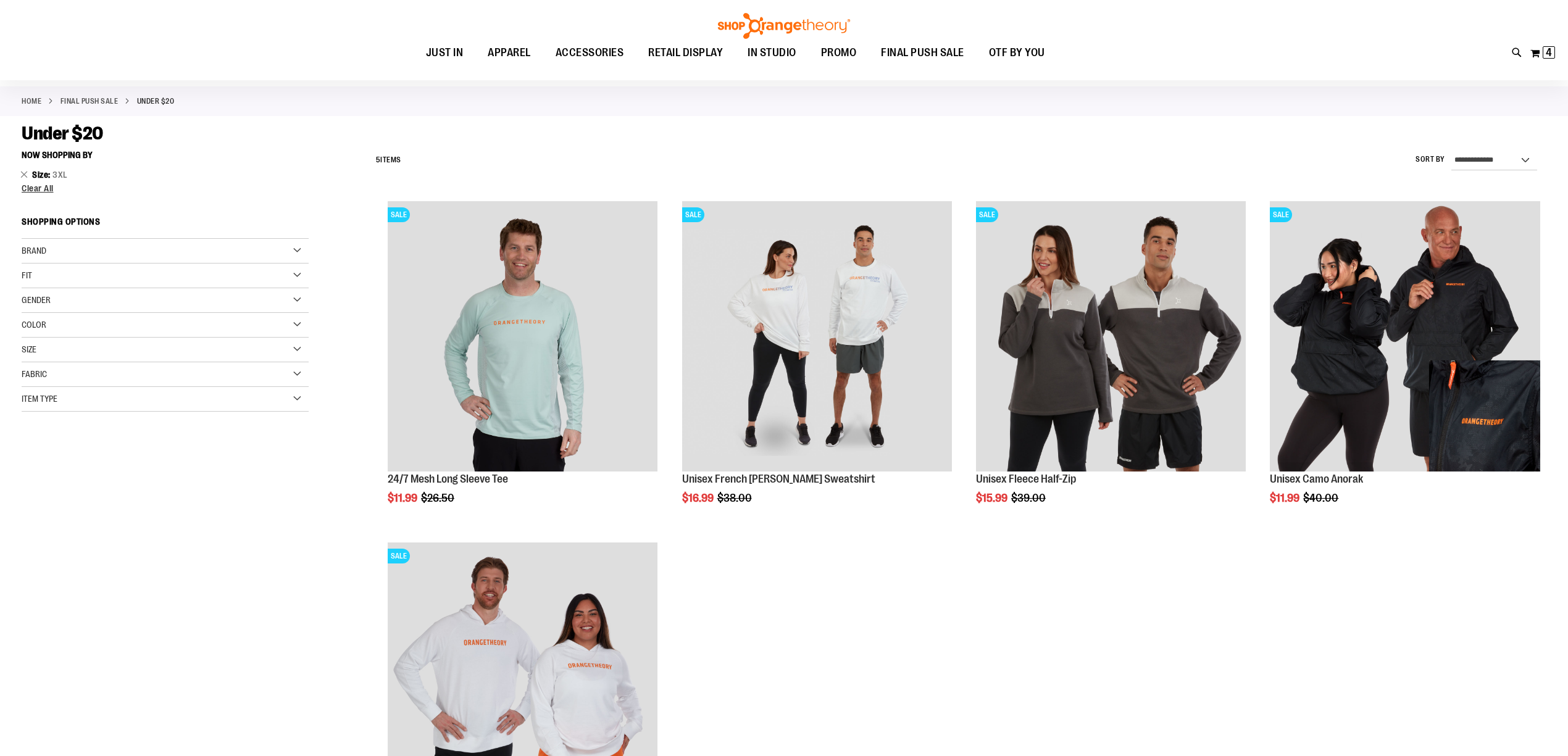
scroll to position [30, 0]
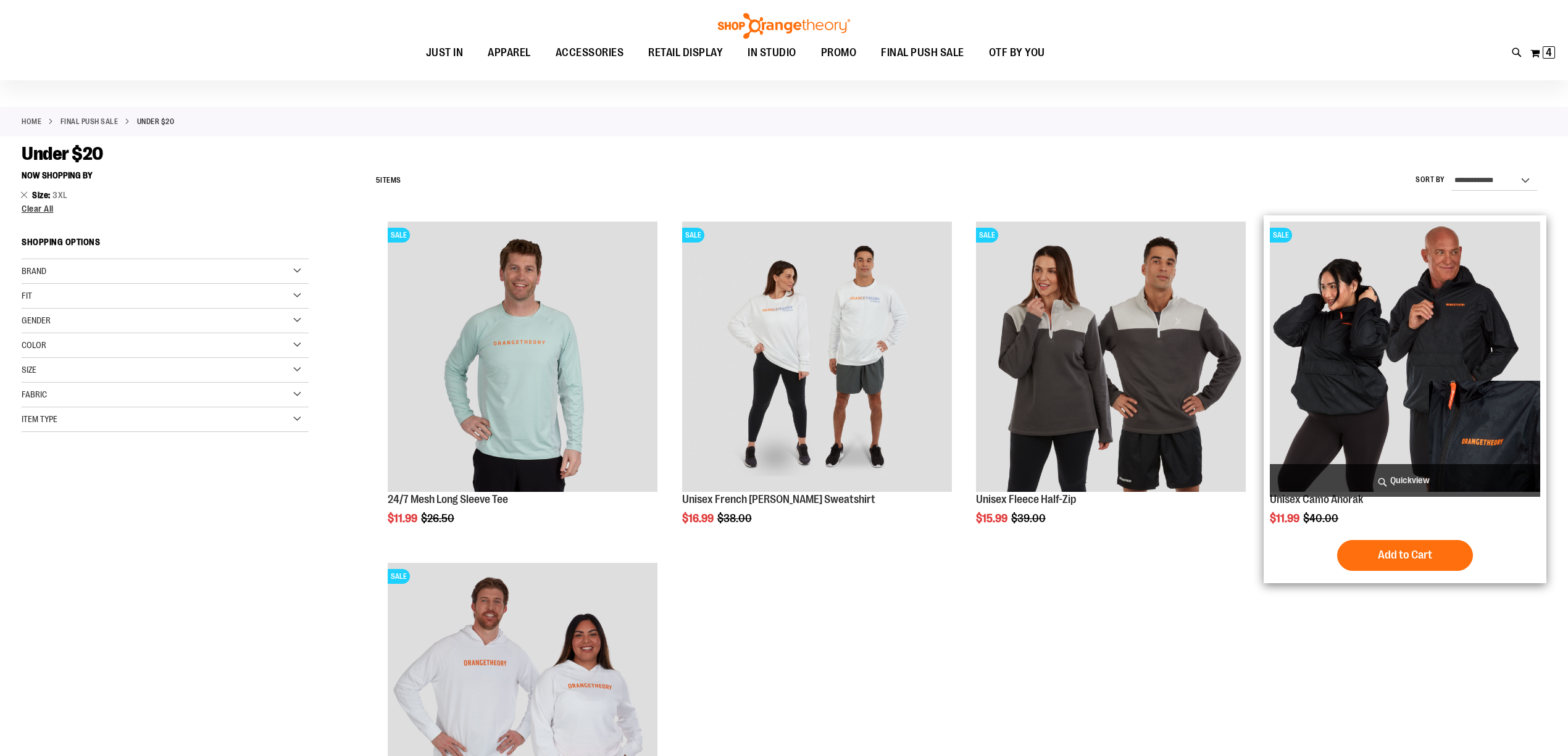
click at [1425, 344] on img "product" at bounding box center [1404, 357] width 270 height 270
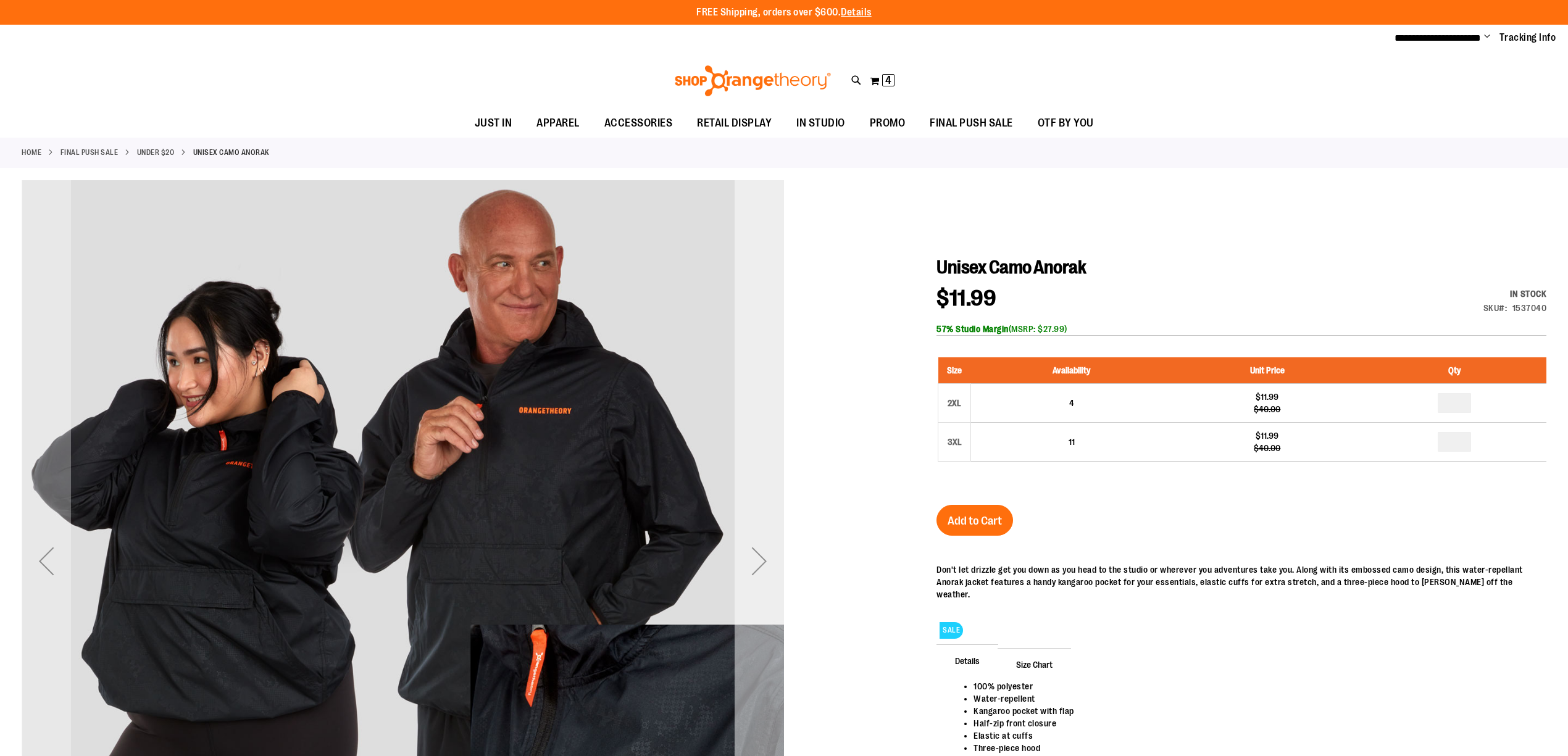
type input "**********"
click at [756, 563] on div "Next" at bounding box center [759, 561] width 50 height 50
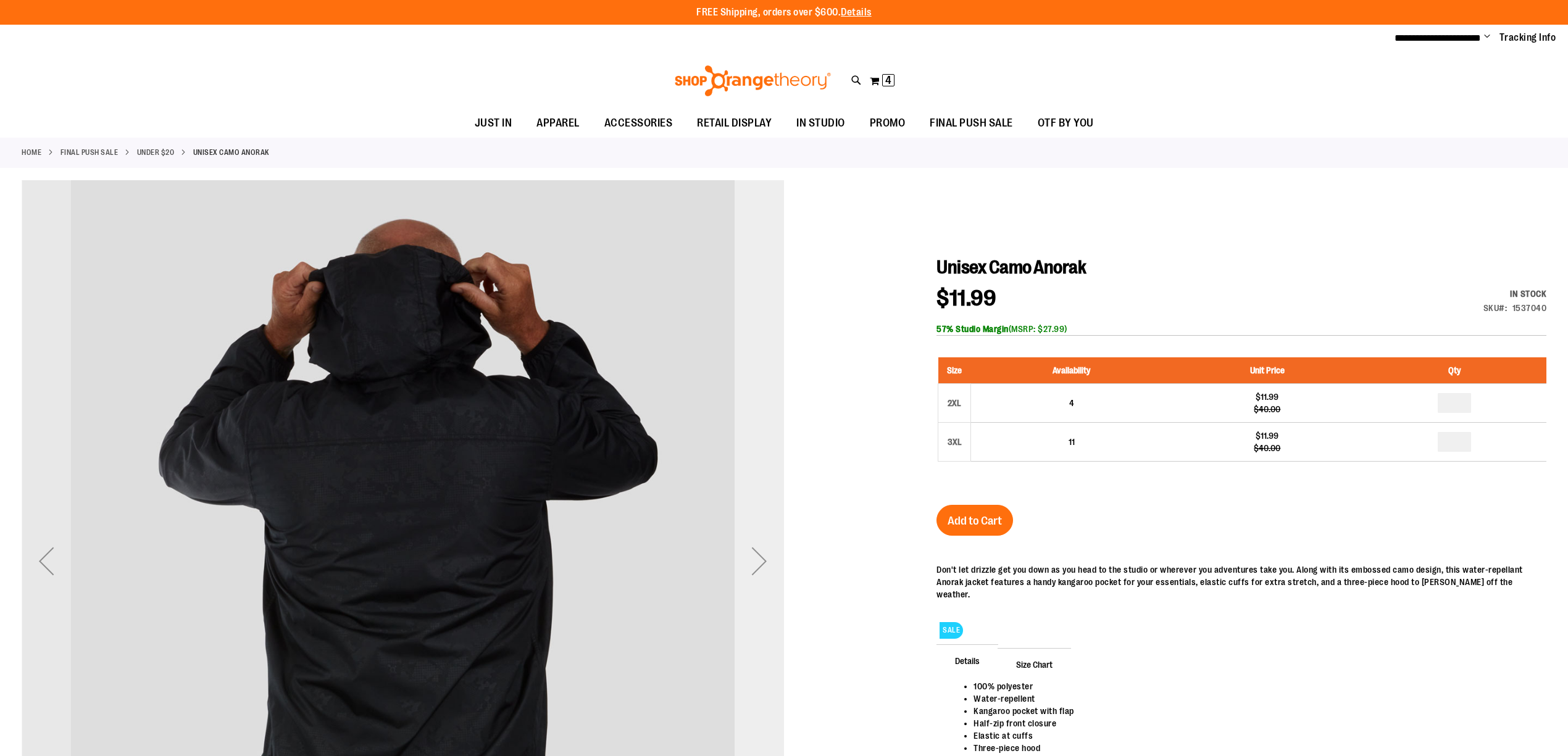
click at [756, 563] on div "Next" at bounding box center [759, 561] width 50 height 50
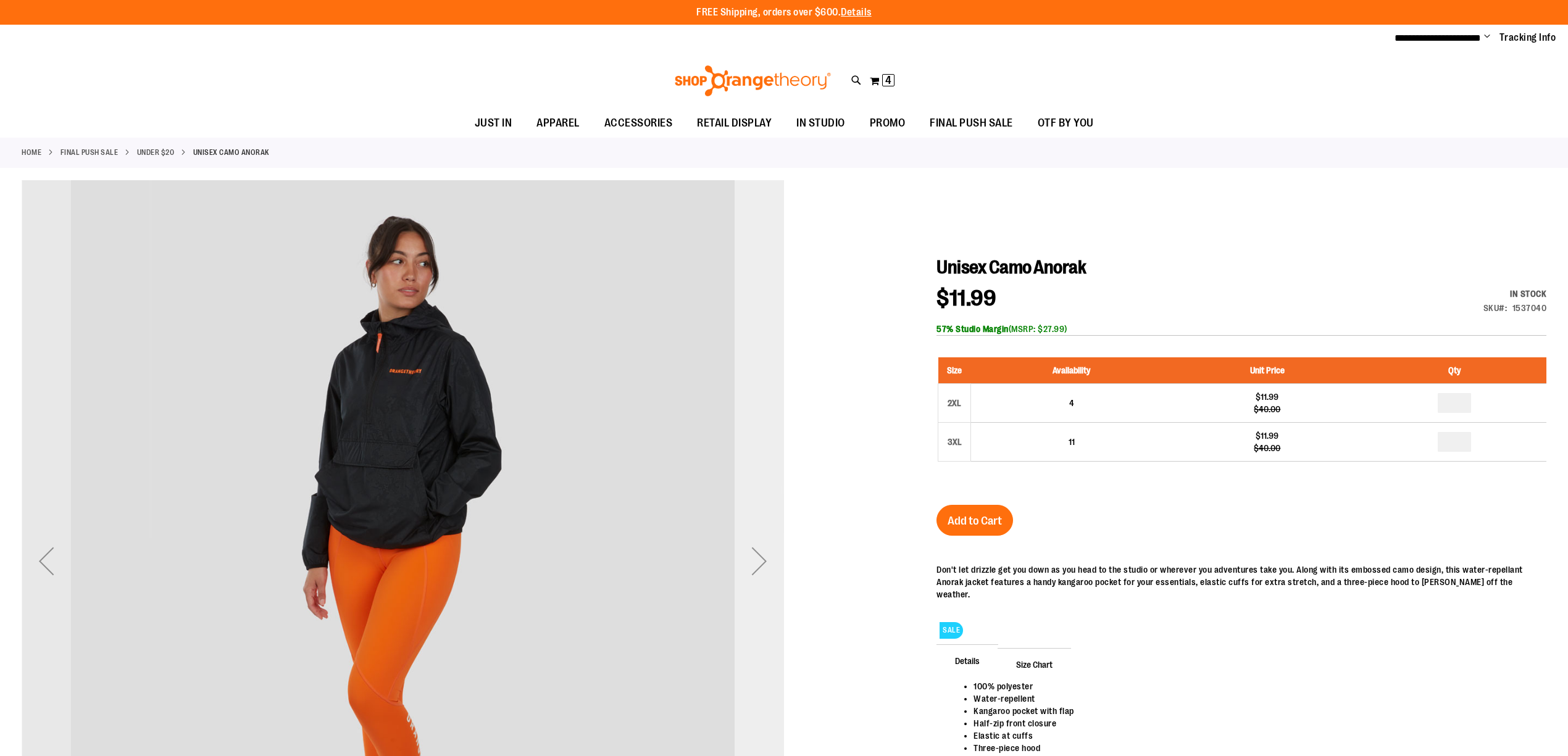
click at [756, 563] on div "Next" at bounding box center [759, 561] width 50 height 50
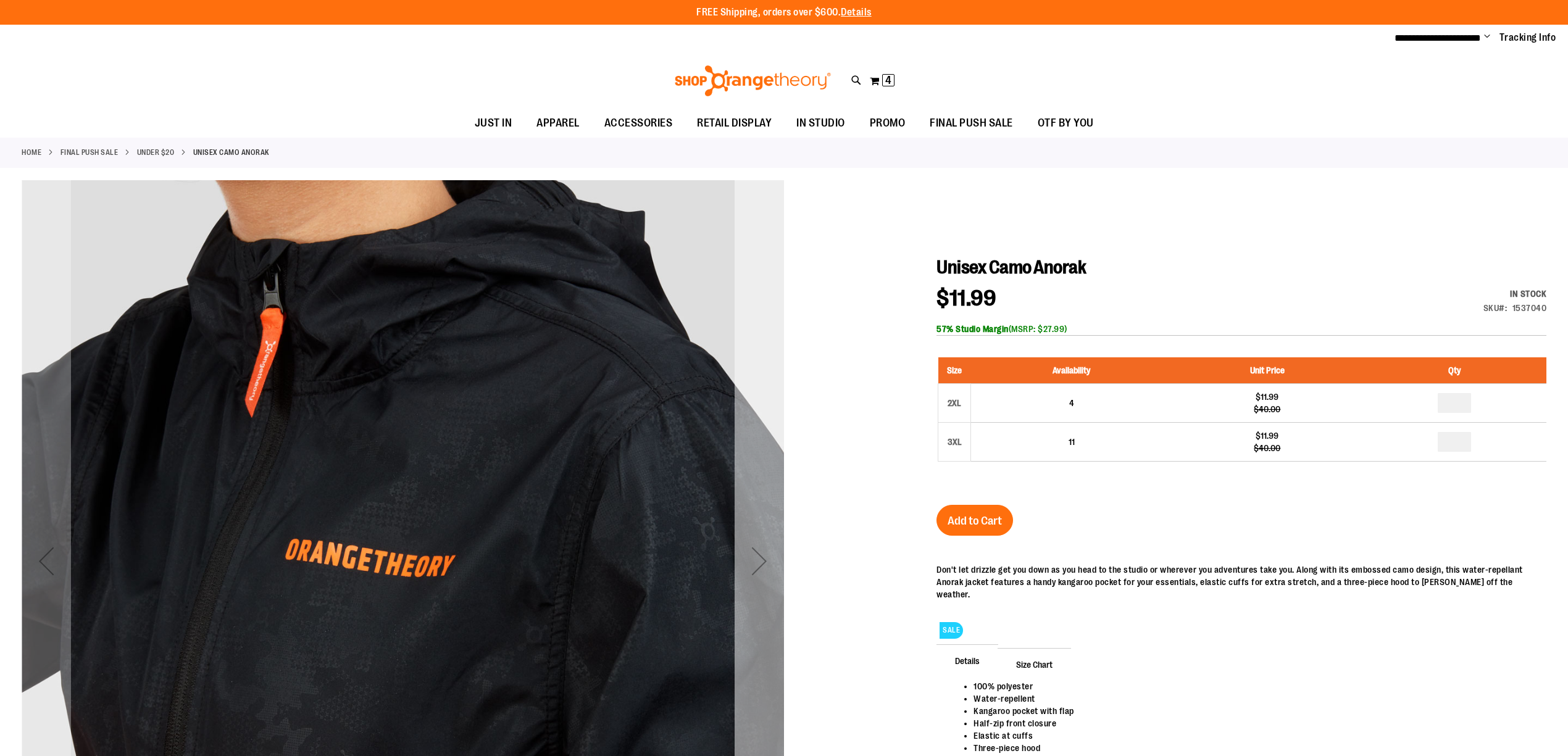
click at [756, 563] on div "Next" at bounding box center [759, 561] width 50 height 50
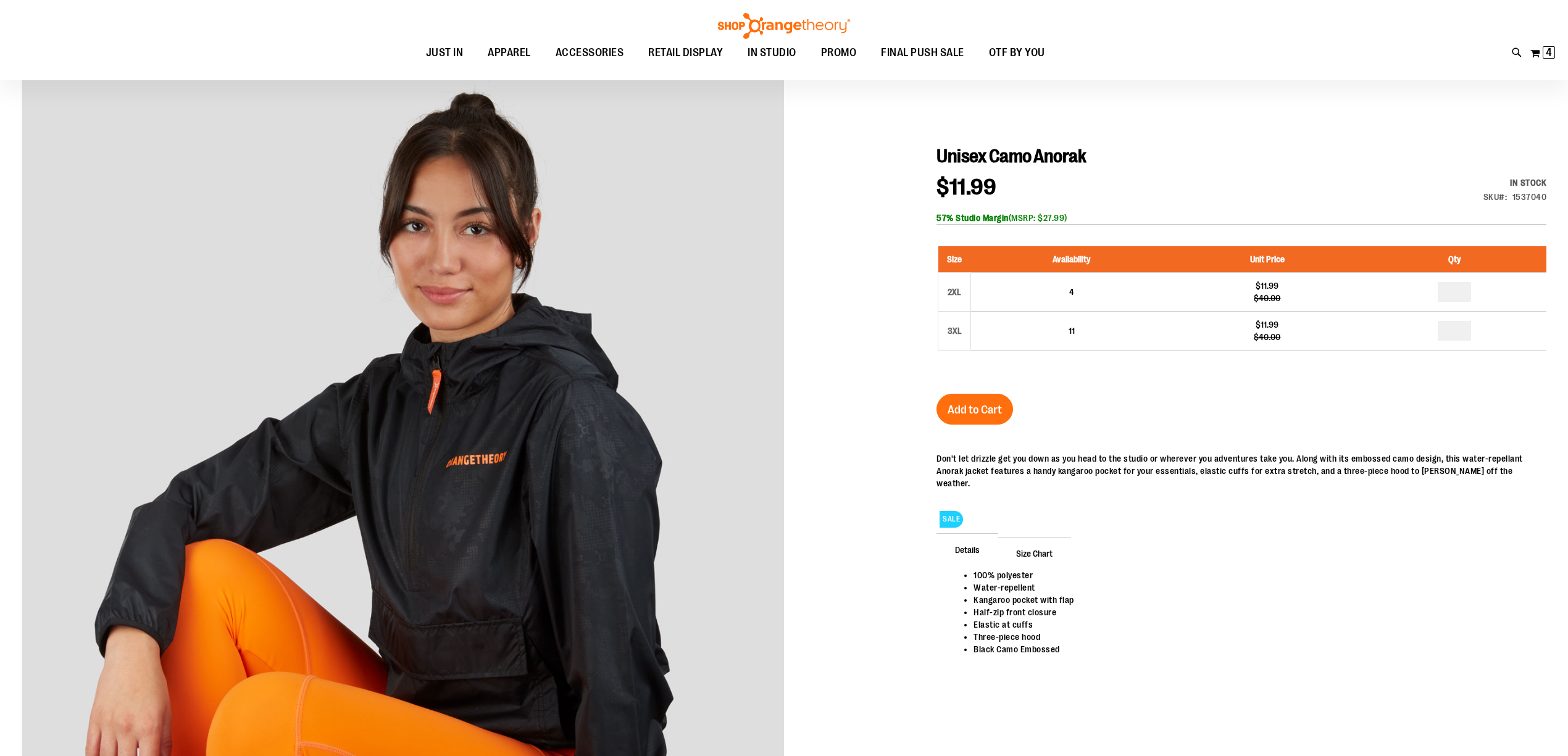
scroll to position [82, 0]
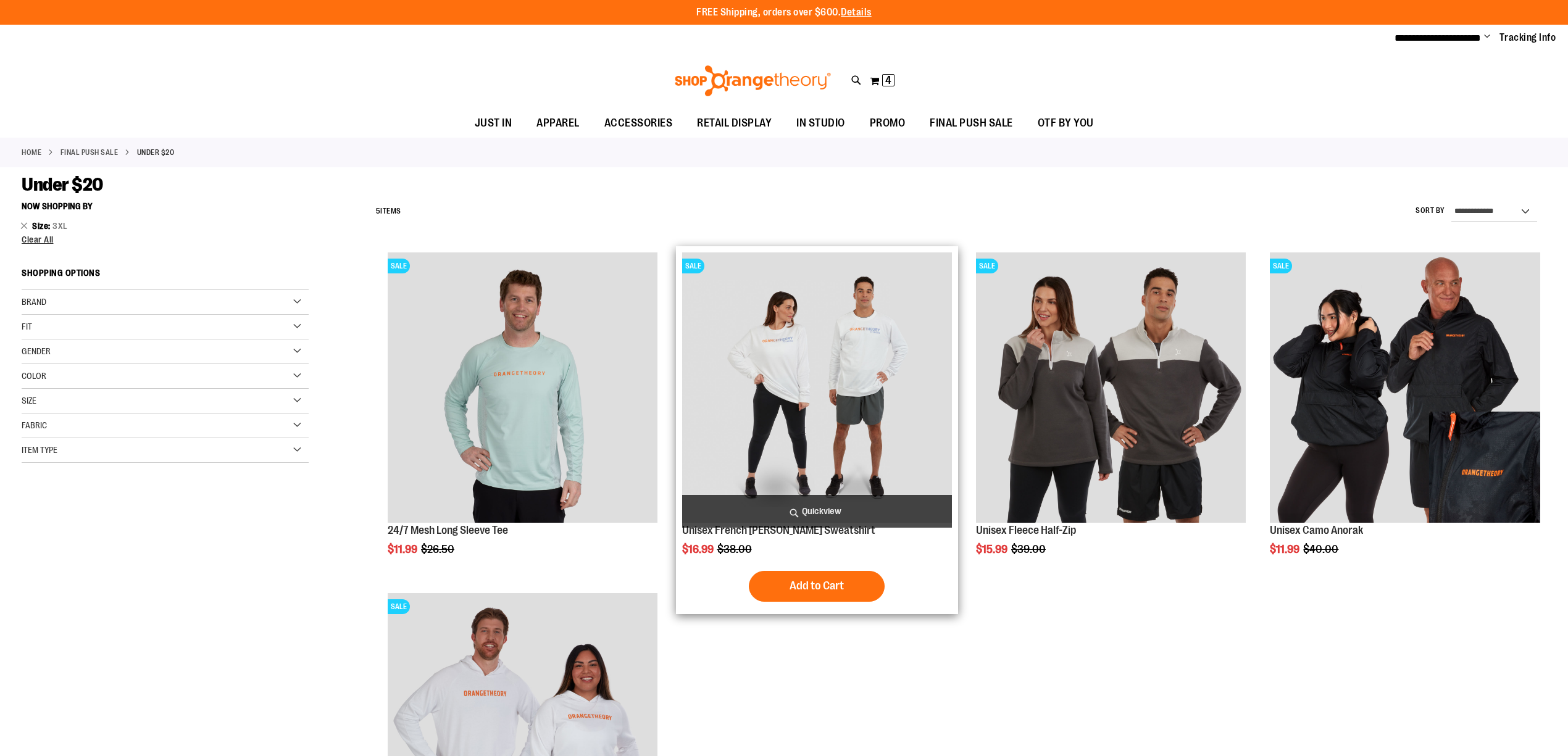
scroll to position [30, 0]
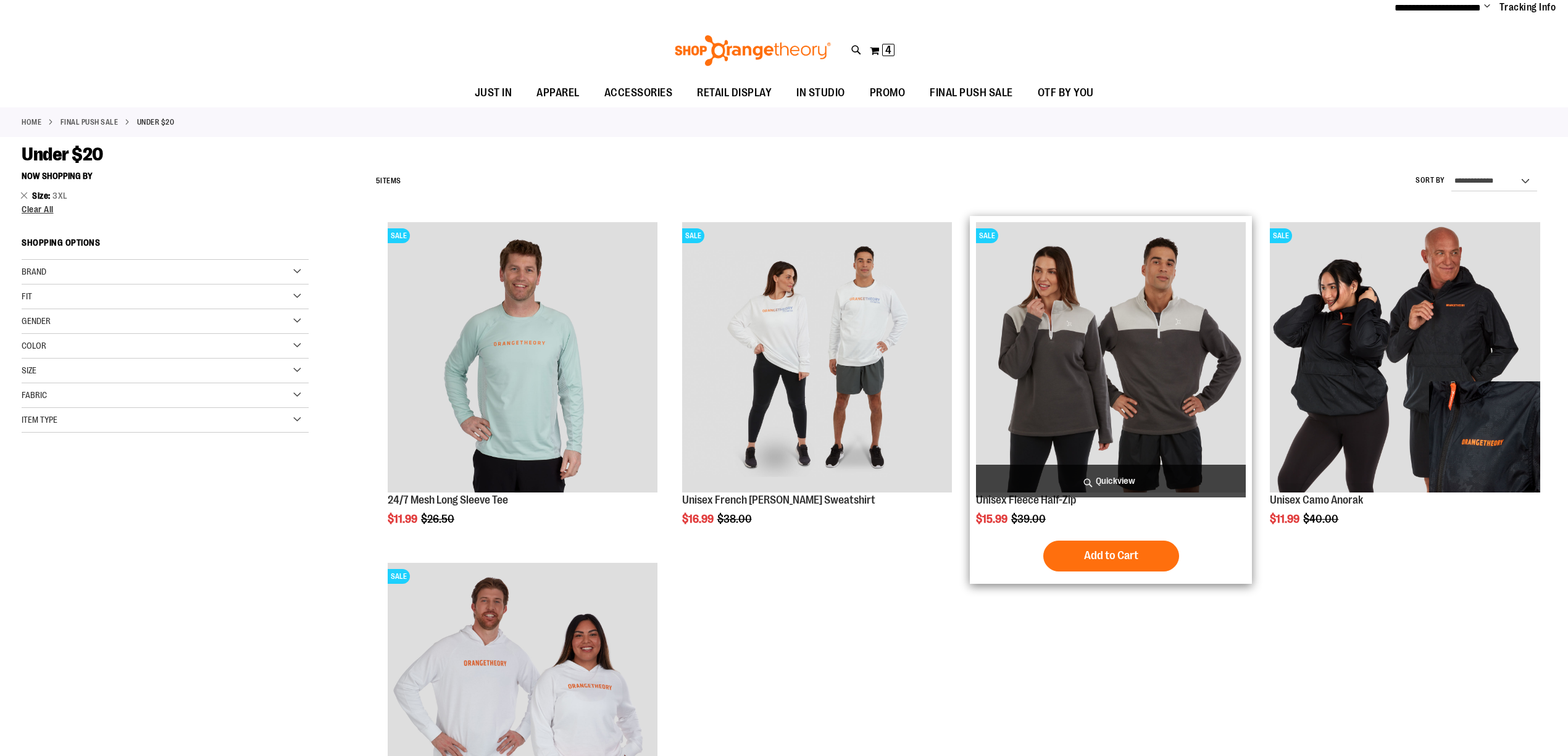
type input "**********"
click at [1117, 392] on img "product" at bounding box center [1111, 357] width 270 height 270
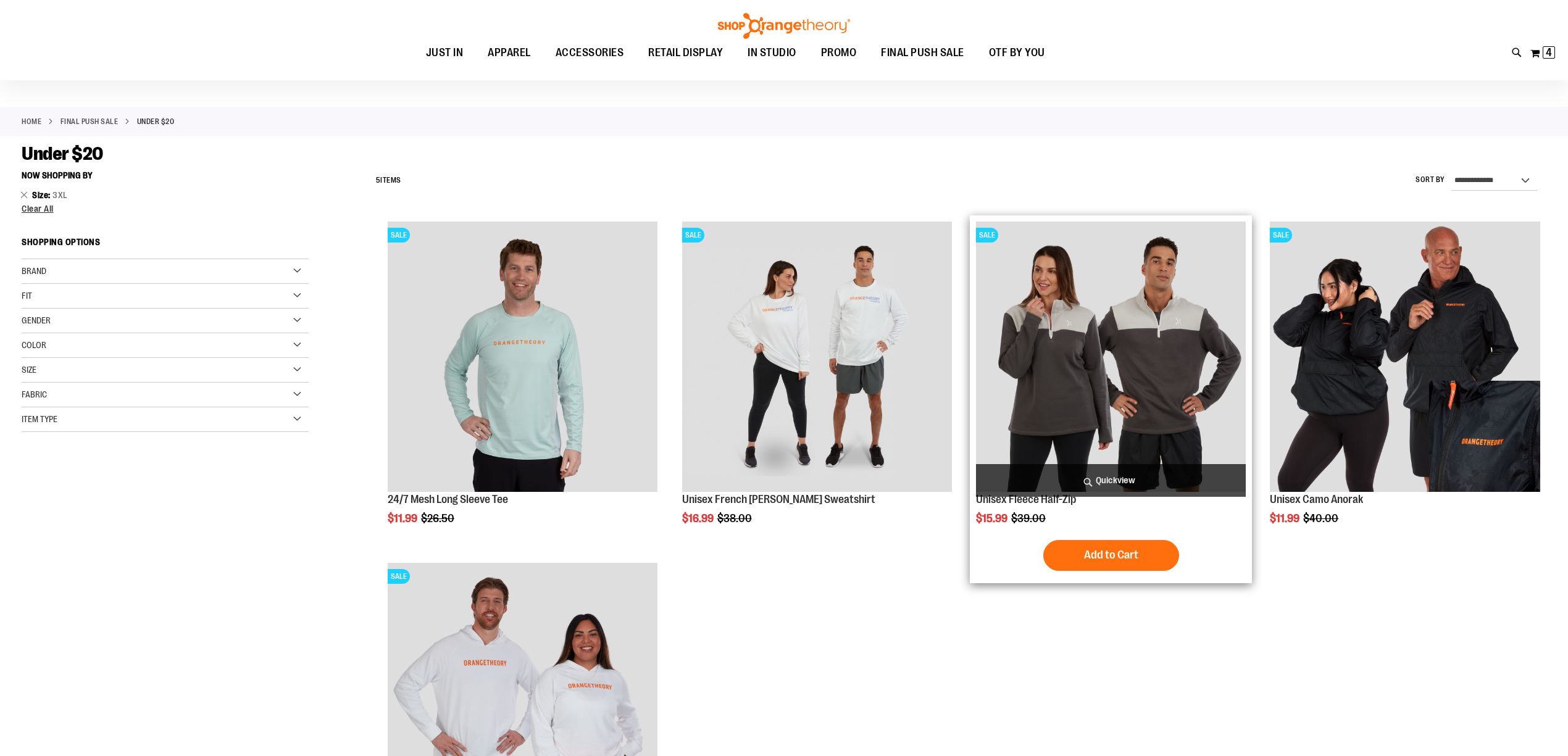
click at [1102, 480] on span "Quickview" at bounding box center [1111, 480] width 270 height 33
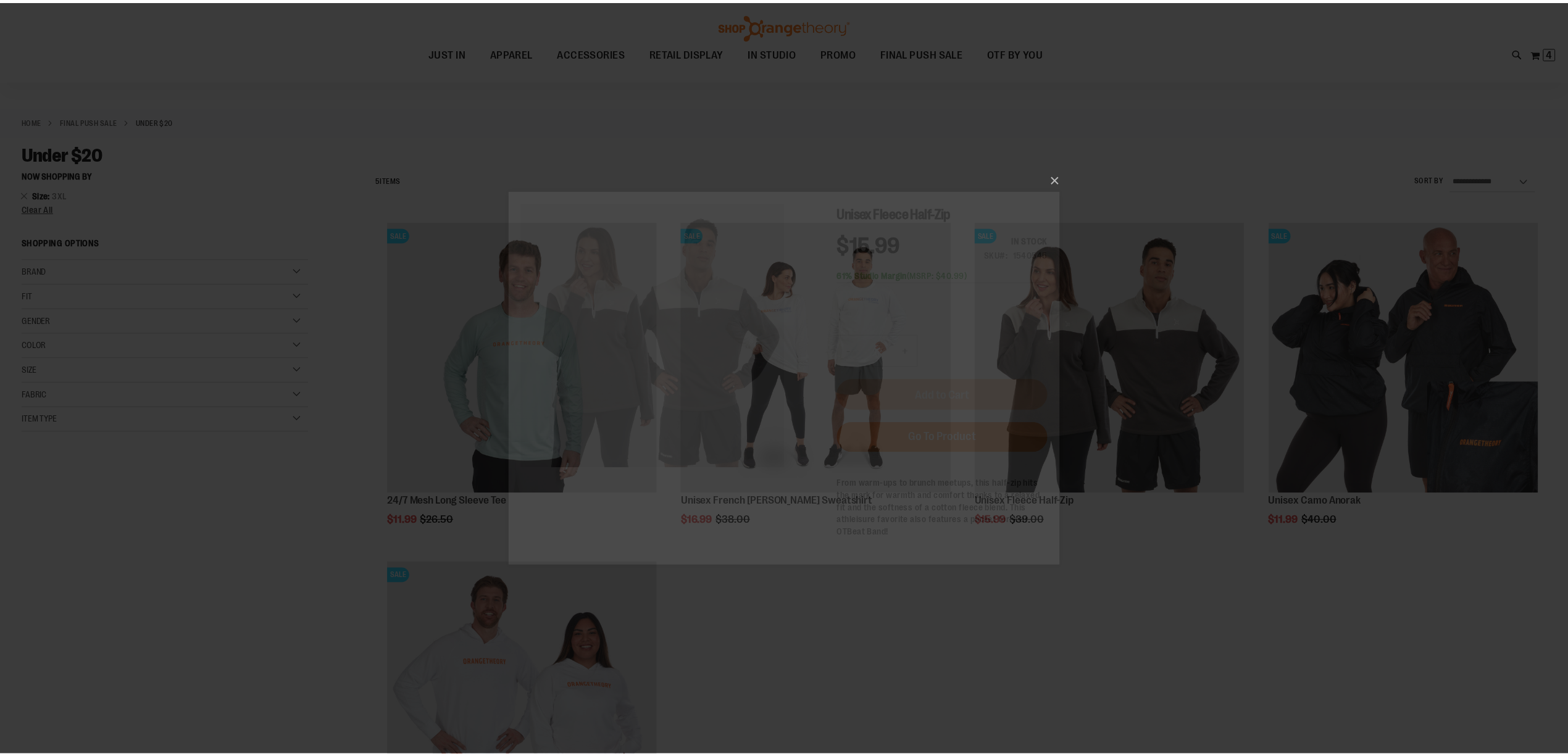
scroll to position [0, 0]
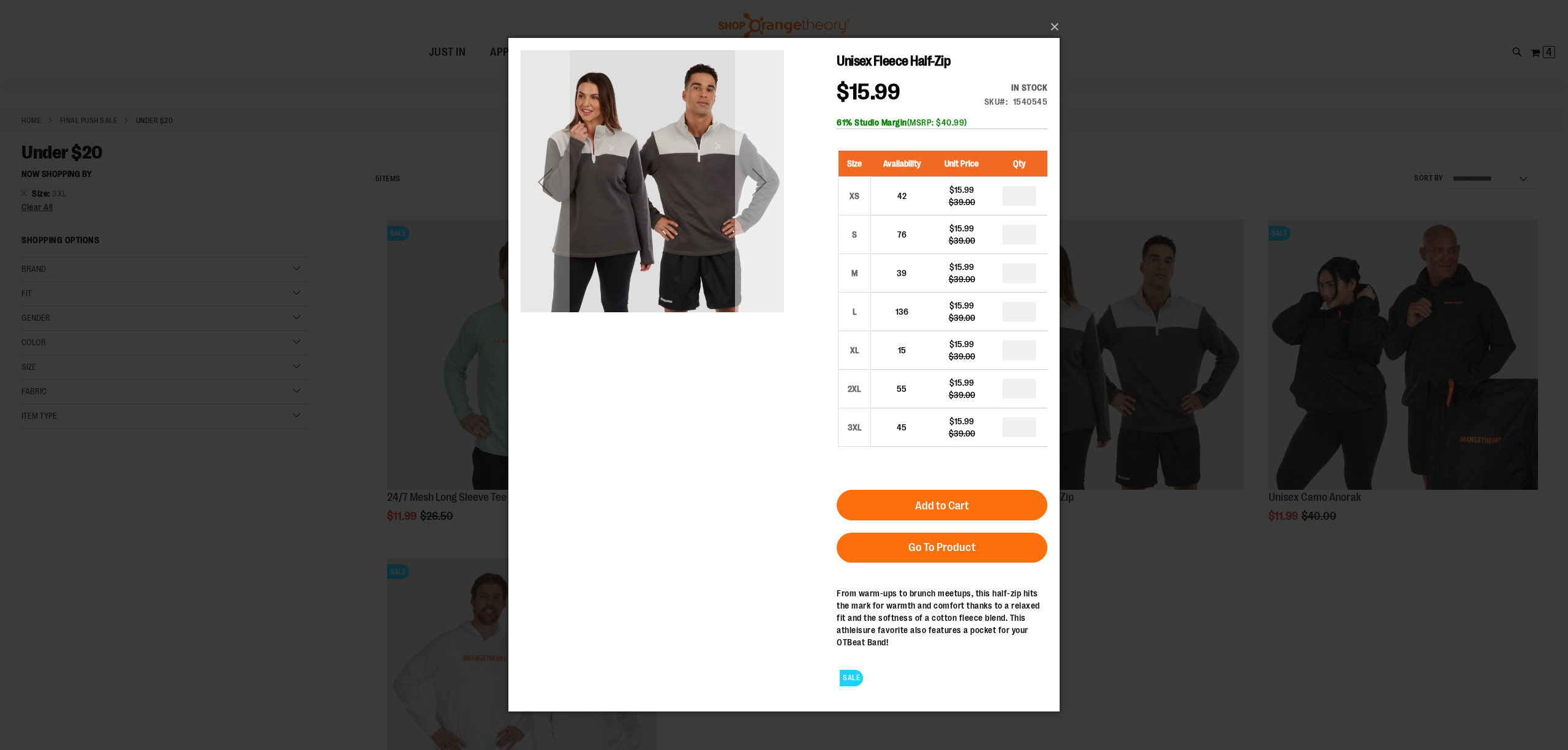
click at [758, 188] on div "Next" at bounding box center [759, 182] width 49 height 49
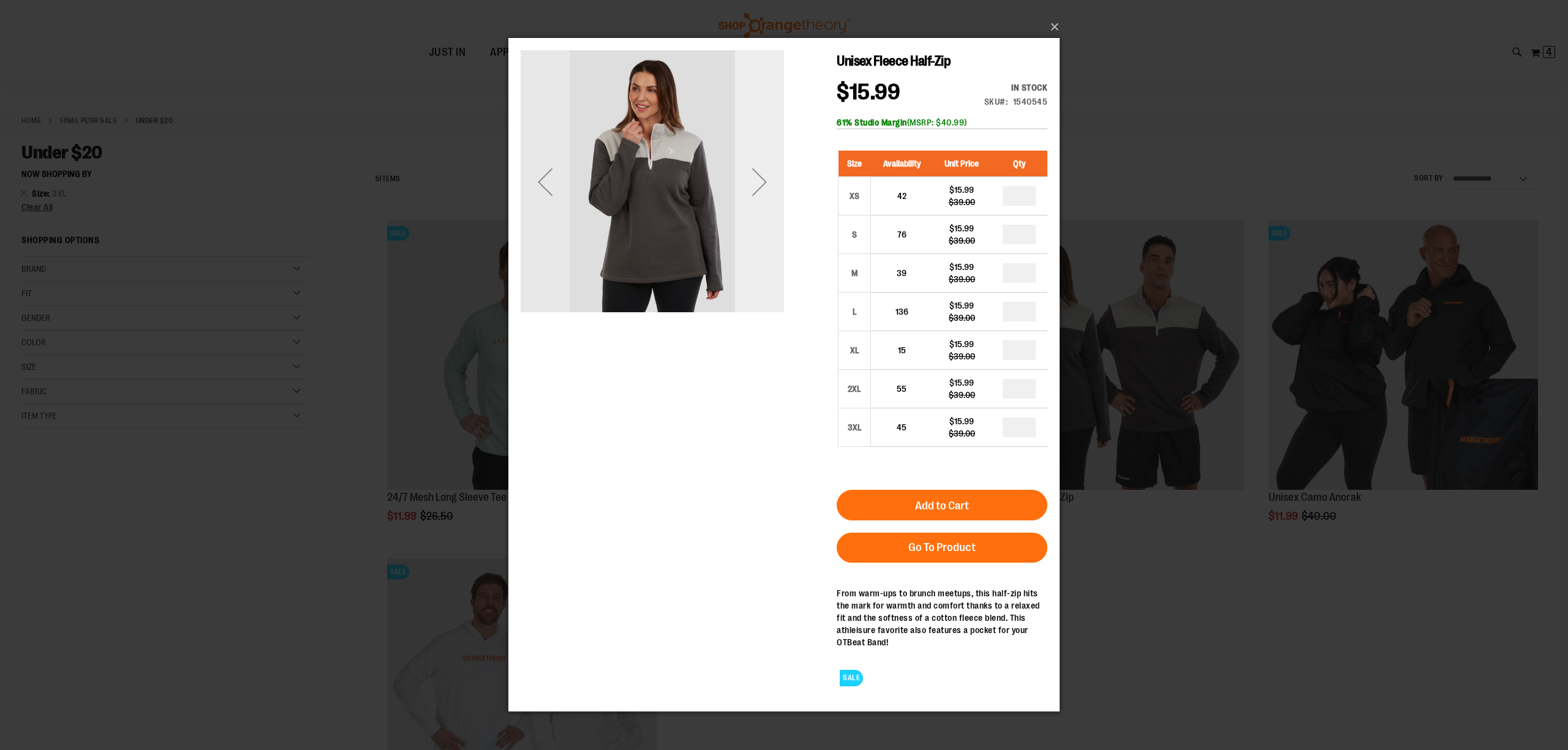
click at [758, 188] on div "Next" at bounding box center [759, 182] width 49 height 49
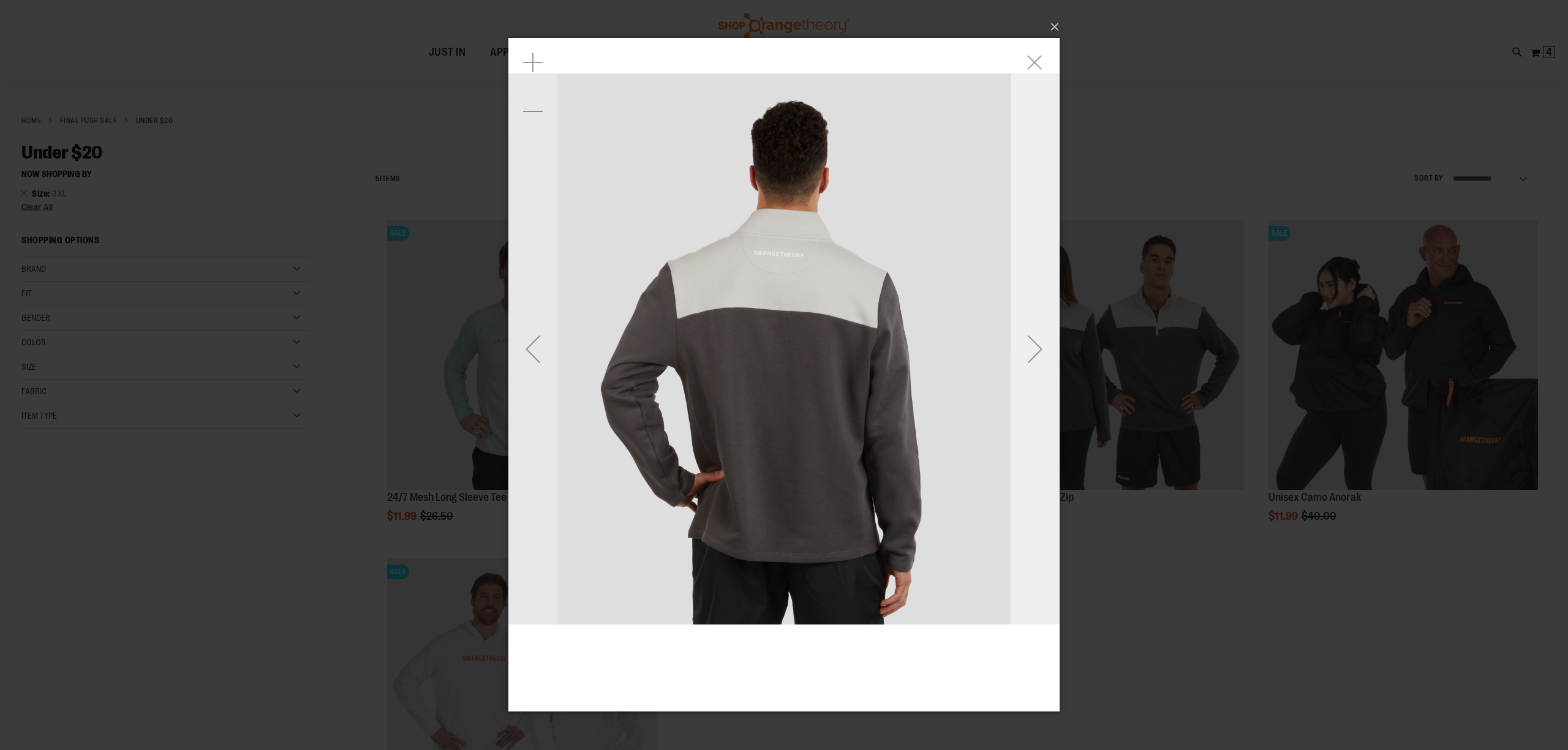
click at [1040, 332] on div "Next" at bounding box center [1035, 349] width 49 height 49
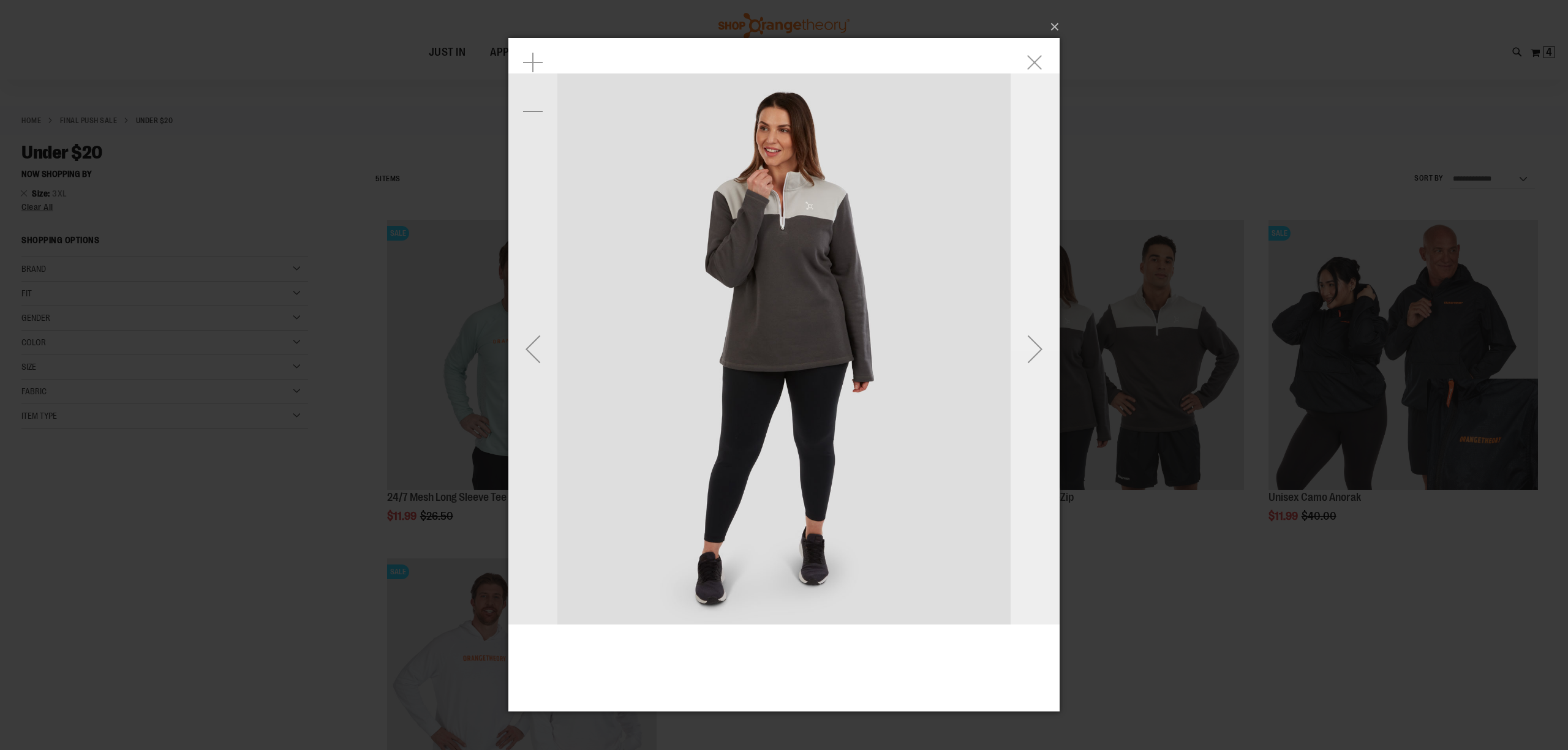
click at [1040, 332] on div "Next" at bounding box center [1035, 349] width 49 height 49
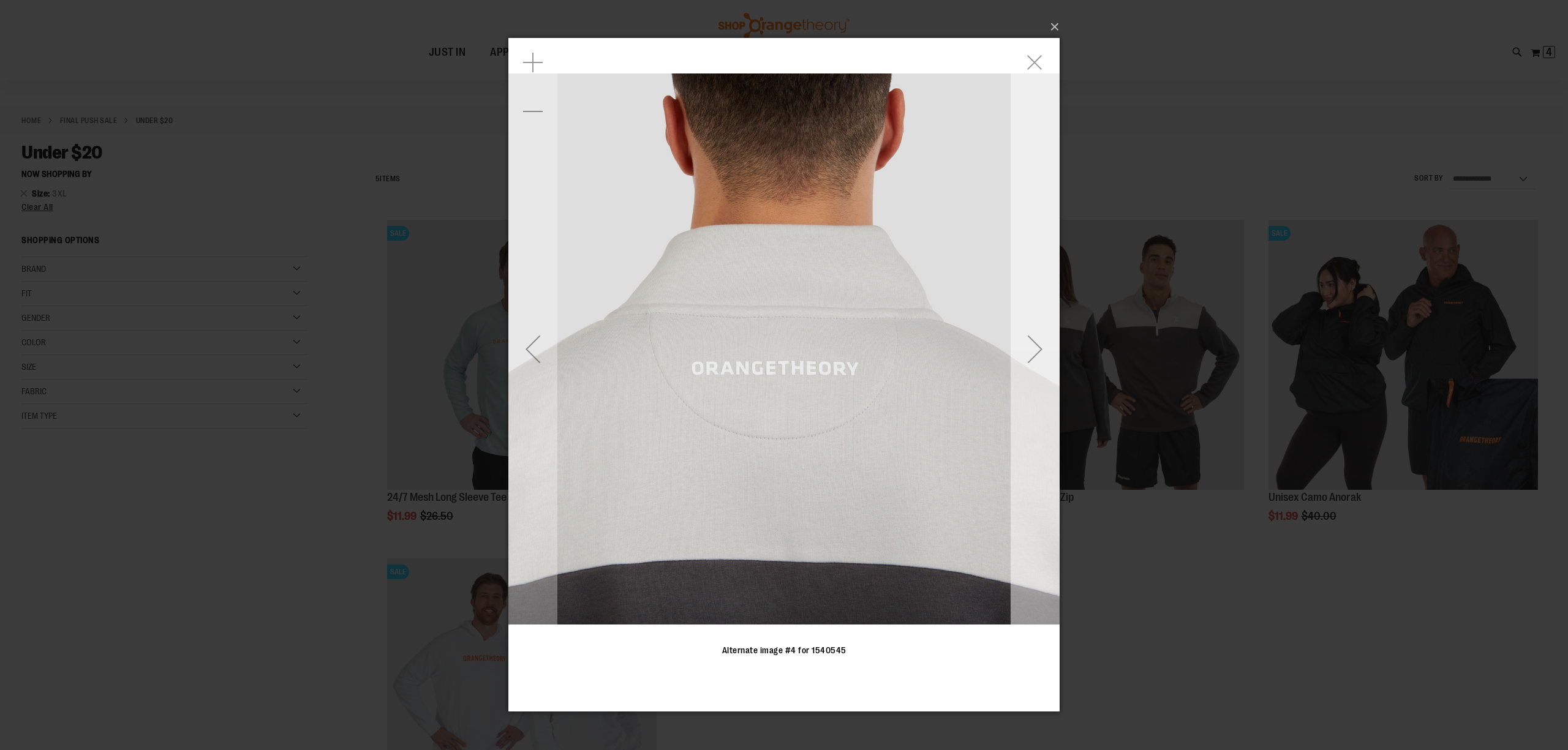
click at [1040, 332] on div "Next" at bounding box center [1035, 349] width 49 height 49
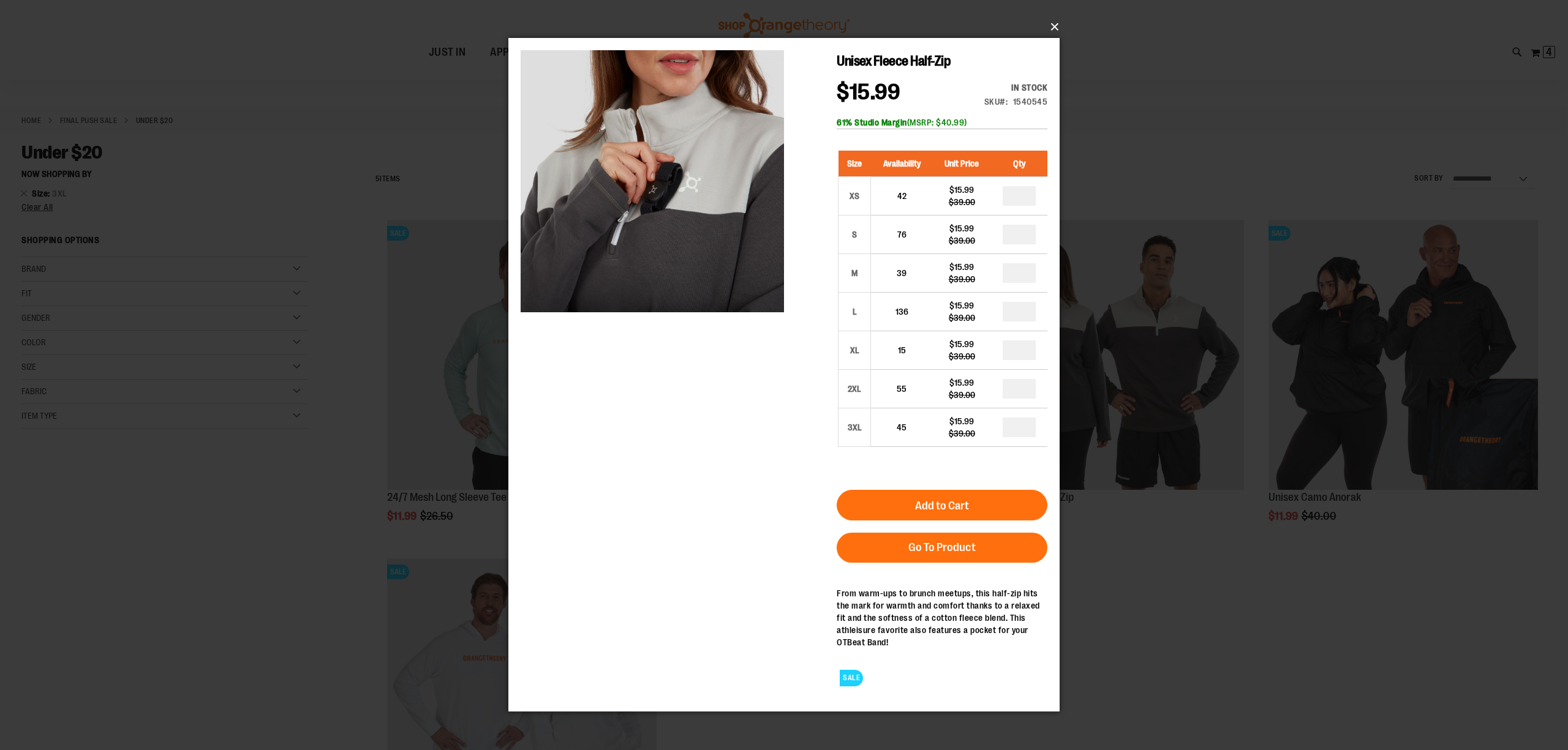
click at [1051, 25] on button "×" at bounding box center [788, 27] width 552 height 27
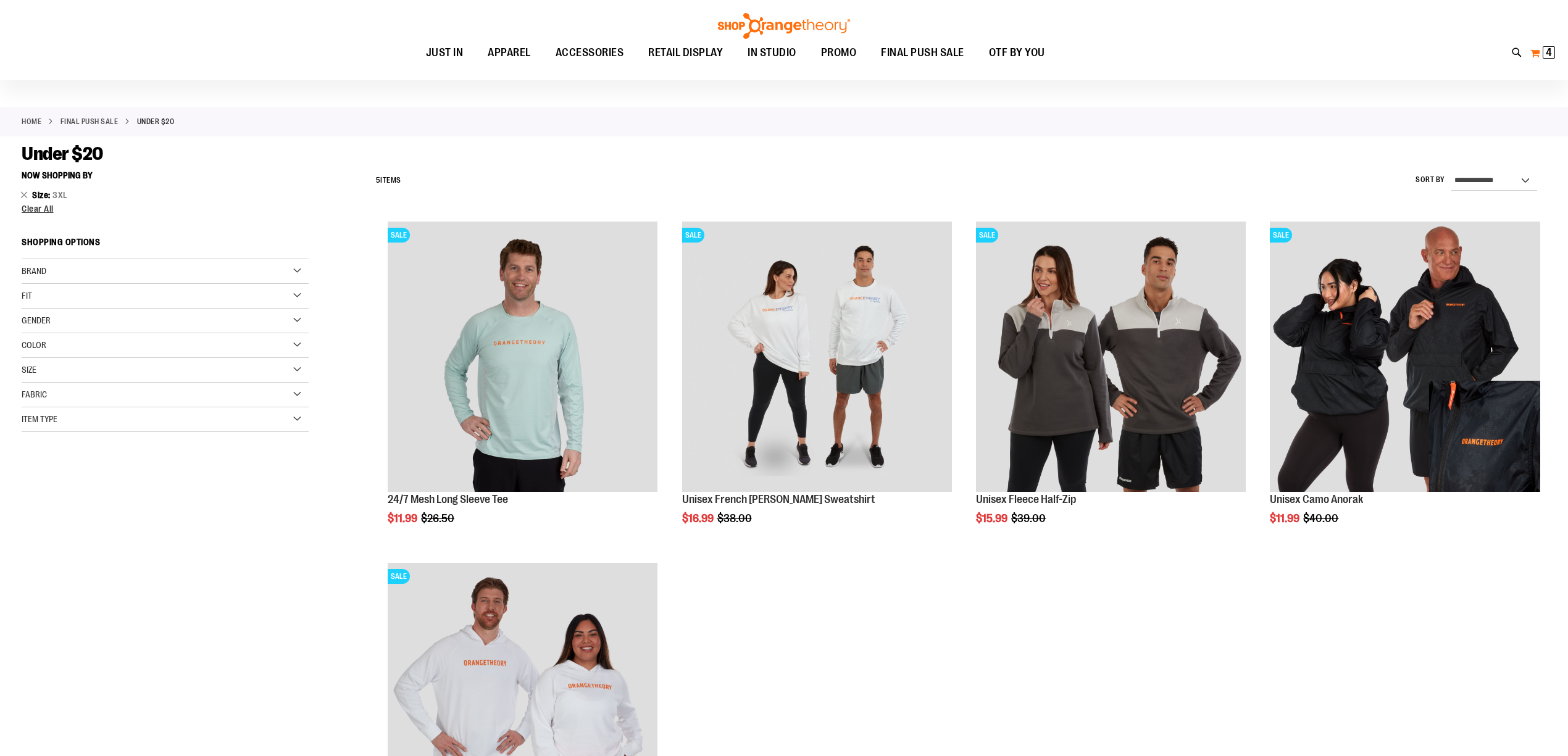
click at [1551, 50] on span "4" at bounding box center [1548, 52] width 6 height 13
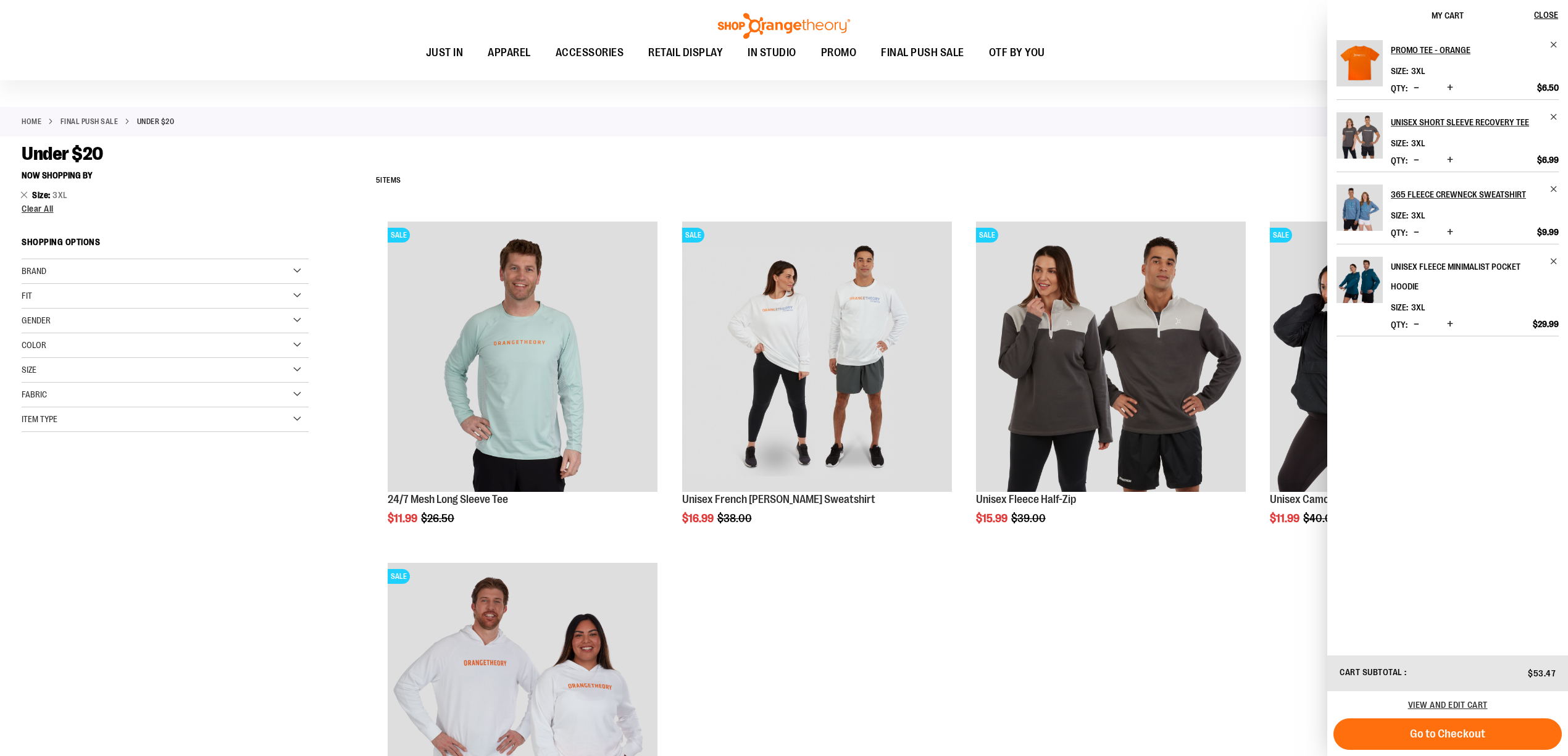
click at [1447, 262] on h2 "Unisex Fleece Minimalist Pocket Hoodie" at bounding box center [1466, 276] width 151 height 40
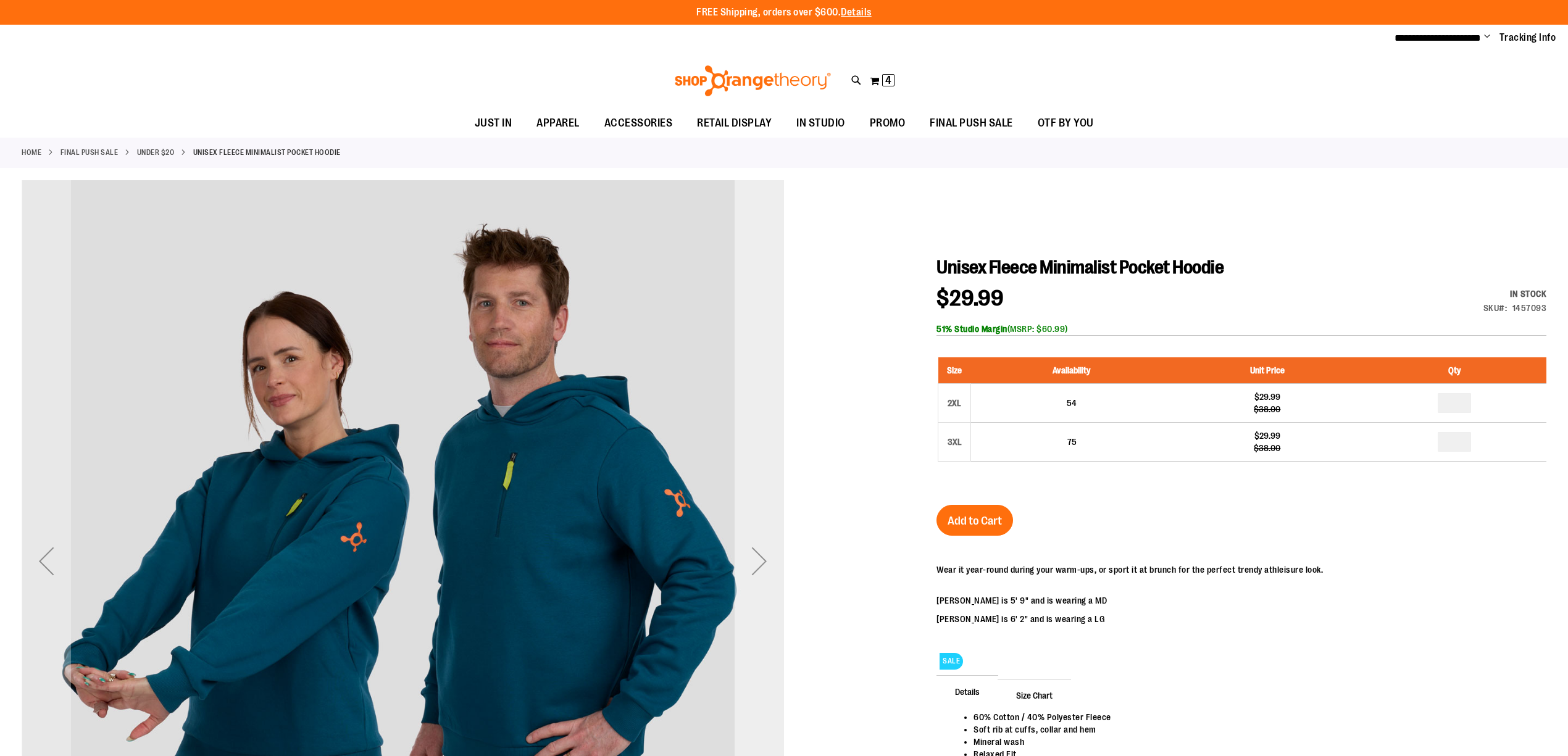
type input "**********"
click at [762, 559] on div "Next" at bounding box center [759, 561] width 50 height 50
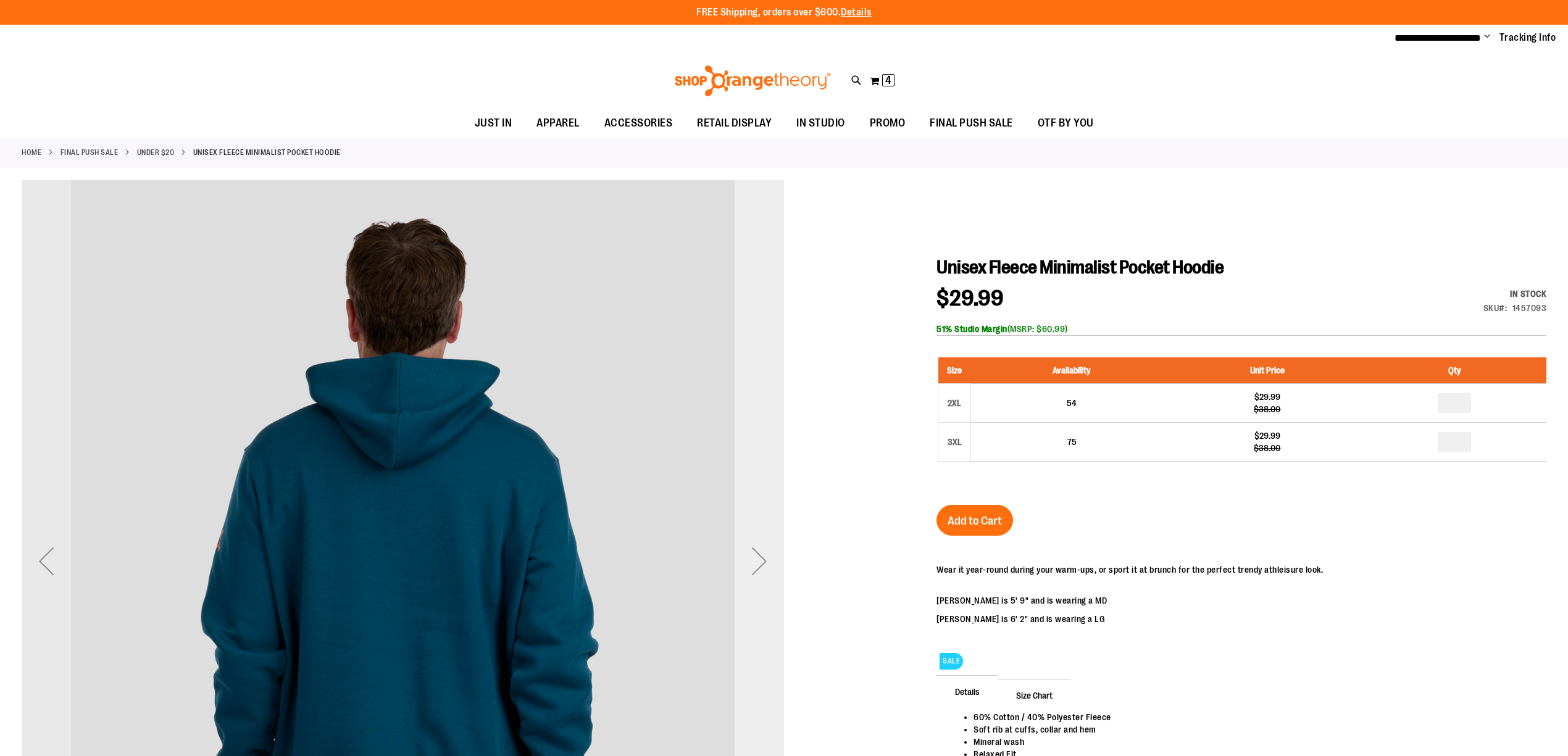
click at [762, 559] on div "Next" at bounding box center [759, 561] width 50 height 50
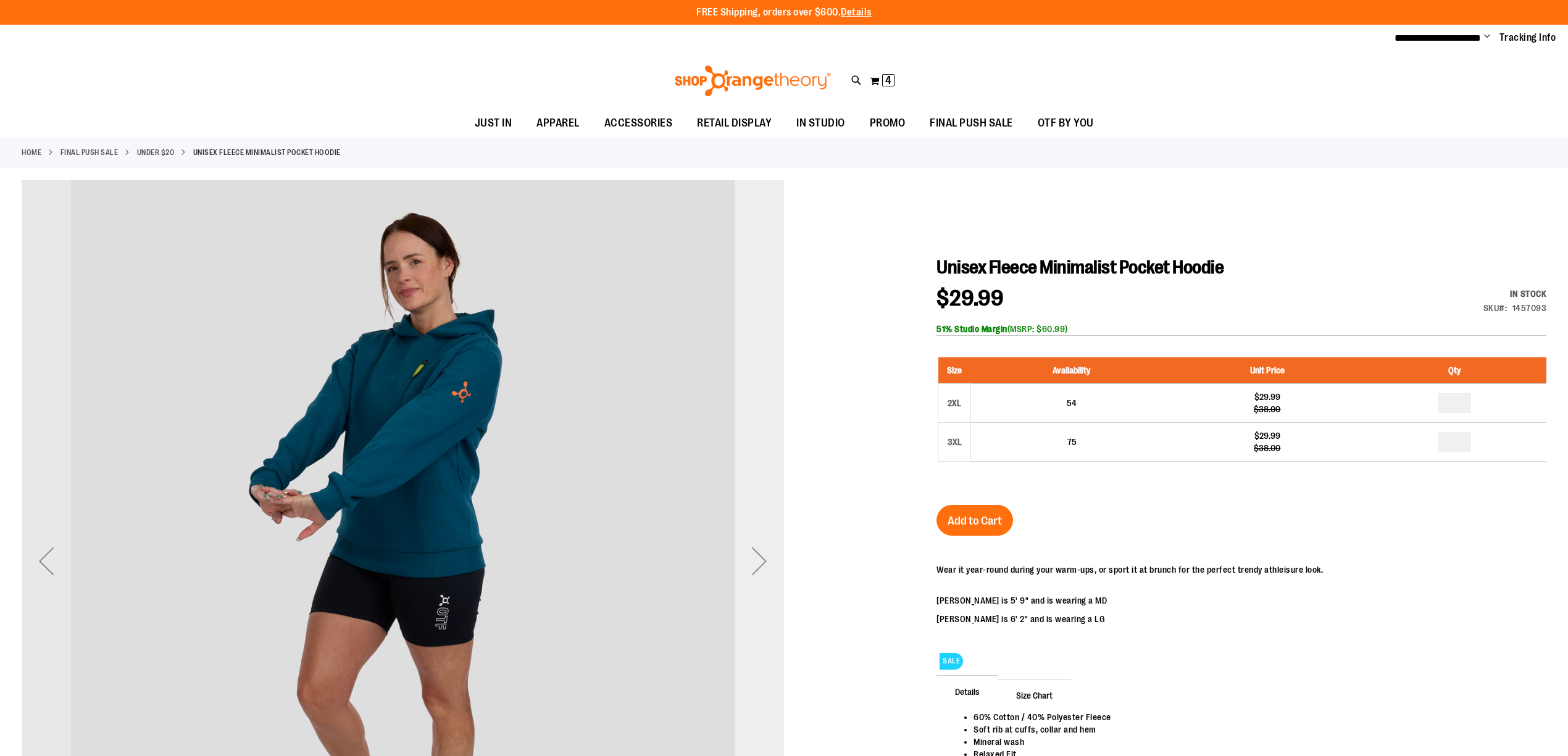
click at [762, 559] on div "Next" at bounding box center [759, 561] width 50 height 50
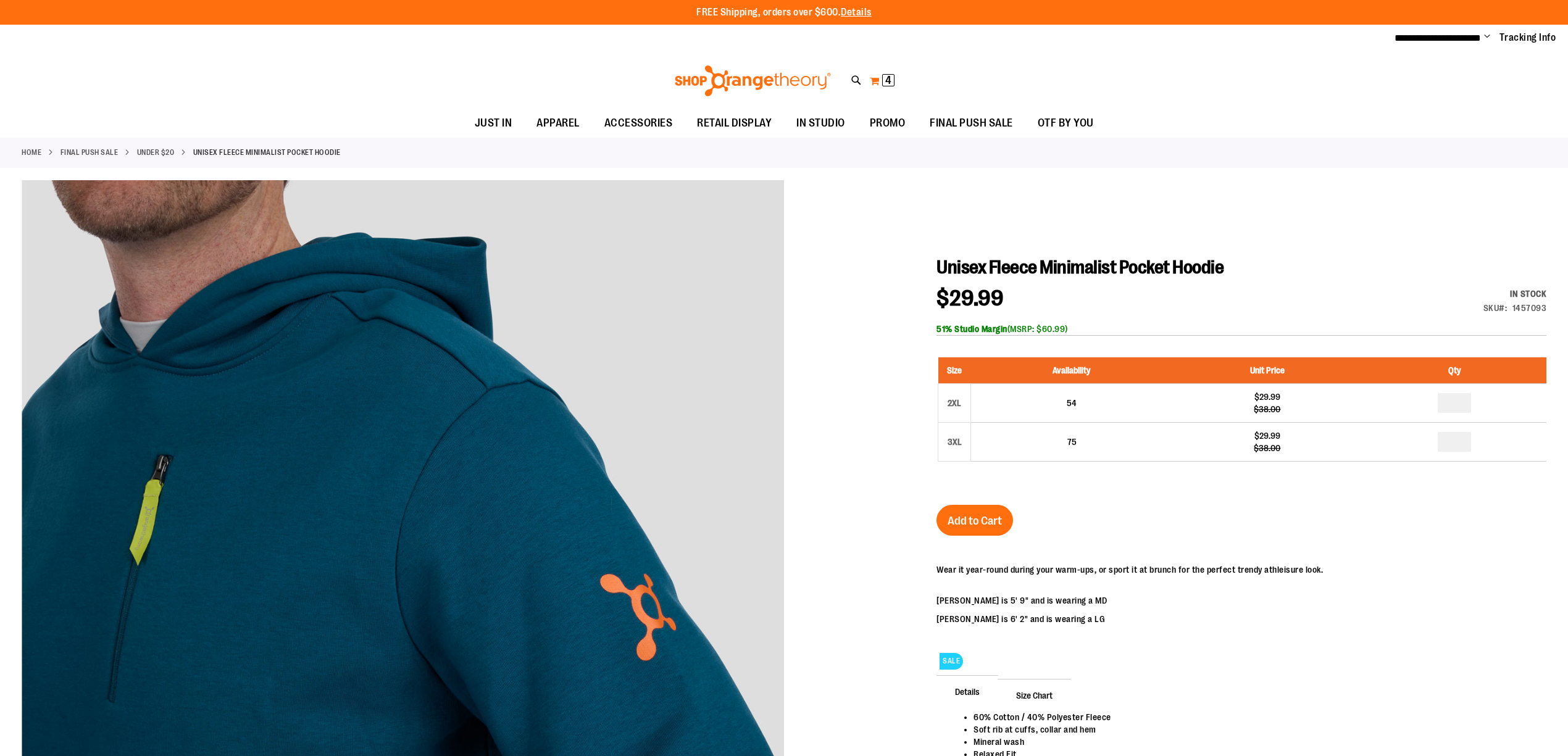
click at [877, 79] on button "My Cart 4 4 items" at bounding box center [881, 80] width 26 height 19
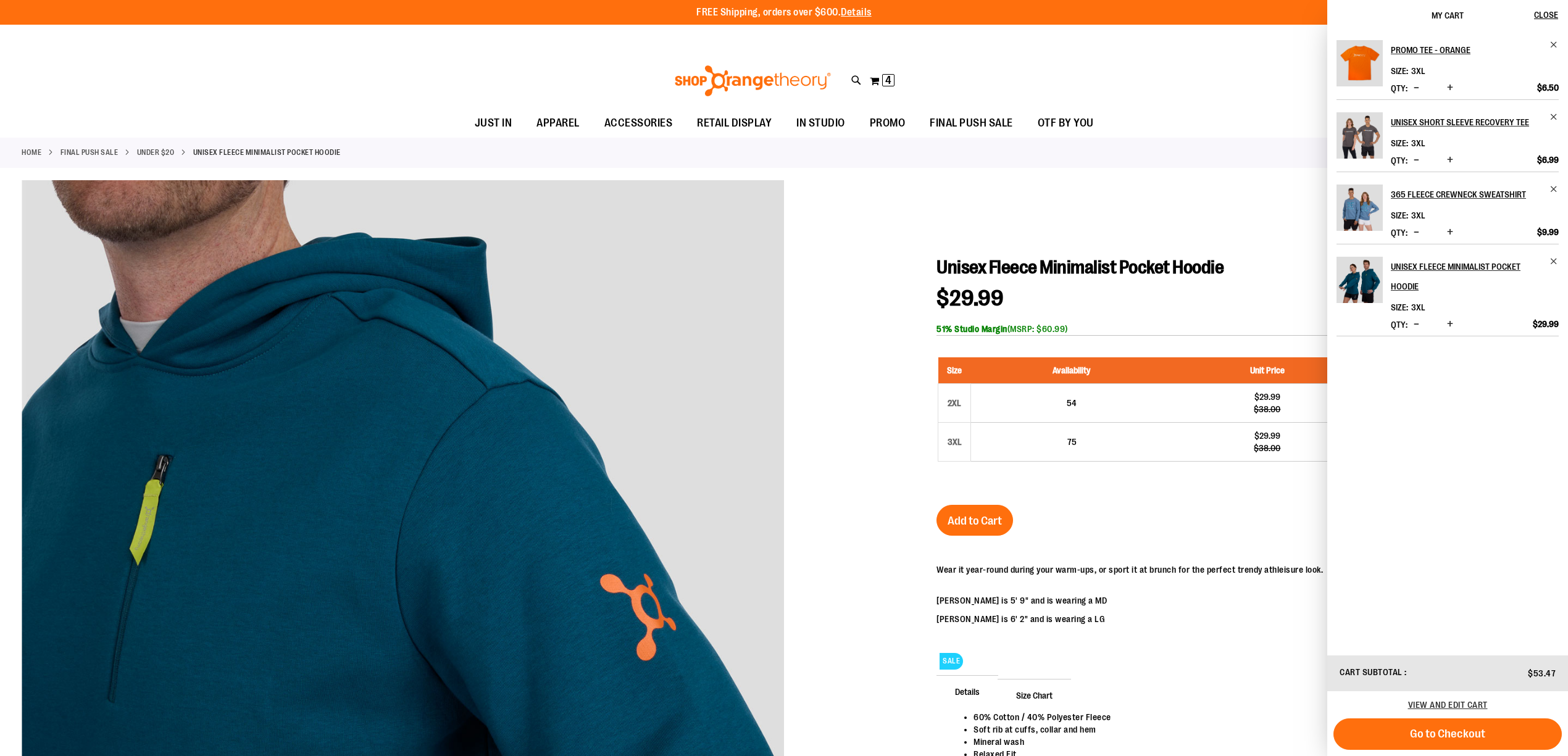
click at [1418, 323] on button "Decrease product quantity" at bounding box center [1416, 325] width 12 height 13
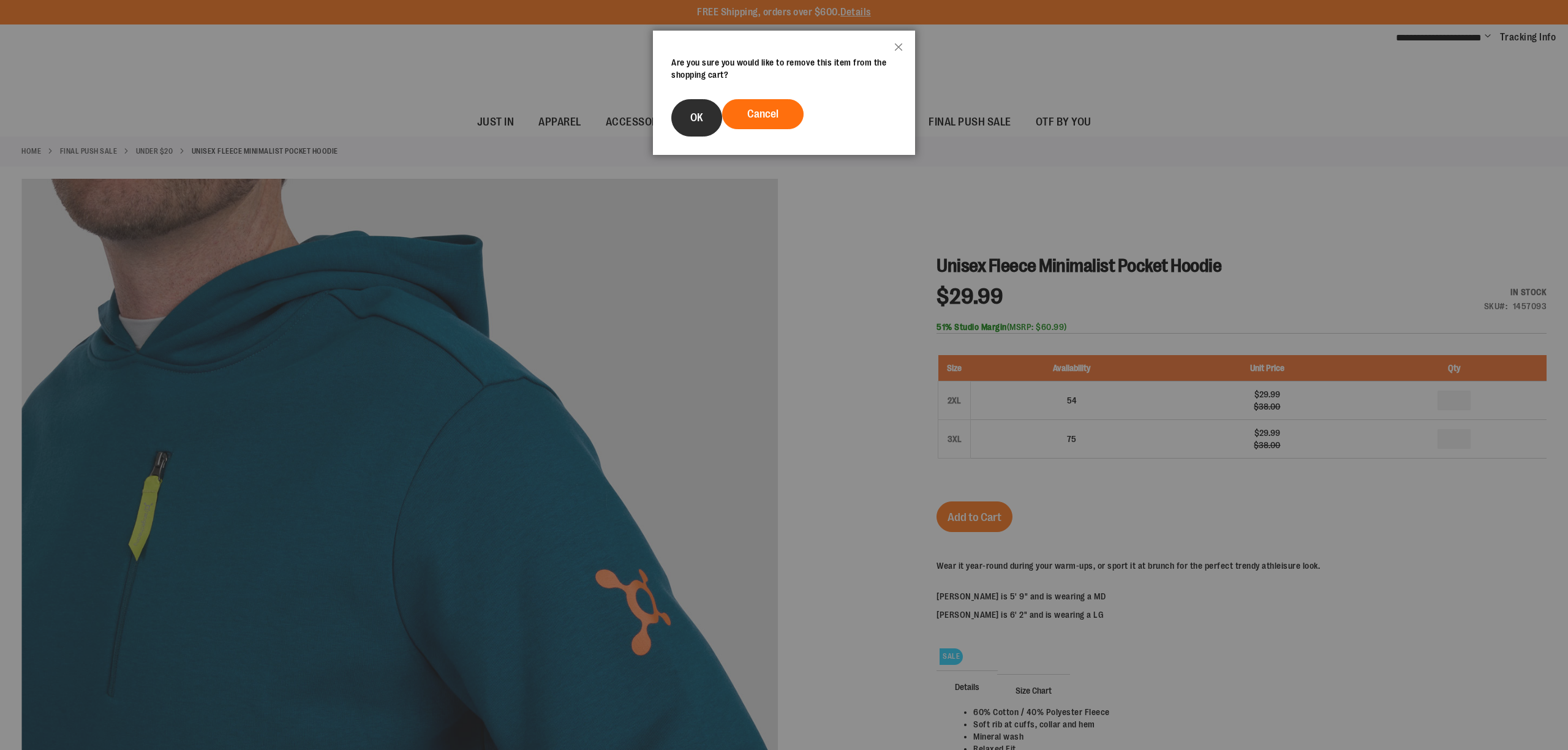
click at [700, 113] on span "OK" at bounding box center [697, 117] width 13 height 13
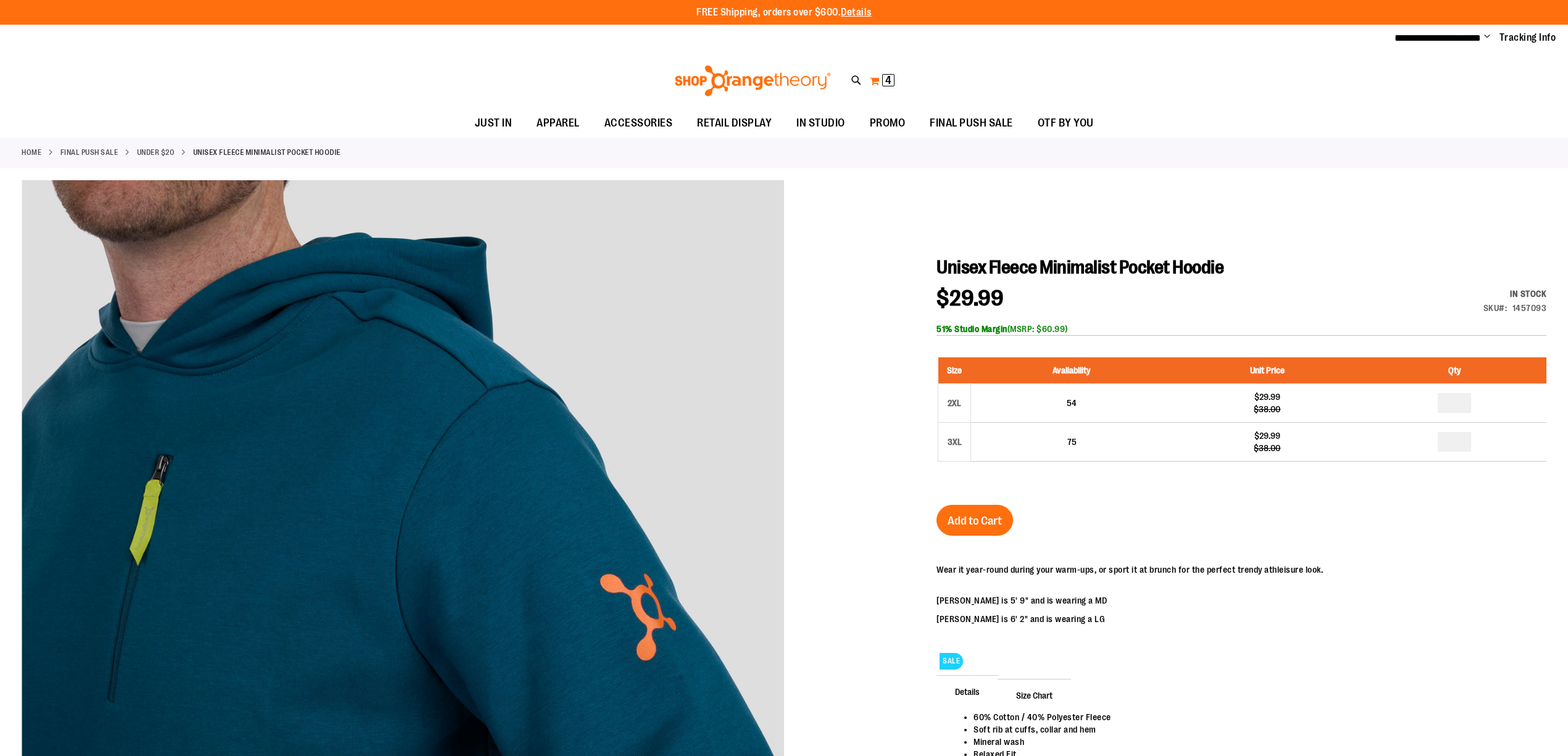
click at [885, 84] on span "4" at bounding box center [887, 80] width 6 height 13
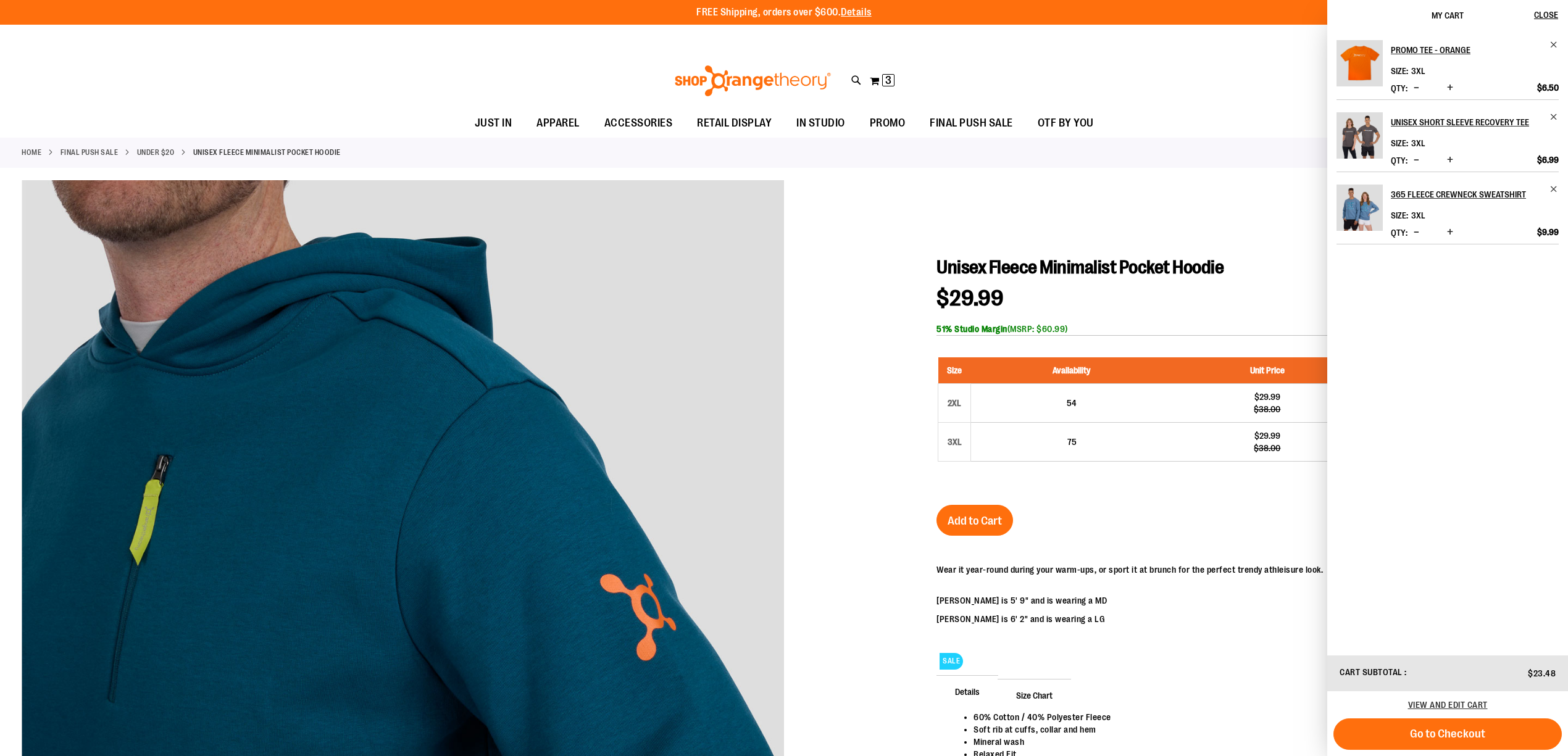
click at [1446, 733] on span "Go to Checkout" at bounding box center [1447, 734] width 75 height 14
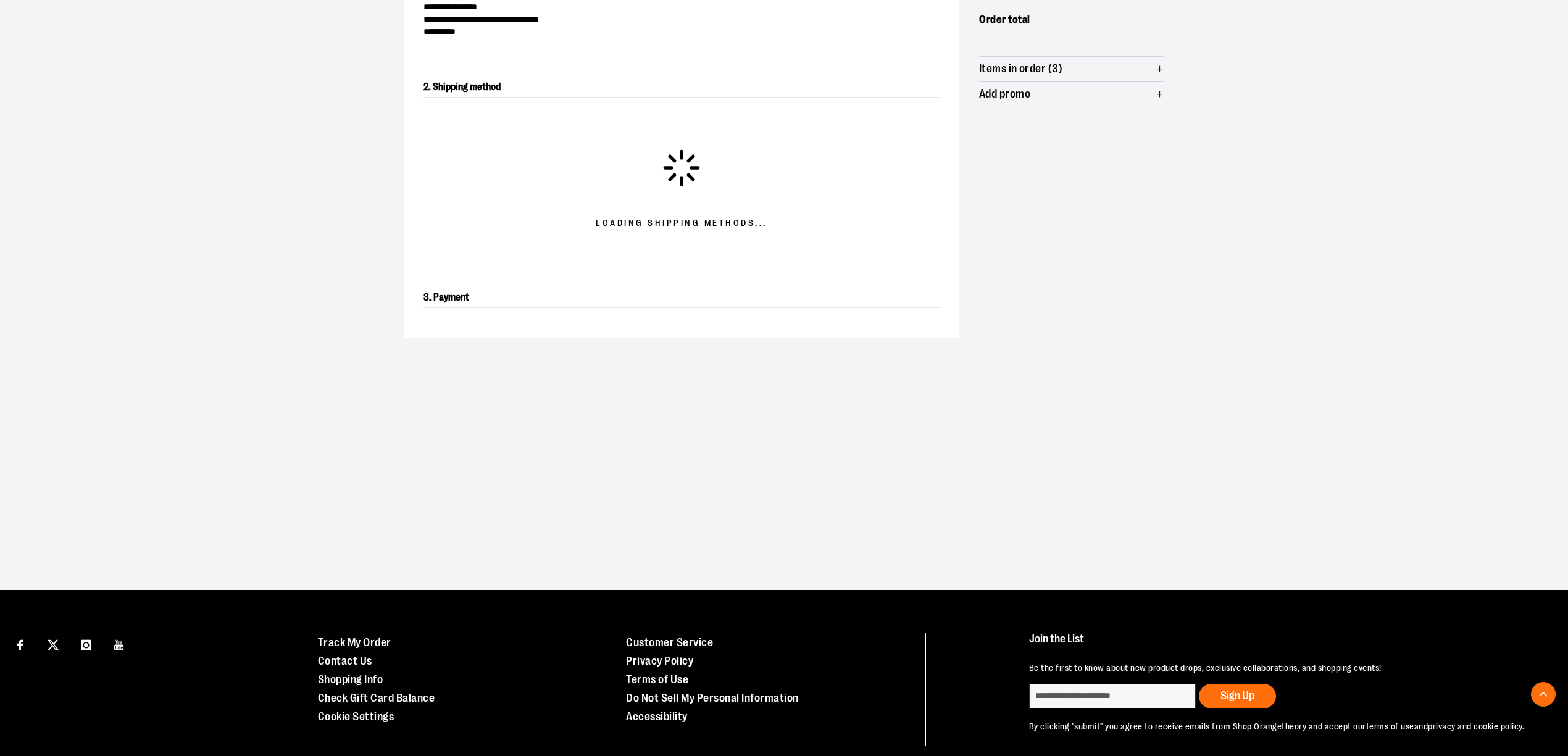
scroll to position [211, 0]
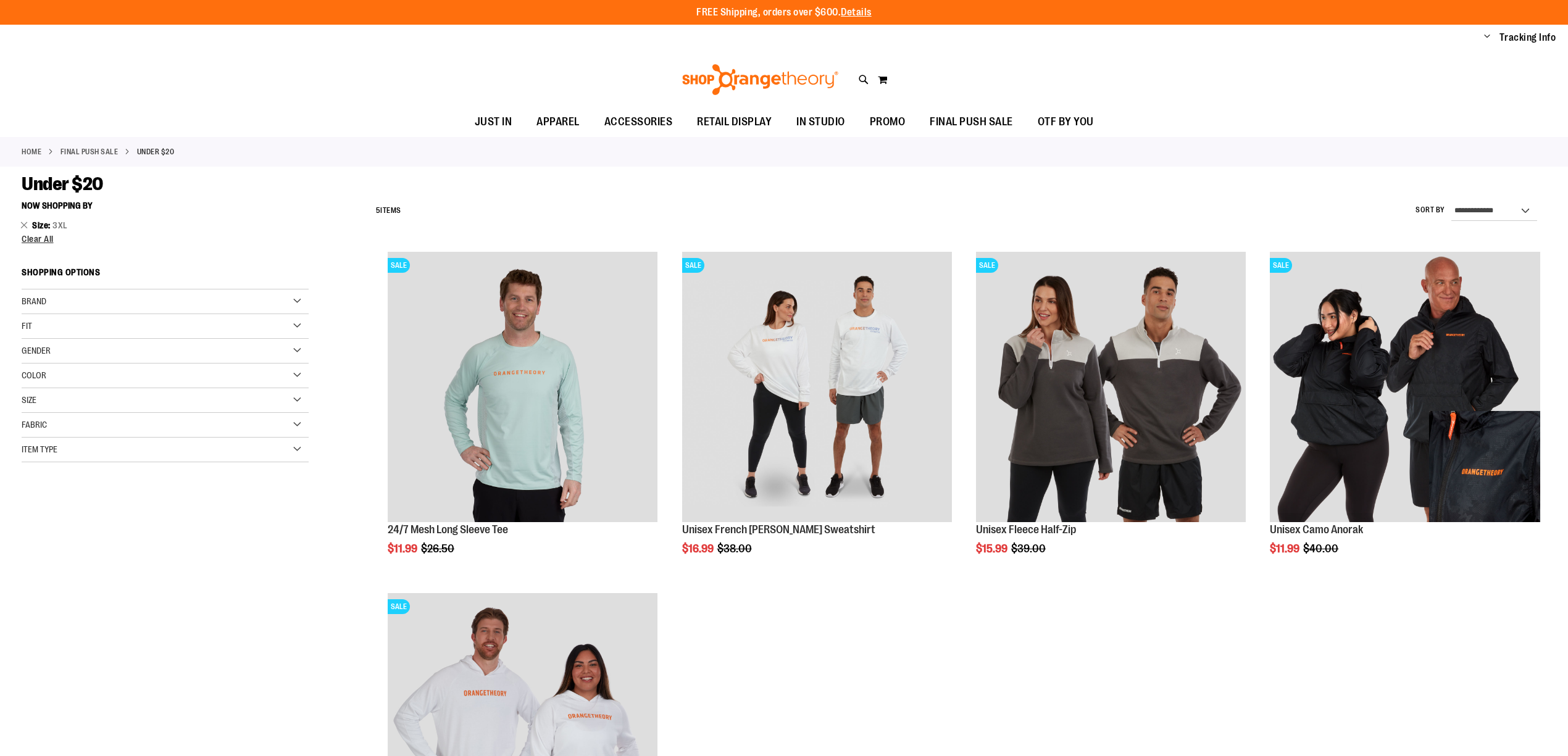
scroll to position [30, 0]
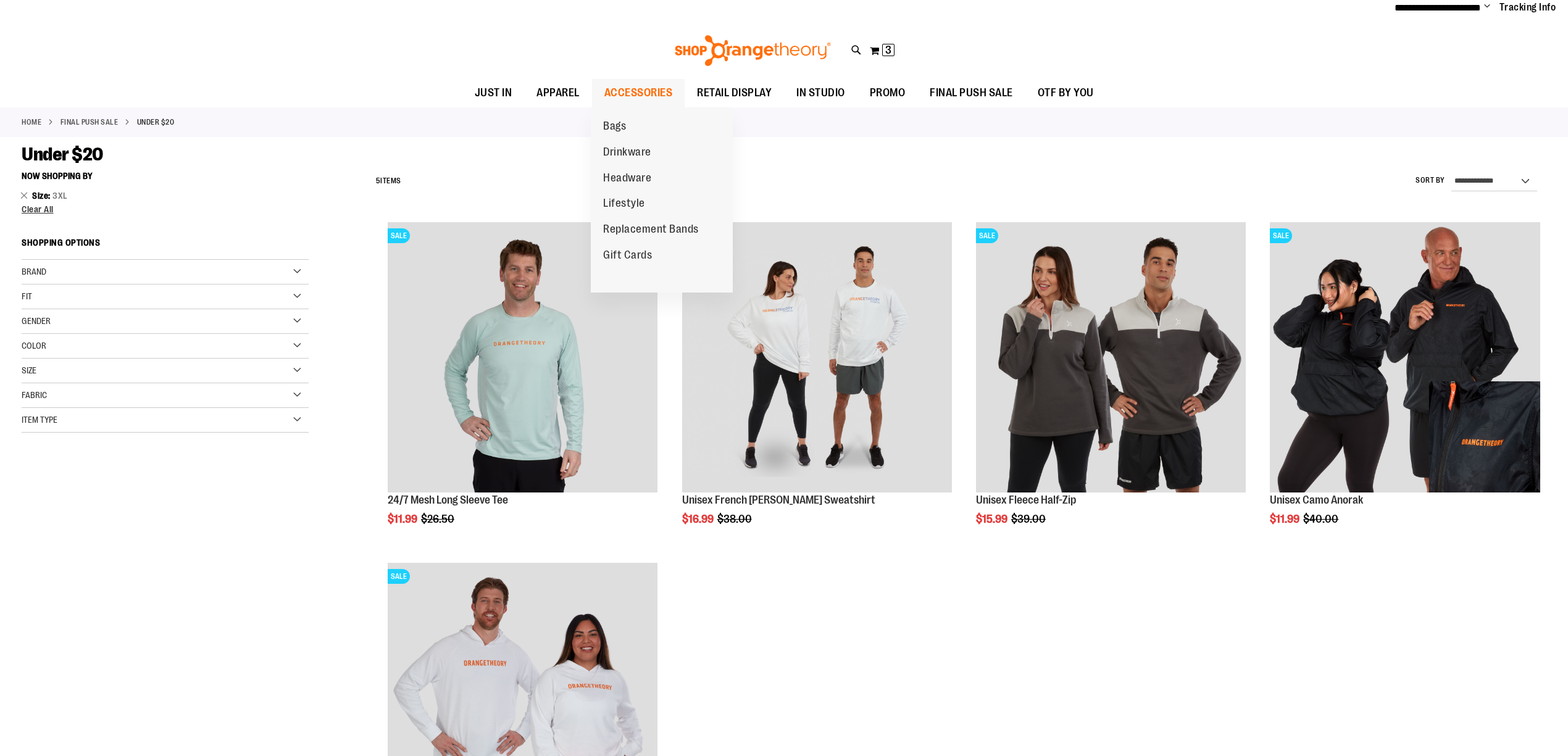
type input "**********"
click at [617, 92] on span "ACCESSORIES" at bounding box center [638, 93] width 68 height 28
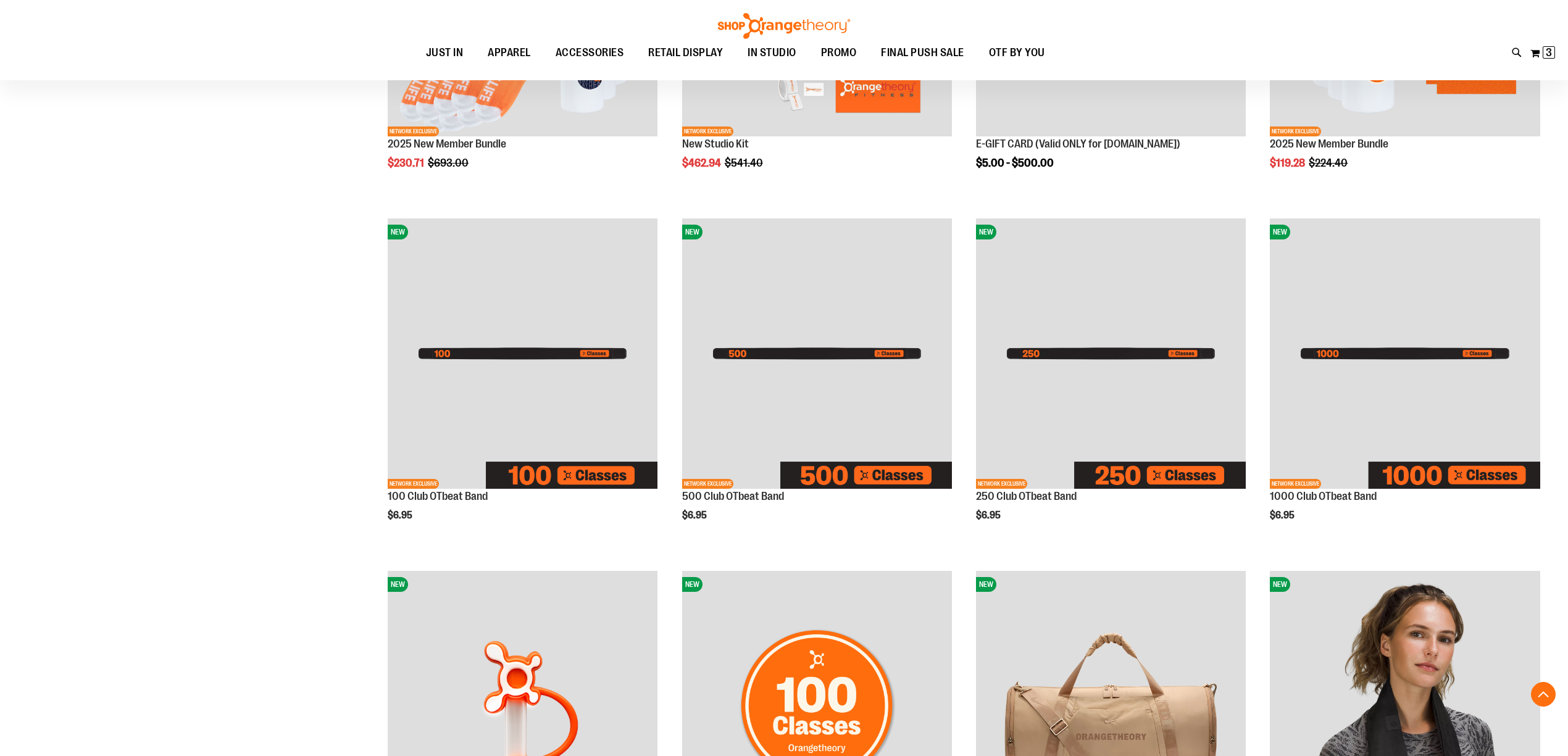
scroll to position [411, 0]
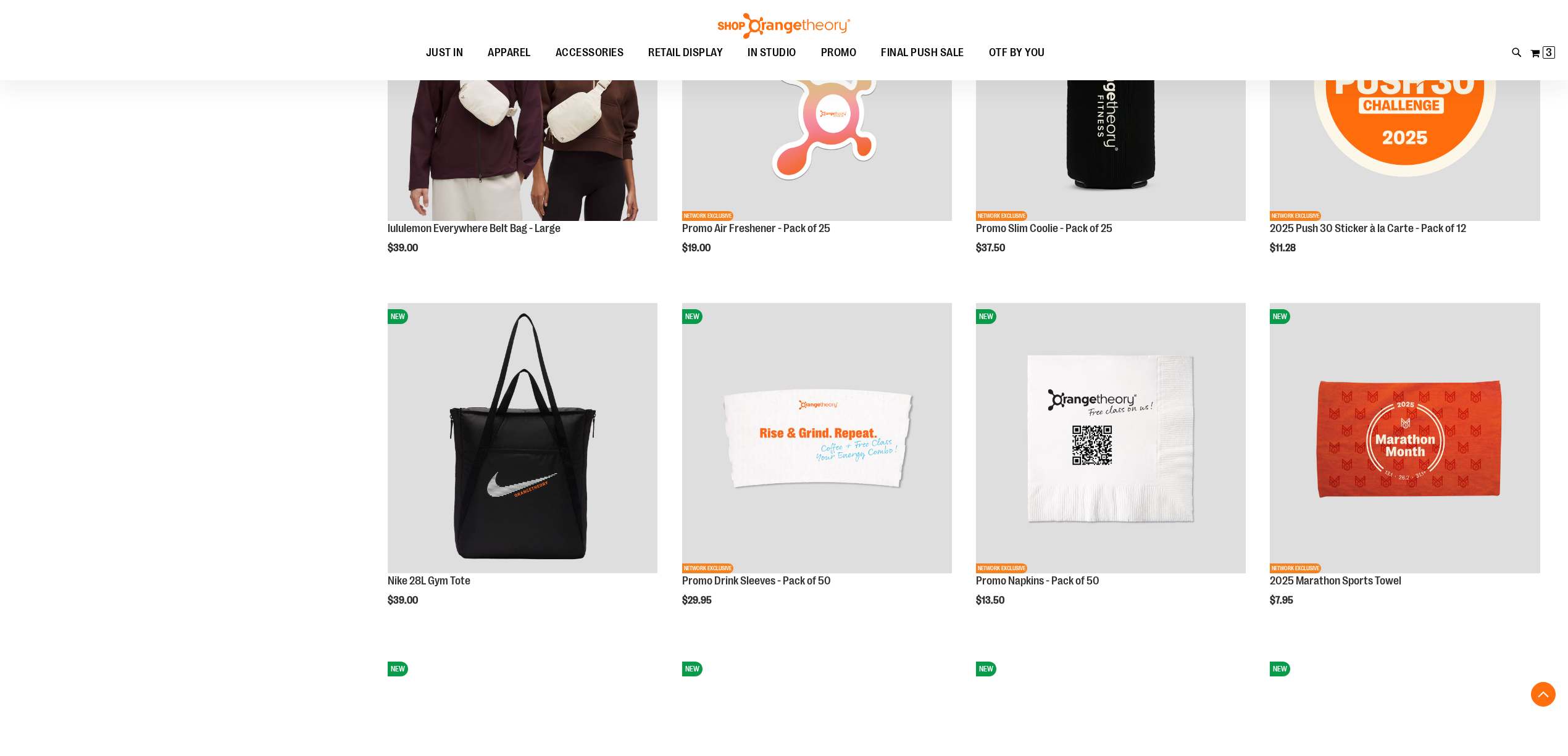
scroll to position [1399, 0]
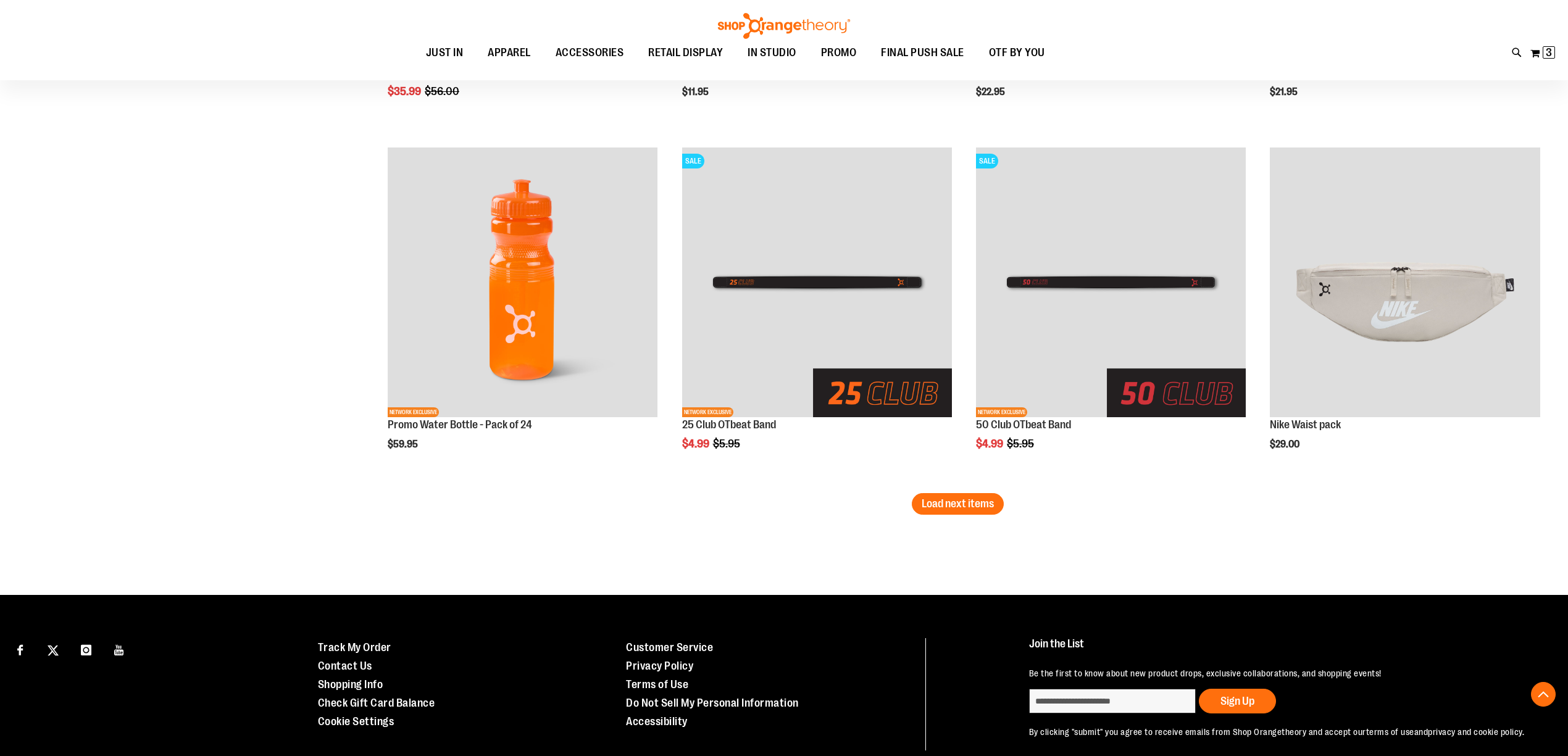
scroll to position [2899, 0]
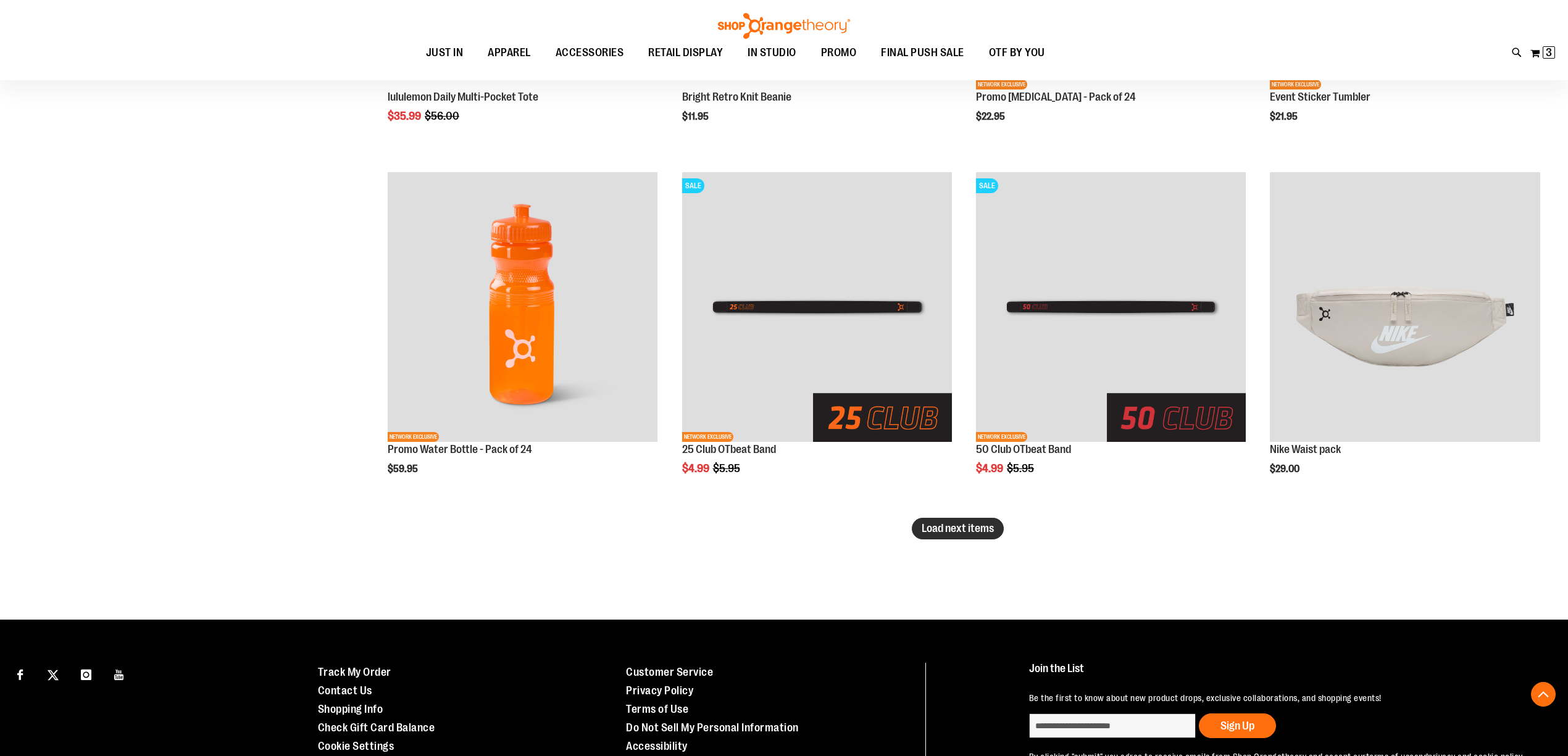
type input "**********"
click at [961, 526] on span "Load next items" at bounding box center [957, 528] width 73 height 13
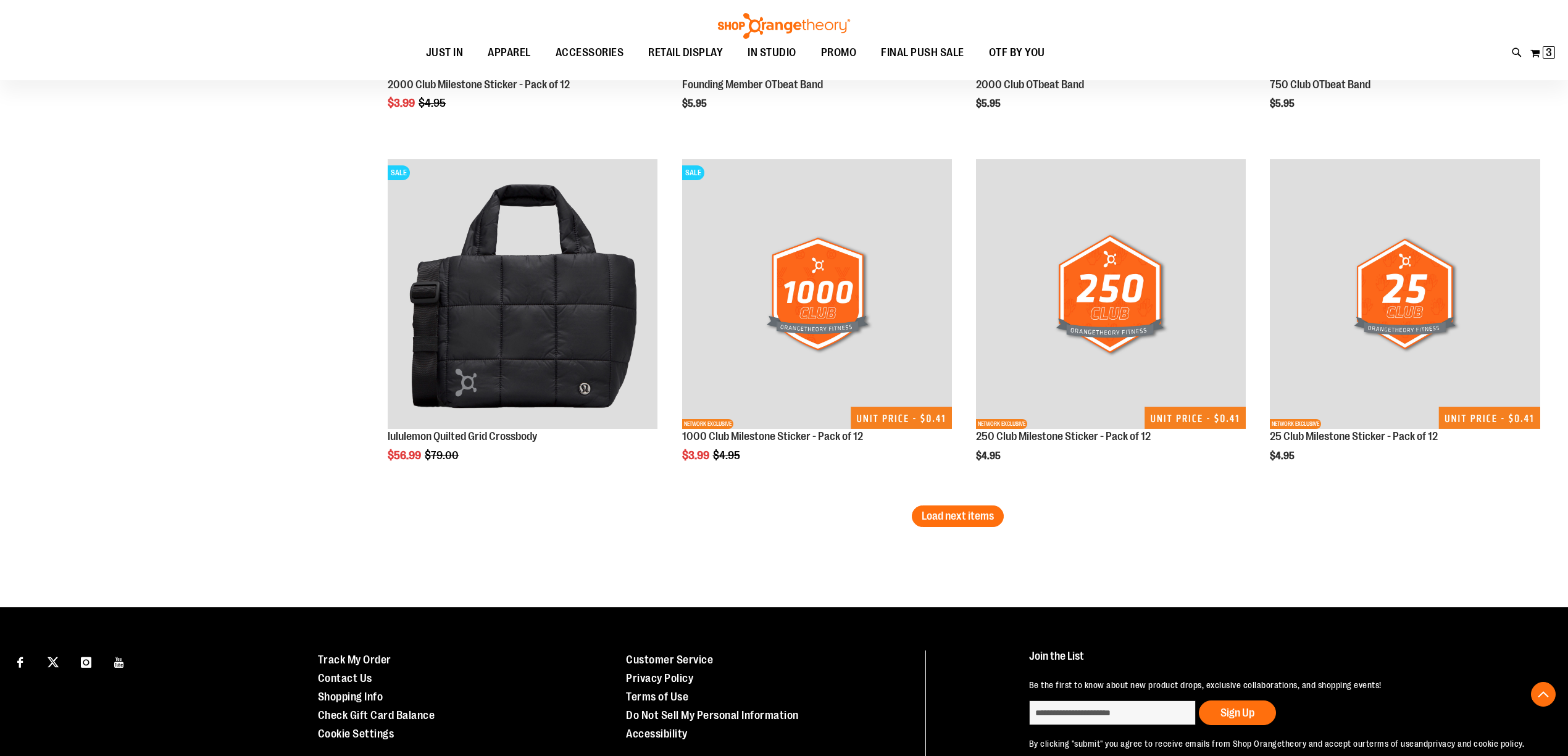
scroll to position [4038, 0]
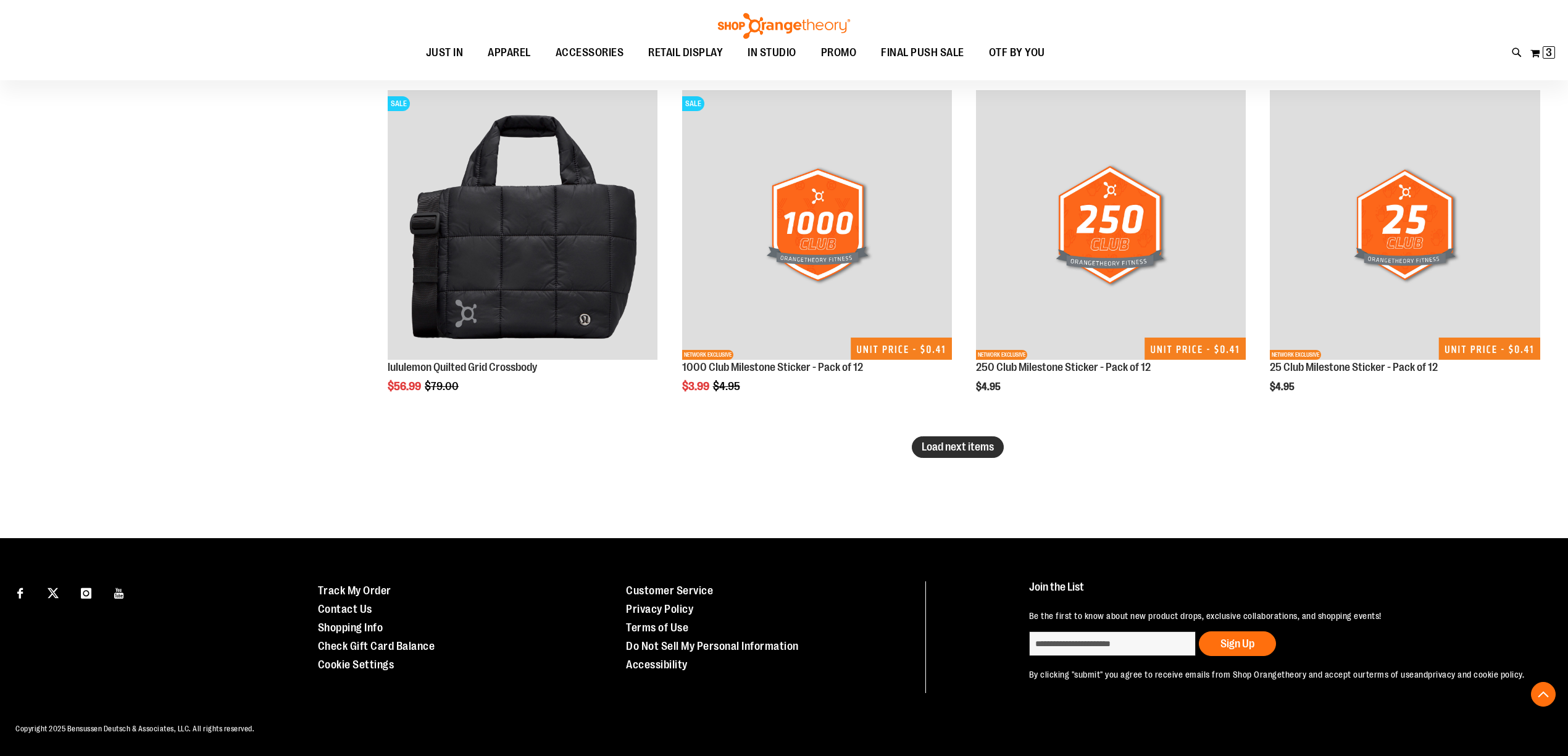
click at [981, 446] on span "Load next items" at bounding box center [957, 446] width 73 height 13
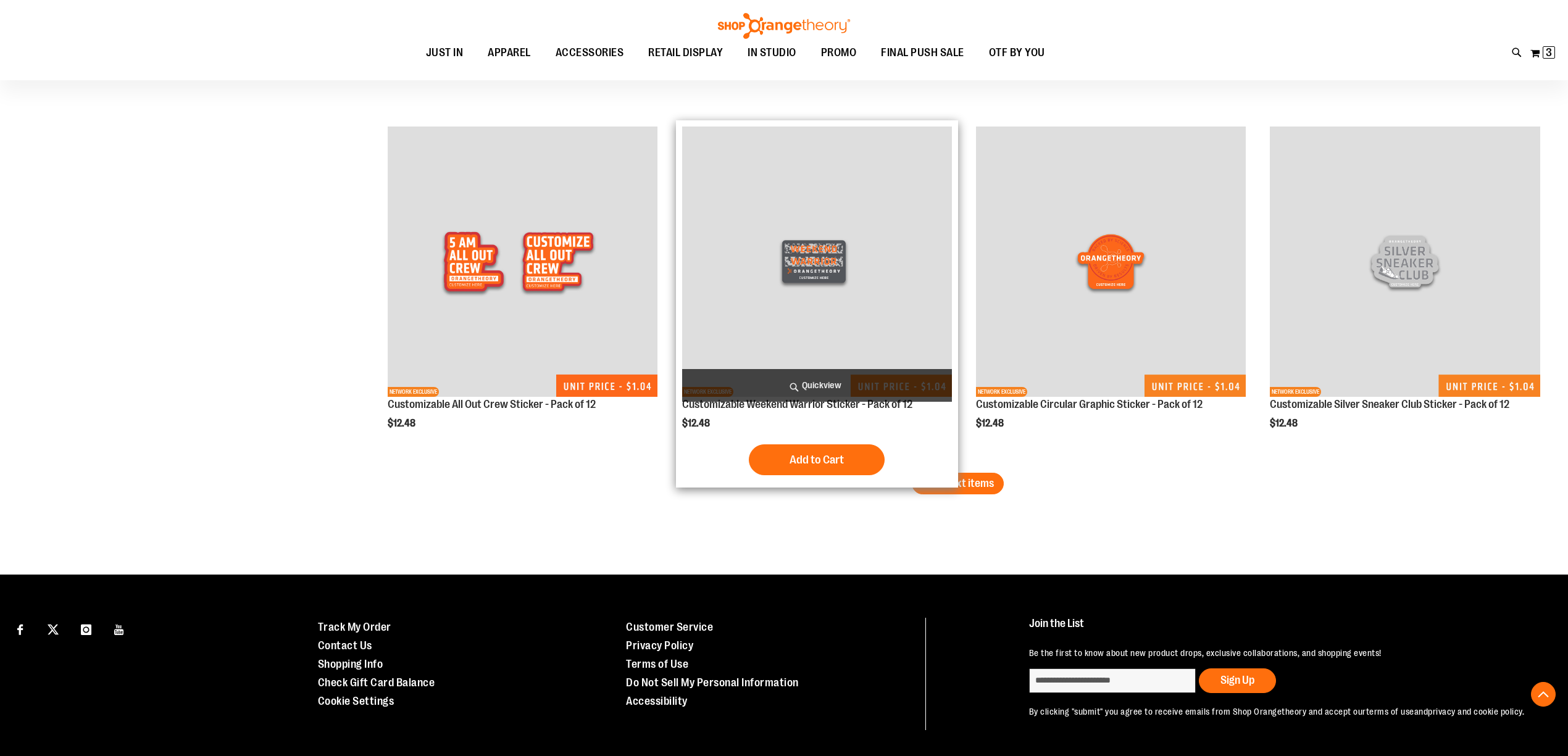
scroll to position [5095, 0]
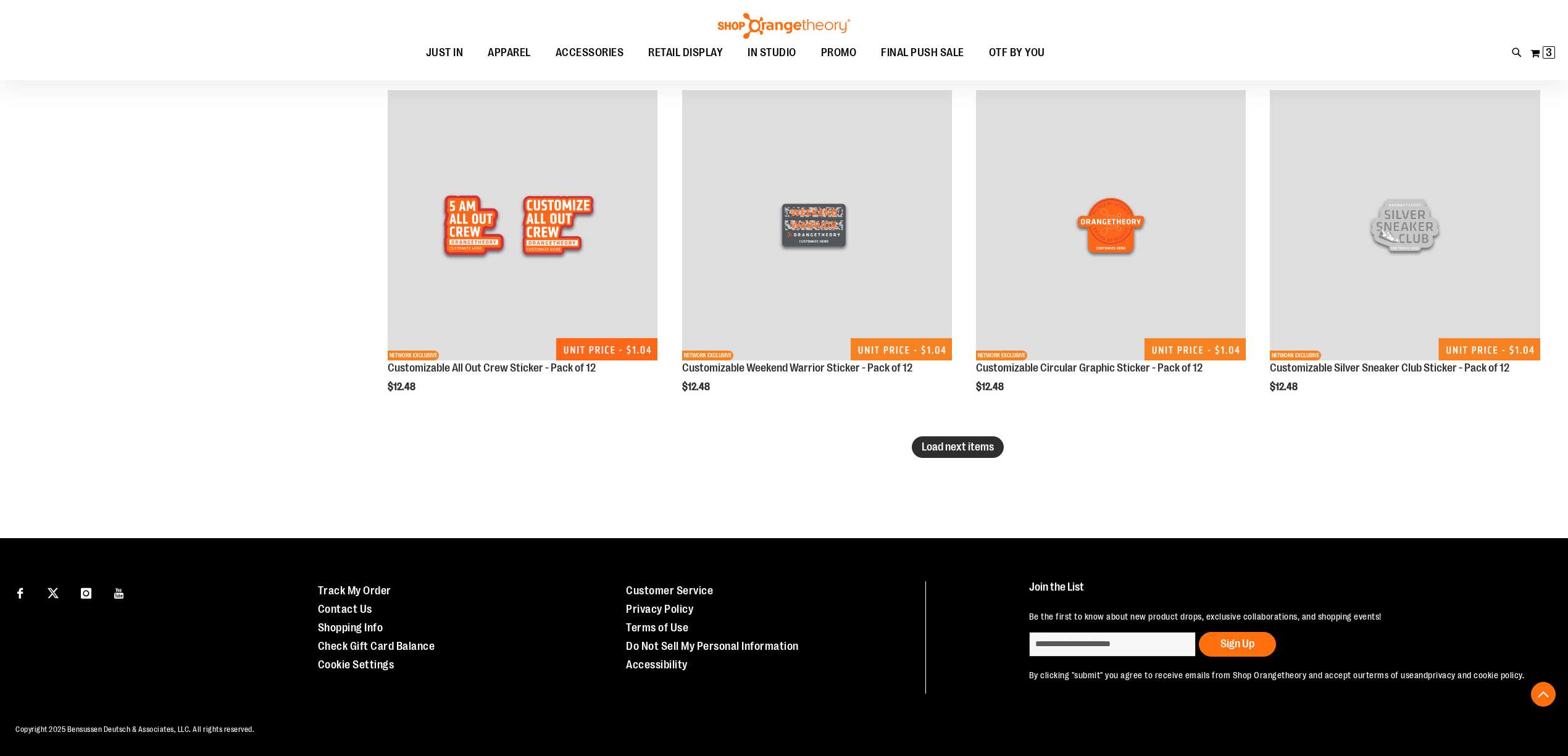
click at [972, 453] on button "Load next items" at bounding box center [957, 447] width 92 height 22
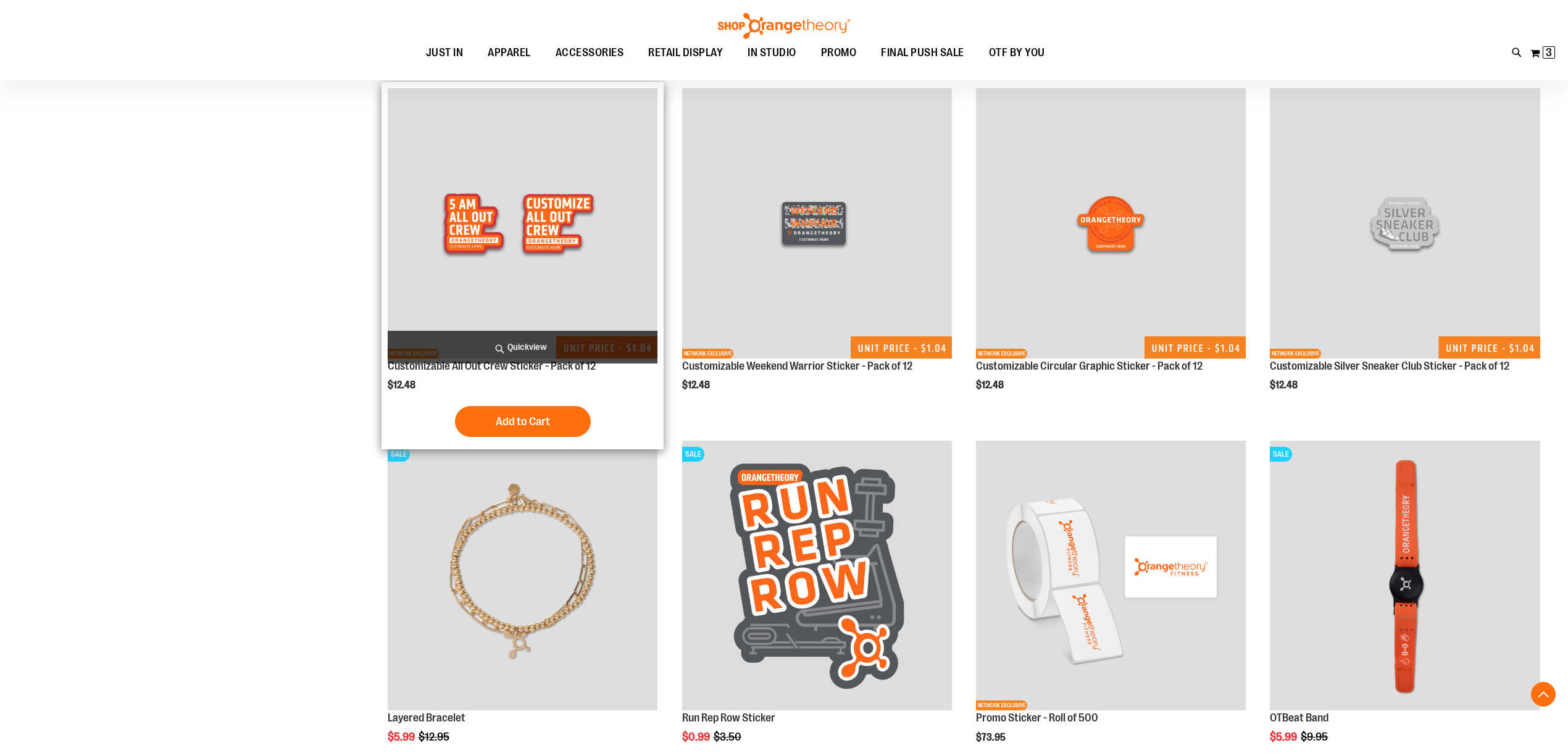
scroll to position [5083, 0]
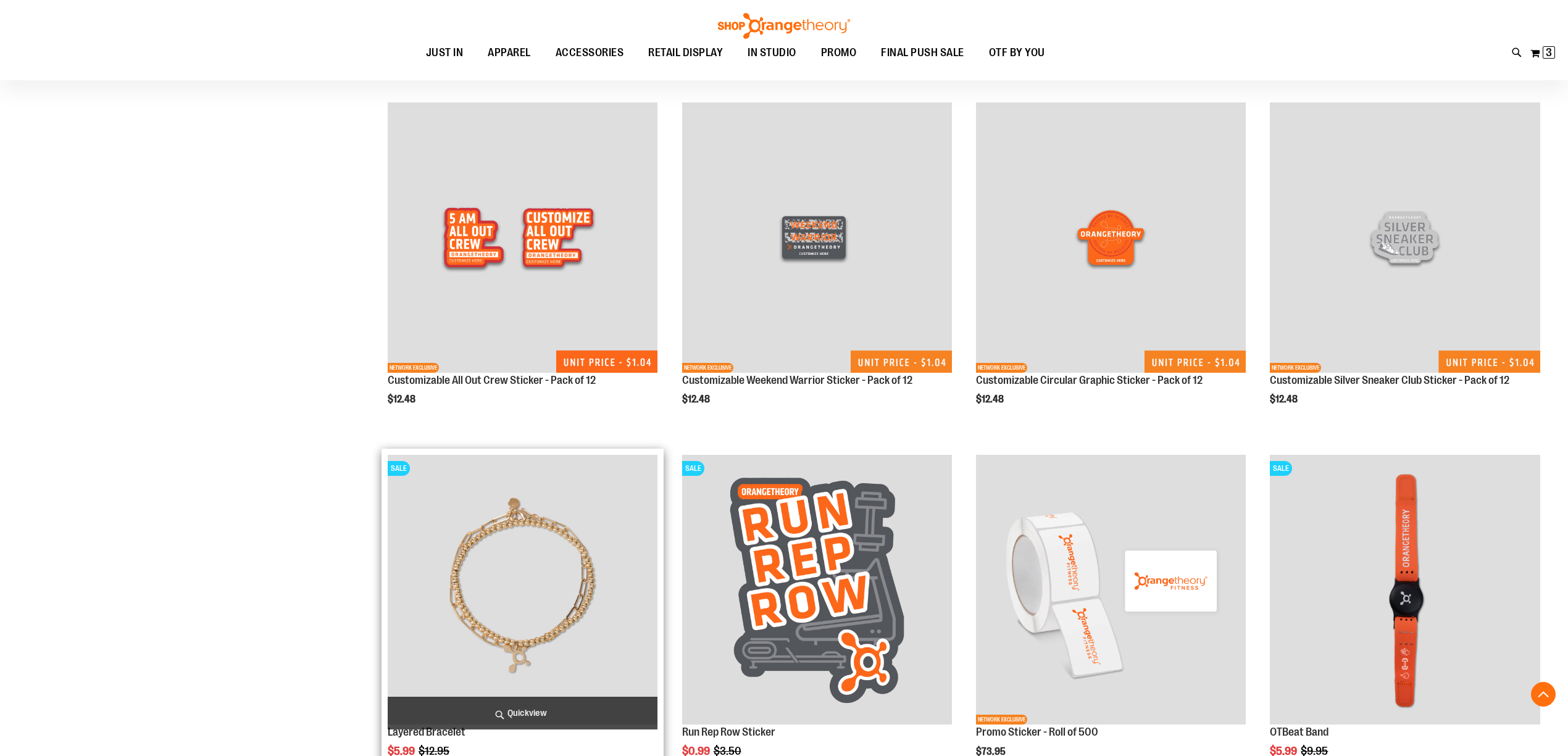
click at [536, 559] on img "product" at bounding box center [523, 590] width 270 height 270
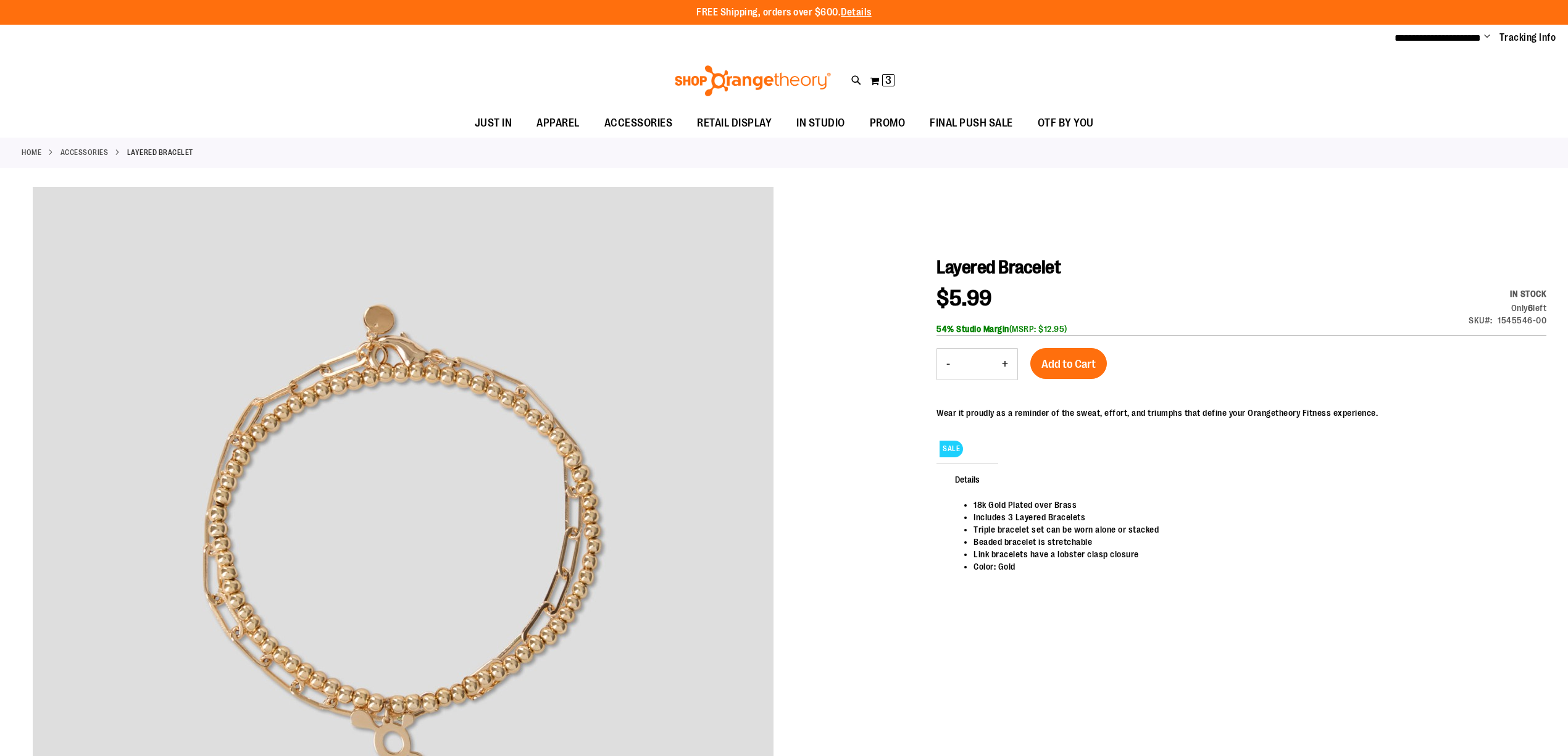
type input "**********"
click at [1004, 362] on button "+" at bounding box center [1005, 364] width 24 height 31
click at [1000, 362] on button "+" at bounding box center [1005, 364] width 24 height 31
type input "*"
click at [1062, 359] on span "Add to Cart" at bounding box center [1068, 364] width 54 height 14
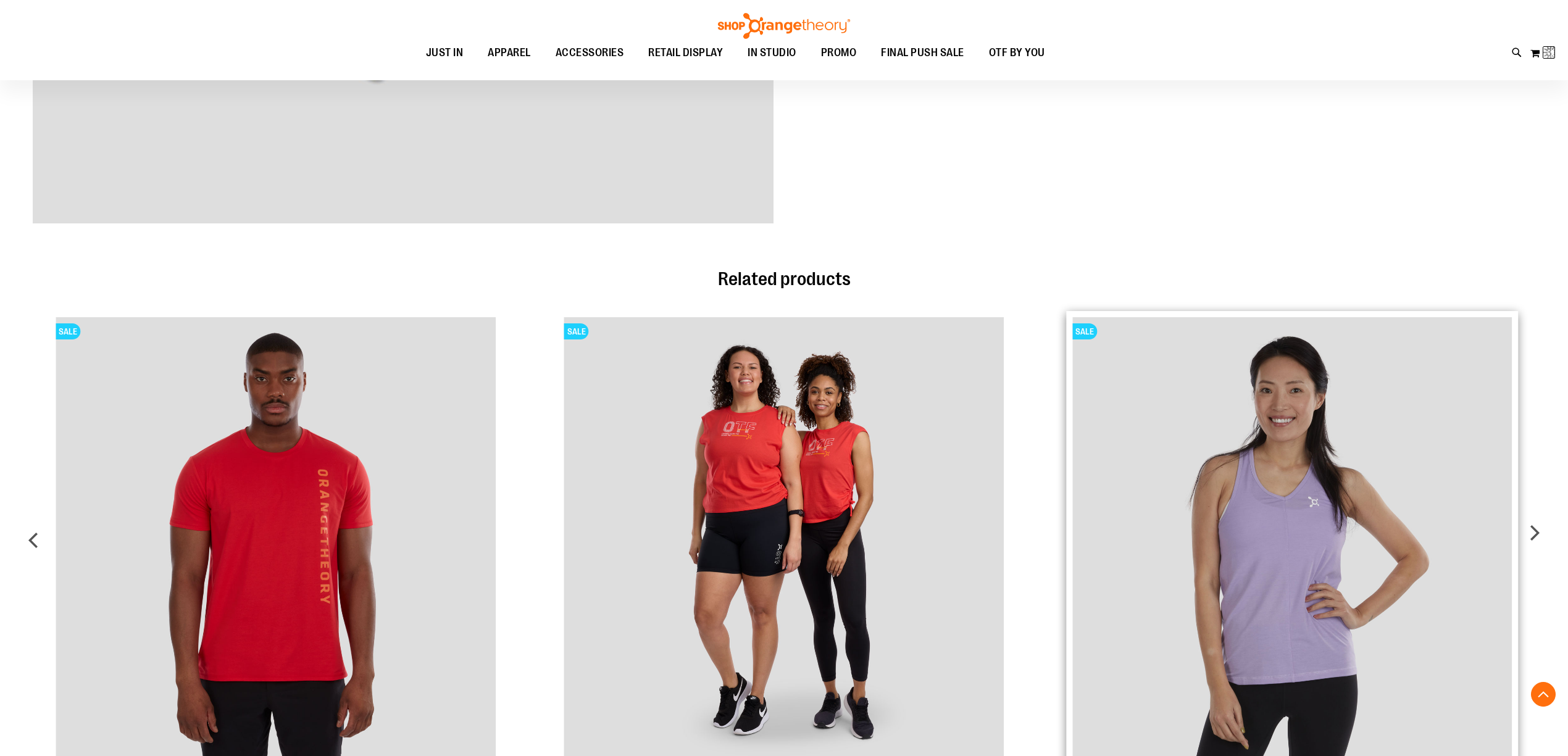
scroll to position [740, 0]
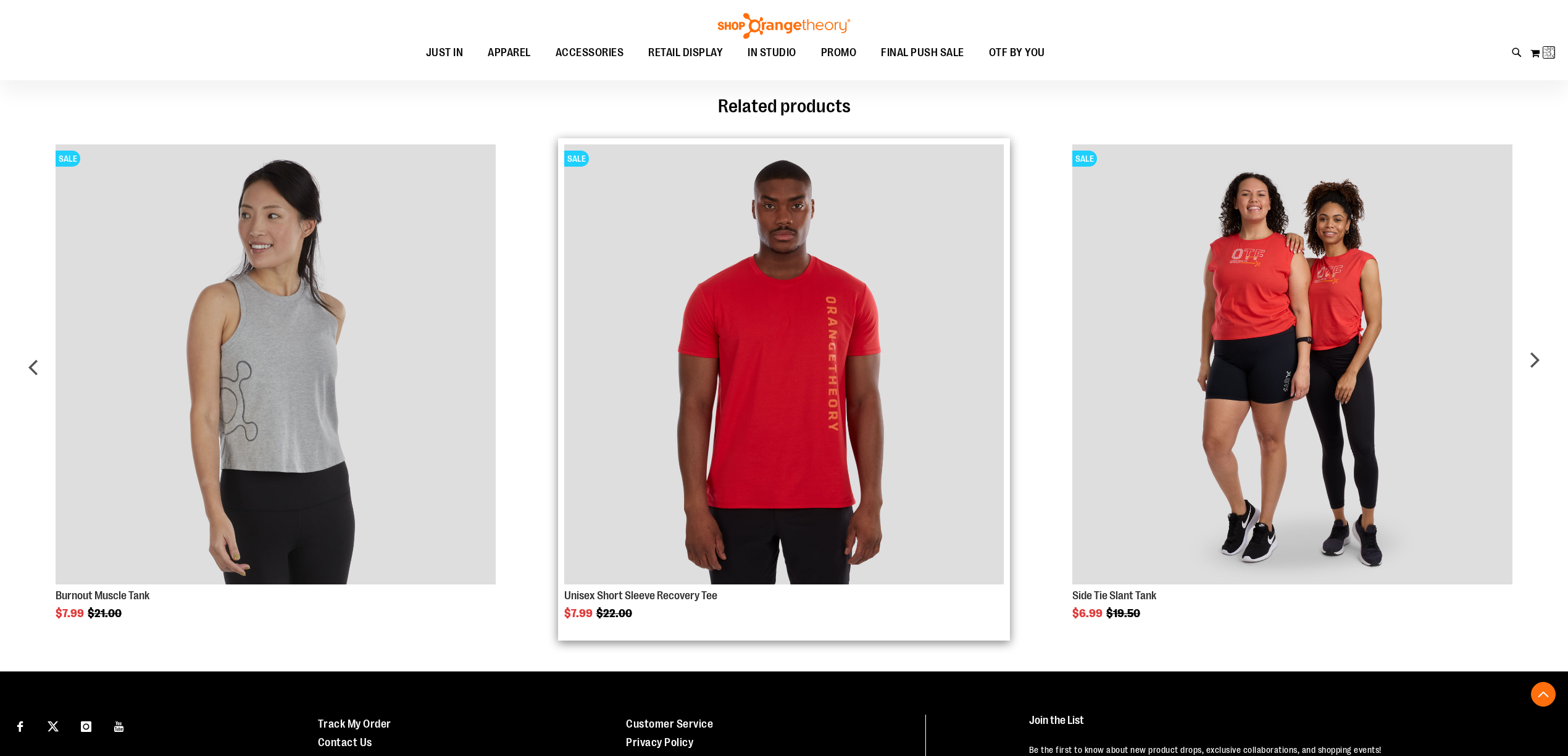
click at [822, 367] on img "Product Page Link" at bounding box center [784, 364] width 440 height 440
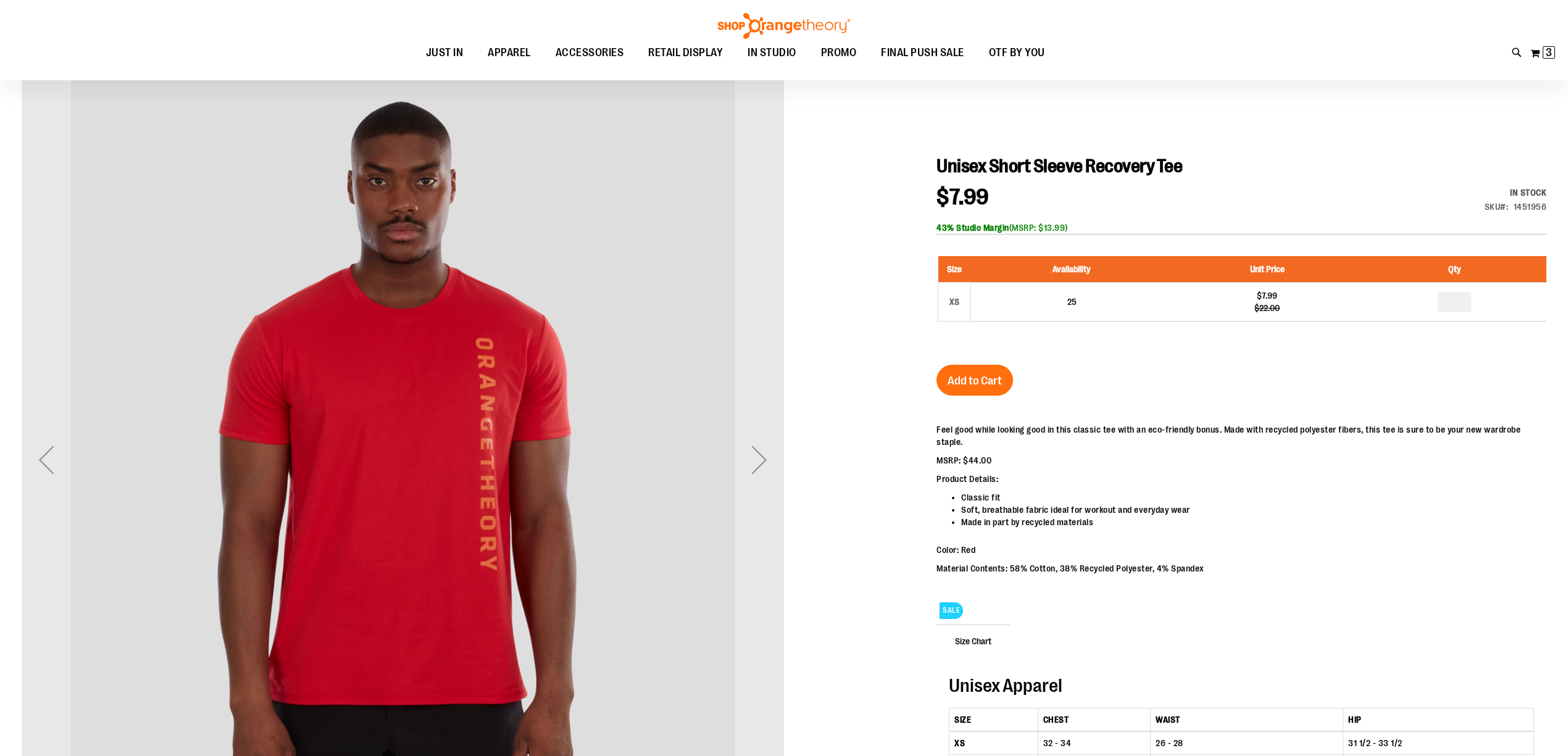
scroll to position [82, 0]
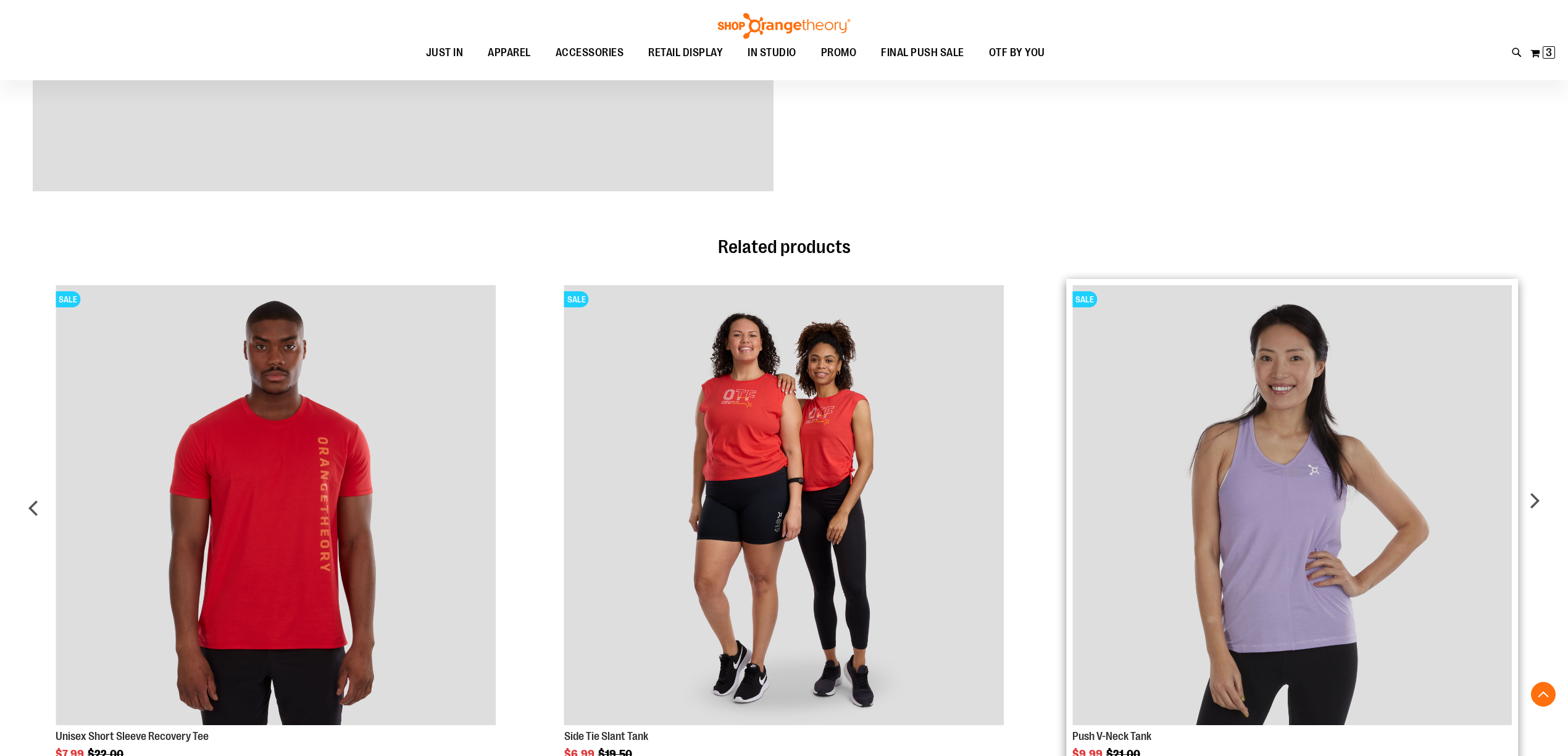
scroll to position [740, 0]
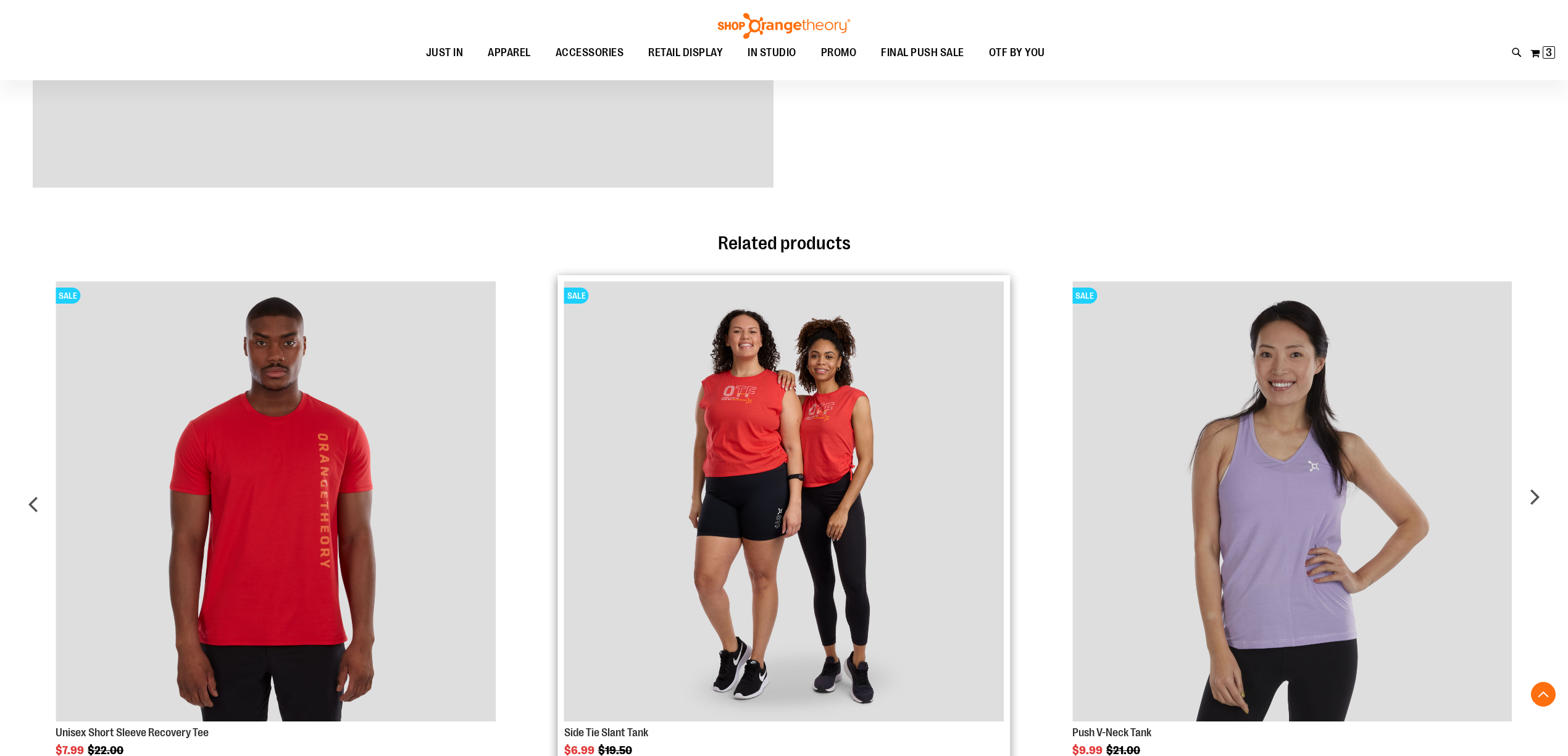
type input "**********"
click at [806, 514] on img "Product Page Link" at bounding box center [784, 502] width 440 height 440
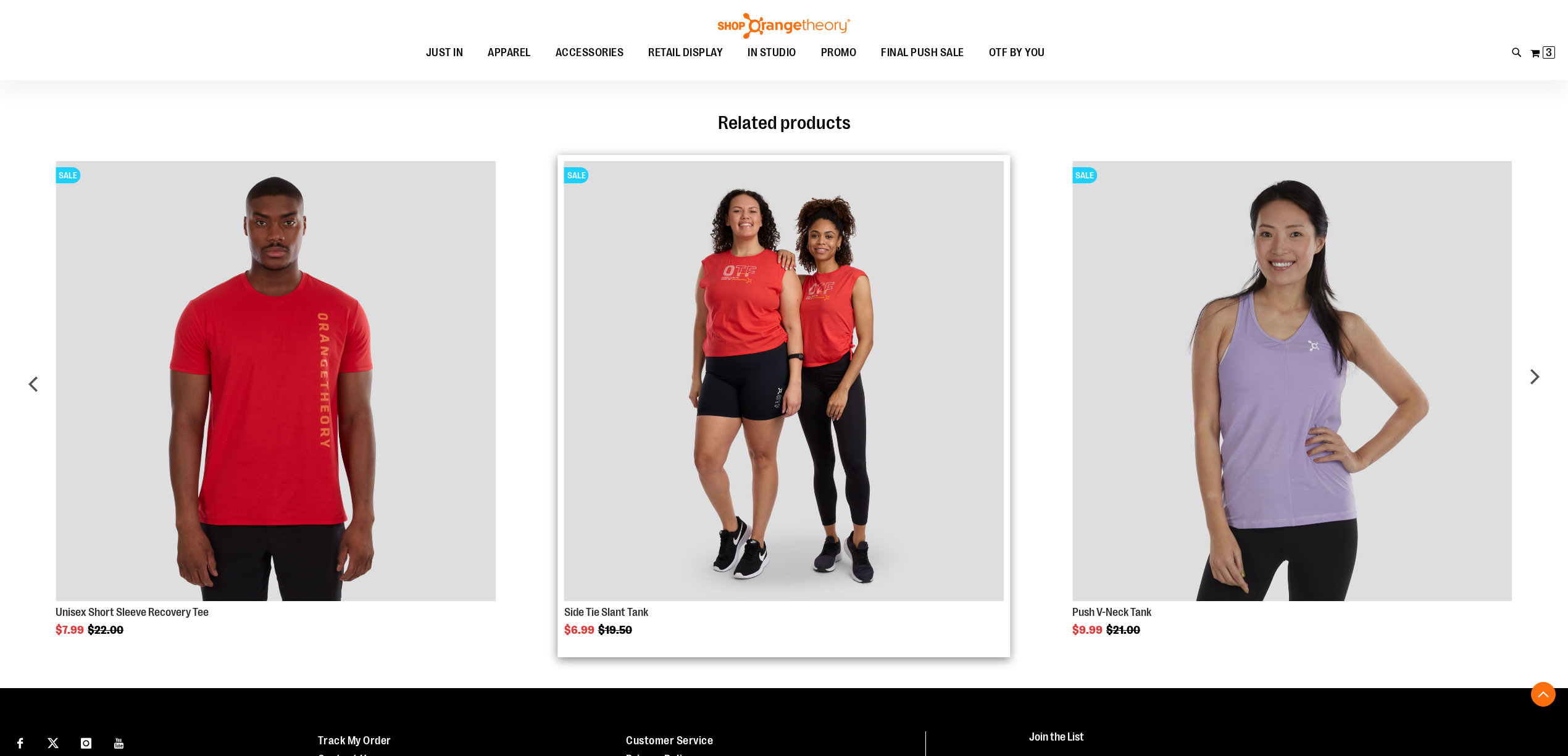
scroll to position [904, 0]
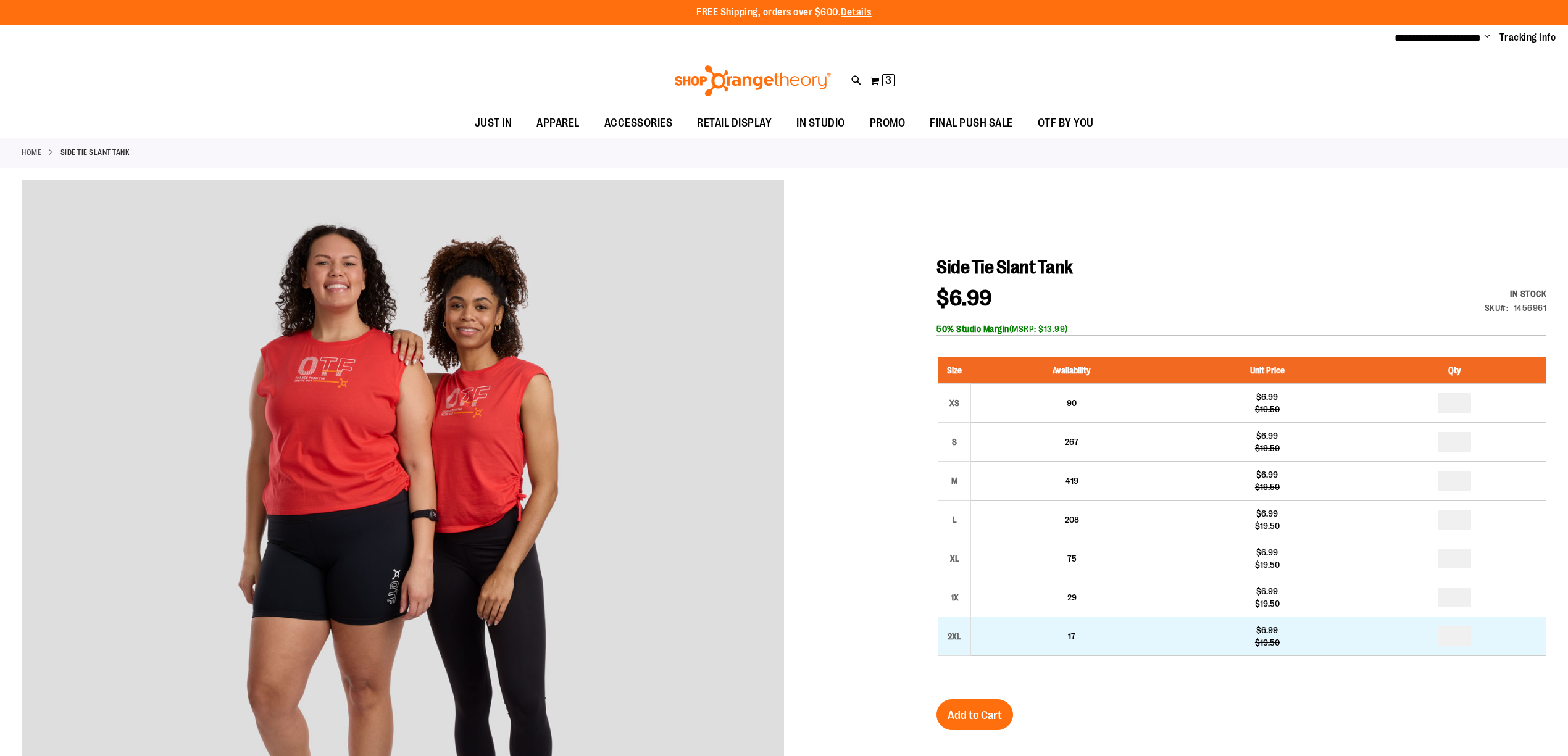
type input "**********"
click at [1463, 638] on input "number" at bounding box center [1454, 636] width 34 height 19
type input "*"
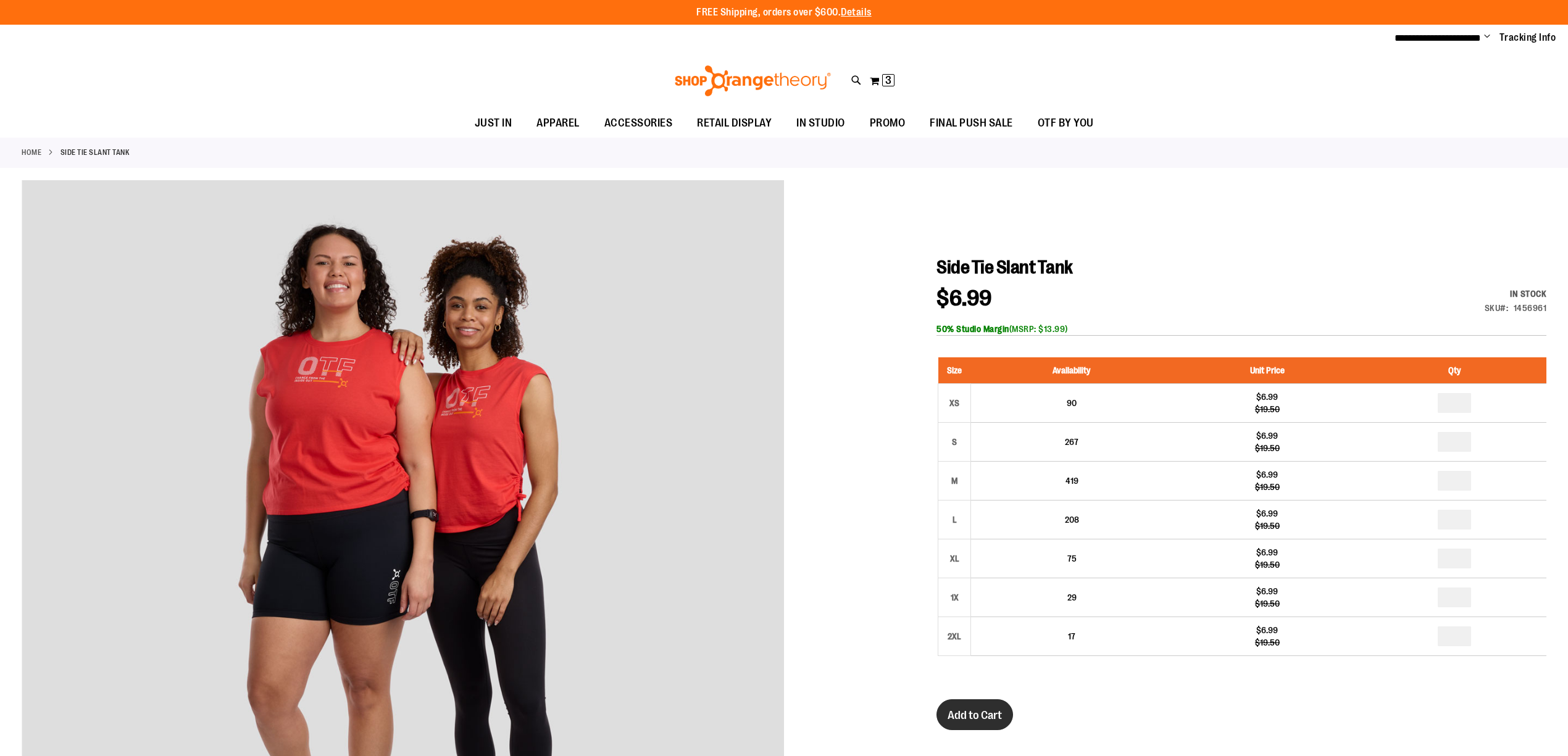
click at [964, 708] on button "Add to Cart" at bounding box center [974, 715] width 77 height 31
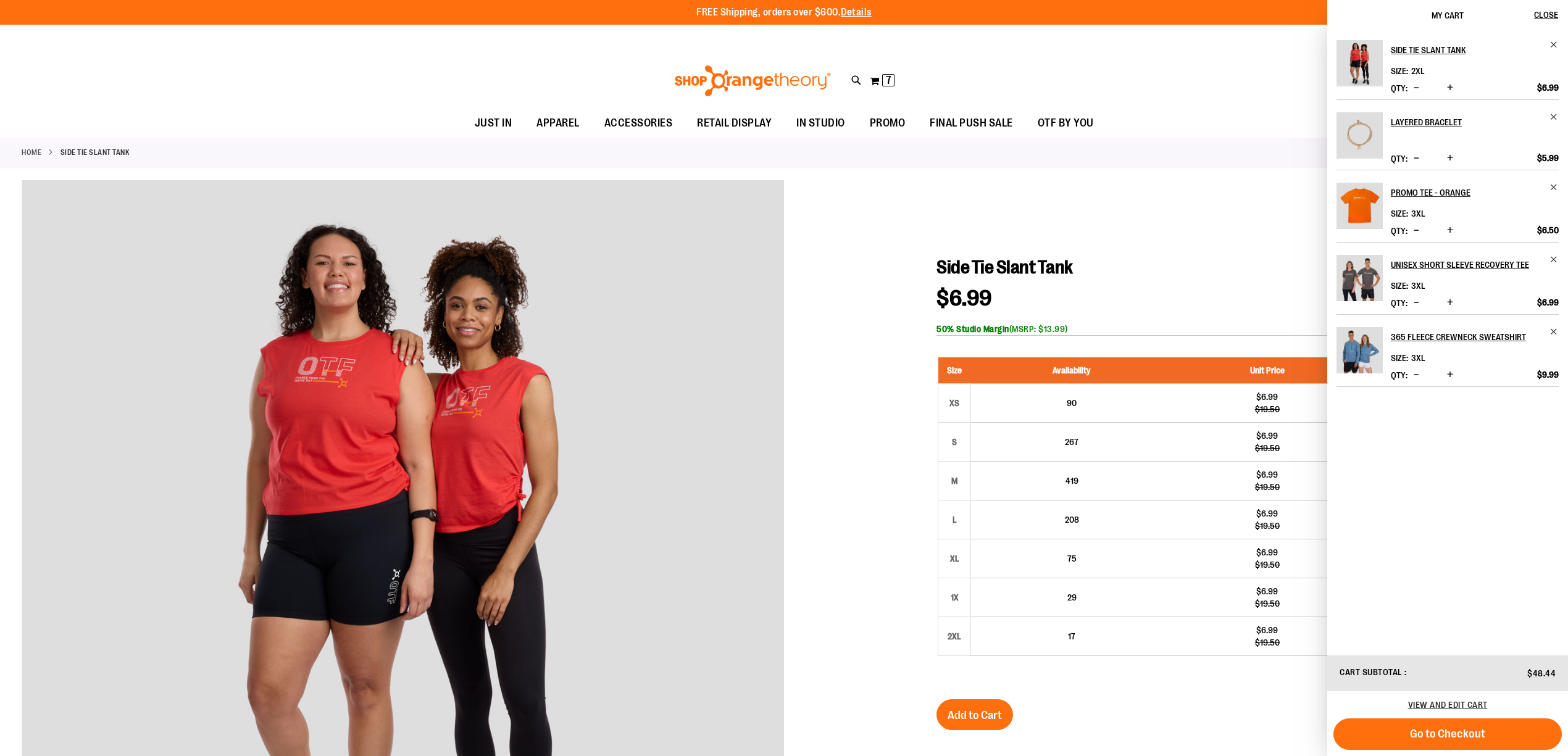
click at [1414, 159] on span "Decrease product quantity" at bounding box center [1416, 158] width 6 height 13
click at [1556, 330] on span "Remove item" at bounding box center [1554, 332] width 9 height 9
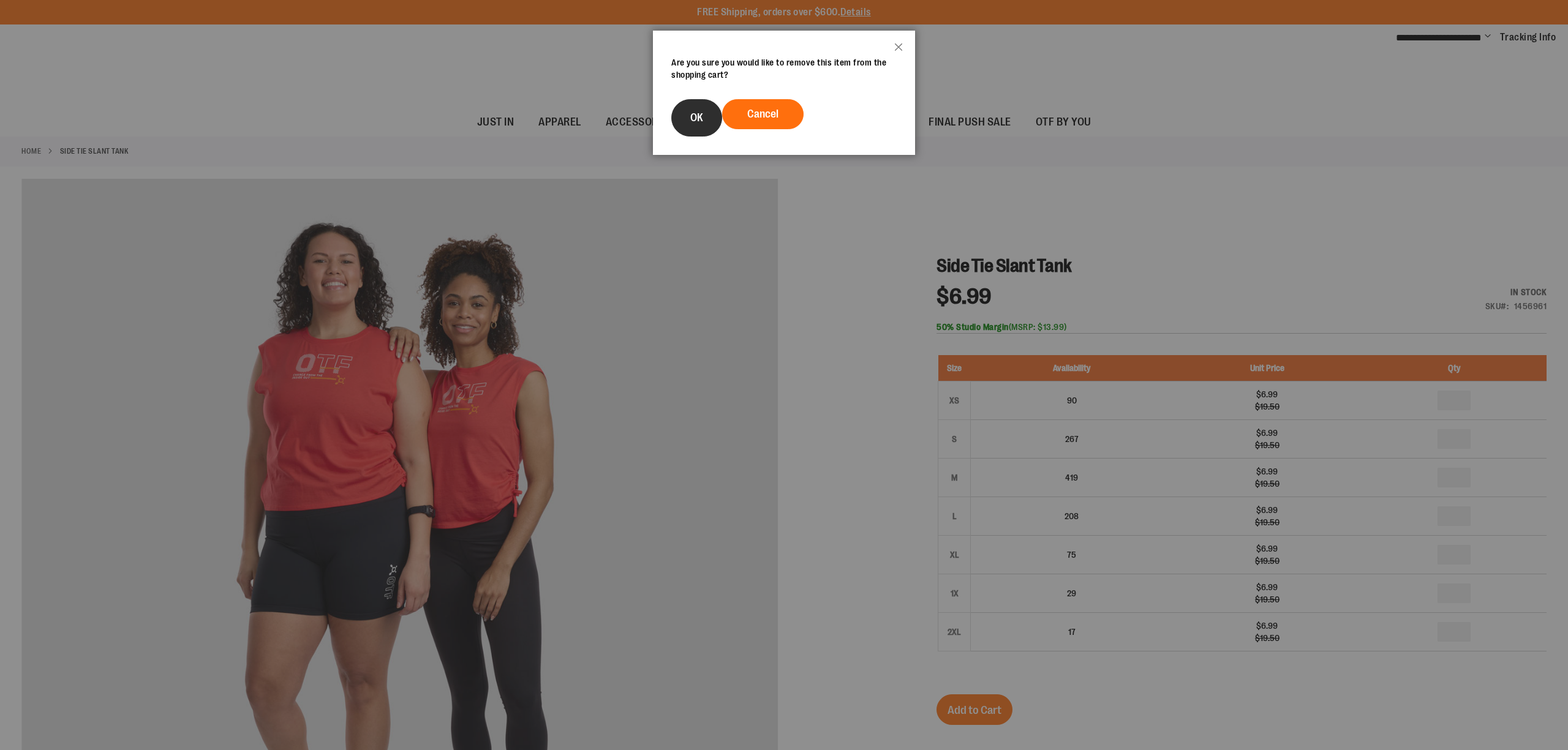
click at [687, 126] on button "OK" at bounding box center [697, 118] width 51 height 38
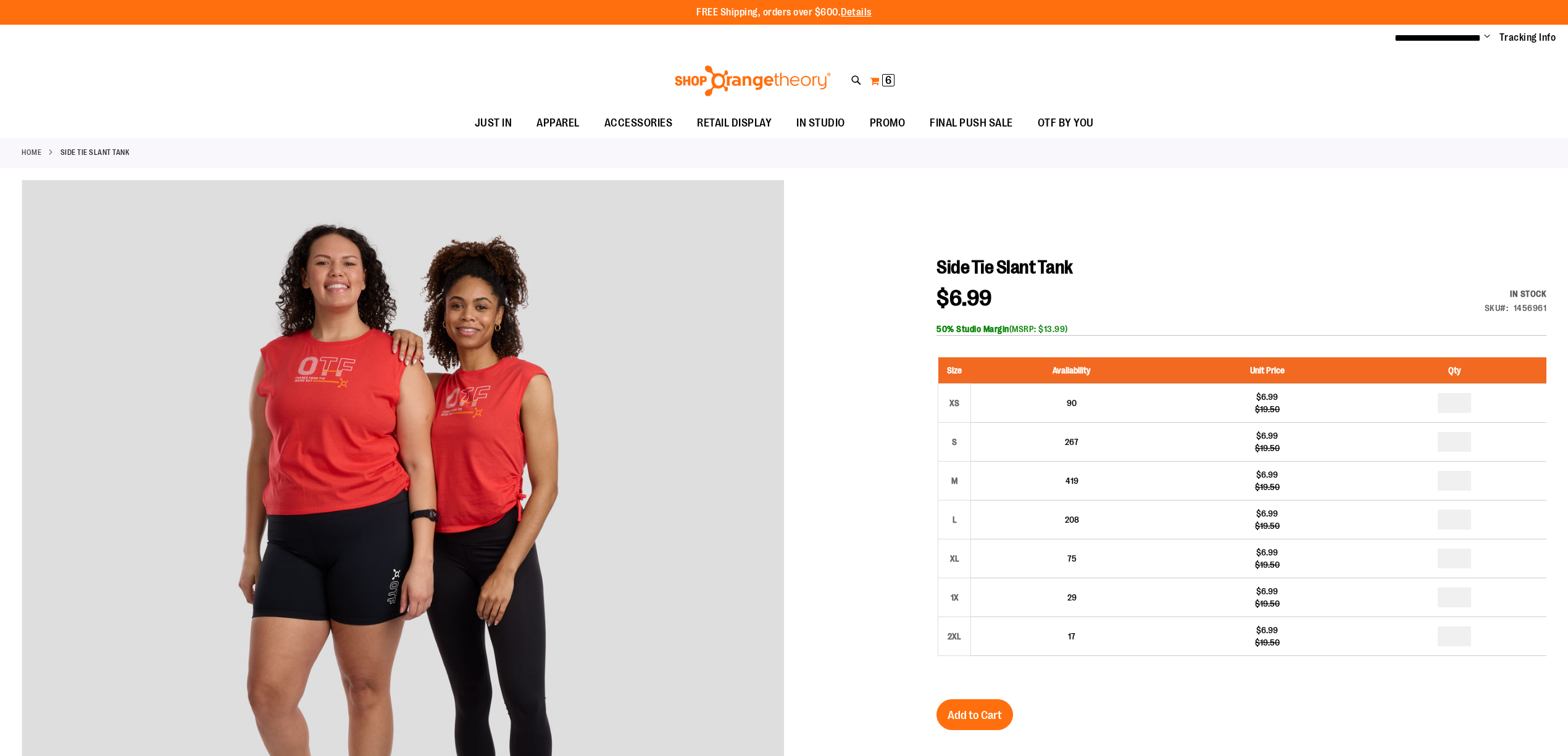
click at [885, 72] on button "My Cart 6 6 items" at bounding box center [881, 80] width 26 height 19
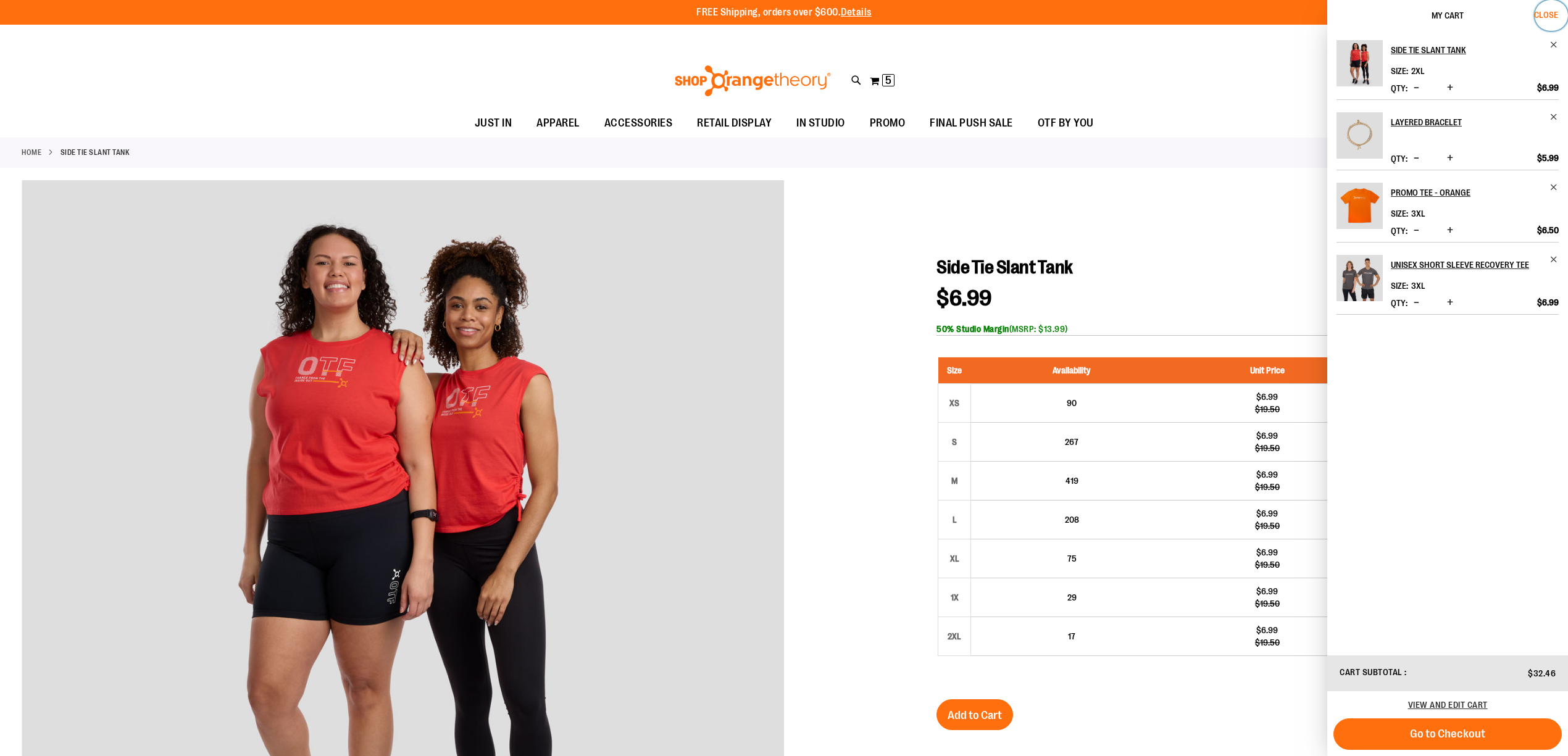
click at [1548, 22] on button "Close" at bounding box center [1551, 15] width 34 height 31
